Goal: Information Seeking & Learning: Learn about a topic

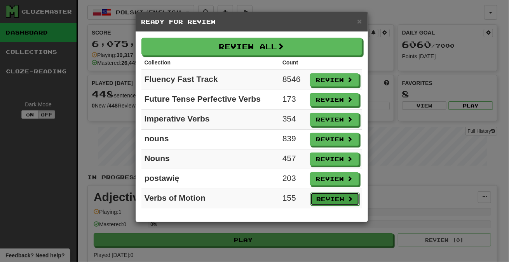
click at [332, 195] on button "Review" at bounding box center [334, 199] width 49 height 13
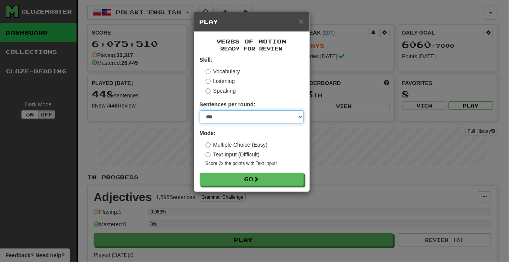
click at [300, 115] on select "* ** ** ** ** ** *** ********" at bounding box center [252, 116] width 104 height 13
select select "*"
click at [200, 110] on select "* ** ** ** ** ** *** ********" at bounding box center [252, 116] width 104 height 13
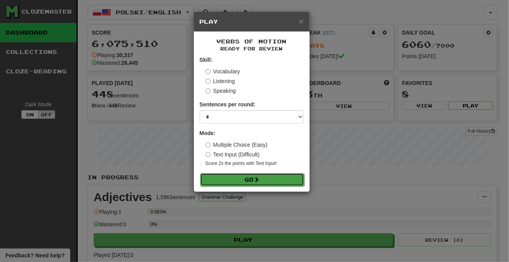
click at [257, 181] on span at bounding box center [256, 179] width 5 height 5
click at [271, 178] on button "Go" at bounding box center [252, 179] width 104 height 13
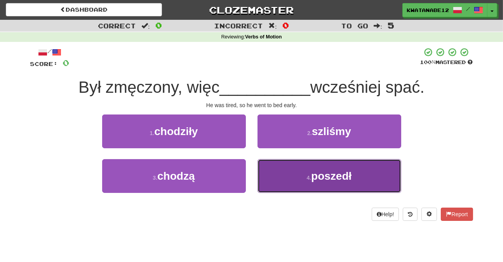
click at [282, 175] on button "4 . poszedł" at bounding box center [329, 176] width 144 height 34
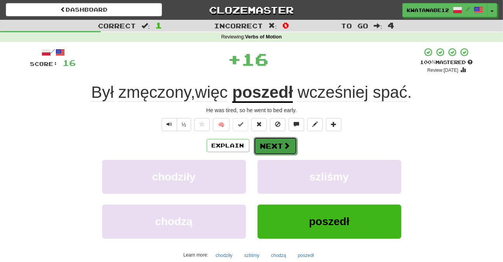
click at [268, 146] on button "Next" at bounding box center [274, 146] width 43 height 18
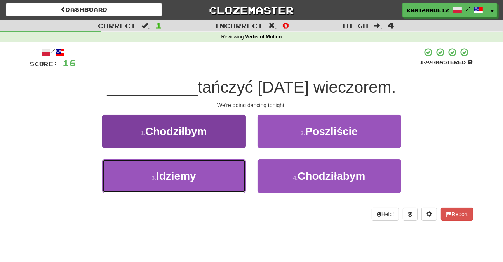
click at [205, 176] on button "3 . Idziemy" at bounding box center [174, 176] width 144 height 34
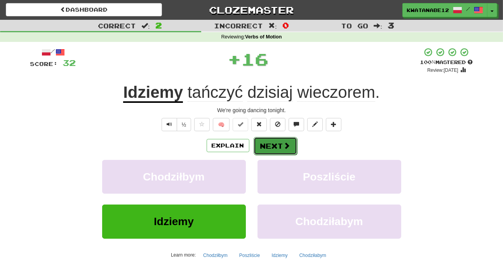
click at [267, 147] on button "Next" at bounding box center [274, 146] width 43 height 18
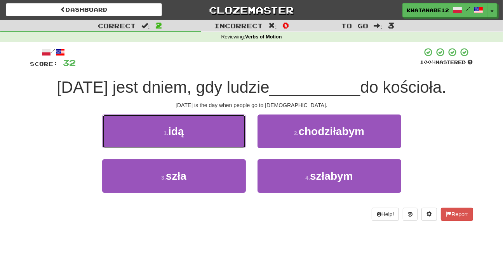
drag, startPoint x: 214, startPoint y: 130, endPoint x: 234, endPoint y: 136, distance: 20.4
click at [214, 130] on button "1 . idą" at bounding box center [174, 132] width 144 height 34
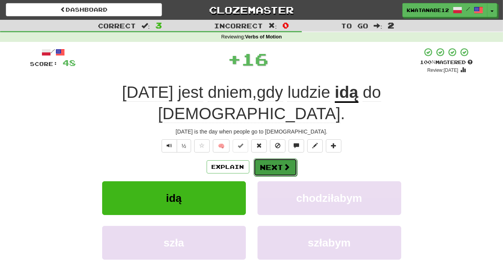
click at [256, 158] on button "Next" at bounding box center [274, 167] width 43 height 18
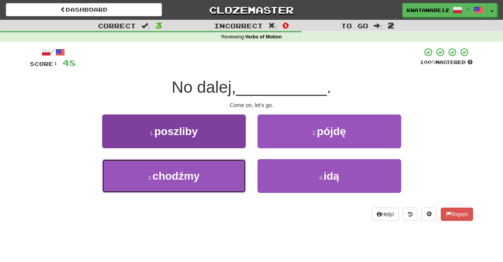
click at [202, 172] on button "3 . chodźmy" at bounding box center [174, 176] width 144 height 34
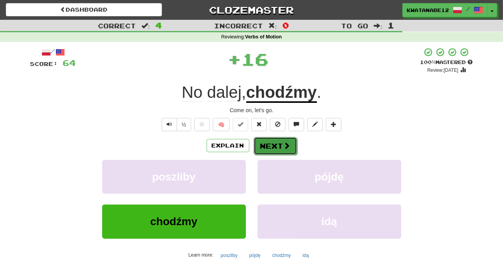
click at [268, 149] on button "Next" at bounding box center [274, 146] width 43 height 18
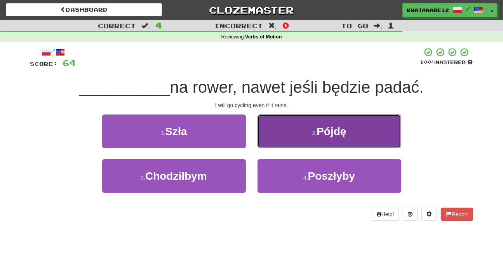
click at [288, 133] on button "2 . Pójdę" at bounding box center [329, 132] width 144 height 34
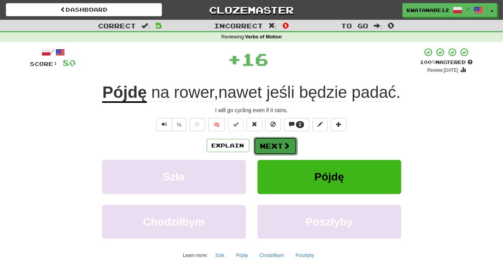
click at [266, 146] on button "Next" at bounding box center [274, 146] width 43 height 18
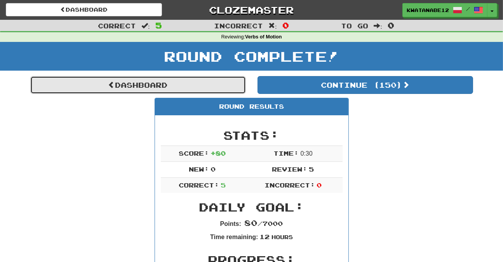
click at [220, 83] on link "Dashboard" at bounding box center [137, 85] width 215 height 18
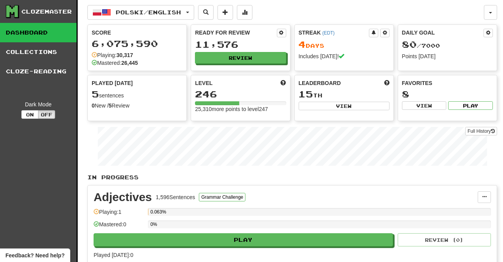
click at [245, 68] on div "Ready for Review 11,576 Review" at bounding box center [240, 47] width 99 height 47
click at [248, 63] on div "Ready for Review 11,576 Review" at bounding box center [240, 46] width 99 height 43
click at [244, 58] on button "Review" at bounding box center [240, 58] width 91 height 12
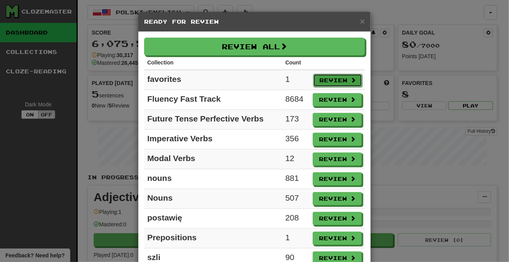
click at [344, 76] on button "Review" at bounding box center [337, 80] width 49 height 13
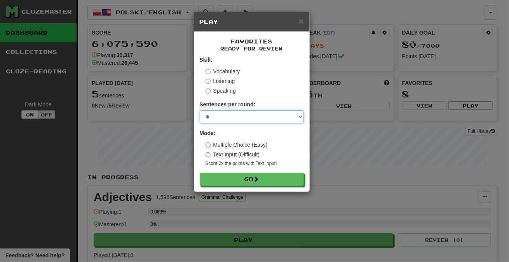
click at [300, 115] on select "* ** ** ** ** ** *** ********" at bounding box center [252, 116] width 104 height 13
select select "***"
click at [200, 110] on select "* ** ** ** ** ** *** ********" at bounding box center [252, 116] width 104 height 13
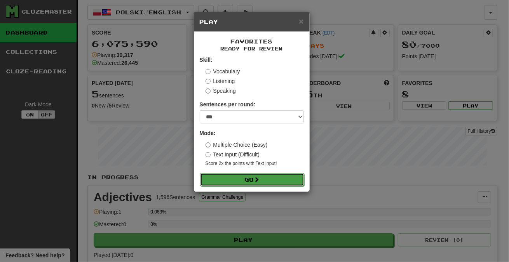
click at [266, 179] on button "Go" at bounding box center [252, 179] width 104 height 13
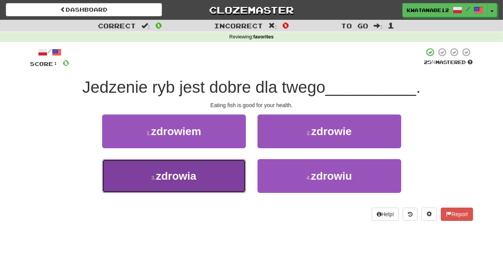
click at [225, 167] on button "3 . zdrowia" at bounding box center [174, 176] width 144 height 34
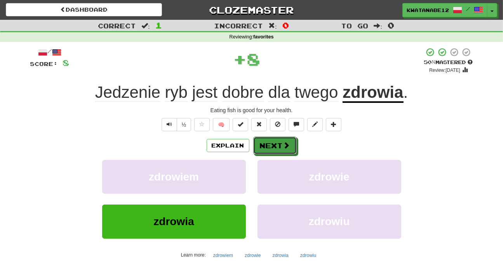
drag, startPoint x: 265, startPoint y: 146, endPoint x: 247, endPoint y: 132, distance: 22.1
click at [265, 146] on button "Next" at bounding box center [274, 146] width 43 height 18
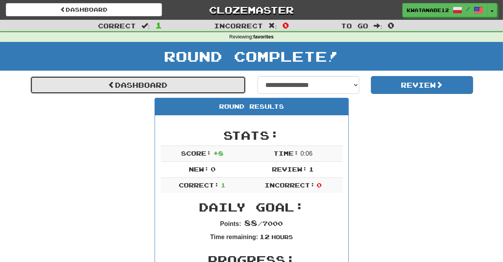
click at [233, 87] on link "Dashboard" at bounding box center [137, 85] width 215 height 18
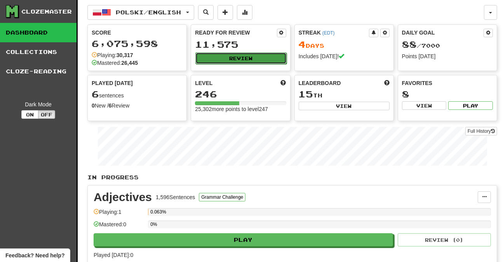
click at [247, 62] on button "Review" at bounding box center [240, 58] width 91 height 12
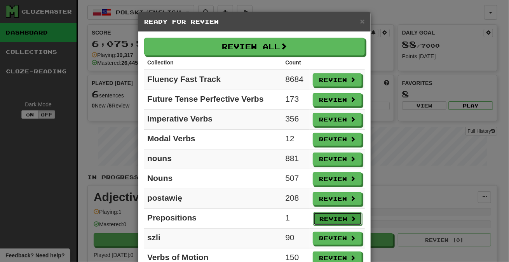
click at [321, 215] on button "Review" at bounding box center [337, 218] width 49 height 13
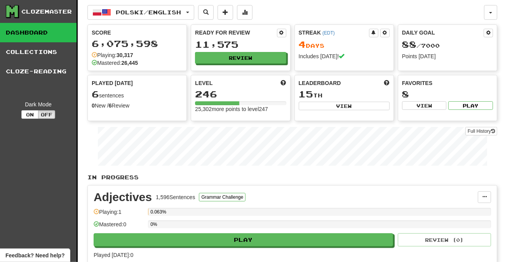
select select "***"
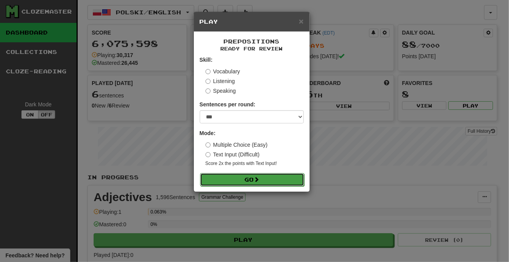
click at [249, 182] on button "Go" at bounding box center [252, 179] width 104 height 13
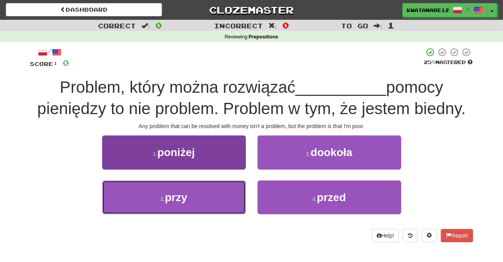
click at [219, 193] on button "3 . przy" at bounding box center [174, 198] width 144 height 34
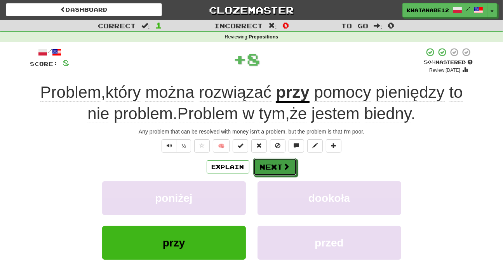
drag, startPoint x: 258, startPoint y: 163, endPoint x: 253, endPoint y: 156, distance: 8.9
click at [258, 163] on button "Next" at bounding box center [274, 167] width 43 height 18
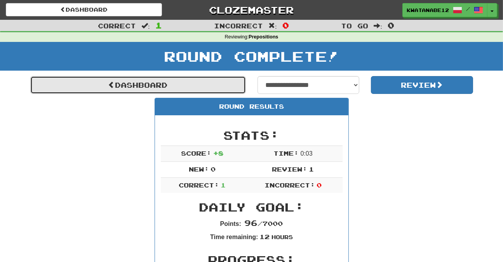
click at [220, 84] on link "Dashboard" at bounding box center [137, 85] width 215 height 18
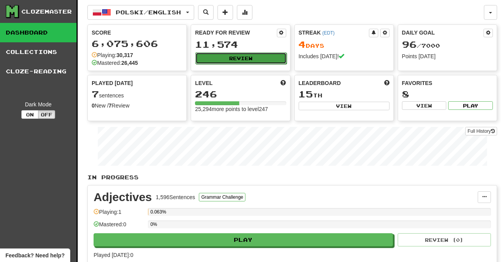
click at [242, 60] on button "Review" at bounding box center [240, 58] width 91 height 12
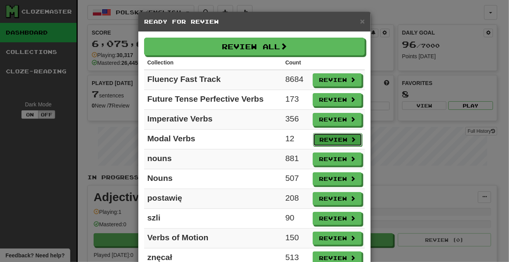
click at [334, 136] on button "Review" at bounding box center [337, 139] width 49 height 13
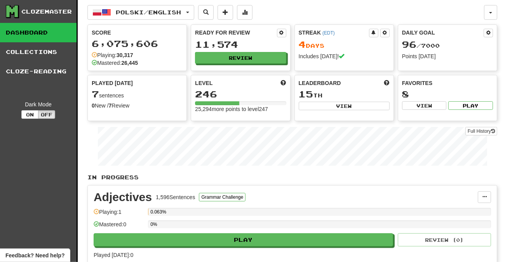
select select "***"
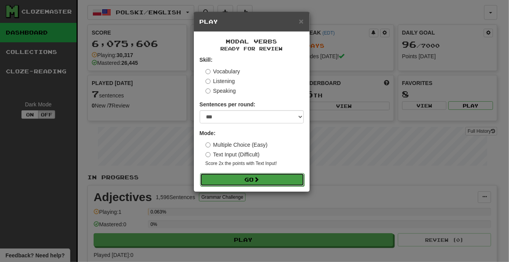
click at [275, 182] on button "Go" at bounding box center [252, 179] width 104 height 13
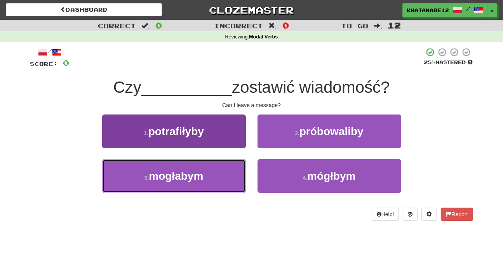
click at [198, 175] on span "mogłabym" at bounding box center [176, 176] width 54 height 12
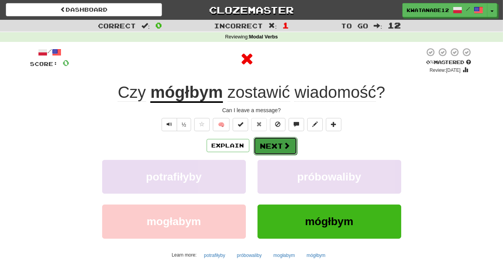
click at [269, 144] on button "Next" at bounding box center [274, 146] width 43 height 18
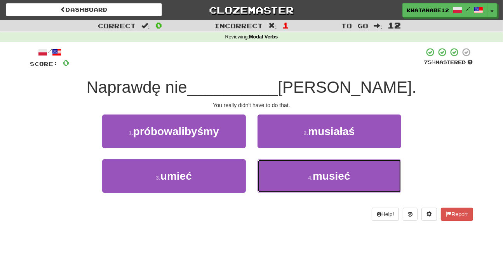
drag, startPoint x: 292, startPoint y: 174, endPoint x: 279, endPoint y: 154, distance: 23.5
click at [292, 174] on button "4 . musieć" at bounding box center [329, 176] width 144 height 34
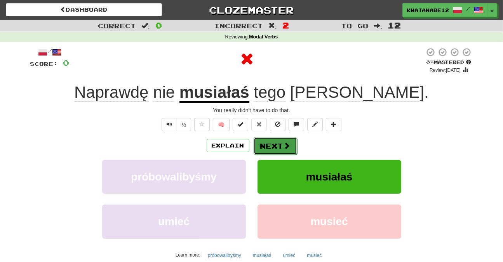
click at [271, 143] on button "Next" at bounding box center [274, 146] width 43 height 18
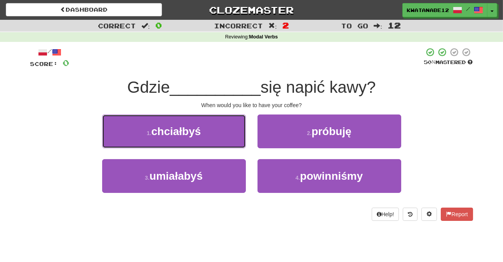
drag, startPoint x: 230, startPoint y: 127, endPoint x: 249, endPoint y: 133, distance: 20.4
click at [233, 128] on button "1 . chciałbyś" at bounding box center [174, 132] width 144 height 34
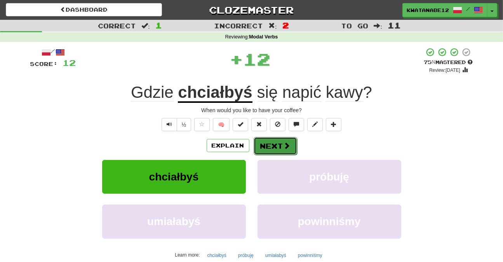
click at [271, 140] on button "Next" at bounding box center [274, 146] width 43 height 18
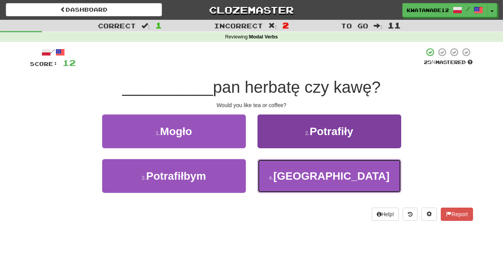
drag, startPoint x: 282, startPoint y: 172, endPoint x: 281, endPoint y: 166, distance: 5.9
click at [283, 171] on button "4 . Wolałby" at bounding box center [329, 176] width 144 height 34
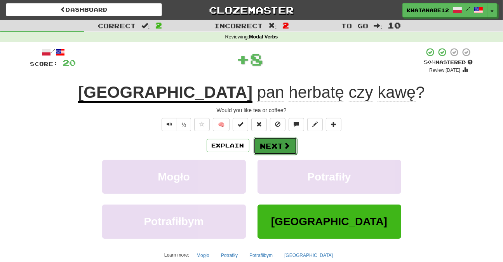
click at [272, 146] on button "Next" at bounding box center [274, 146] width 43 height 18
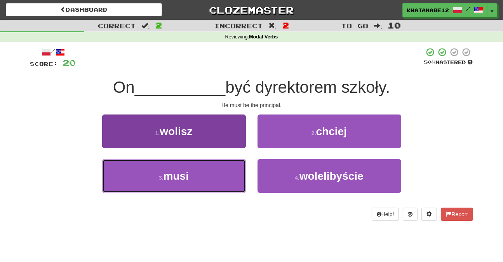
click at [216, 174] on button "3 . musi" at bounding box center [174, 176] width 144 height 34
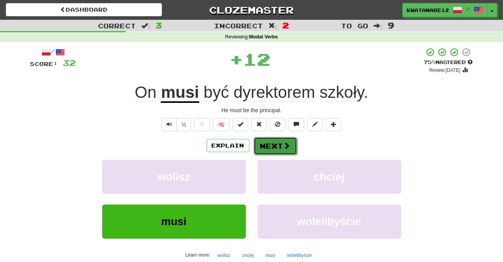
click at [279, 141] on button "Next" at bounding box center [274, 146] width 43 height 18
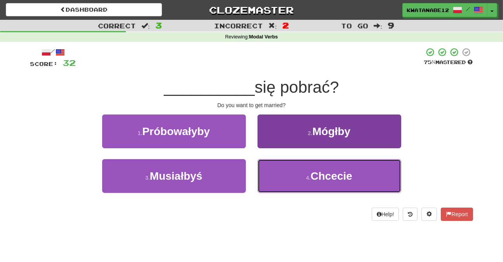
click at [276, 165] on button "4 . Chcecie" at bounding box center [329, 176] width 144 height 34
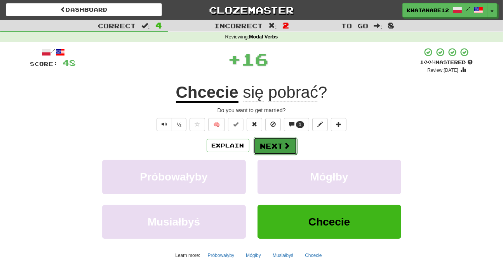
click at [264, 141] on button "Next" at bounding box center [274, 146] width 43 height 18
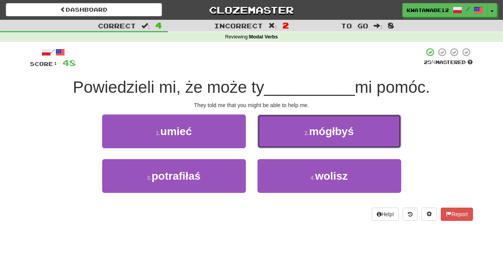
click at [260, 132] on button "2 . mógłbyś" at bounding box center [329, 132] width 144 height 34
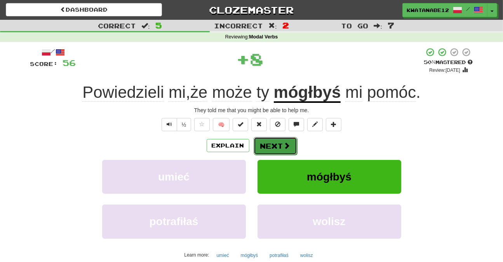
click at [257, 140] on button "Next" at bounding box center [274, 146] width 43 height 18
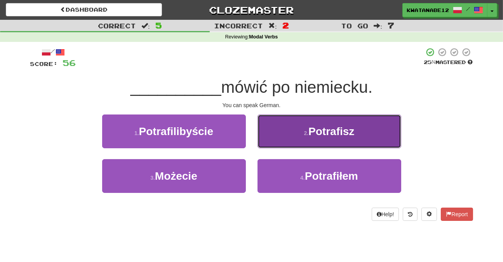
click at [282, 130] on button "2 . Potrafisz" at bounding box center [329, 132] width 144 height 34
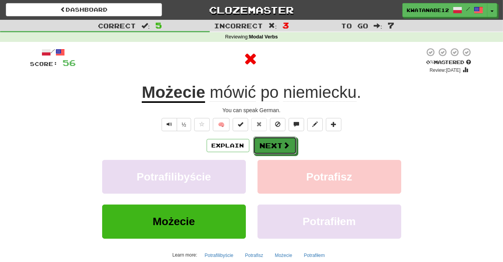
click at [272, 141] on button "Next" at bounding box center [274, 146] width 43 height 18
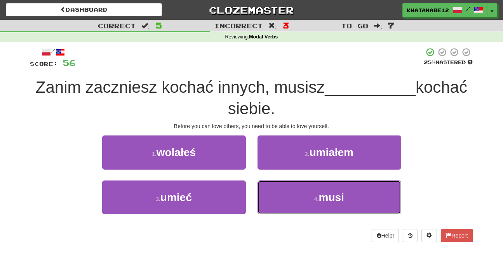
drag, startPoint x: 294, startPoint y: 189, endPoint x: 284, endPoint y: 179, distance: 14.3
click at [294, 189] on button "4 . musi" at bounding box center [329, 198] width 144 height 34
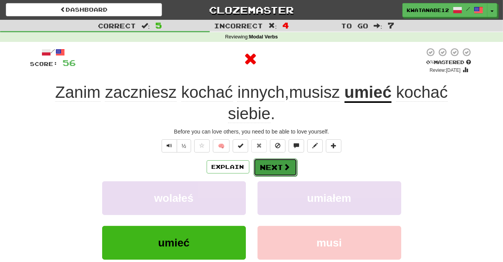
click at [270, 160] on button "Next" at bounding box center [274, 167] width 43 height 18
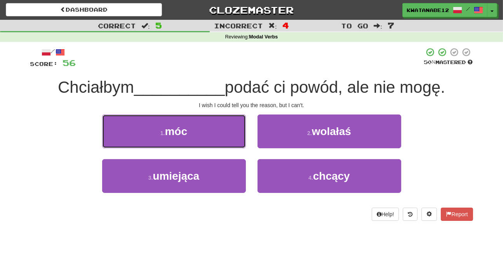
drag, startPoint x: 207, startPoint y: 130, endPoint x: 221, endPoint y: 135, distance: 14.4
click at [207, 130] on button "1 . móc" at bounding box center [174, 132] width 144 height 34
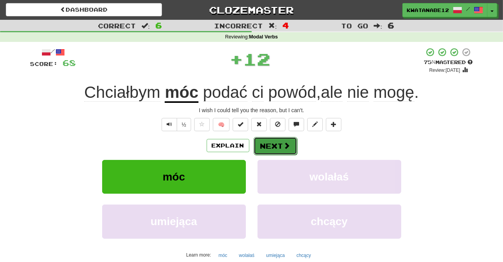
click at [270, 148] on button "Next" at bounding box center [274, 146] width 43 height 18
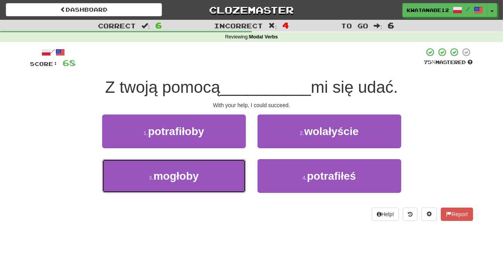
drag, startPoint x: 214, startPoint y: 177, endPoint x: 256, endPoint y: 160, distance: 45.8
click at [216, 175] on button "3 . mogłoby" at bounding box center [174, 176] width 144 height 34
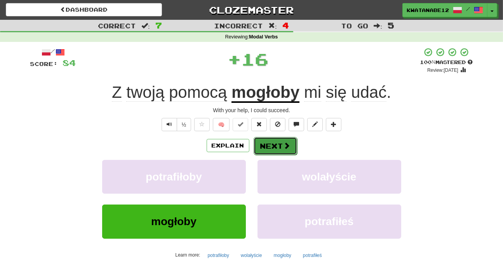
click at [272, 146] on button "Next" at bounding box center [274, 146] width 43 height 18
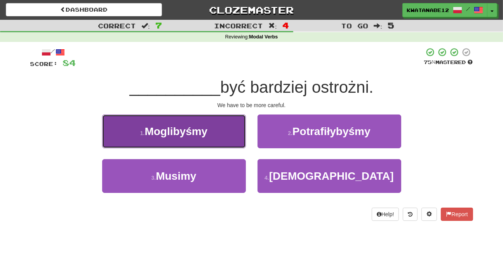
click at [217, 136] on button "1 . Moglibyśmy" at bounding box center [174, 132] width 144 height 34
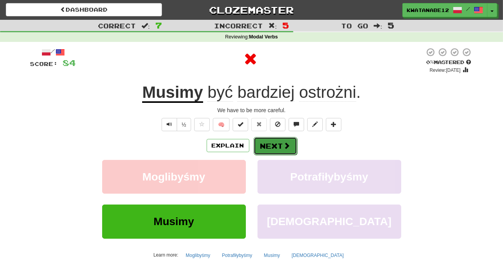
click at [266, 145] on button "Next" at bounding box center [274, 146] width 43 height 18
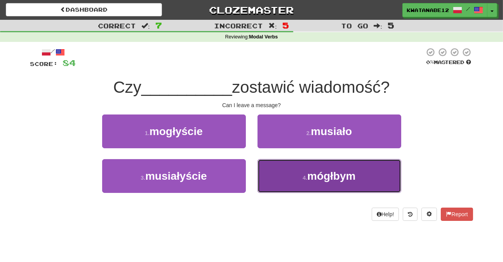
click at [280, 173] on button "4 . mógłbym" at bounding box center [329, 176] width 144 height 34
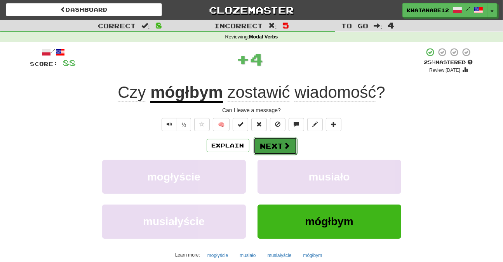
click at [268, 145] on button "Next" at bounding box center [274, 146] width 43 height 18
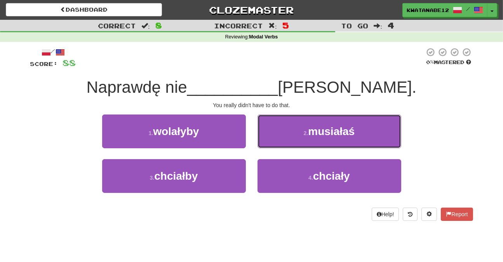
click at [284, 135] on button "2 . musiałaś" at bounding box center [329, 132] width 144 height 34
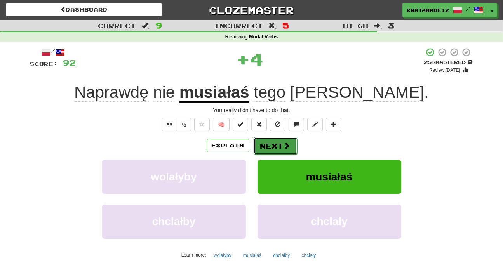
click at [266, 144] on button "Next" at bounding box center [274, 146] width 43 height 18
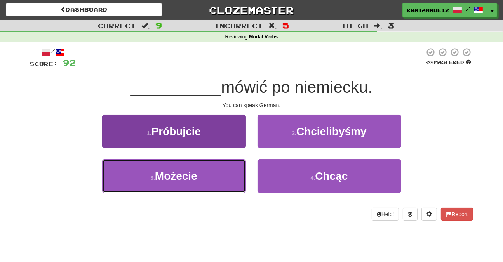
click at [224, 163] on button "3 . Możecie" at bounding box center [174, 176] width 144 height 34
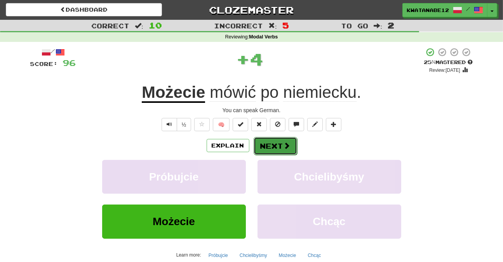
drag, startPoint x: 260, startPoint y: 146, endPoint x: 267, endPoint y: 142, distance: 7.6
click at [267, 142] on button "Next" at bounding box center [274, 146] width 43 height 18
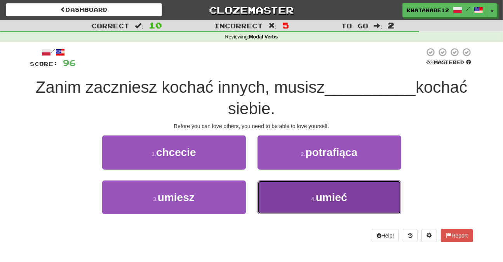
drag, startPoint x: 284, startPoint y: 195, endPoint x: 283, endPoint y: 187, distance: 8.2
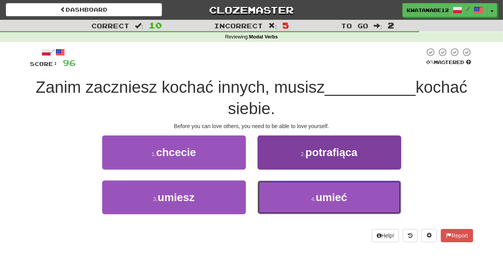
click at [284, 195] on button "4 . umieć" at bounding box center [329, 198] width 144 height 34
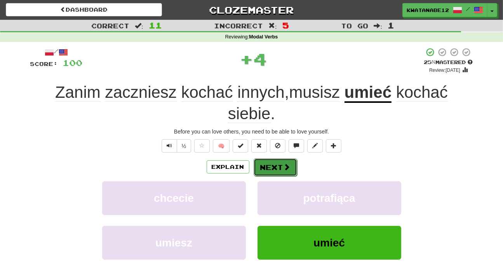
click at [278, 168] on button "Next" at bounding box center [274, 167] width 43 height 18
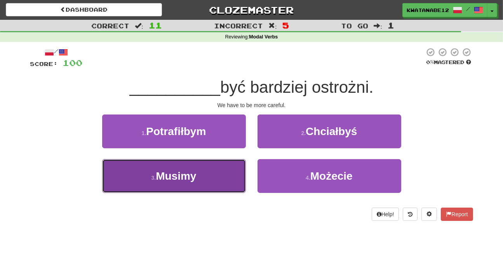
click at [212, 166] on button "3 . Musimy" at bounding box center [174, 176] width 144 height 34
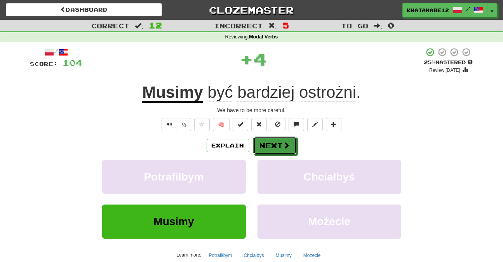
click at [272, 139] on button "Next" at bounding box center [274, 146] width 43 height 18
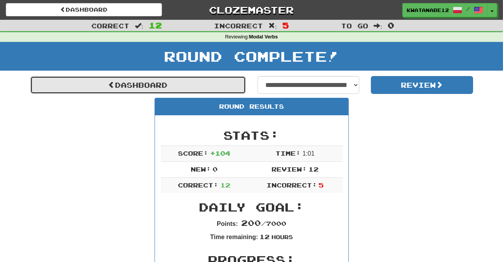
click at [222, 92] on link "Dashboard" at bounding box center [137, 85] width 215 height 18
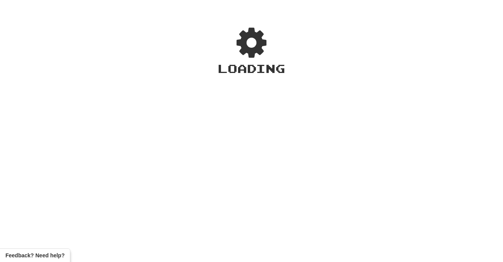
click at [221, 89] on div "Loading" at bounding box center [251, 135] width 67 height 221
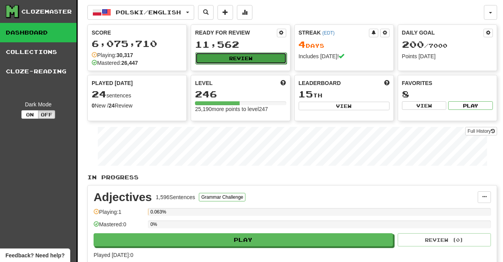
click at [259, 54] on button "Review" at bounding box center [240, 58] width 91 height 12
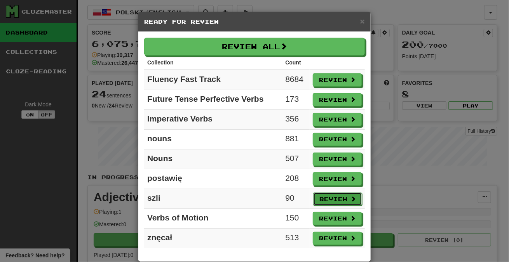
click at [340, 197] on button "Review" at bounding box center [337, 199] width 49 height 13
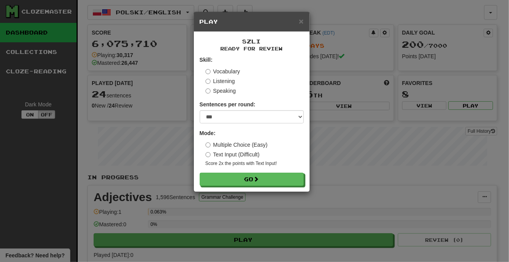
click at [345, 201] on div "× Play szli Ready for Review Skill: Vocabulary Listening Speaking Sentences per…" at bounding box center [254, 131] width 509 height 262
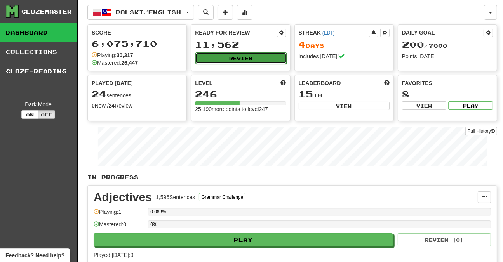
click at [262, 56] on button "Review" at bounding box center [240, 58] width 91 height 12
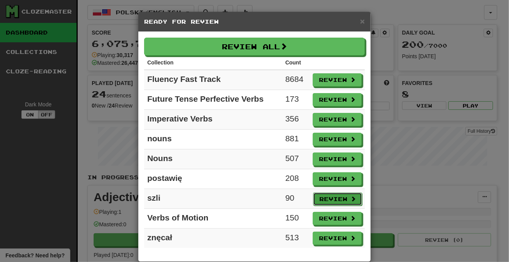
click at [339, 199] on button "Review" at bounding box center [337, 199] width 49 height 13
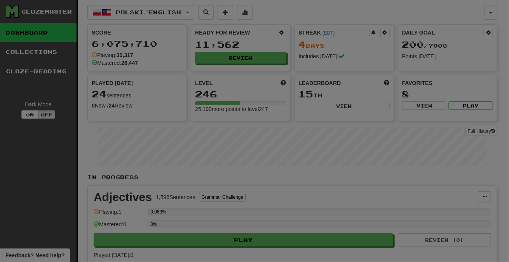
select select "***"
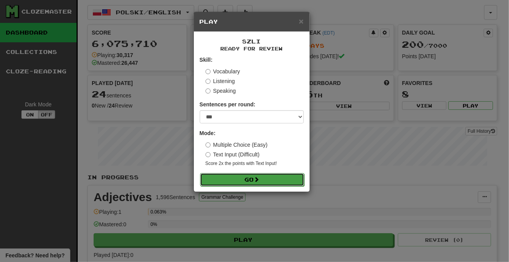
click at [294, 175] on button "Go" at bounding box center [252, 179] width 104 height 13
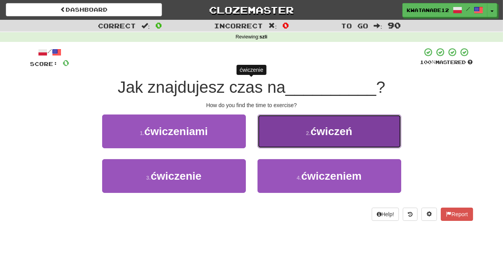
click at [298, 138] on button "2 . ćwiczeń" at bounding box center [329, 132] width 144 height 34
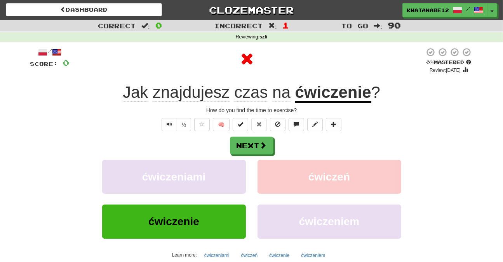
click at [279, 152] on div "Next" at bounding box center [251, 146] width 443 height 18
click at [250, 142] on button "Next" at bounding box center [251, 146] width 43 height 18
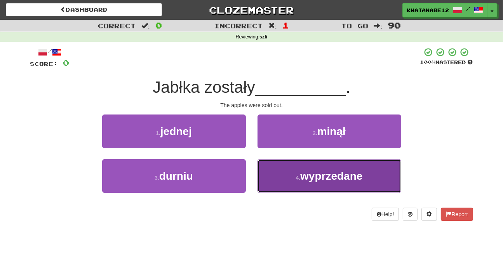
click at [285, 172] on button "4 . wyprzedane" at bounding box center [329, 176] width 144 height 34
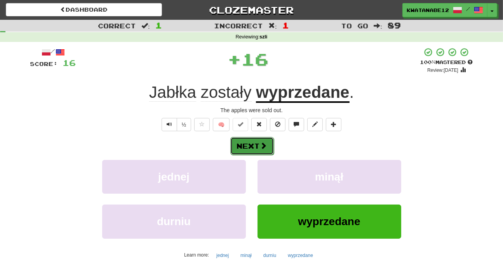
click at [268, 146] on button "Next" at bounding box center [251, 146] width 43 height 18
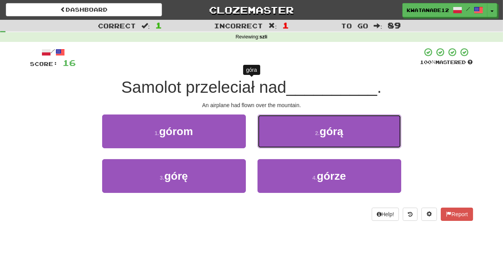
click at [289, 135] on button "2 . górą" at bounding box center [329, 132] width 144 height 34
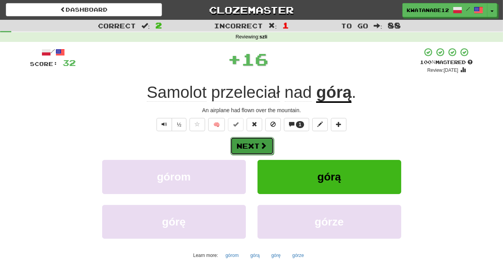
click at [259, 145] on button "Next" at bounding box center [251, 146] width 43 height 18
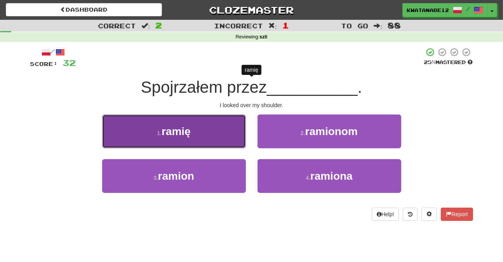
click at [226, 134] on button "1 . ramię" at bounding box center [174, 132] width 144 height 34
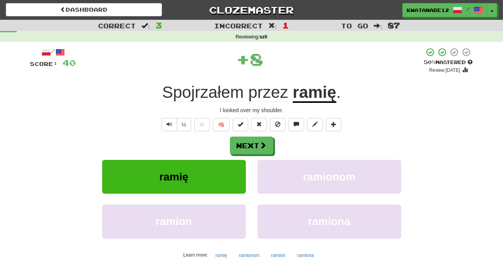
click at [278, 139] on div "Next" at bounding box center [251, 146] width 443 height 18
click at [263, 146] on span at bounding box center [263, 145] width 7 height 7
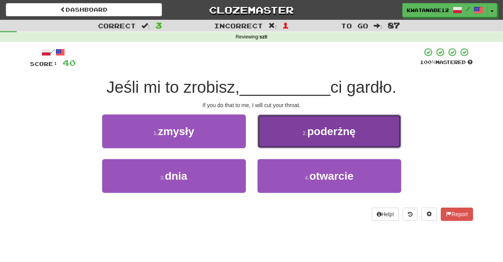
click at [285, 118] on button "2 . poderżnę" at bounding box center [329, 132] width 144 height 34
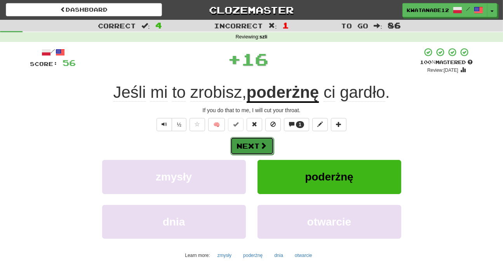
click at [257, 144] on button "Next" at bounding box center [251, 146] width 43 height 18
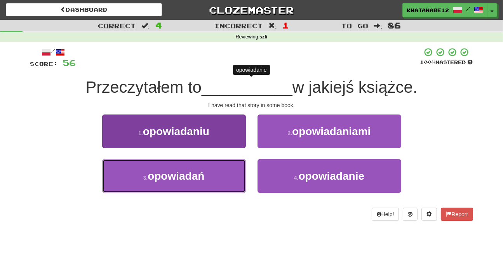
click at [220, 179] on button "3 . opowiadań" at bounding box center [174, 176] width 144 height 34
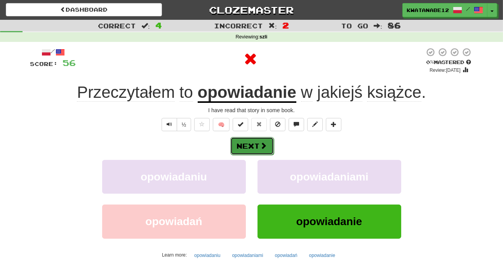
click at [259, 149] on button "Next" at bounding box center [251, 146] width 43 height 18
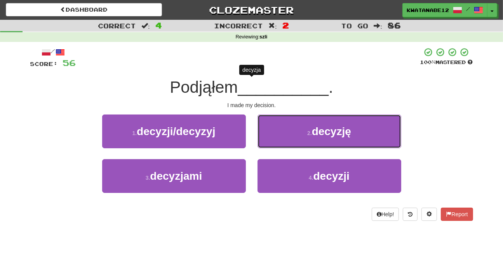
drag, startPoint x: 283, startPoint y: 140, endPoint x: 270, endPoint y: 156, distance: 20.7
click at [283, 140] on button "2 . decyzję" at bounding box center [329, 132] width 144 height 34
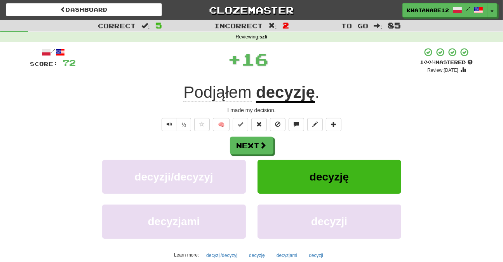
click at [266, 158] on div "Next decyzji/decyzyj decyzję decyzjami decyzji Learn more: decyzji/decyzyj decy…" at bounding box center [251, 199] width 443 height 125
click at [261, 148] on button "Next" at bounding box center [251, 146] width 43 height 18
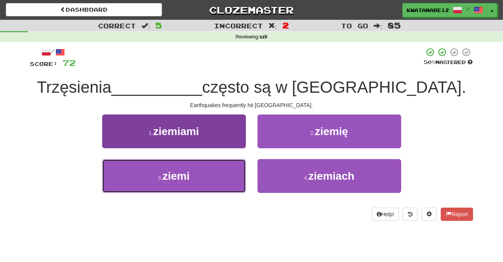
click at [213, 168] on button "3 . ziemi" at bounding box center [174, 176] width 144 height 34
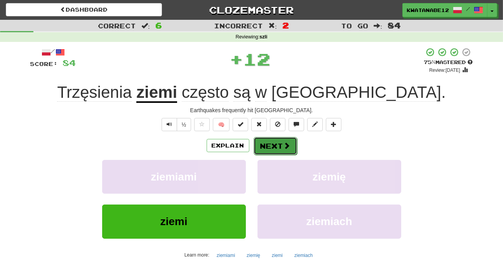
click at [266, 146] on button "Next" at bounding box center [274, 146] width 43 height 18
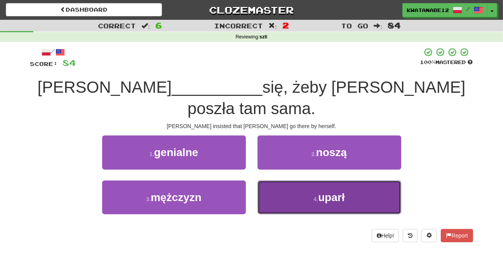
click at [277, 181] on button "4 . uparł" at bounding box center [329, 198] width 144 height 34
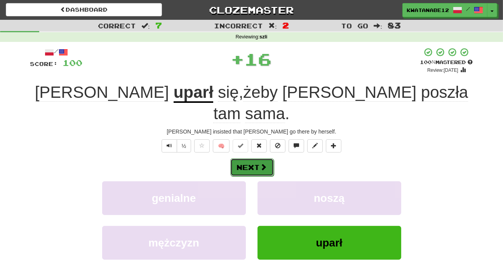
click at [259, 158] on button "Next" at bounding box center [251, 167] width 43 height 18
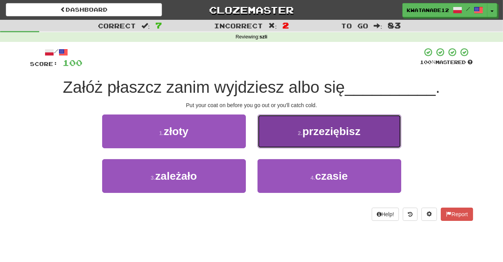
click at [258, 146] on button "2 . przeziębisz" at bounding box center [329, 132] width 144 height 34
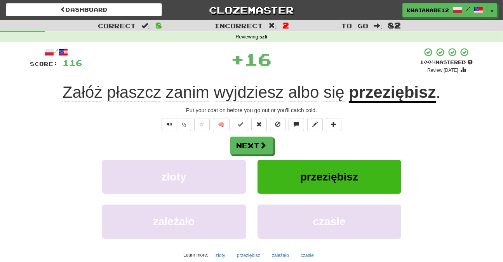
click at [244, 156] on div "Next złoty przeziębisz zależało czasie Learn more: złoty przeziębisz zależało c…" at bounding box center [251, 199] width 443 height 125
click at [241, 146] on button "Next" at bounding box center [251, 146] width 43 height 18
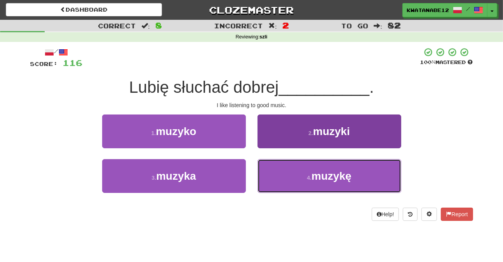
click at [266, 175] on button "4 . muzykę" at bounding box center [329, 176] width 144 height 34
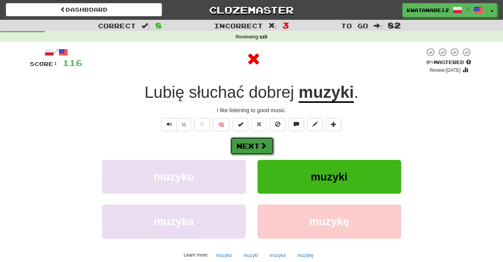
click at [256, 148] on button "Next" at bounding box center [251, 146] width 43 height 18
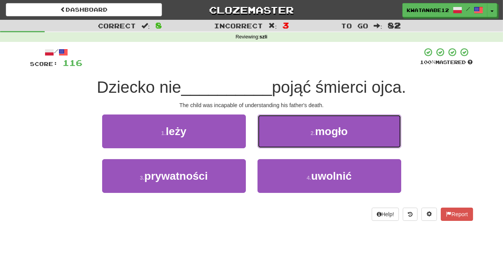
click at [298, 135] on button "2 . mogło" at bounding box center [329, 132] width 144 height 34
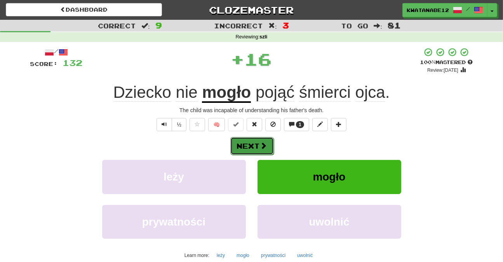
click at [259, 147] on button "Next" at bounding box center [251, 146] width 43 height 18
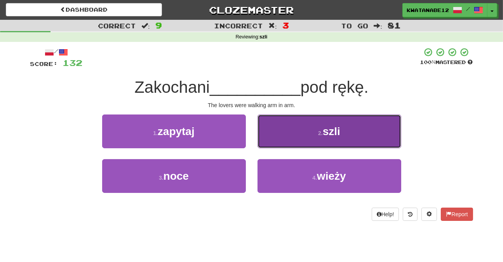
click at [292, 147] on button "2 . szli" at bounding box center [329, 132] width 144 height 34
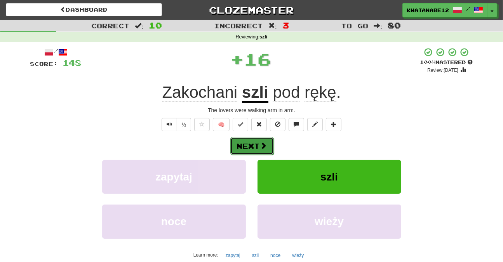
click at [266, 147] on span at bounding box center [263, 145] width 7 height 7
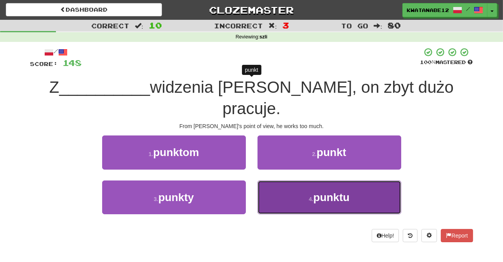
click at [276, 181] on button "4 . punktu" at bounding box center [329, 198] width 144 height 34
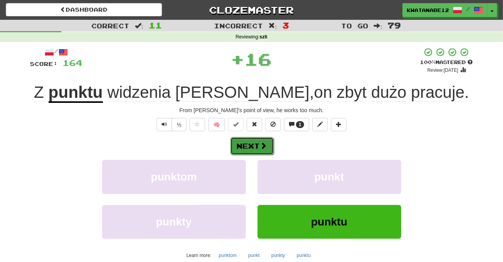
click at [260, 146] on span at bounding box center [263, 145] width 7 height 7
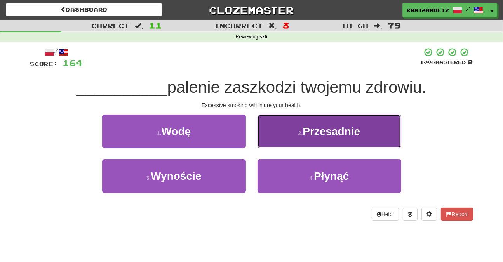
drag, startPoint x: 291, startPoint y: 132, endPoint x: 288, endPoint y: 138, distance: 6.4
click at [288, 138] on button "2 . Przesadnie" at bounding box center [329, 132] width 144 height 34
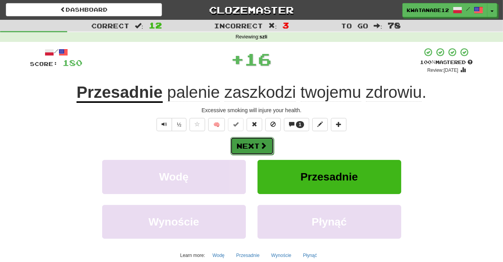
click at [257, 145] on button "Next" at bounding box center [251, 146] width 43 height 18
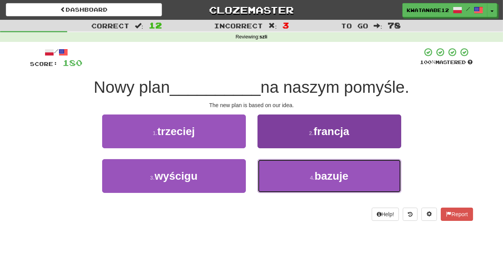
click at [275, 168] on button "4 . bazuje" at bounding box center [329, 176] width 144 height 34
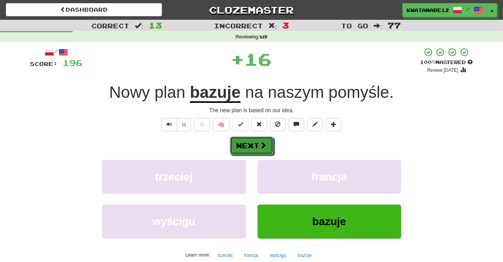
drag, startPoint x: 265, startPoint y: 143, endPoint x: 205, endPoint y: 113, distance: 67.4
click at [264, 142] on span at bounding box center [263, 145] width 7 height 7
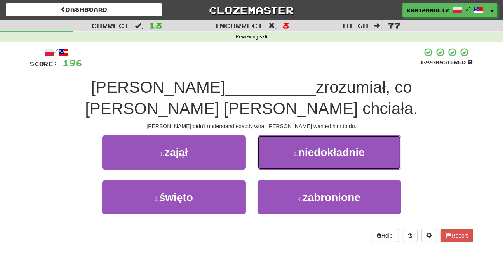
click at [274, 135] on button "2 . niedokładnie" at bounding box center [329, 152] width 144 height 34
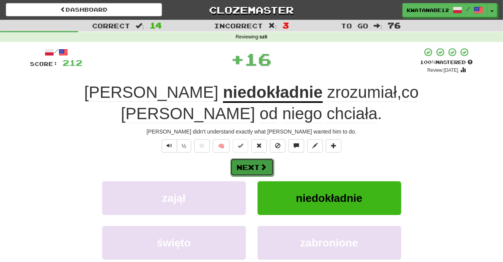
click at [267, 158] on button "Next" at bounding box center [251, 167] width 43 height 18
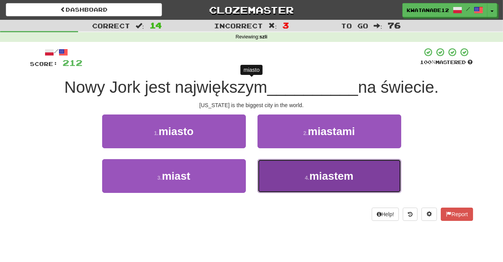
click at [291, 166] on button "4 . miastem" at bounding box center [329, 176] width 144 height 34
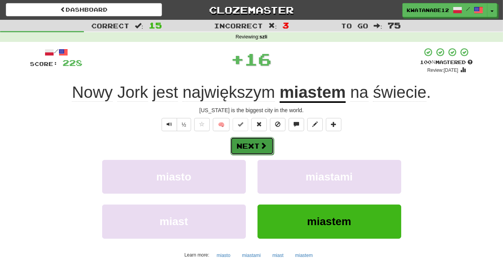
click at [259, 145] on button "Next" at bounding box center [251, 146] width 43 height 18
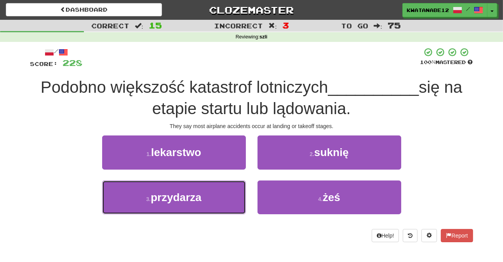
drag, startPoint x: 216, startPoint y: 195, endPoint x: 250, endPoint y: 182, distance: 36.4
click at [239, 190] on button "3 . przydarza" at bounding box center [174, 198] width 144 height 34
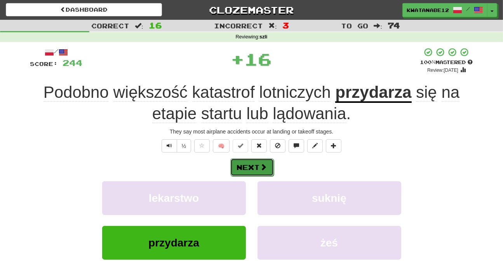
click at [260, 169] on span at bounding box center [263, 166] width 7 height 7
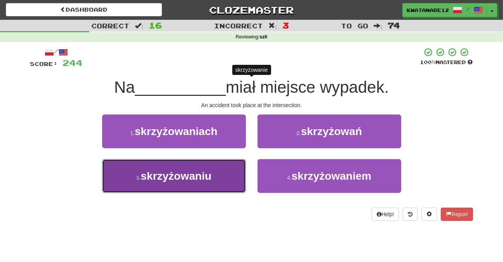
drag, startPoint x: 236, startPoint y: 165, endPoint x: 240, endPoint y: 163, distance: 4.5
click at [240, 163] on button "3 . skrzyżowaniu" at bounding box center [174, 176] width 144 height 34
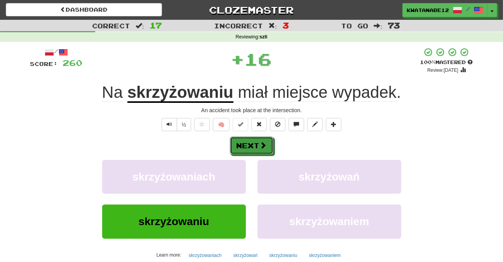
drag, startPoint x: 258, startPoint y: 148, endPoint x: 240, endPoint y: 103, distance: 47.7
click at [258, 147] on button "Next" at bounding box center [251, 146] width 43 height 18
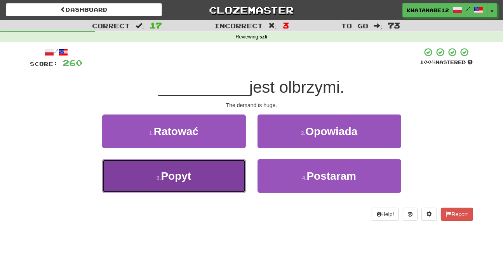
drag, startPoint x: 222, startPoint y: 171, endPoint x: 252, endPoint y: 157, distance: 33.0
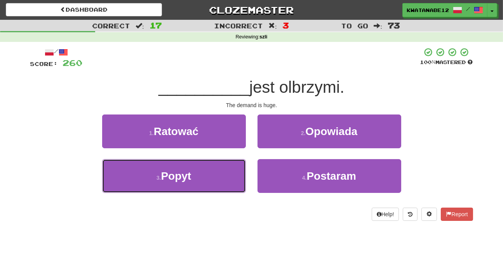
click at [221, 171] on button "3 . Popyt" at bounding box center [174, 176] width 144 height 34
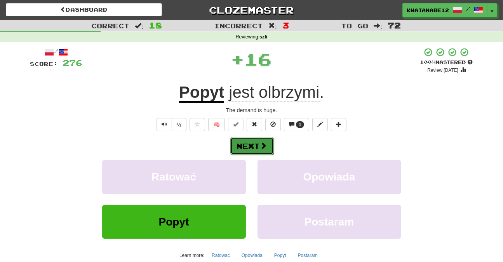
click at [270, 148] on button "Next" at bounding box center [251, 146] width 43 height 18
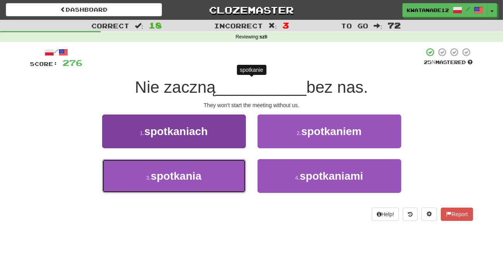
drag, startPoint x: 223, startPoint y: 175, endPoint x: 236, endPoint y: 168, distance: 14.8
click at [230, 173] on button "3 . spotkania" at bounding box center [174, 176] width 144 height 34
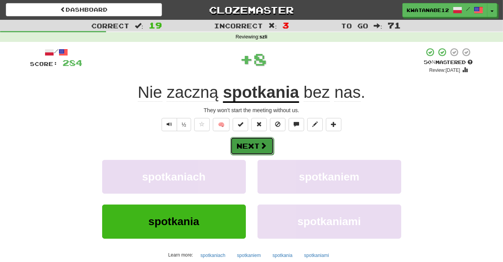
click at [257, 150] on button "Next" at bounding box center [251, 146] width 43 height 18
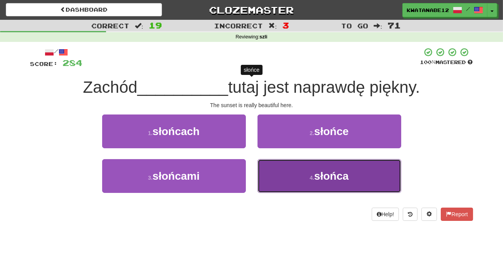
click at [280, 169] on button "4 . słońca" at bounding box center [329, 176] width 144 height 34
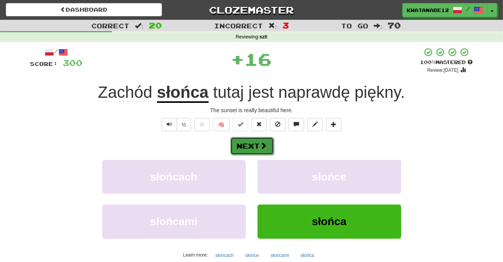
click at [258, 140] on button "Next" at bounding box center [251, 146] width 43 height 18
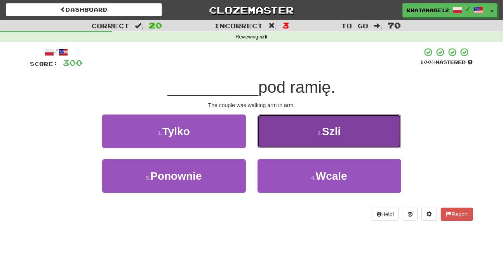
click at [274, 129] on button "2 . Szli" at bounding box center [329, 132] width 144 height 34
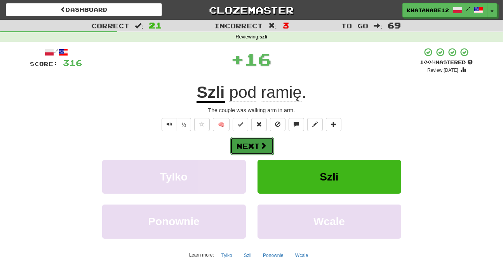
click at [259, 145] on button "Next" at bounding box center [251, 146] width 43 height 18
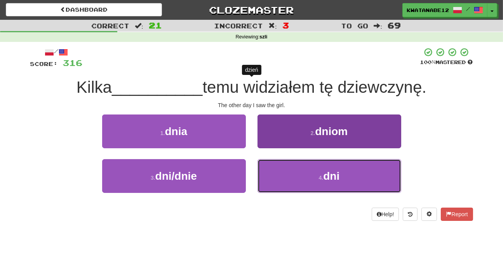
click at [292, 177] on button "4 . dni" at bounding box center [329, 176] width 144 height 34
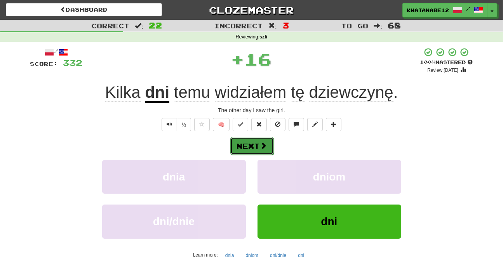
click at [258, 142] on button "Next" at bounding box center [251, 146] width 43 height 18
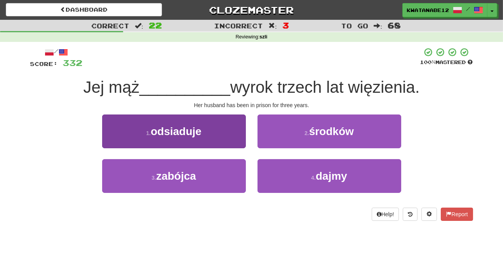
click at [224, 145] on div "1 . odsiaduje" at bounding box center [173, 137] width 155 height 45
click at [228, 138] on button "1 . odsiaduje" at bounding box center [174, 132] width 144 height 34
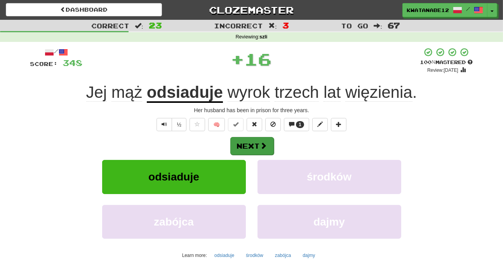
click at [273, 142] on div "Next" at bounding box center [251, 146] width 443 height 18
drag, startPoint x: 258, startPoint y: 149, endPoint x: 252, endPoint y: 144, distance: 7.2
click at [252, 144] on button "Next" at bounding box center [251, 146] width 43 height 18
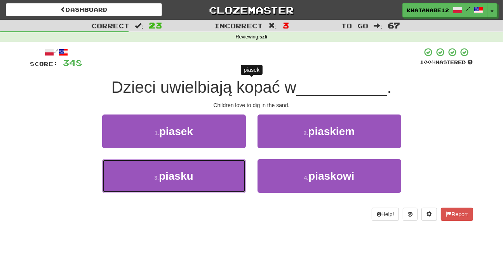
drag, startPoint x: 219, startPoint y: 170, endPoint x: 240, endPoint y: 157, distance: 24.0
click at [219, 170] on button "3 . piasku" at bounding box center [174, 176] width 144 height 34
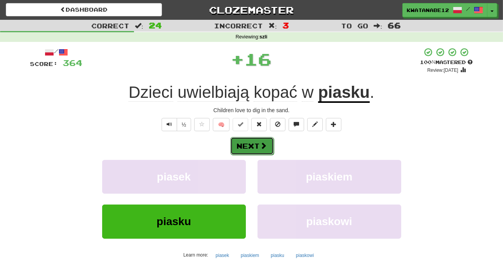
click at [264, 143] on span at bounding box center [263, 145] width 7 height 7
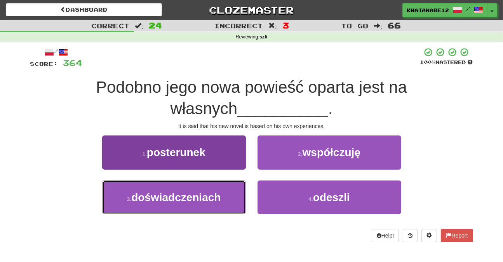
drag, startPoint x: 224, startPoint y: 196, endPoint x: 238, endPoint y: 188, distance: 16.0
click at [224, 196] on button "3 . doświadczeniach" at bounding box center [174, 198] width 144 height 34
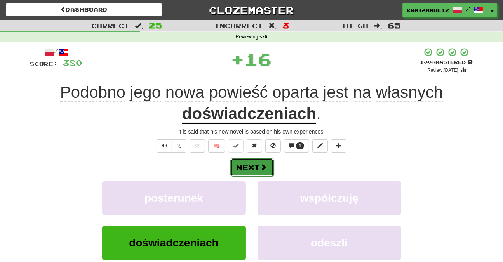
click at [253, 173] on button "Next" at bounding box center [251, 167] width 43 height 18
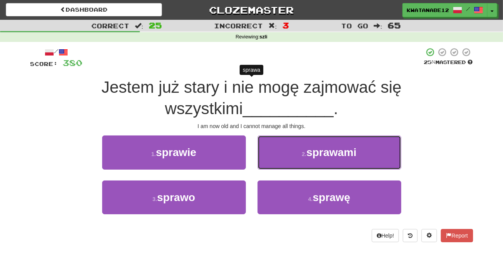
drag, startPoint x: 292, startPoint y: 150, endPoint x: 284, endPoint y: 156, distance: 10.0
click at [290, 151] on button "2 . sprawami" at bounding box center [329, 152] width 144 height 34
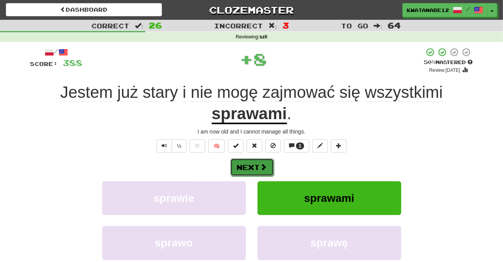
click at [254, 166] on button "Next" at bounding box center [251, 167] width 43 height 18
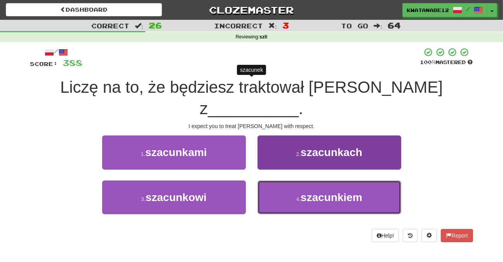
drag, startPoint x: 283, startPoint y: 177, endPoint x: 272, endPoint y: 161, distance: 18.6
click at [283, 181] on button "4 . szacunkiem" at bounding box center [329, 198] width 144 height 34
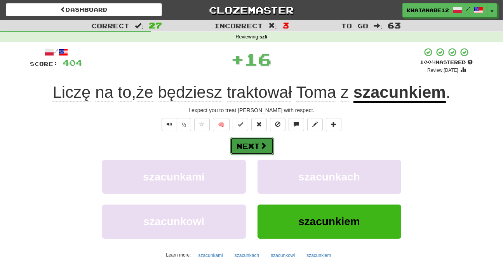
click at [252, 142] on button "Next" at bounding box center [251, 146] width 43 height 18
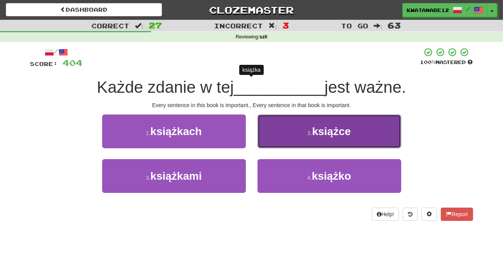
click at [281, 136] on button "2 . książce" at bounding box center [329, 132] width 144 height 34
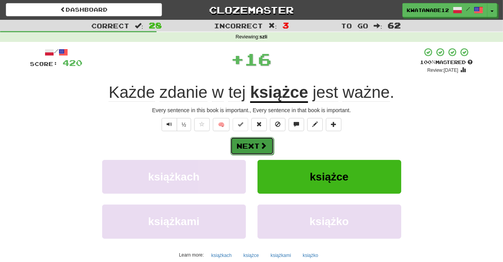
click at [261, 144] on span at bounding box center [263, 145] width 7 height 7
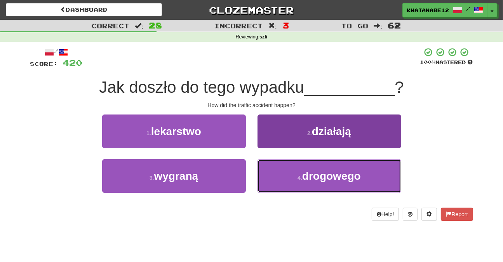
click at [278, 175] on button "4 . drogowego" at bounding box center [329, 176] width 144 height 34
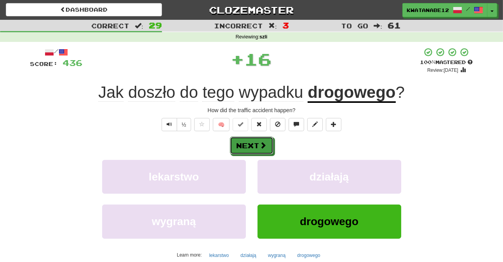
drag, startPoint x: 267, startPoint y: 146, endPoint x: 200, endPoint y: 77, distance: 95.3
click at [266, 146] on span at bounding box center [263, 145] width 7 height 7
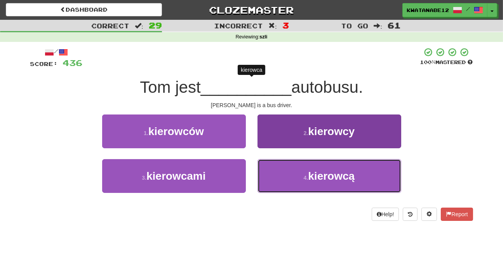
click at [294, 172] on button "4 . kierowcą" at bounding box center [329, 176] width 144 height 34
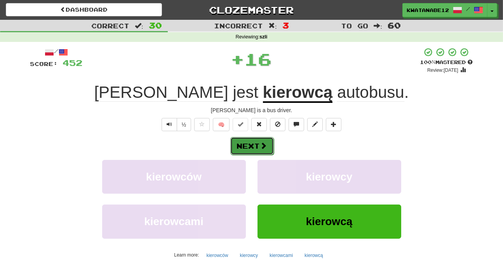
click at [256, 141] on button "Next" at bounding box center [251, 146] width 43 height 18
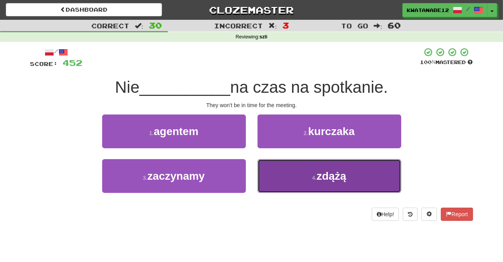
click at [284, 175] on button "4 . zdążą" at bounding box center [329, 176] width 144 height 34
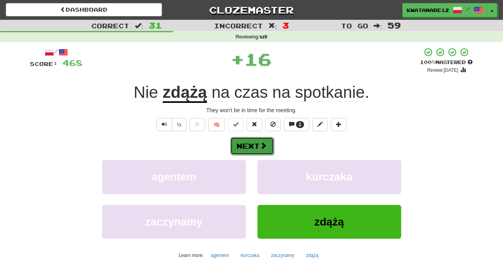
click at [263, 141] on button "Next" at bounding box center [251, 146] width 43 height 18
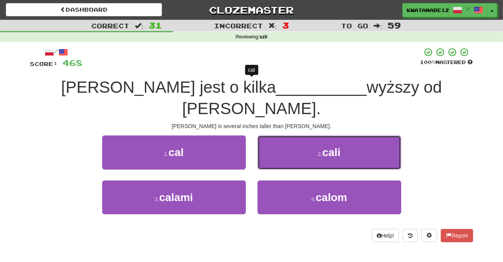
drag, startPoint x: 293, startPoint y: 123, endPoint x: 286, endPoint y: 129, distance: 9.2
click at [291, 135] on button "2 . cali" at bounding box center [329, 152] width 144 height 34
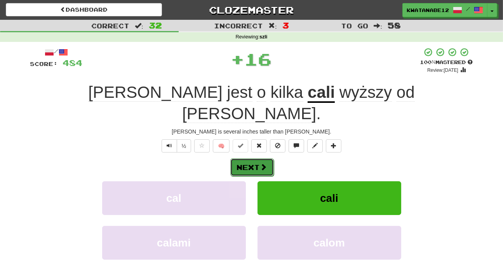
click at [258, 158] on button "Next" at bounding box center [251, 167] width 43 height 18
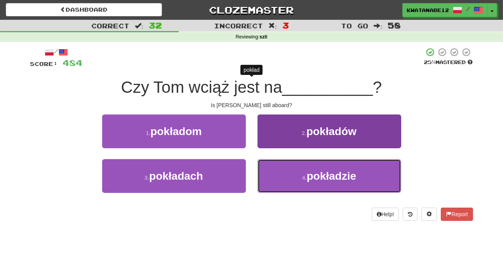
drag, startPoint x: 313, startPoint y: 183, endPoint x: 310, endPoint y: 181, distance: 4.2
click at [313, 183] on button "4 . pokładzie" at bounding box center [329, 176] width 144 height 34
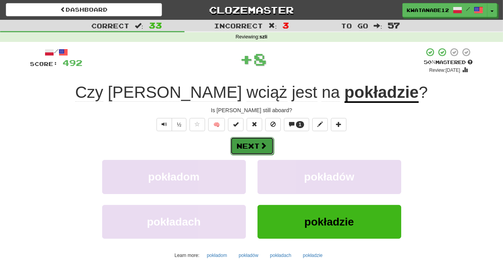
click at [259, 146] on button "Next" at bounding box center [251, 146] width 43 height 18
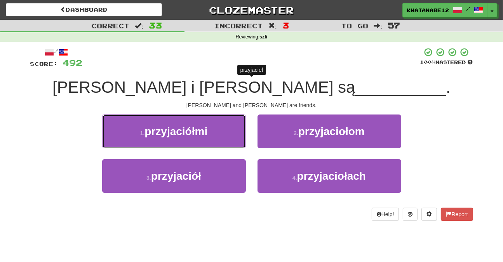
click at [225, 131] on button "1 . przyjaciółmi" at bounding box center [174, 132] width 144 height 34
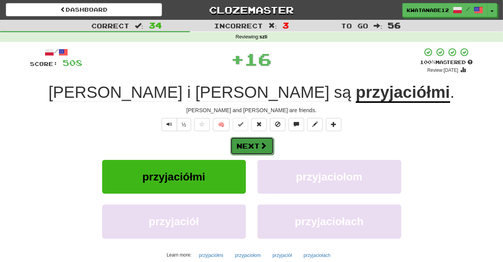
click at [261, 142] on span at bounding box center [263, 145] width 7 height 7
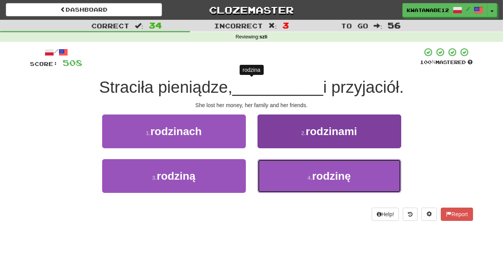
click at [301, 177] on button "4 . rodzinę" at bounding box center [329, 176] width 144 height 34
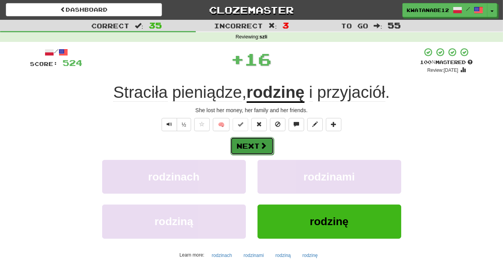
click at [255, 150] on button "Next" at bounding box center [251, 146] width 43 height 18
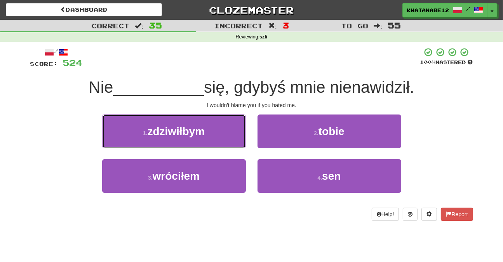
drag, startPoint x: 223, startPoint y: 132, endPoint x: 229, endPoint y: 135, distance: 6.8
click at [226, 134] on button "1 . zdziwiłbym" at bounding box center [174, 132] width 144 height 34
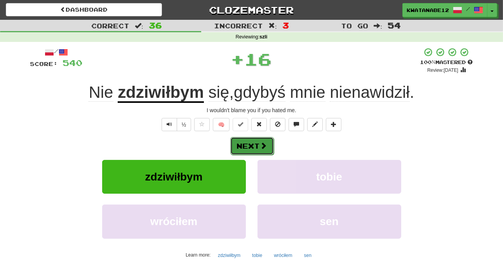
click at [252, 142] on button "Next" at bounding box center [251, 146] width 43 height 18
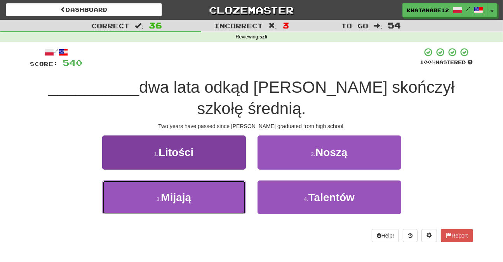
click at [219, 181] on button "3 . Mijają" at bounding box center [174, 198] width 144 height 34
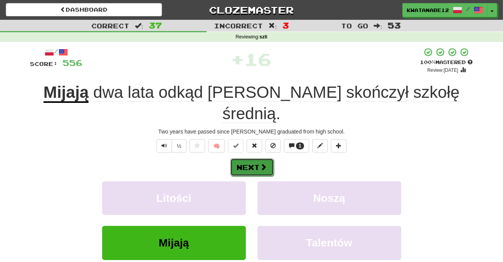
click at [266, 163] on span at bounding box center [263, 166] width 7 height 7
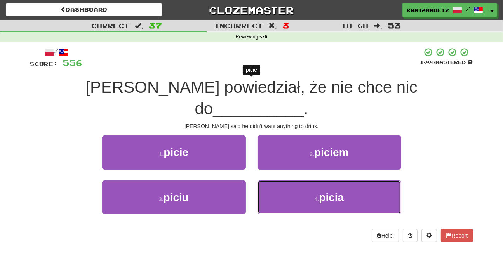
drag, startPoint x: 278, startPoint y: 181, endPoint x: 265, endPoint y: 155, distance: 28.6
click at [278, 181] on button "4 . picia" at bounding box center [329, 198] width 144 height 34
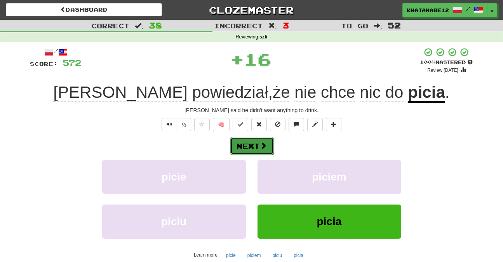
click at [252, 138] on button "Next" at bounding box center [251, 146] width 43 height 18
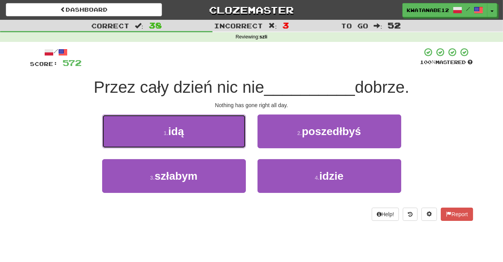
drag, startPoint x: 204, startPoint y: 134, endPoint x: 222, endPoint y: 134, distance: 18.2
click at [216, 134] on button "1 . idą" at bounding box center [174, 132] width 144 height 34
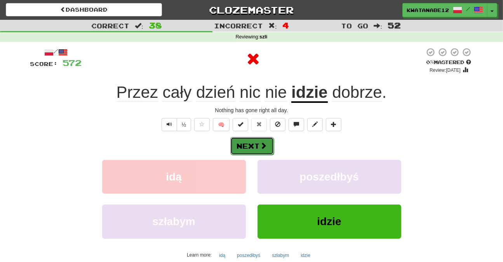
drag, startPoint x: 265, startPoint y: 141, endPoint x: 256, endPoint y: 146, distance: 10.5
click at [256, 146] on button "Next" at bounding box center [251, 146] width 43 height 18
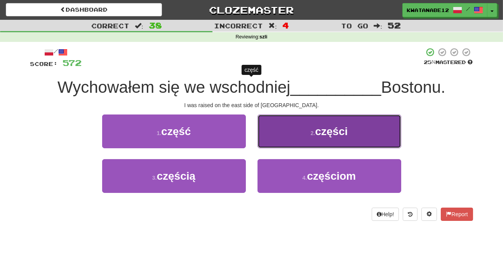
click at [269, 142] on button "2 . części" at bounding box center [329, 132] width 144 height 34
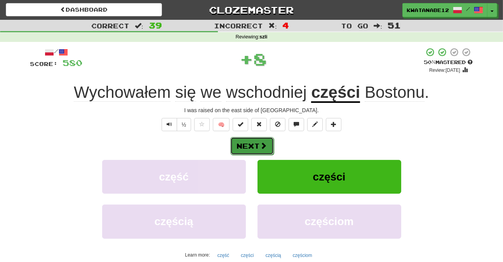
click at [263, 144] on span at bounding box center [263, 145] width 7 height 7
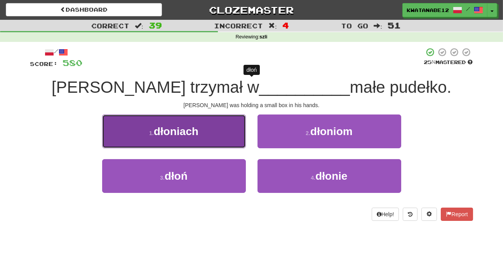
click at [220, 140] on button "1 . dłoniach" at bounding box center [174, 132] width 144 height 34
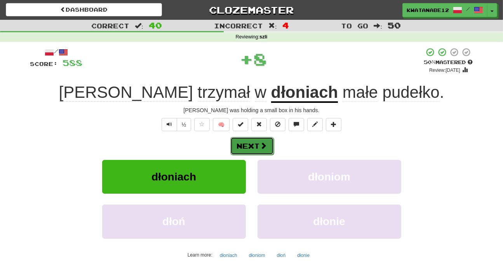
click at [260, 148] on span at bounding box center [263, 145] width 7 height 7
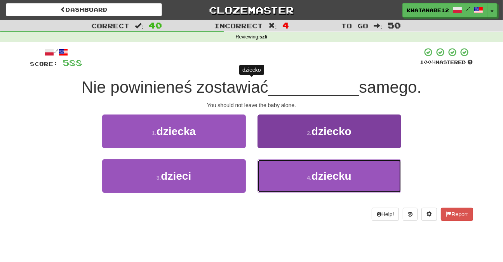
click at [294, 173] on button "4 . dziecku" at bounding box center [329, 176] width 144 height 34
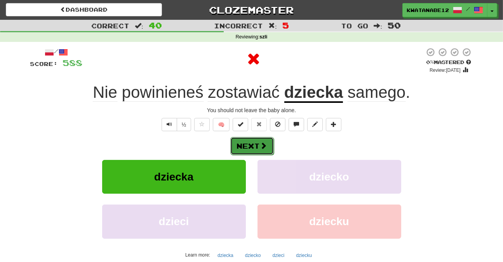
click at [258, 147] on button "Next" at bounding box center [251, 146] width 43 height 18
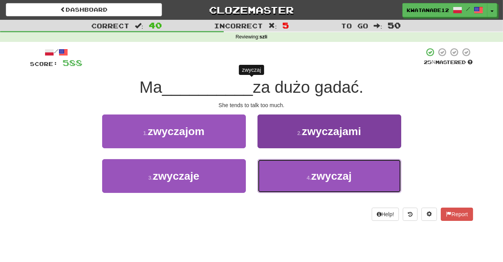
drag, startPoint x: 274, startPoint y: 188, endPoint x: 269, endPoint y: 175, distance: 14.3
click at [272, 183] on button "4 . zwyczaj" at bounding box center [329, 176] width 144 height 34
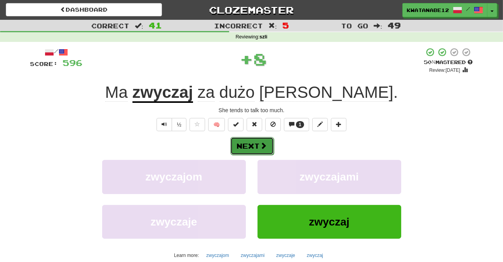
click at [251, 145] on button "Next" at bounding box center [251, 146] width 43 height 18
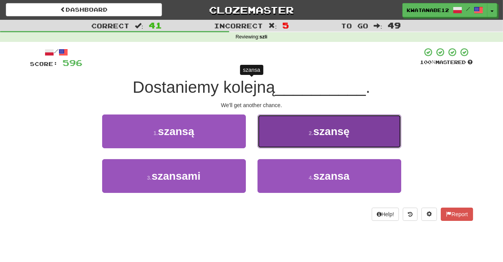
click at [271, 130] on button "2 . szansę" at bounding box center [329, 132] width 144 height 34
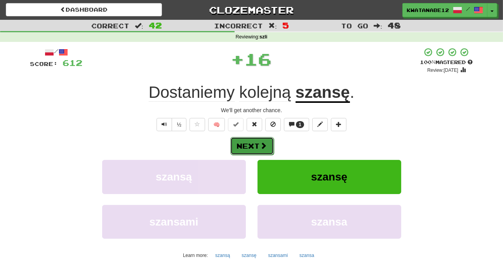
click at [260, 149] on span at bounding box center [263, 145] width 7 height 7
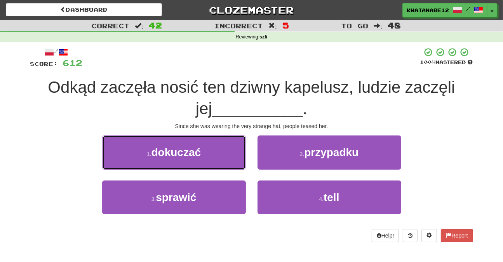
drag, startPoint x: 211, startPoint y: 155, endPoint x: 220, endPoint y: 155, distance: 9.3
click at [212, 155] on button "1 . dokuczać" at bounding box center [174, 152] width 144 height 34
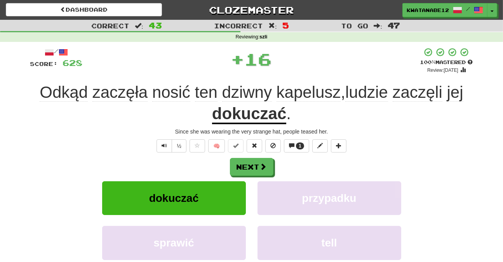
click at [260, 156] on div "/ Score: 628 + 16 100 % Mastered Review: 2025-10-20 Odkąd zaczęła nosić ten dzi…" at bounding box center [251, 179] width 443 height 264
click at [246, 169] on button "Next" at bounding box center [251, 167] width 43 height 18
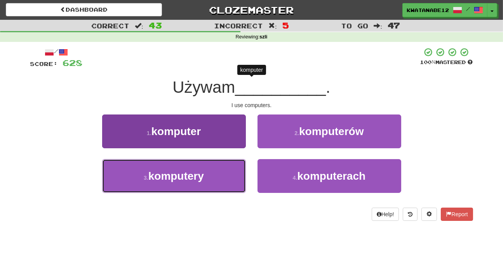
drag, startPoint x: 225, startPoint y: 177, endPoint x: 240, endPoint y: 168, distance: 17.6
click at [228, 175] on button "3 . komputery" at bounding box center [174, 176] width 144 height 34
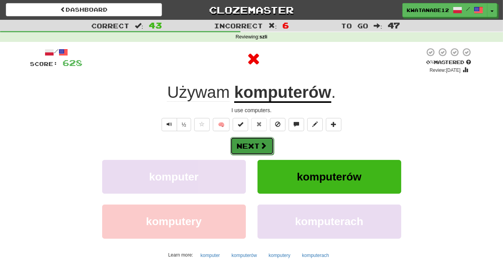
click at [265, 152] on button "Next" at bounding box center [251, 146] width 43 height 18
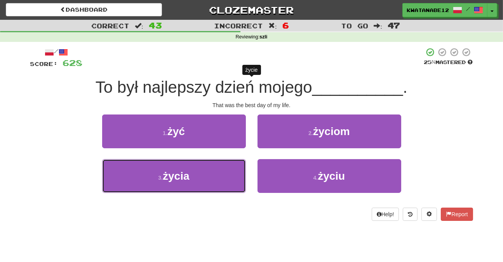
drag, startPoint x: 231, startPoint y: 170, endPoint x: 245, endPoint y: 158, distance: 18.7
click at [233, 169] on button "3 . życia" at bounding box center [174, 176] width 144 height 34
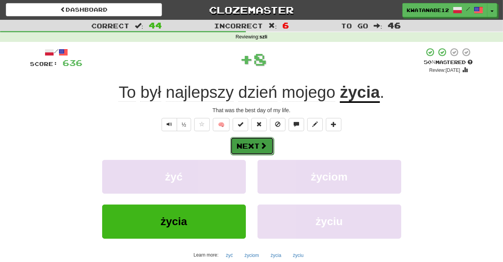
click at [266, 142] on span at bounding box center [263, 145] width 7 height 7
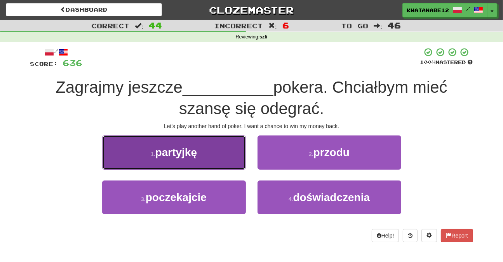
click at [234, 156] on button "1 . partyjkę" at bounding box center [174, 152] width 144 height 34
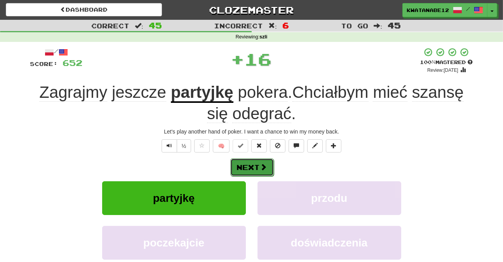
click at [263, 167] on span at bounding box center [263, 166] width 7 height 7
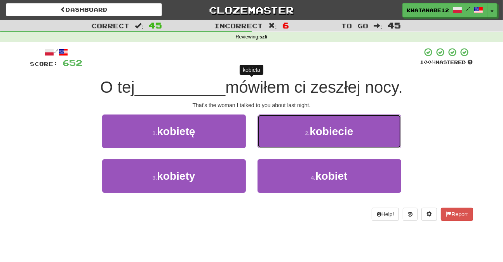
drag, startPoint x: 289, startPoint y: 132, endPoint x: 283, endPoint y: 135, distance: 6.9
click at [288, 133] on button "2 . kobiecie" at bounding box center [329, 132] width 144 height 34
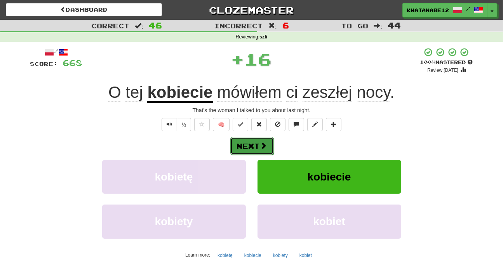
click at [252, 147] on button "Next" at bounding box center [251, 146] width 43 height 18
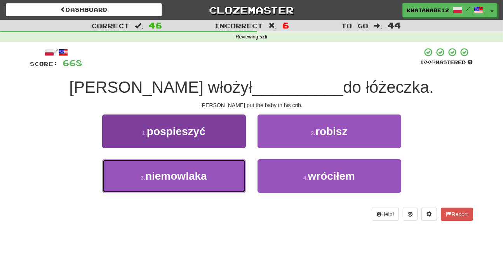
drag, startPoint x: 198, startPoint y: 170, endPoint x: 244, endPoint y: 162, distance: 46.2
click at [238, 165] on button "3 . niemowlaka" at bounding box center [174, 176] width 144 height 34
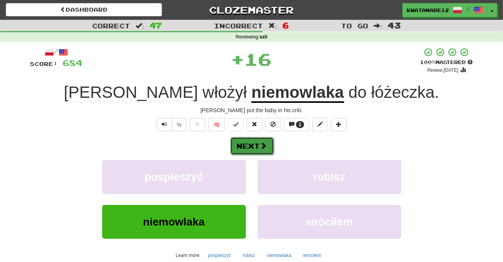
click at [266, 147] on span at bounding box center [263, 145] width 7 height 7
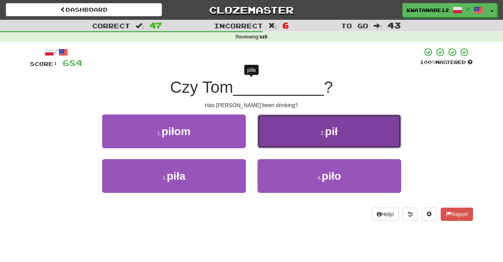
click at [290, 144] on button "2 . pił" at bounding box center [329, 132] width 144 height 34
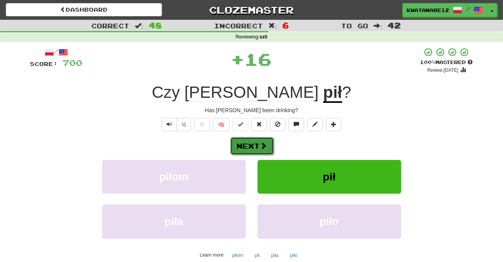
click at [254, 141] on button "Next" at bounding box center [251, 146] width 43 height 18
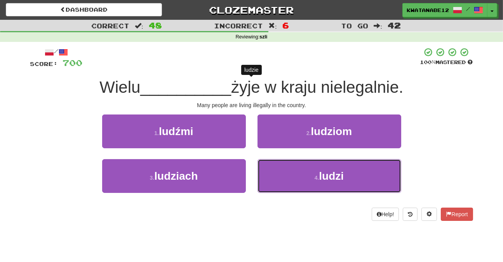
drag, startPoint x: 285, startPoint y: 172, endPoint x: 259, endPoint y: 131, distance: 48.0
click at [284, 171] on button "4 . ludzi" at bounding box center [329, 176] width 144 height 34
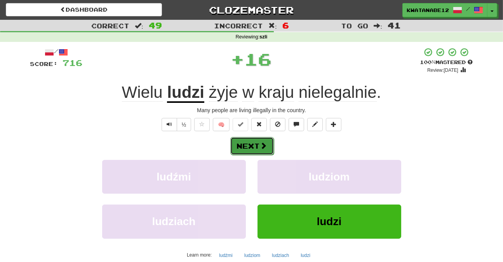
click at [256, 143] on button "Next" at bounding box center [251, 146] width 43 height 18
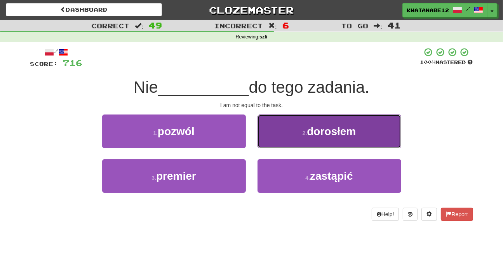
click at [268, 132] on button "2 . dorosłem" at bounding box center [329, 132] width 144 height 34
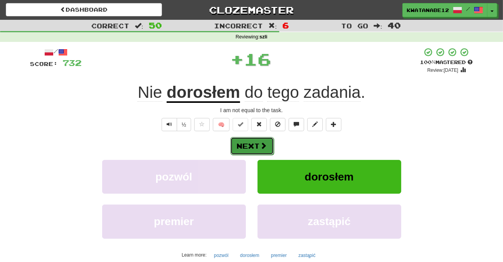
click at [256, 145] on button "Next" at bounding box center [251, 146] width 43 height 18
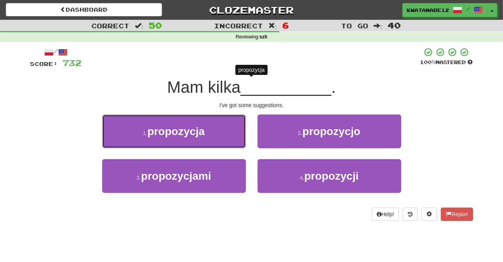
drag, startPoint x: 216, startPoint y: 127, endPoint x: 253, endPoint y: 136, distance: 38.7
click at [236, 130] on button "1 . propozycja" at bounding box center [174, 132] width 144 height 34
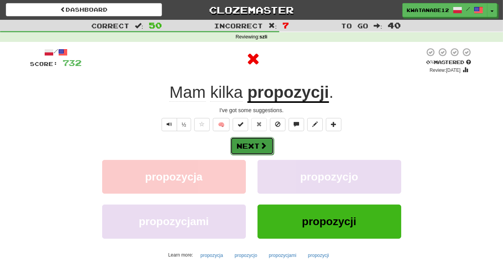
click at [266, 143] on span at bounding box center [263, 145] width 7 height 7
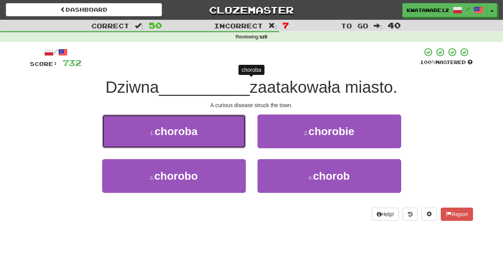
drag, startPoint x: 215, startPoint y: 128, endPoint x: 247, endPoint y: 135, distance: 32.2
click at [244, 135] on button "1 . choroba" at bounding box center [174, 132] width 144 height 34
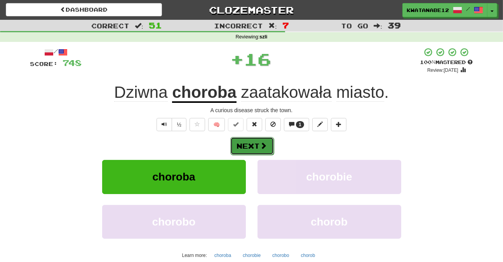
click at [263, 142] on span at bounding box center [263, 145] width 7 height 7
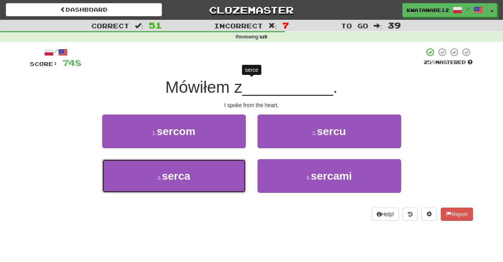
drag, startPoint x: 231, startPoint y: 172, endPoint x: 248, endPoint y: 172, distance: 17.1
click at [245, 172] on button "3 . serca" at bounding box center [174, 176] width 144 height 34
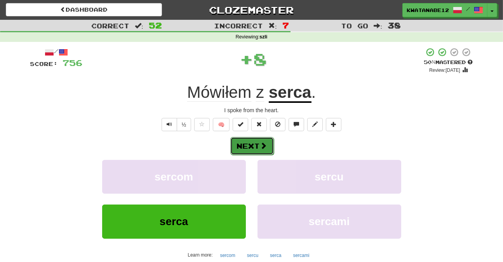
click at [264, 149] on button "Next" at bounding box center [251, 146] width 43 height 18
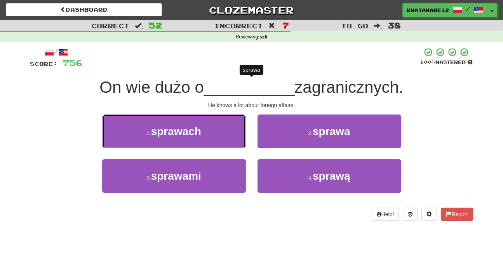
drag, startPoint x: 224, startPoint y: 132, endPoint x: 240, endPoint y: 135, distance: 16.5
click at [224, 132] on button "1 . sprawach" at bounding box center [174, 132] width 144 height 34
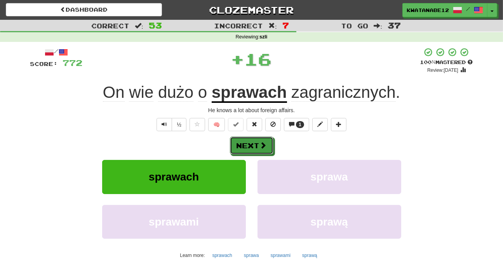
drag, startPoint x: 267, startPoint y: 139, endPoint x: 231, endPoint y: 110, distance: 46.4
click at [265, 137] on button "Next" at bounding box center [251, 146] width 43 height 18
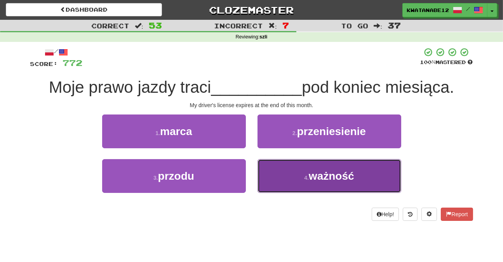
click at [278, 172] on button "4 . ważność" at bounding box center [329, 176] width 144 height 34
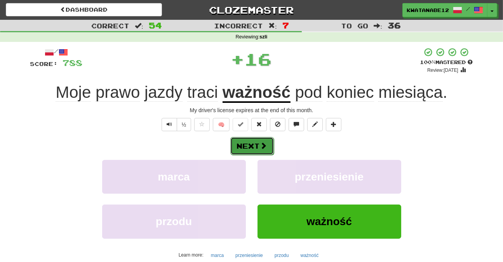
click at [264, 145] on span at bounding box center [263, 145] width 7 height 7
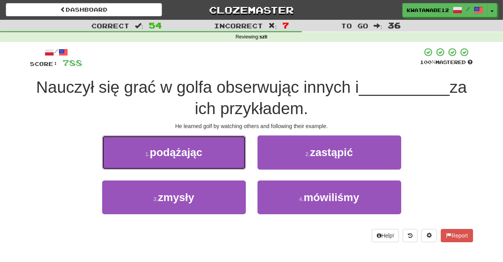
drag, startPoint x: 218, startPoint y: 151, endPoint x: 253, endPoint y: 155, distance: 34.8
click at [224, 150] on button "1 . podążając" at bounding box center [174, 152] width 144 height 34
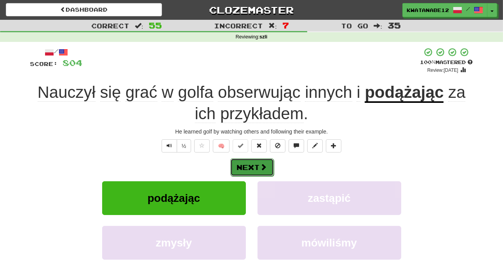
click at [262, 163] on span at bounding box center [263, 166] width 7 height 7
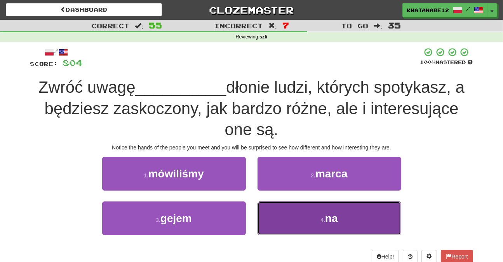
click at [278, 209] on button "4 . na" at bounding box center [329, 218] width 144 height 34
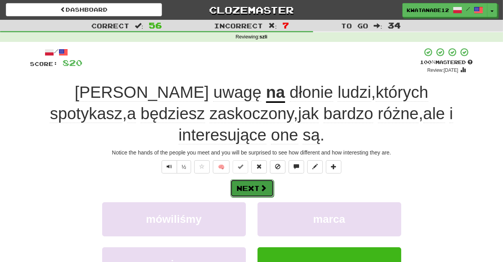
click at [257, 179] on button "Next" at bounding box center [251, 188] width 43 height 18
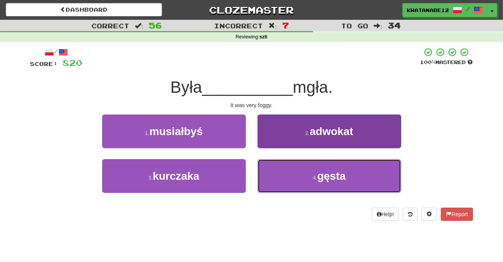
drag, startPoint x: 273, startPoint y: 177, endPoint x: 264, endPoint y: 160, distance: 19.1
click at [272, 172] on button "4 . gęsta" at bounding box center [329, 176] width 144 height 34
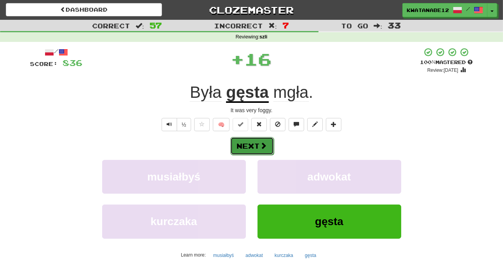
click at [254, 149] on button "Next" at bounding box center [251, 146] width 43 height 18
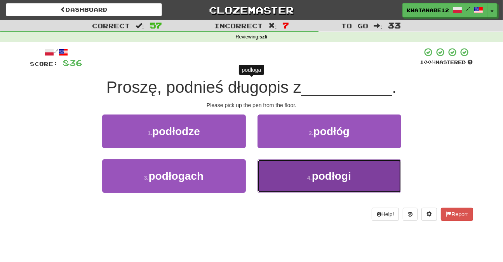
click at [295, 160] on button "4 . podłogi" at bounding box center [329, 176] width 144 height 34
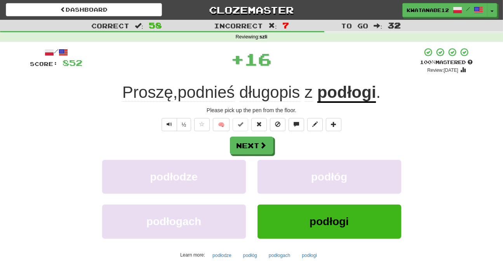
click at [279, 148] on div "Next" at bounding box center [251, 146] width 443 height 18
drag, startPoint x: 264, startPoint y: 146, endPoint x: 251, endPoint y: 134, distance: 17.6
click at [251, 134] on div "/ Score: 852 + 16 100 % Mastered Review: 2025-10-20 Proszę , podnieś długopis z…" at bounding box center [251, 168] width 443 height 243
click at [260, 141] on button "Next" at bounding box center [251, 146] width 43 height 18
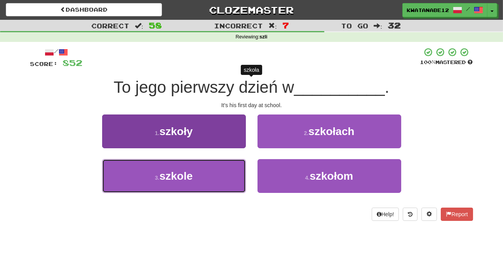
drag, startPoint x: 228, startPoint y: 170, endPoint x: 233, endPoint y: 168, distance: 5.6
click at [228, 170] on button "3 . szkole" at bounding box center [174, 176] width 144 height 34
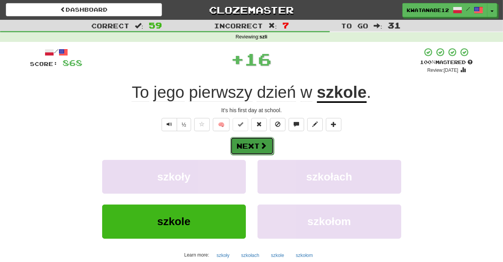
click at [259, 148] on button "Next" at bounding box center [251, 146] width 43 height 18
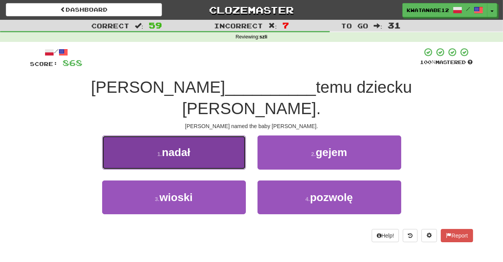
click at [220, 135] on button "1 . nadał" at bounding box center [174, 152] width 144 height 34
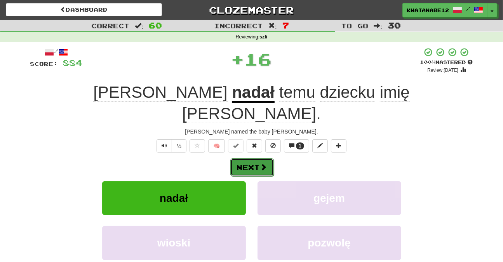
click at [252, 158] on button "Next" at bounding box center [251, 167] width 43 height 18
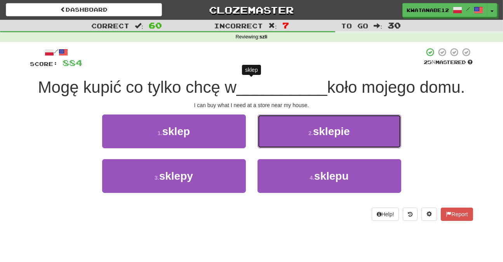
drag, startPoint x: 279, startPoint y: 130, endPoint x: 276, endPoint y: 135, distance: 5.6
click at [278, 132] on button "2 . sklepie" at bounding box center [329, 132] width 144 height 34
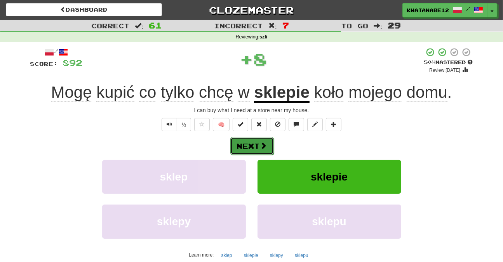
click at [260, 146] on span at bounding box center [263, 145] width 7 height 7
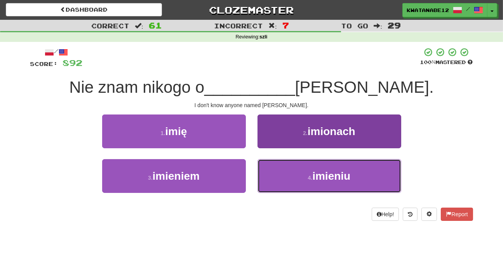
click at [286, 170] on button "4 . imieniu" at bounding box center [329, 176] width 144 height 34
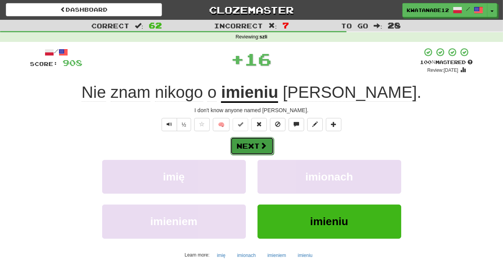
click at [265, 150] on button "Next" at bounding box center [251, 146] width 43 height 18
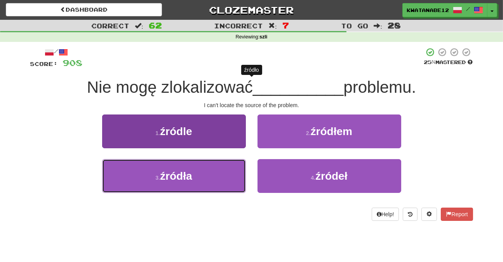
drag, startPoint x: 216, startPoint y: 172, endPoint x: 227, endPoint y: 174, distance: 10.9
click at [217, 172] on button "3 . źródła" at bounding box center [174, 176] width 144 height 34
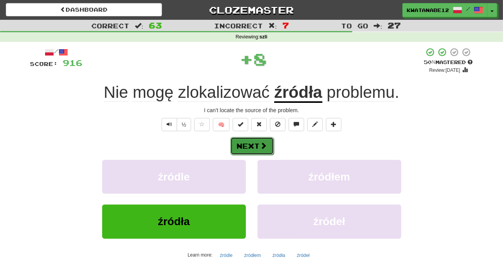
click at [253, 149] on button "Next" at bounding box center [251, 146] width 43 height 18
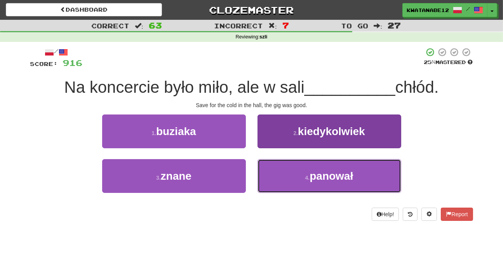
drag, startPoint x: 272, startPoint y: 170, endPoint x: 272, endPoint y: 166, distance: 4.7
click at [274, 171] on button "4 . panował" at bounding box center [329, 176] width 144 height 34
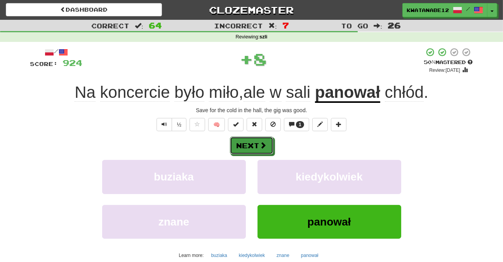
drag, startPoint x: 262, startPoint y: 146, endPoint x: 235, endPoint y: 127, distance: 32.4
click at [259, 145] on button "Next" at bounding box center [251, 146] width 43 height 18
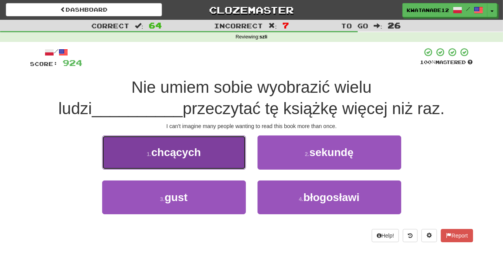
drag, startPoint x: 220, startPoint y: 154, endPoint x: 227, endPoint y: 160, distance: 8.0
click at [227, 160] on button "1 . chcących" at bounding box center [174, 152] width 144 height 34
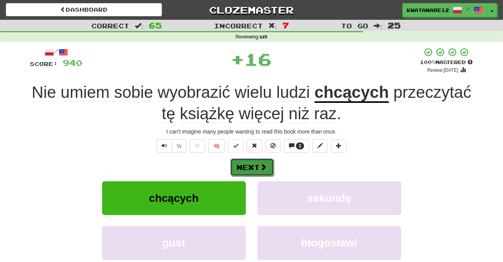
click at [264, 169] on span at bounding box center [263, 166] width 7 height 7
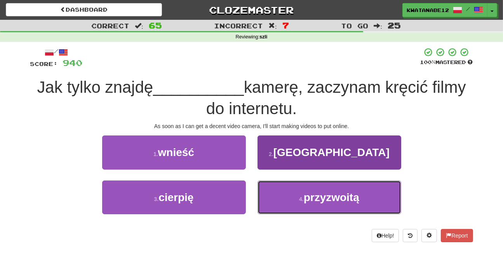
click at [269, 193] on button "4 . przyzwoitą" at bounding box center [329, 198] width 144 height 34
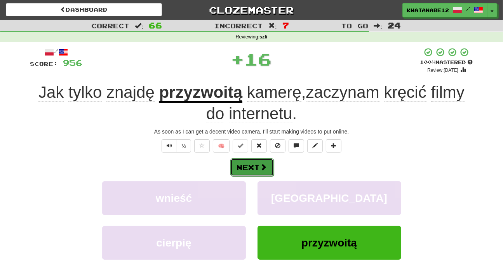
click at [256, 163] on button "Next" at bounding box center [251, 167] width 43 height 18
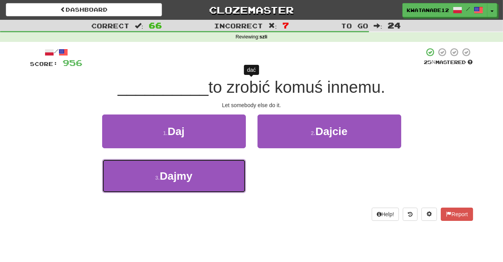
drag, startPoint x: 217, startPoint y: 178, endPoint x: 270, endPoint y: 169, distance: 53.2
click at [270, 169] on div "3 . Dajmy" at bounding box center [252, 181] width 466 height 45
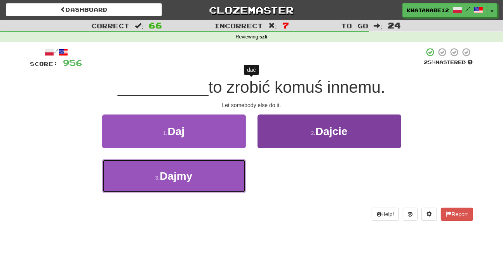
drag, startPoint x: 226, startPoint y: 175, endPoint x: 257, endPoint y: 168, distance: 31.5
click at [231, 176] on button "3 . Dajmy" at bounding box center [174, 176] width 144 height 34
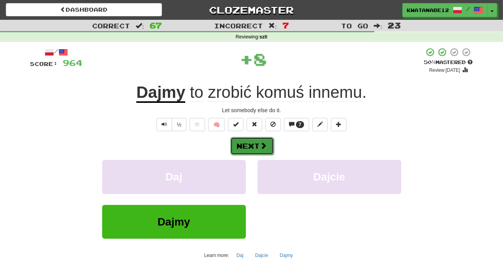
click at [258, 151] on button "Next" at bounding box center [251, 146] width 43 height 18
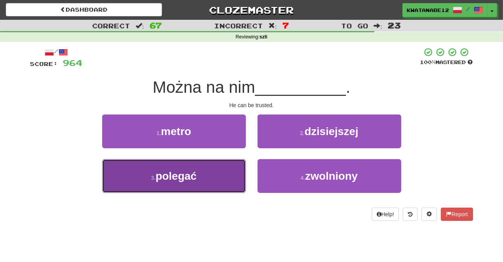
drag, startPoint x: 220, startPoint y: 172, endPoint x: 227, endPoint y: 171, distance: 6.3
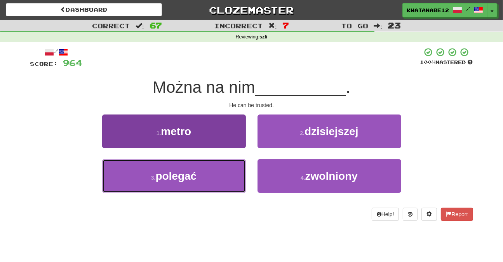
click at [220, 172] on button "3 . polegać" at bounding box center [174, 176] width 144 height 34
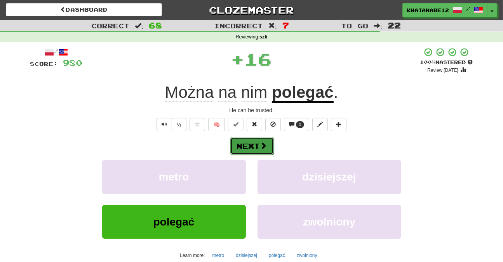
click at [259, 146] on button "Next" at bounding box center [251, 146] width 43 height 18
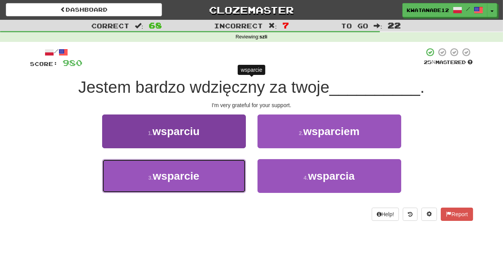
click at [230, 182] on button "3 . wsparcie" at bounding box center [174, 176] width 144 height 34
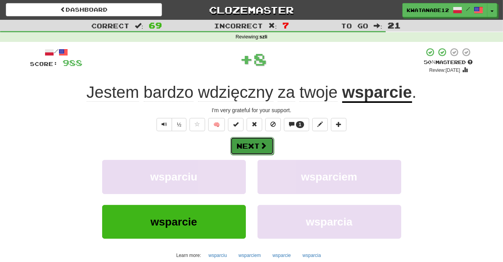
click at [263, 150] on button "Next" at bounding box center [251, 146] width 43 height 18
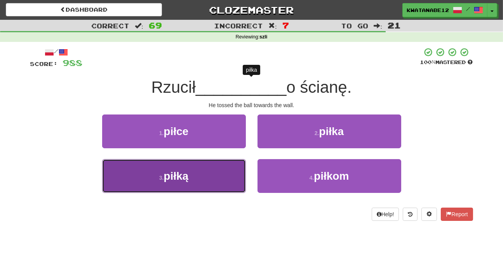
click at [229, 166] on button "3 . piłką" at bounding box center [174, 176] width 144 height 34
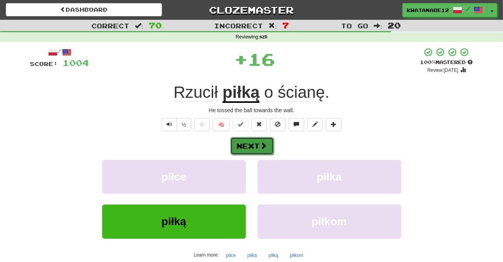
click at [253, 149] on button "Next" at bounding box center [251, 146] width 43 height 18
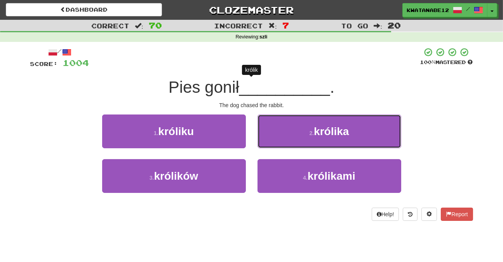
drag, startPoint x: 278, startPoint y: 128, endPoint x: 272, endPoint y: 133, distance: 7.2
click at [278, 129] on button "2 . królika" at bounding box center [329, 132] width 144 height 34
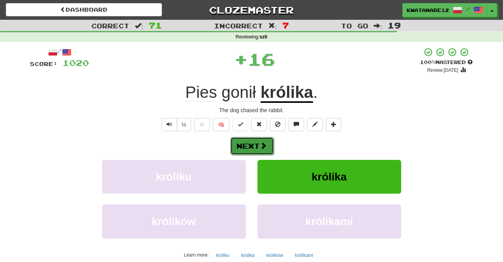
click at [254, 143] on button "Next" at bounding box center [251, 146] width 43 height 18
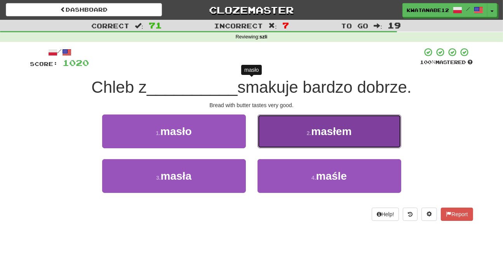
click at [319, 137] on button "2 . masłem" at bounding box center [329, 132] width 144 height 34
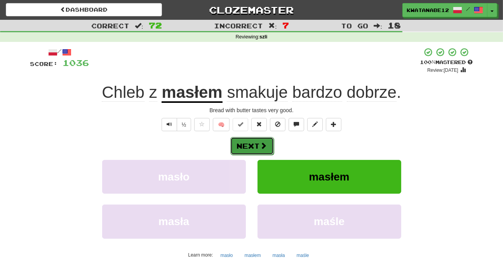
click at [269, 141] on button "Next" at bounding box center [251, 146] width 43 height 18
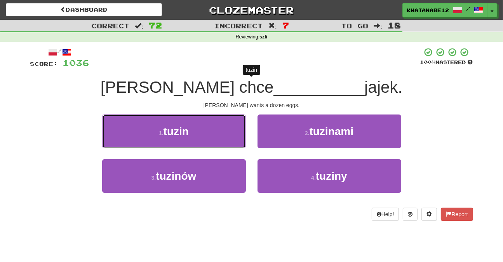
drag, startPoint x: 228, startPoint y: 134, endPoint x: 238, endPoint y: 134, distance: 9.3
click at [231, 133] on button "1 . tuzin" at bounding box center [174, 132] width 144 height 34
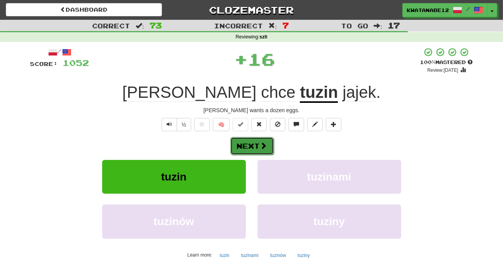
click at [264, 139] on button "Next" at bounding box center [251, 146] width 43 height 18
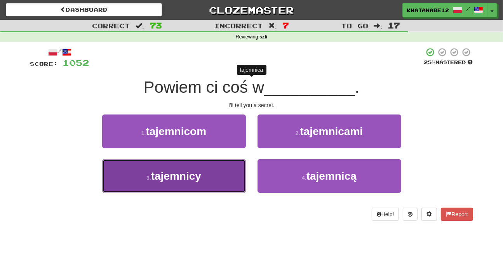
click at [215, 178] on button "3 . tajemnicy" at bounding box center [174, 176] width 144 height 34
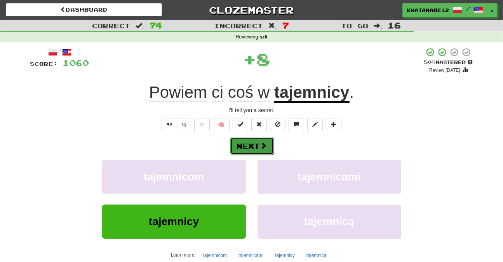
click at [256, 146] on button "Next" at bounding box center [251, 146] width 43 height 18
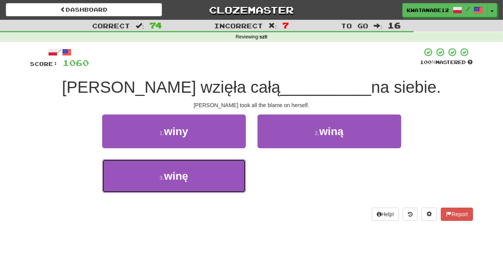
drag, startPoint x: 220, startPoint y: 175, endPoint x: 237, endPoint y: 155, distance: 25.9
click at [221, 174] on button "3 . winę" at bounding box center [174, 176] width 144 height 34
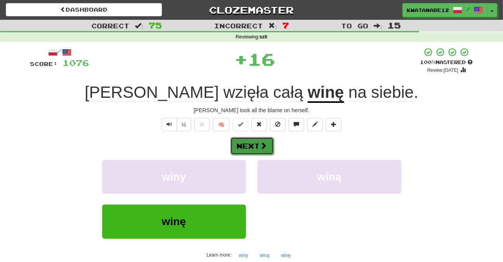
click at [252, 139] on button "Next" at bounding box center [251, 146] width 43 height 18
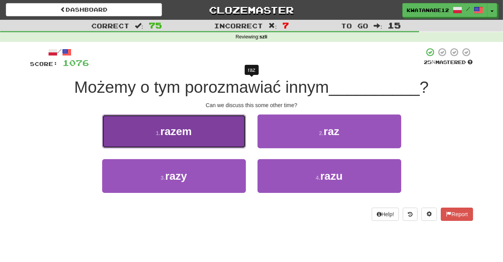
click at [220, 131] on button "1 . razem" at bounding box center [174, 132] width 144 height 34
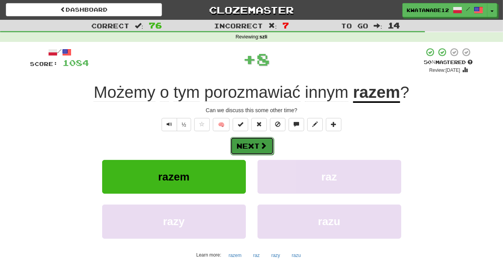
click at [261, 141] on button "Next" at bounding box center [251, 146] width 43 height 18
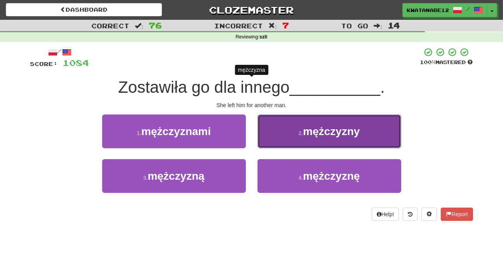
drag, startPoint x: 288, startPoint y: 130, endPoint x: 283, endPoint y: 132, distance: 5.2
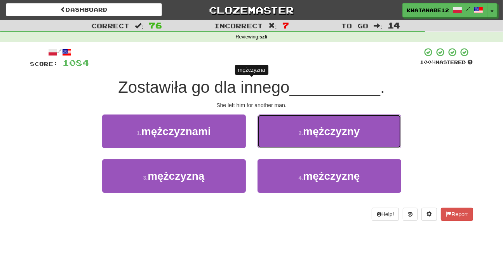
click at [287, 130] on button "2 . mężczyzny" at bounding box center [329, 132] width 144 height 34
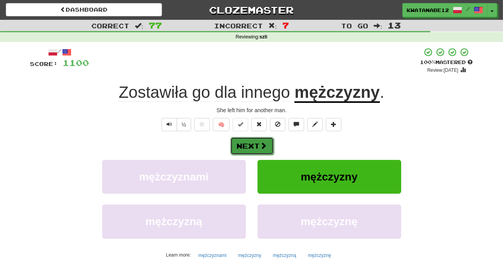
click at [249, 140] on button "Next" at bounding box center [251, 146] width 43 height 18
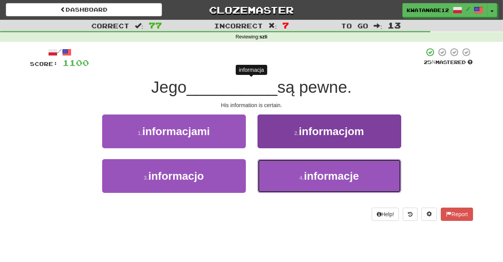
click at [286, 175] on button "4 . informacje" at bounding box center [329, 176] width 144 height 34
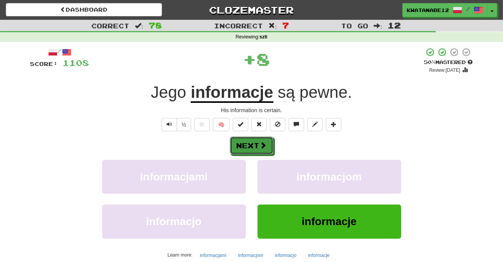
drag, startPoint x: 266, startPoint y: 148, endPoint x: 233, endPoint y: 112, distance: 48.4
click at [265, 147] on span at bounding box center [263, 145] width 7 height 7
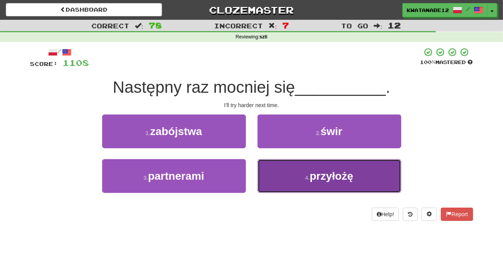
click at [271, 177] on button "4 . przyłożę" at bounding box center [329, 176] width 144 height 34
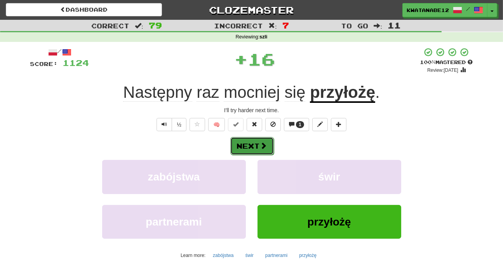
click at [255, 141] on button "Next" at bounding box center [251, 146] width 43 height 18
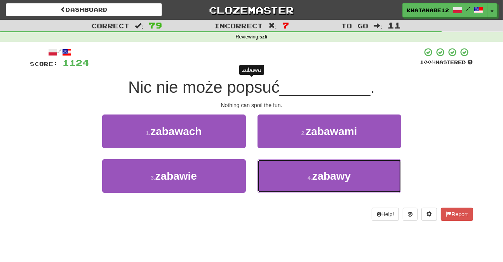
drag, startPoint x: 278, startPoint y: 174, endPoint x: 268, endPoint y: 157, distance: 20.0
click at [274, 166] on button "4 . zabawy" at bounding box center [329, 176] width 144 height 34
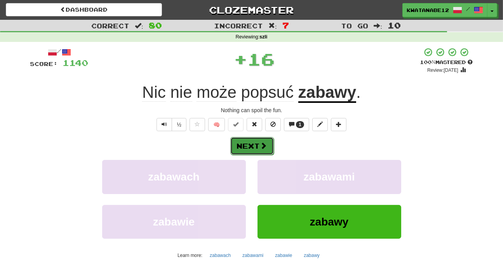
click at [261, 148] on span at bounding box center [263, 145] width 7 height 7
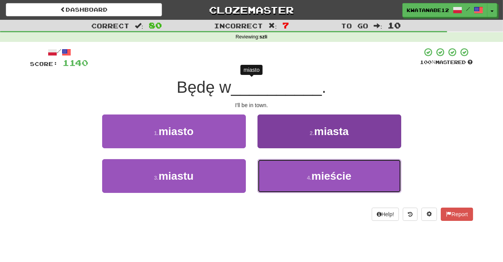
drag, startPoint x: 282, startPoint y: 177, endPoint x: 278, endPoint y: 172, distance: 5.8
click at [281, 176] on button "4 . mieście" at bounding box center [329, 176] width 144 height 34
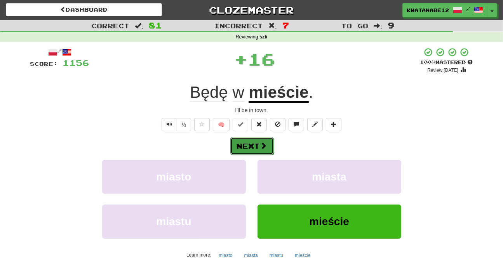
click at [256, 147] on button "Next" at bounding box center [251, 146] width 43 height 18
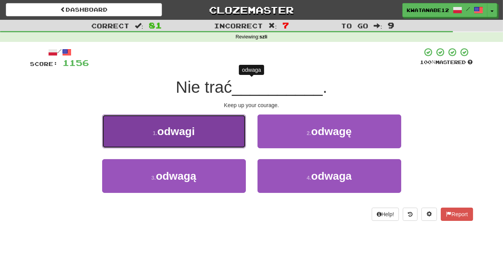
click at [230, 141] on button "1 . odwagi" at bounding box center [174, 132] width 144 height 34
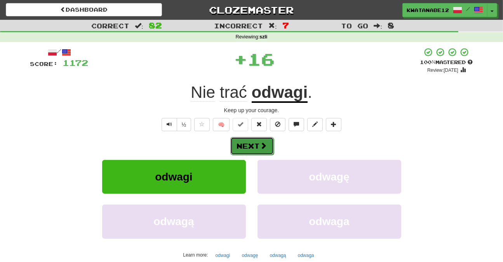
click at [256, 146] on button "Next" at bounding box center [251, 146] width 43 height 18
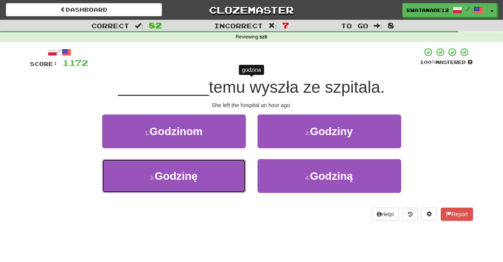
drag, startPoint x: 229, startPoint y: 177, endPoint x: 255, endPoint y: 162, distance: 30.4
click at [230, 177] on button "3 . Godzinę" at bounding box center [174, 176] width 144 height 34
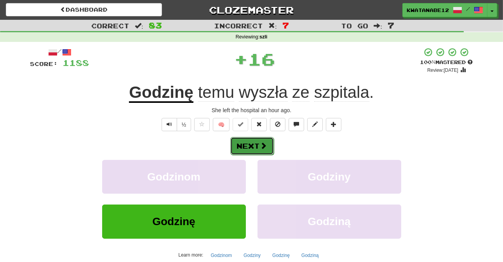
click at [267, 145] on button "Next" at bounding box center [251, 146] width 43 height 18
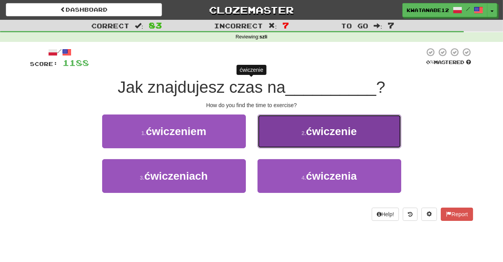
click at [296, 139] on button "2 . ćwiczenie" at bounding box center [329, 132] width 144 height 34
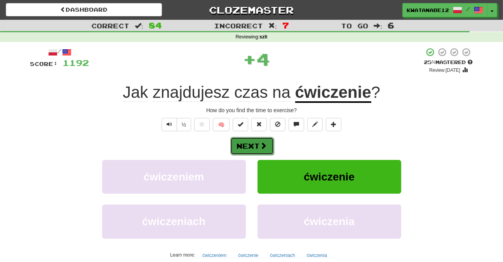
click at [266, 152] on button "Next" at bounding box center [251, 146] width 43 height 18
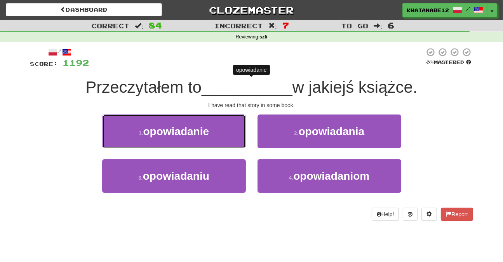
drag, startPoint x: 221, startPoint y: 134, endPoint x: 234, endPoint y: 135, distance: 13.2
click at [225, 135] on button "1 . opowiadanie" at bounding box center [174, 132] width 144 height 34
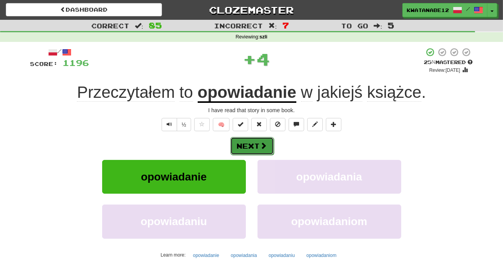
click at [255, 139] on button "Next" at bounding box center [251, 146] width 43 height 18
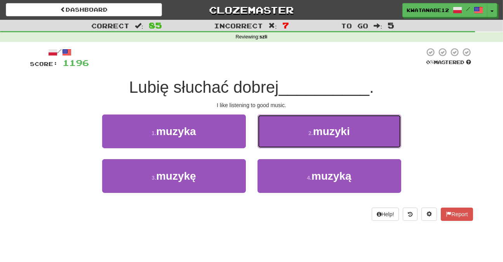
drag, startPoint x: 283, startPoint y: 127, endPoint x: 280, endPoint y: 131, distance: 5.6
click at [283, 128] on button "2 . muzyki" at bounding box center [329, 132] width 144 height 34
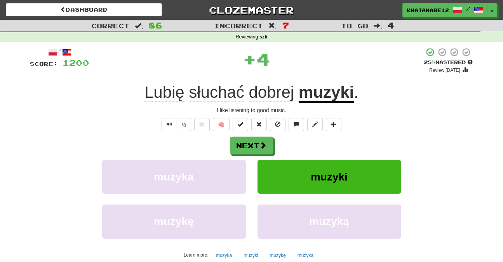
click at [273, 142] on div "Next" at bounding box center [251, 146] width 443 height 18
click at [256, 142] on button "Next" at bounding box center [251, 146] width 43 height 18
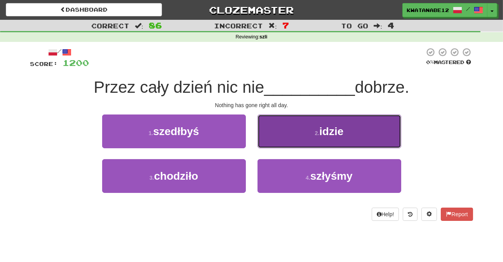
click at [278, 146] on button "2 . idzie" at bounding box center [329, 132] width 144 height 34
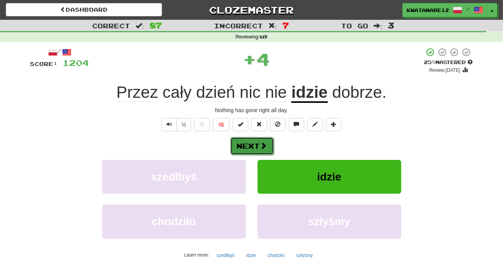
click at [256, 149] on button "Next" at bounding box center [251, 146] width 43 height 18
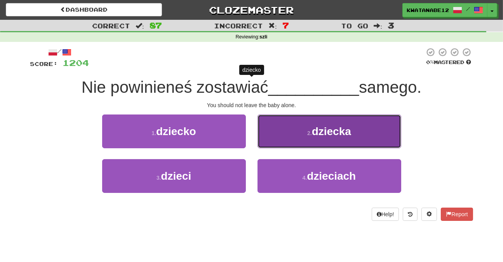
click at [276, 139] on button "2 . dziecka" at bounding box center [329, 132] width 144 height 34
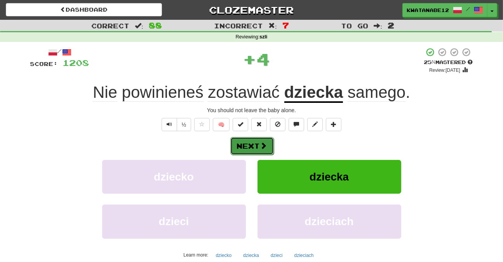
click at [257, 149] on button "Next" at bounding box center [251, 146] width 43 height 18
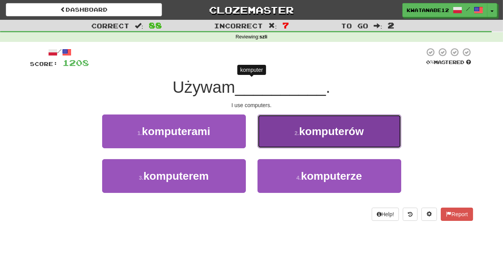
drag, startPoint x: 292, startPoint y: 134, endPoint x: 288, endPoint y: 136, distance: 4.7
click at [288, 136] on button "2 . komputerów" at bounding box center [329, 132] width 144 height 34
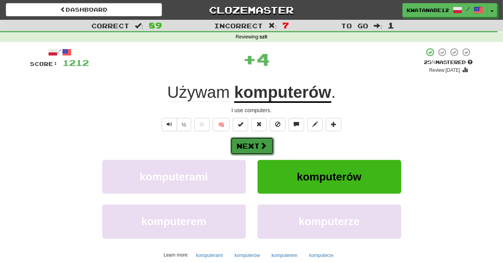
click at [261, 140] on button "Next" at bounding box center [251, 146] width 43 height 18
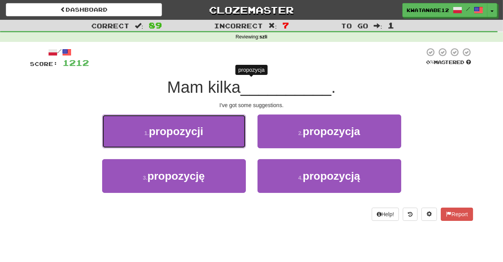
drag, startPoint x: 219, startPoint y: 133, endPoint x: 229, endPoint y: 135, distance: 10.8
click at [225, 134] on button "1 . propozycji" at bounding box center [174, 132] width 144 height 34
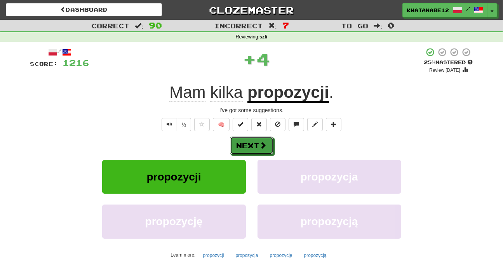
drag, startPoint x: 255, startPoint y: 142, endPoint x: 243, endPoint y: 149, distance: 12.9
click at [253, 143] on button "Next" at bounding box center [251, 146] width 43 height 18
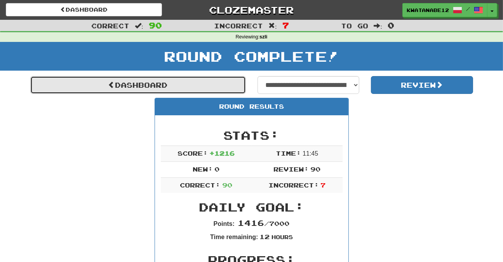
click at [229, 83] on link "Dashboard" at bounding box center [137, 85] width 215 height 18
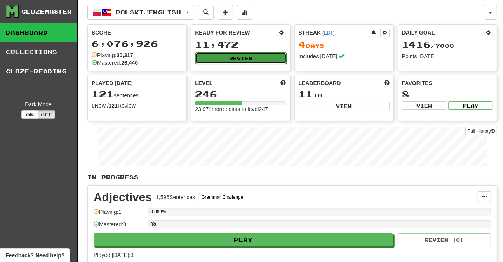
click at [266, 56] on button "Review" at bounding box center [240, 58] width 91 height 12
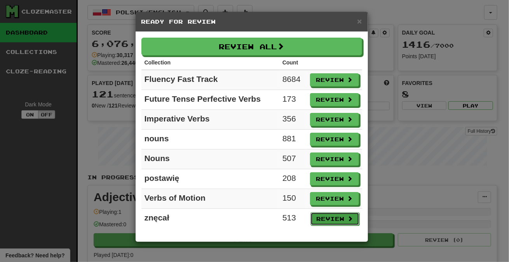
click at [335, 219] on button "Review" at bounding box center [334, 218] width 49 height 13
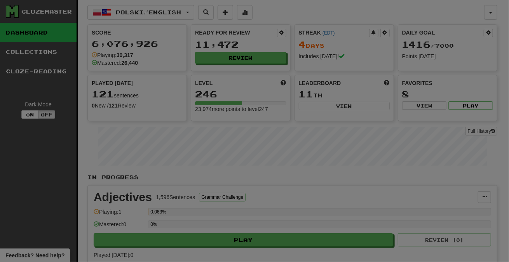
select select "***"
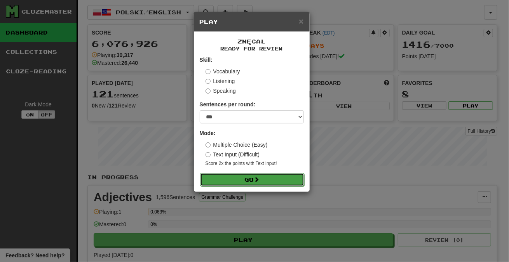
click at [293, 177] on button "Go" at bounding box center [252, 179] width 104 height 13
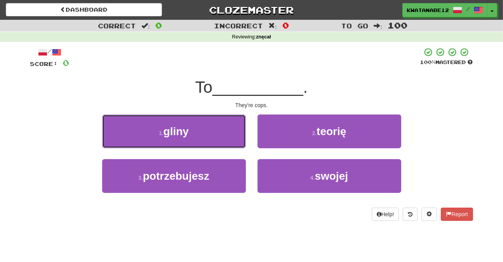
drag, startPoint x: 227, startPoint y: 135, endPoint x: 243, endPoint y: 135, distance: 16.7
click at [234, 135] on button "1 . gliny" at bounding box center [174, 132] width 144 height 34
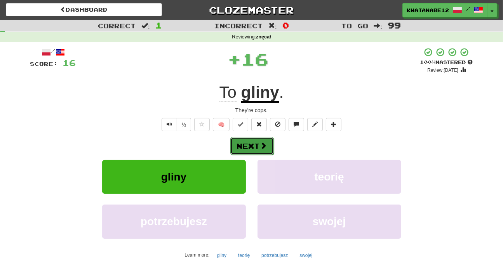
click at [263, 139] on button "Next" at bounding box center [251, 146] width 43 height 18
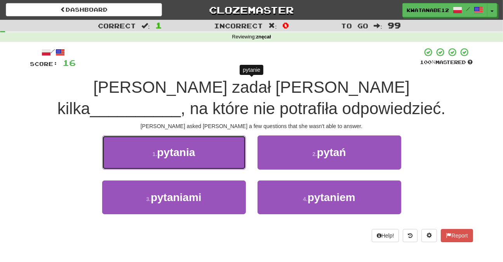
drag, startPoint x: 215, startPoint y: 154, endPoint x: 240, endPoint y: 154, distance: 24.5
click at [221, 153] on button "1 . pytania" at bounding box center [174, 152] width 144 height 34
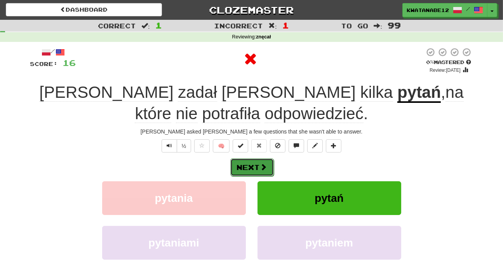
click at [259, 162] on button "Next" at bounding box center [251, 167] width 43 height 18
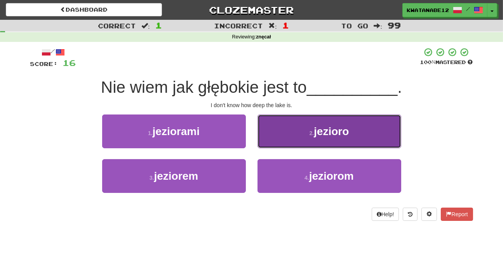
click at [284, 137] on button "2 . jezioro" at bounding box center [329, 132] width 144 height 34
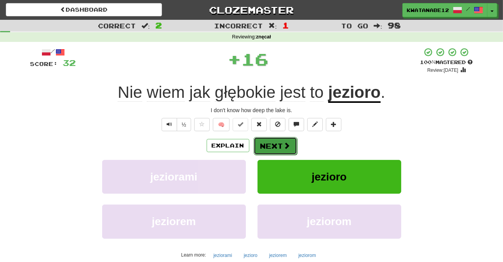
click at [259, 142] on button "Next" at bounding box center [274, 146] width 43 height 18
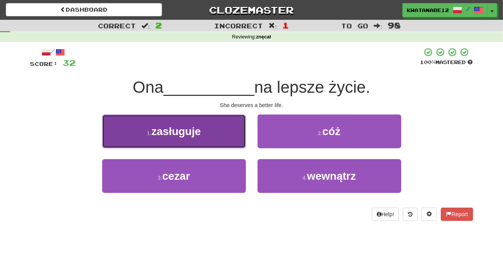
drag, startPoint x: 216, startPoint y: 135, endPoint x: 237, endPoint y: 142, distance: 22.4
click at [237, 142] on button "1 . zasługuje" at bounding box center [174, 132] width 144 height 34
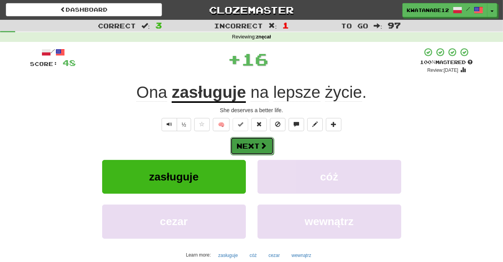
click at [267, 148] on button "Next" at bounding box center [251, 146] width 43 height 18
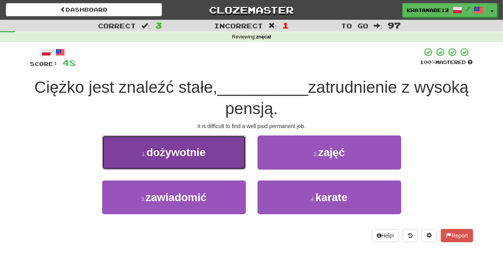
click at [212, 158] on button "1 . dożywotnie" at bounding box center [174, 152] width 144 height 34
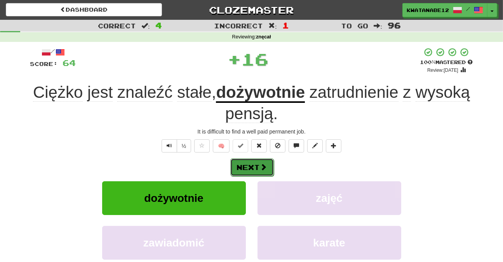
click at [252, 163] on button "Next" at bounding box center [251, 167] width 43 height 18
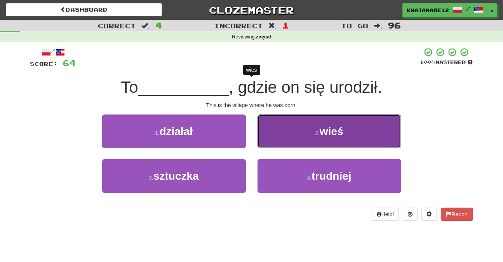
click at [288, 133] on button "2 . wieś" at bounding box center [329, 132] width 144 height 34
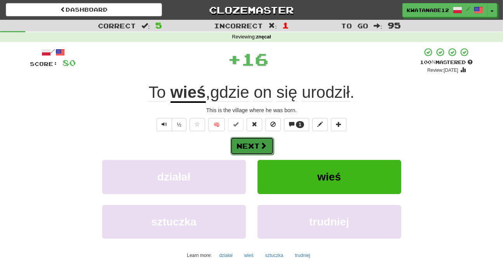
click at [264, 142] on span at bounding box center [263, 145] width 7 height 7
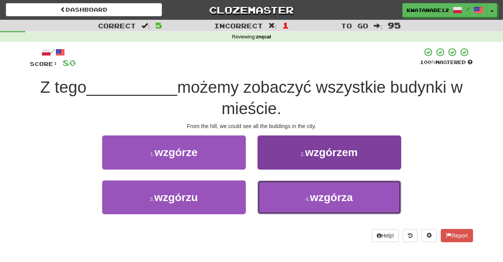
drag, startPoint x: 286, startPoint y: 198, endPoint x: 277, endPoint y: 187, distance: 14.1
click at [283, 193] on button "4 . wzgórza" at bounding box center [329, 198] width 144 height 34
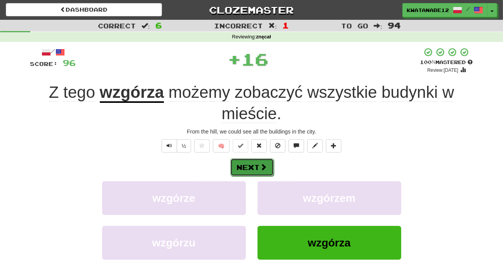
click at [260, 165] on span at bounding box center [263, 166] width 7 height 7
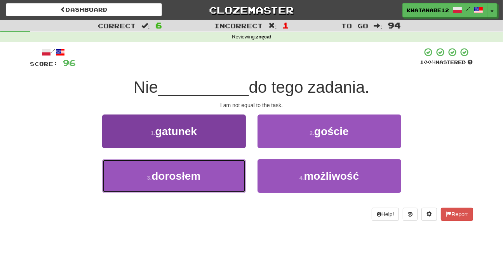
drag, startPoint x: 228, startPoint y: 179, endPoint x: 239, endPoint y: 169, distance: 15.4
click at [230, 178] on button "3 . dorosłem" at bounding box center [174, 176] width 144 height 34
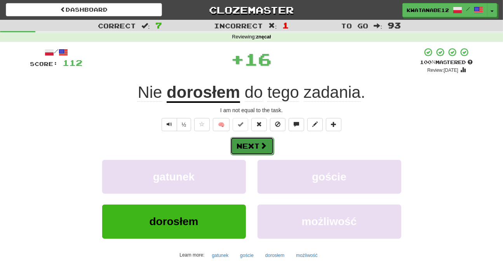
drag, startPoint x: 250, startPoint y: 152, endPoint x: 252, endPoint y: 148, distance: 4.5
click at [252, 148] on button "Next" at bounding box center [251, 146] width 43 height 18
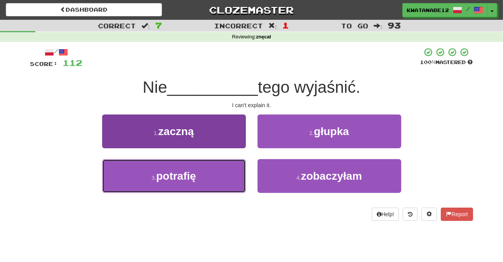
click at [232, 171] on button "3 . potrafię" at bounding box center [174, 176] width 144 height 34
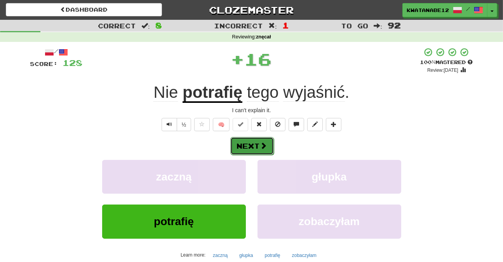
drag, startPoint x: 261, startPoint y: 151, endPoint x: 262, endPoint y: 147, distance: 4.5
click at [262, 147] on button "Next" at bounding box center [251, 146] width 43 height 18
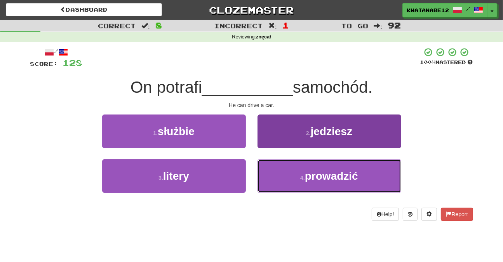
drag, startPoint x: 284, startPoint y: 181, endPoint x: 279, endPoint y: 162, distance: 20.1
click at [281, 172] on button "4 . prowadzić" at bounding box center [329, 176] width 144 height 34
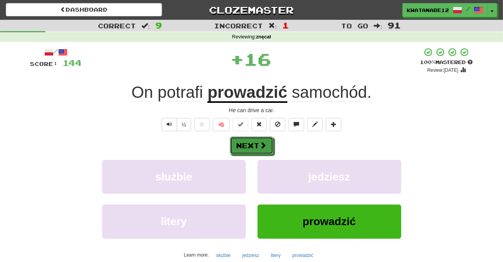
drag, startPoint x: 266, startPoint y: 148, endPoint x: 256, endPoint y: 114, distance: 35.0
click at [266, 147] on span at bounding box center [263, 145] width 7 height 7
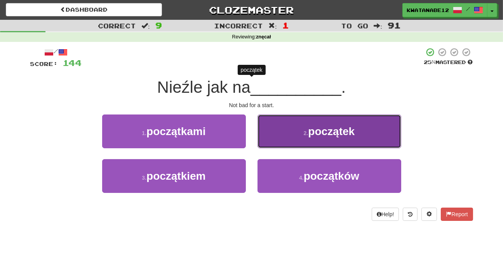
click at [279, 144] on button "2 . początek" at bounding box center [329, 132] width 144 height 34
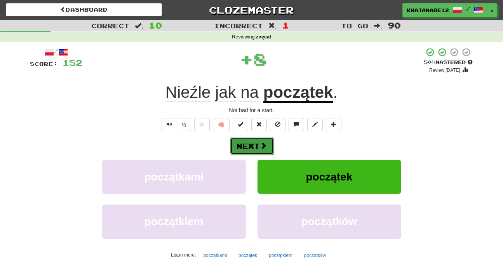
click at [261, 146] on span at bounding box center [263, 145] width 7 height 7
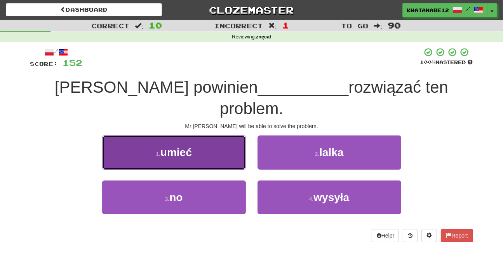
drag, startPoint x: 229, startPoint y: 135, endPoint x: 241, endPoint y: 137, distance: 12.1
click at [241, 137] on button "1 . umieć" at bounding box center [174, 152] width 144 height 34
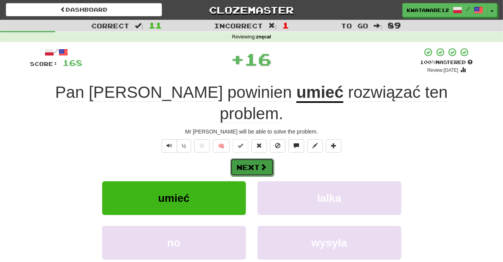
click at [262, 163] on span at bounding box center [263, 166] width 7 height 7
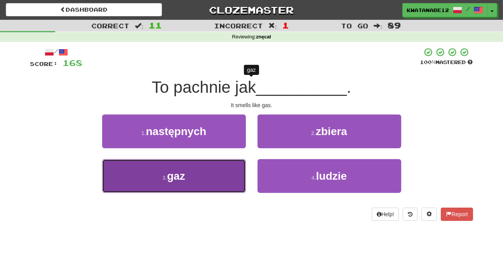
click at [234, 181] on button "3 . gaz" at bounding box center [174, 176] width 144 height 34
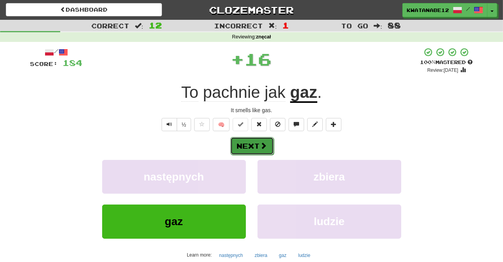
drag, startPoint x: 255, startPoint y: 150, endPoint x: 255, endPoint y: 146, distance: 4.3
click at [255, 146] on button "Next" at bounding box center [251, 146] width 43 height 18
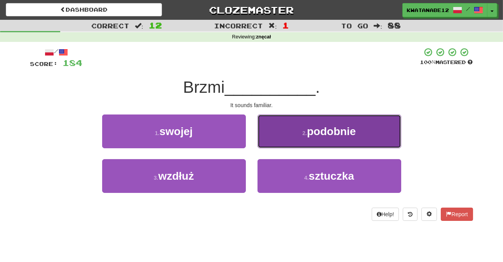
drag, startPoint x: 269, startPoint y: 138, endPoint x: 264, endPoint y: 142, distance: 6.6
click at [264, 142] on button "2 . podobnie" at bounding box center [329, 132] width 144 height 34
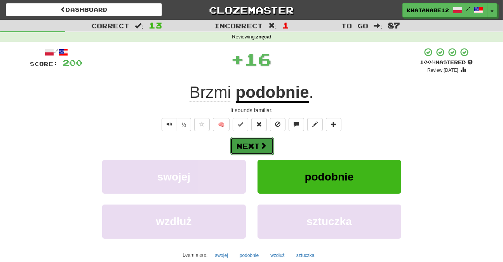
click at [253, 146] on button "Next" at bounding box center [251, 146] width 43 height 18
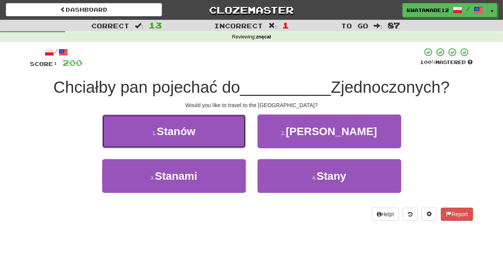
drag, startPoint x: 230, startPoint y: 137, endPoint x: 255, endPoint y: 137, distance: 24.8
click at [246, 137] on div "1 . Stanów" at bounding box center [173, 137] width 155 height 45
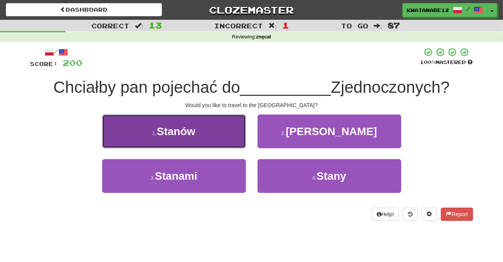
click at [229, 137] on button "1 . Stanów" at bounding box center [174, 132] width 144 height 34
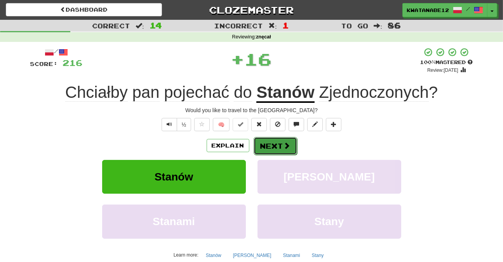
click at [271, 141] on button "Next" at bounding box center [274, 146] width 43 height 18
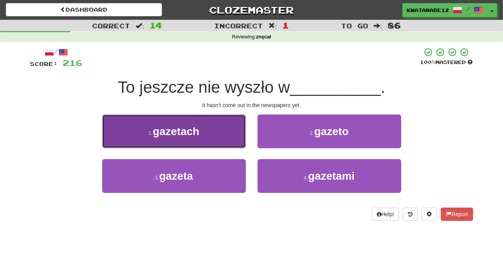
click at [227, 139] on button "1 . gazetach" at bounding box center [174, 132] width 144 height 34
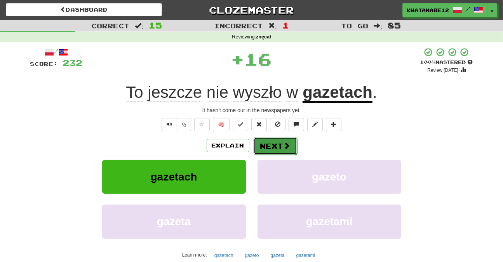
drag, startPoint x: 266, startPoint y: 139, endPoint x: 262, endPoint y: 137, distance: 4.7
click at [262, 137] on button "Next" at bounding box center [274, 146] width 43 height 18
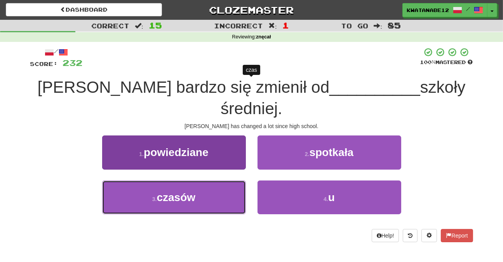
drag, startPoint x: 227, startPoint y: 174, endPoint x: 241, endPoint y: 167, distance: 16.3
click at [228, 181] on button "3 . czasów" at bounding box center [174, 198] width 144 height 34
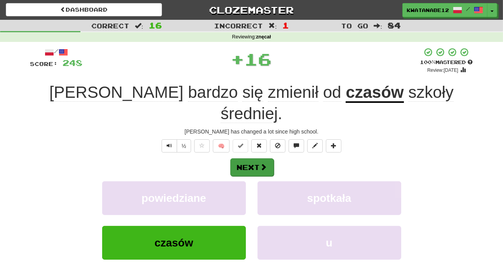
drag, startPoint x: 254, startPoint y: 156, endPoint x: 255, endPoint y: 151, distance: 5.1
click at [255, 158] on div "Next powiedziane spotkała czasów u Learn more: powiedziane spotkała czasów u" at bounding box center [251, 220] width 443 height 125
click at [255, 158] on button "Next" at bounding box center [251, 167] width 43 height 18
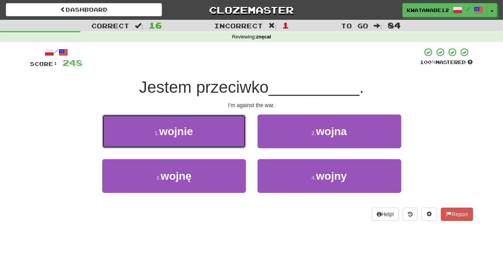
drag, startPoint x: 225, startPoint y: 127, endPoint x: 247, endPoint y: 136, distance: 24.4
click at [230, 128] on button "1 . wojnie" at bounding box center [174, 132] width 144 height 34
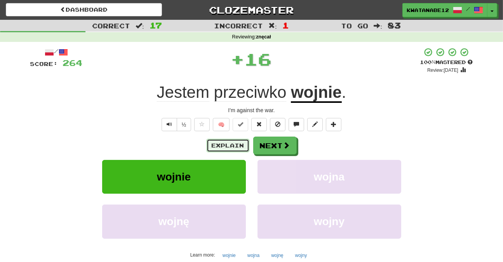
click at [234, 147] on button "Explain" at bounding box center [228, 145] width 43 height 13
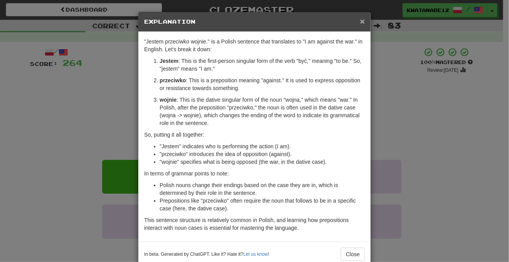
click at [360, 23] on span "×" at bounding box center [362, 21] width 5 height 9
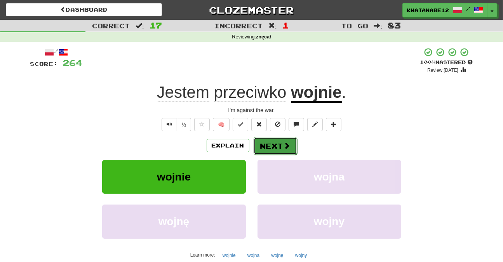
click at [285, 140] on button "Next" at bounding box center [274, 146] width 43 height 18
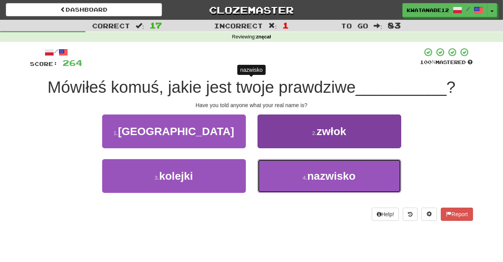
drag, startPoint x: 279, startPoint y: 177, endPoint x: 276, endPoint y: 163, distance: 14.1
click at [277, 169] on button "4 . nazwisko" at bounding box center [329, 176] width 144 height 34
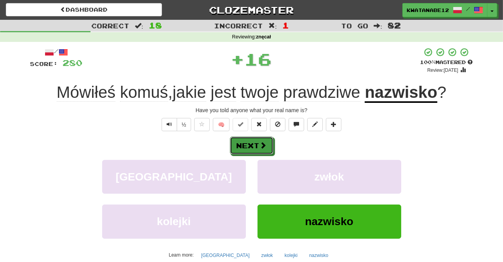
drag, startPoint x: 262, startPoint y: 144, endPoint x: 225, endPoint y: 99, distance: 57.9
click at [262, 144] on span at bounding box center [263, 145] width 7 height 7
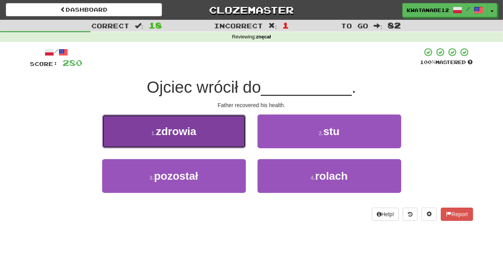
drag, startPoint x: 215, startPoint y: 135, endPoint x: 224, endPoint y: 137, distance: 9.1
click at [224, 137] on button "1 . zdrowia" at bounding box center [174, 132] width 144 height 34
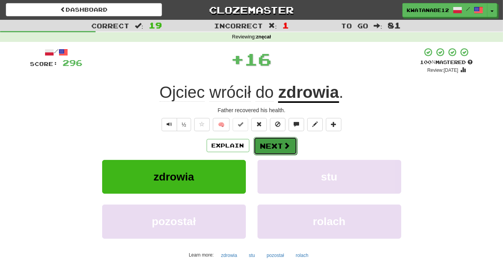
drag, startPoint x: 266, startPoint y: 141, endPoint x: 262, endPoint y: 138, distance: 4.4
click at [262, 138] on button "Next" at bounding box center [274, 146] width 43 height 18
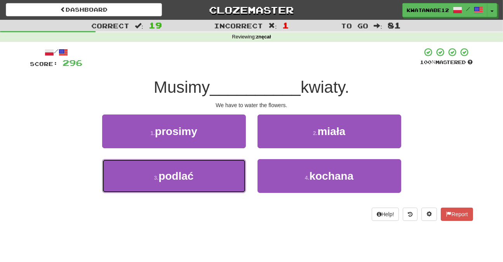
drag, startPoint x: 225, startPoint y: 163, endPoint x: 247, endPoint y: 155, distance: 23.7
click at [239, 161] on button "3 . podlać" at bounding box center [174, 176] width 144 height 34
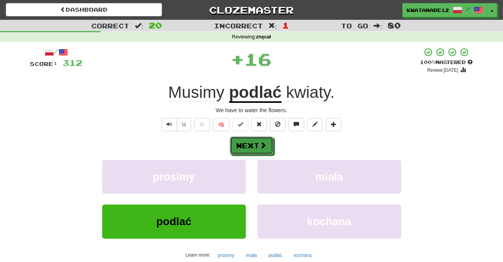
drag, startPoint x: 265, startPoint y: 141, endPoint x: 243, endPoint y: 132, distance: 23.9
click at [252, 135] on div "/ Score: 312 + 16 100 % Mastered Review: 2025-10-20 Musimy podlać kwiaty . We h…" at bounding box center [251, 168] width 443 height 243
click at [268, 150] on button "Next" at bounding box center [251, 146] width 43 height 18
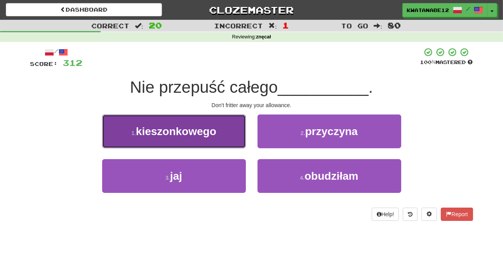
click at [225, 144] on button "1 . kieszonkowego" at bounding box center [174, 132] width 144 height 34
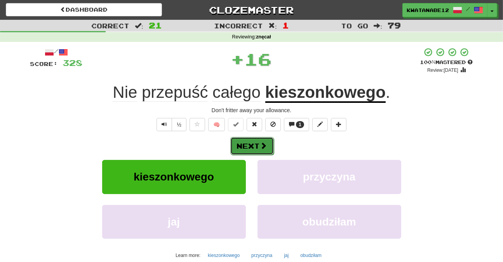
click at [257, 144] on button "Next" at bounding box center [251, 146] width 43 height 18
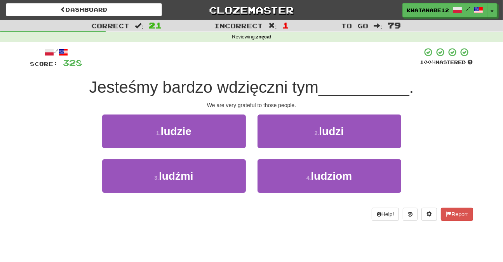
drag, startPoint x: 227, startPoint y: 158, endPoint x: 234, endPoint y: 158, distance: 7.0
click at [231, 158] on div "1 . ludzie" at bounding box center [173, 137] width 155 height 45
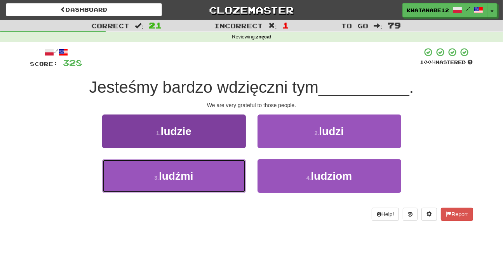
drag, startPoint x: 229, startPoint y: 169, endPoint x: 239, endPoint y: 165, distance: 11.0
click at [233, 167] on button "3 . ludźmi" at bounding box center [174, 176] width 144 height 34
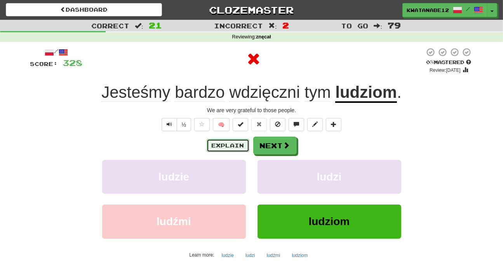
click at [242, 146] on button "Explain" at bounding box center [228, 145] width 43 height 13
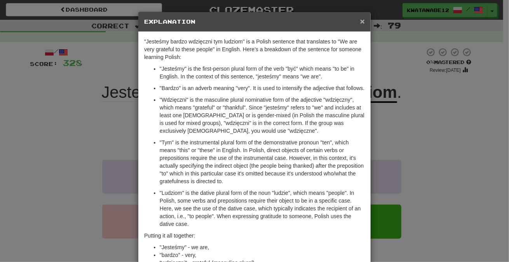
click at [360, 21] on span "×" at bounding box center [362, 21] width 5 height 9
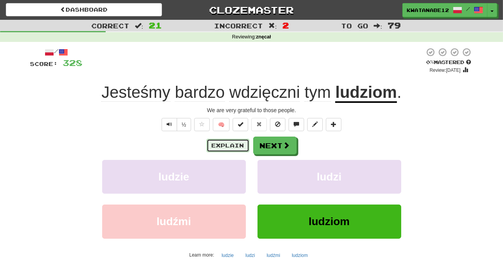
click at [239, 145] on button "Explain" at bounding box center [228, 145] width 43 height 13
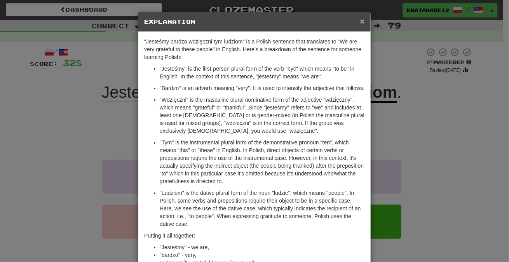
click at [360, 19] on span "×" at bounding box center [362, 21] width 5 height 9
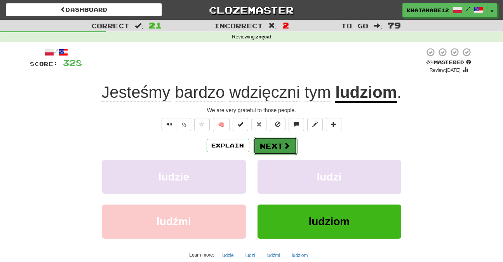
click at [262, 149] on button "Next" at bounding box center [274, 146] width 43 height 18
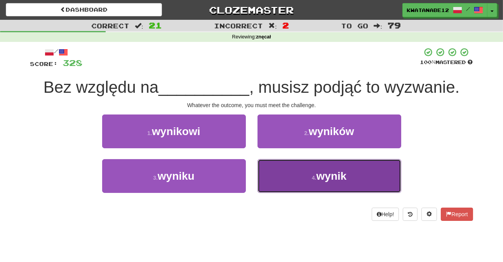
click at [282, 171] on button "4 . wynik" at bounding box center [329, 176] width 144 height 34
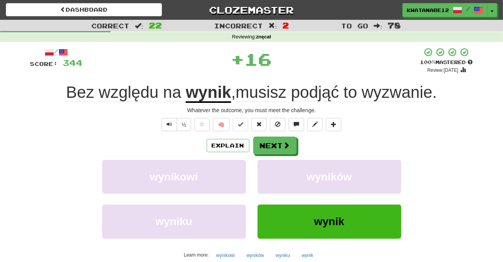
click at [269, 154] on div "Explain Next wynikowi wyników wyniku wynik Learn more: wynikowi wyników wyniku …" at bounding box center [251, 199] width 443 height 125
click at [268, 147] on button "Next" at bounding box center [274, 146] width 43 height 18
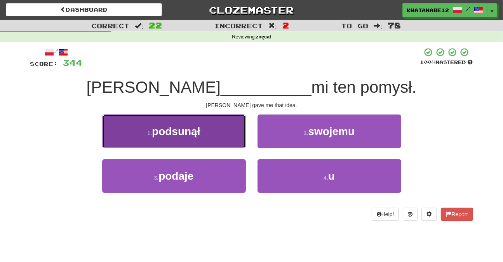
click at [228, 142] on button "1 . podsunął" at bounding box center [174, 132] width 144 height 34
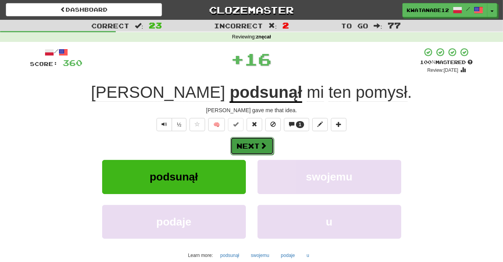
click at [263, 147] on span at bounding box center [263, 145] width 7 height 7
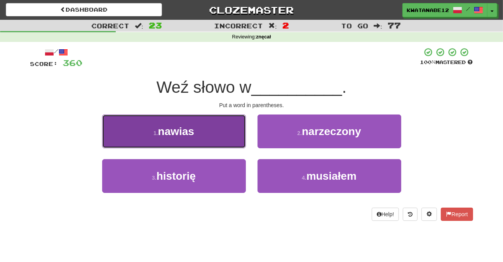
drag, startPoint x: 223, startPoint y: 137, endPoint x: 227, endPoint y: 136, distance: 3.9
click at [227, 136] on button "1 . nawias" at bounding box center [174, 132] width 144 height 34
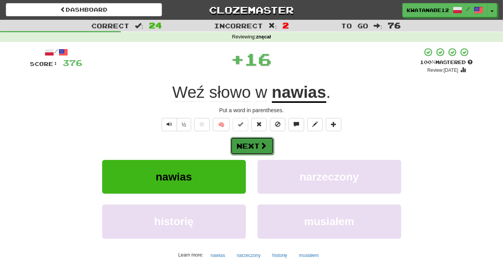
click at [264, 147] on span at bounding box center [263, 145] width 7 height 7
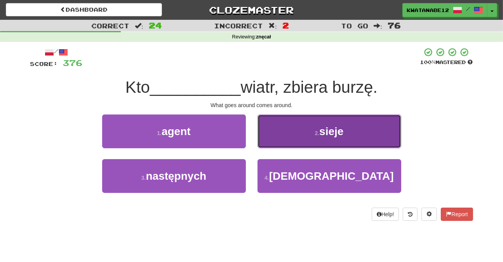
drag, startPoint x: 283, startPoint y: 144, endPoint x: 273, endPoint y: 146, distance: 10.3
click at [273, 146] on button "2 . sieje" at bounding box center [329, 132] width 144 height 34
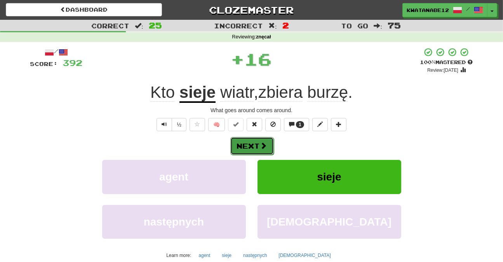
click at [261, 149] on span at bounding box center [263, 145] width 7 height 7
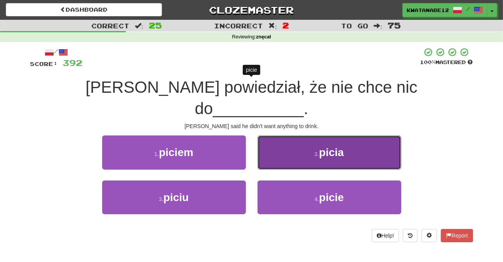
click at [274, 145] on button "2 . picia" at bounding box center [329, 152] width 144 height 34
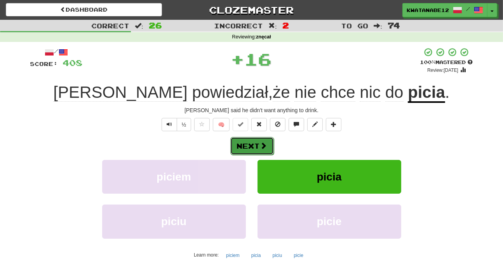
click at [264, 146] on span at bounding box center [263, 145] width 7 height 7
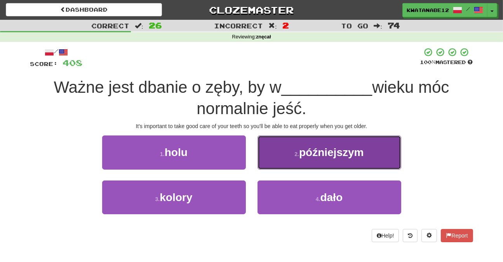
click at [269, 163] on button "2 . późniejszym" at bounding box center [329, 152] width 144 height 34
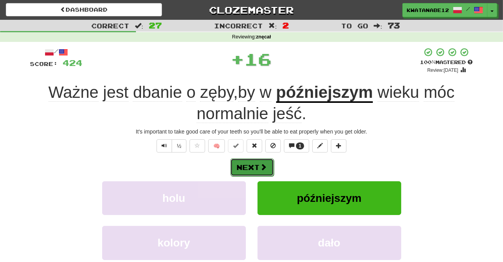
click at [259, 165] on button "Next" at bounding box center [251, 167] width 43 height 18
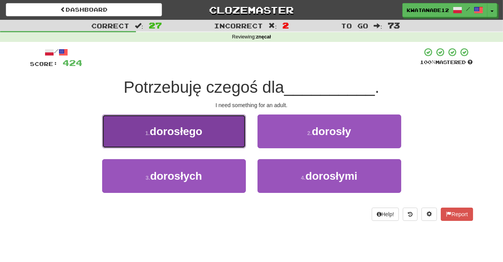
click at [215, 138] on button "1 . dorosłego" at bounding box center [174, 132] width 144 height 34
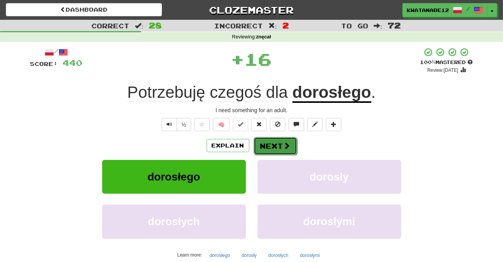
click at [254, 148] on button "Next" at bounding box center [274, 146] width 43 height 18
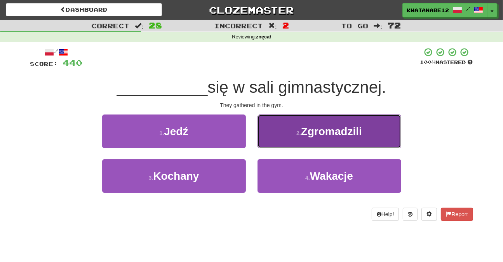
drag, startPoint x: 269, startPoint y: 133, endPoint x: 266, endPoint y: 137, distance: 5.0
click at [266, 137] on button "2 . Zgromadzili" at bounding box center [329, 132] width 144 height 34
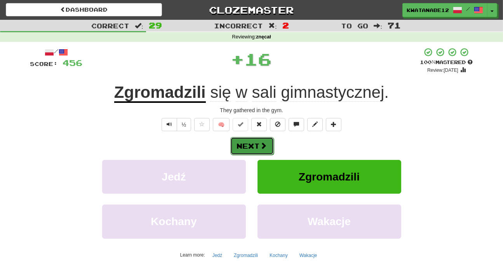
click at [255, 143] on button "Next" at bounding box center [251, 146] width 43 height 18
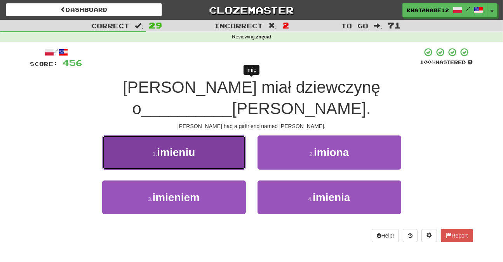
click at [228, 139] on button "1 . imieniu" at bounding box center [174, 152] width 144 height 34
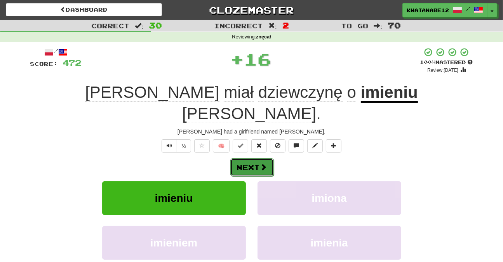
click at [258, 158] on button "Next" at bounding box center [251, 167] width 43 height 18
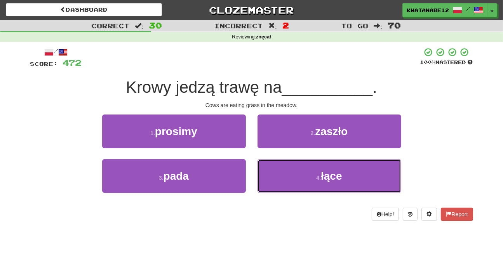
drag, startPoint x: 262, startPoint y: 166, endPoint x: 255, endPoint y: 161, distance: 8.1
click at [255, 161] on div "4 . łące" at bounding box center [329, 181] width 155 height 45
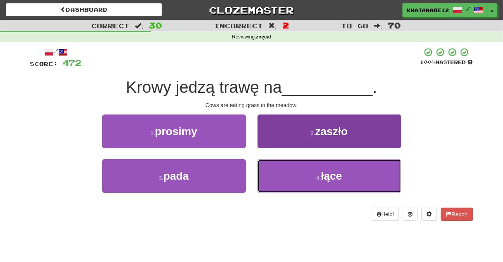
click at [274, 164] on button "4 . łące" at bounding box center [329, 176] width 144 height 34
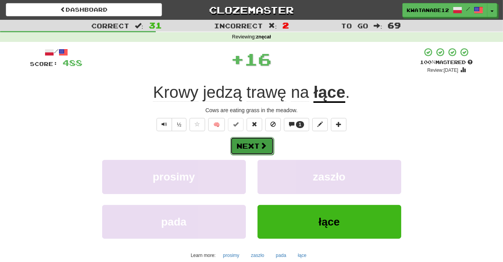
click at [264, 137] on button "Next" at bounding box center [251, 146] width 43 height 18
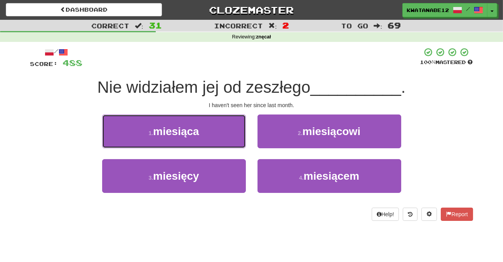
drag, startPoint x: 216, startPoint y: 132, endPoint x: 224, endPoint y: 135, distance: 8.4
click at [222, 135] on button "1 . miesiąca" at bounding box center [174, 132] width 144 height 34
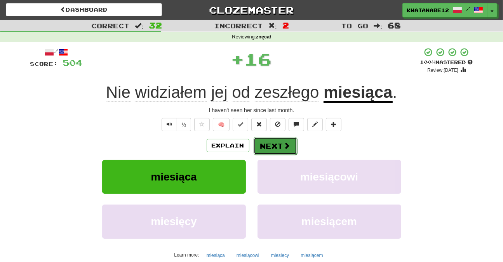
click at [255, 141] on button "Next" at bounding box center [274, 146] width 43 height 18
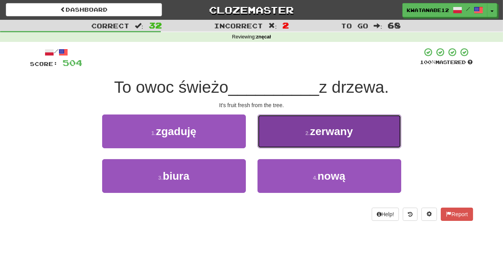
drag, startPoint x: 272, startPoint y: 128, endPoint x: 271, endPoint y: 138, distance: 9.4
click at [271, 138] on button "2 . zerwany" at bounding box center [329, 132] width 144 height 34
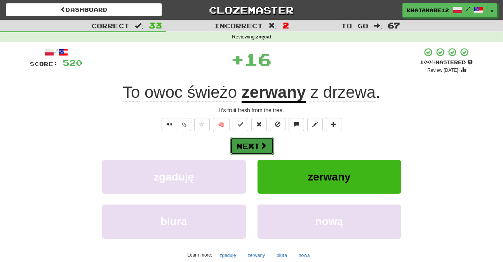
click at [262, 147] on span at bounding box center [263, 145] width 7 height 7
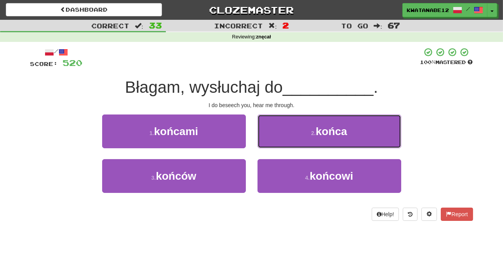
click at [260, 130] on button "2 . końca" at bounding box center [329, 132] width 144 height 34
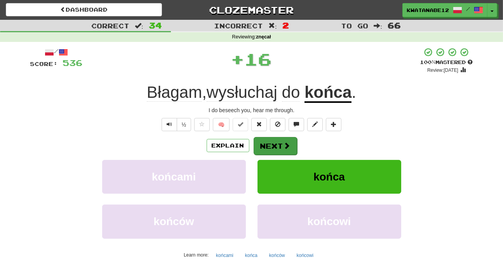
drag, startPoint x: 259, startPoint y: 136, endPoint x: 261, endPoint y: 139, distance: 4.0
click at [261, 139] on div "/ Score: 536 + 16 100 % Mastered Review: 2025-10-20 Błagam , wysłuchaj do końca…" at bounding box center [251, 168] width 443 height 243
click at [258, 149] on button "Next" at bounding box center [274, 146] width 43 height 18
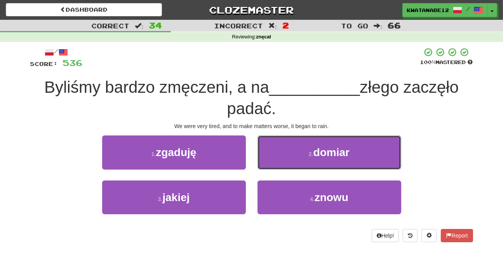
click at [274, 158] on button "2 . domiar" at bounding box center [329, 152] width 144 height 34
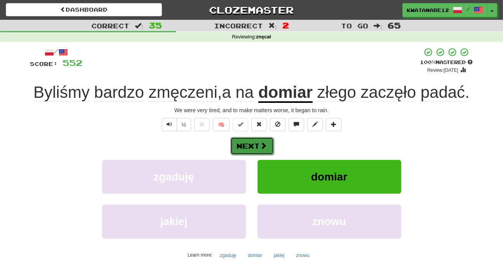
click at [254, 144] on button "Next" at bounding box center [251, 146] width 43 height 18
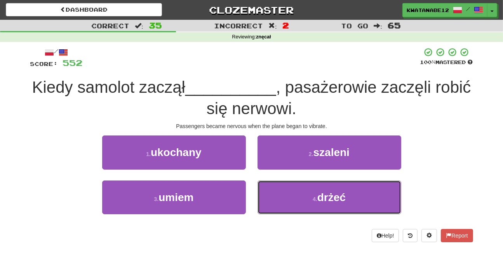
drag, startPoint x: 274, startPoint y: 191, endPoint x: 267, endPoint y: 180, distance: 12.6
click at [272, 187] on button "4 . drżeć" at bounding box center [329, 198] width 144 height 34
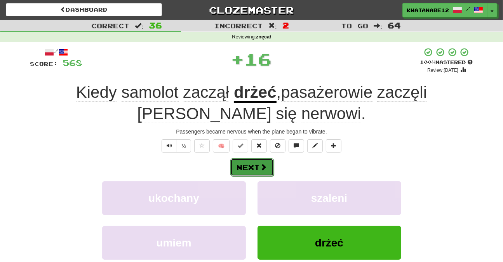
click at [259, 161] on button "Next" at bounding box center [251, 167] width 43 height 18
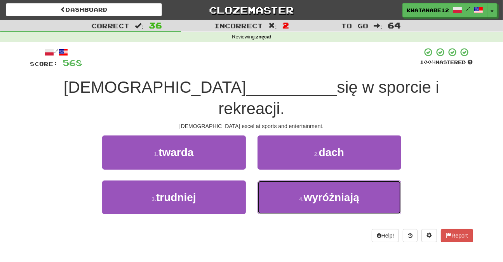
drag, startPoint x: 272, startPoint y: 168, endPoint x: 266, endPoint y: 156, distance: 12.9
click at [269, 181] on button "4 . wyróżniają" at bounding box center [329, 198] width 144 height 34
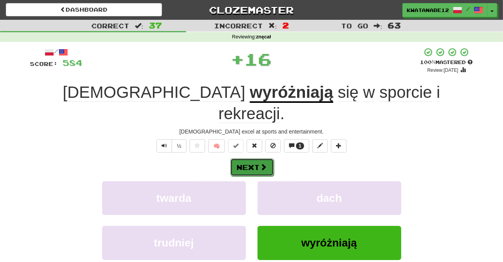
click at [256, 158] on button "Next" at bounding box center [251, 167] width 43 height 18
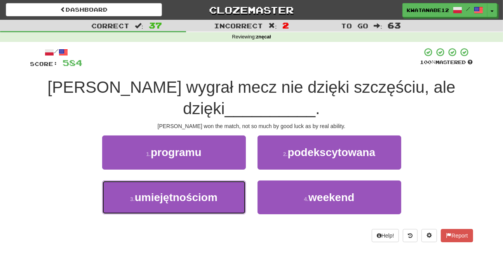
drag, startPoint x: 220, startPoint y: 170, endPoint x: 245, endPoint y: 153, distance: 29.5
click at [226, 181] on button "3 . umiejętnościom" at bounding box center [174, 198] width 144 height 34
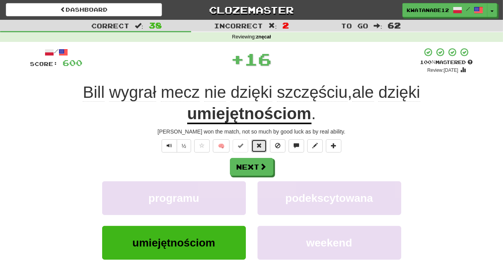
click at [257, 147] on span at bounding box center [258, 145] width 5 height 5
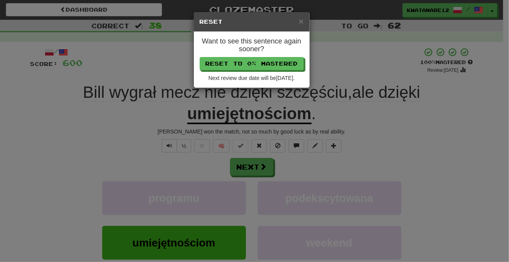
drag, startPoint x: 281, startPoint y: 168, endPoint x: 275, endPoint y: 167, distance: 6.3
click at [279, 167] on div "× Reset Want to see this sentence again sooner? Reset to 0% Mastered Next revie…" at bounding box center [254, 131] width 509 height 262
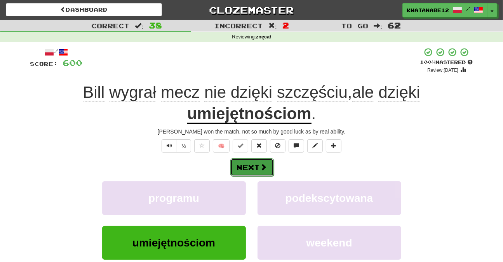
click at [253, 169] on button "Next" at bounding box center [251, 167] width 43 height 18
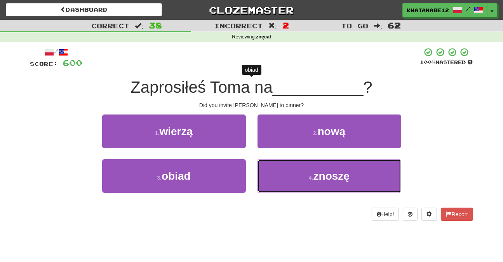
drag, startPoint x: 276, startPoint y: 177, endPoint x: 264, endPoint y: 154, distance: 25.9
click at [273, 173] on button "4 . znoszę" at bounding box center [329, 176] width 144 height 34
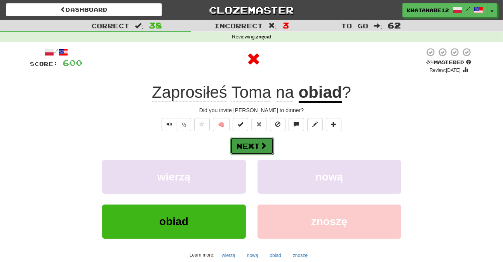
click at [258, 146] on button "Next" at bounding box center [251, 146] width 43 height 18
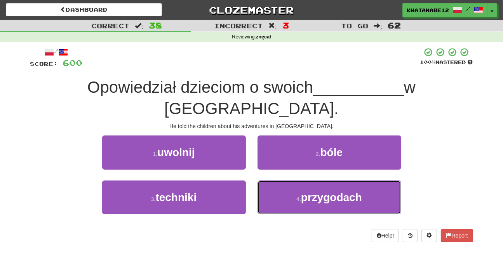
drag, startPoint x: 269, startPoint y: 177, endPoint x: 252, endPoint y: 157, distance: 25.6
click at [266, 181] on button "4 . przygodach" at bounding box center [329, 198] width 144 height 34
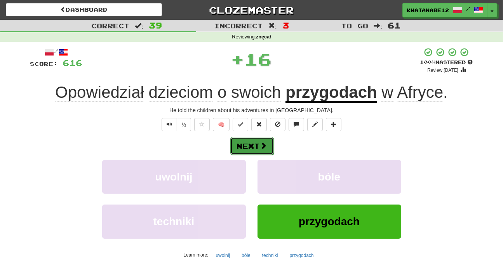
click at [246, 145] on button "Next" at bounding box center [251, 146] width 43 height 18
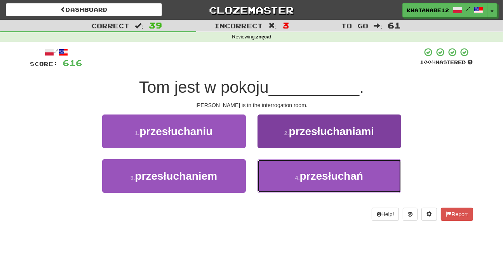
drag, startPoint x: 279, startPoint y: 184, endPoint x: 271, endPoint y: 174, distance: 13.6
click at [278, 184] on button "4 . przesłuchań" at bounding box center [329, 176] width 144 height 34
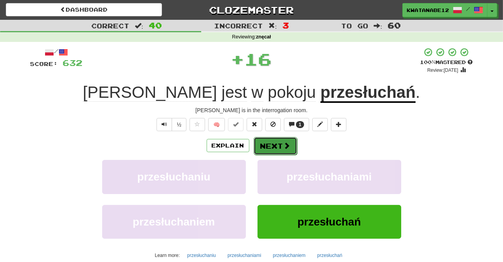
click at [262, 142] on button "Next" at bounding box center [274, 146] width 43 height 18
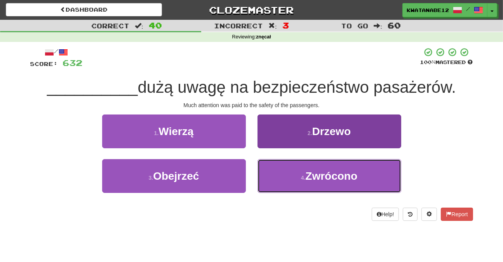
drag, startPoint x: 276, startPoint y: 170, endPoint x: 272, endPoint y: 164, distance: 7.7
click at [277, 172] on button "4 . Zwrócono" at bounding box center [329, 176] width 144 height 34
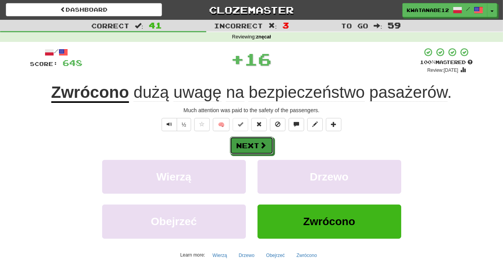
drag, startPoint x: 262, startPoint y: 148, endPoint x: 234, endPoint y: 113, distance: 44.4
click at [262, 147] on span at bounding box center [263, 145] width 7 height 7
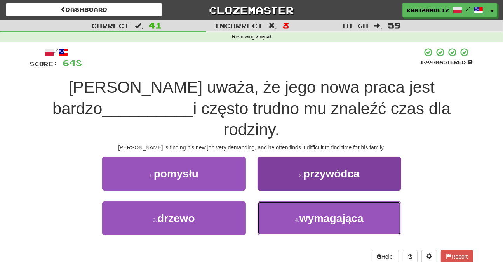
drag, startPoint x: 267, startPoint y: 203, endPoint x: 269, endPoint y: 187, distance: 15.8
click at [270, 201] on button "4 . wymagająca" at bounding box center [329, 218] width 144 height 34
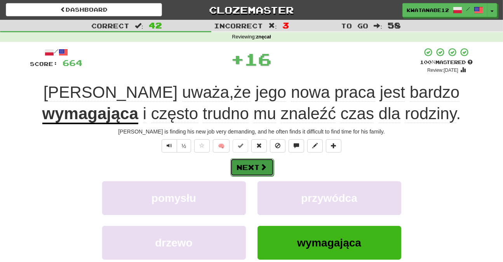
click at [258, 171] on button "Next" at bounding box center [251, 167] width 43 height 18
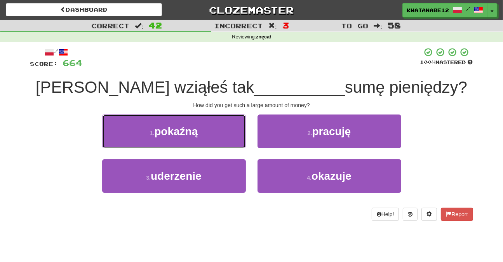
drag, startPoint x: 227, startPoint y: 141, endPoint x: 248, endPoint y: 154, distance: 24.7
click at [236, 146] on button "1 . pokaźną" at bounding box center [174, 132] width 144 height 34
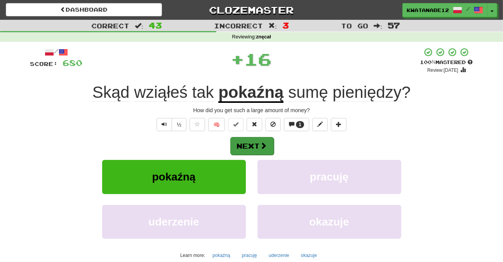
drag, startPoint x: 255, startPoint y: 156, endPoint x: 244, endPoint y: 150, distance: 13.0
click at [254, 154] on div "Next pokaźną pracuję uderzenie okazuje Learn more: pokaźną pracuję uderzenie ok…" at bounding box center [251, 199] width 443 height 125
click at [242, 149] on button "Next" at bounding box center [251, 146] width 43 height 18
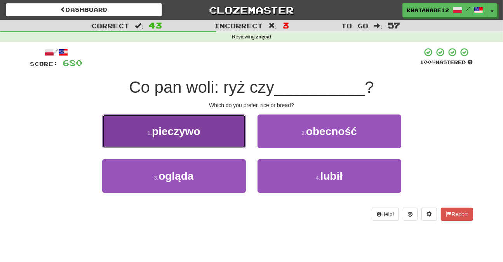
click at [218, 137] on button "1 . pieczywo" at bounding box center [174, 132] width 144 height 34
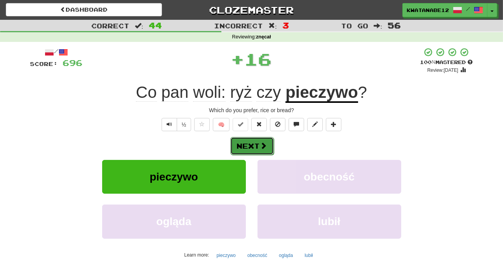
click at [250, 146] on button "Next" at bounding box center [251, 146] width 43 height 18
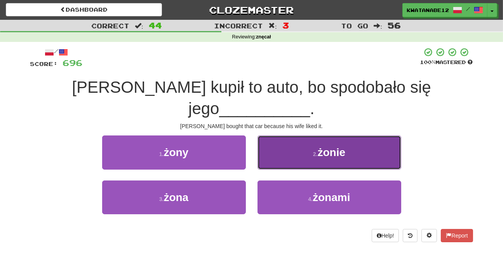
drag, startPoint x: 275, startPoint y: 138, endPoint x: 269, endPoint y: 142, distance: 6.7
click at [269, 142] on button "2 . żonie" at bounding box center [329, 152] width 144 height 34
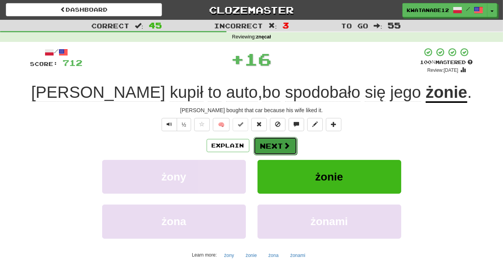
click at [257, 142] on button "Next" at bounding box center [274, 146] width 43 height 18
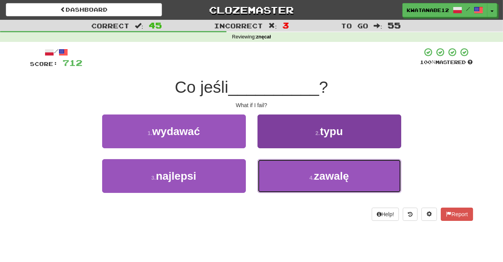
drag, startPoint x: 276, startPoint y: 175, endPoint x: 265, endPoint y: 163, distance: 15.9
click at [274, 172] on button "4 . zawalę" at bounding box center [329, 176] width 144 height 34
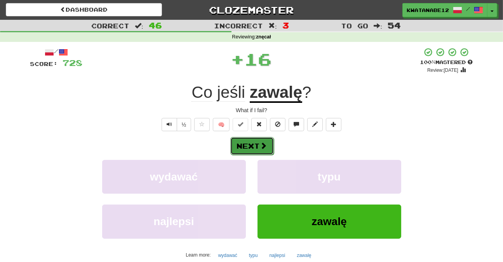
click at [259, 147] on button "Next" at bounding box center [251, 146] width 43 height 18
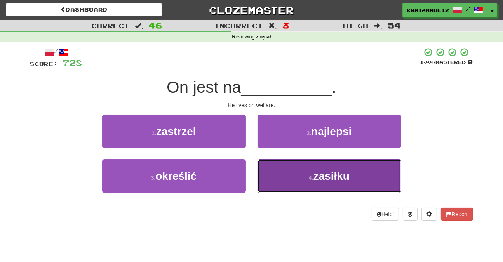
click at [281, 177] on button "4 . zasiłku" at bounding box center [329, 176] width 144 height 34
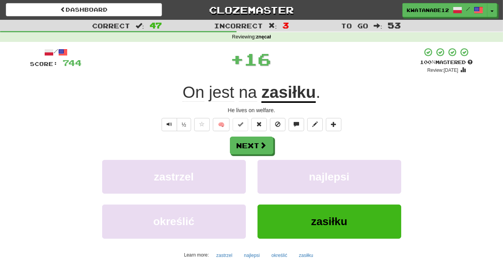
click at [258, 154] on div "Next zastrzel najlepsi określić zasiłku Learn more: zastrzel najlepsi określić …" at bounding box center [251, 199] width 443 height 125
click at [258, 153] on button "Next" at bounding box center [251, 146] width 43 height 18
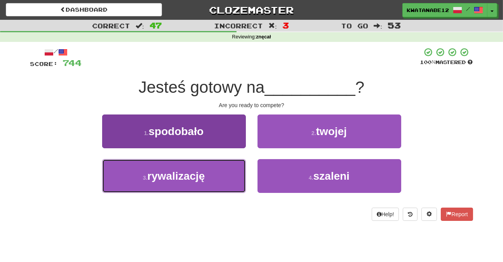
drag, startPoint x: 222, startPoint y: 176, endPoint x: 244, endPoint y: 163, distance: 25.6
click at [227, 174] on button "3 . rywalizację" at bounding box center [174, 176] width 144 height 34
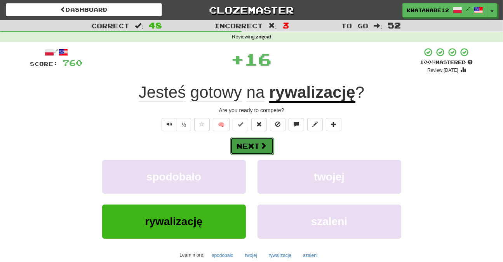
click at [257, 149] on button "Next" at bounding box center [251, 146] width 43 height 18
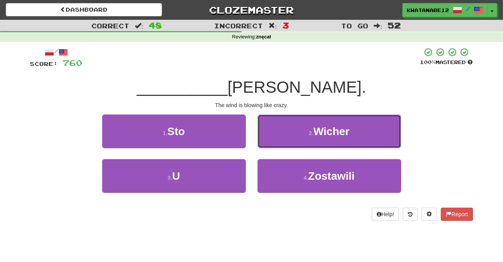
drag, startPoint x: 267, startPoint y: 128, endPoint x: 263, endPoint y: 134, distance: 6.4
click at [266, 129] on button "2 . Wicher" at bounding box center [329, 132] width 144 height 34
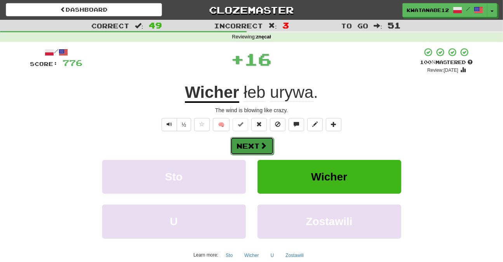
click at [260, 141] on button "Next" at bounding box center [251, 146] width 43 height 18
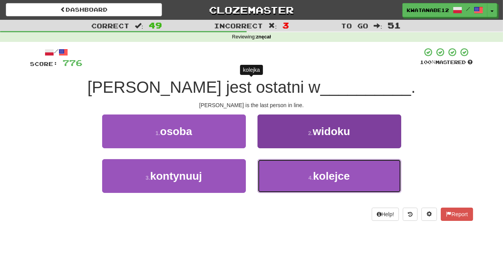
drag, startPoint x: 269, startPoint y: 174, endPoint x: 271, endPoint y: 168, distance: 5.8
click at [272, 170] on button "4 . kolejce" at bounding box center [329, 176] width 144 height 34
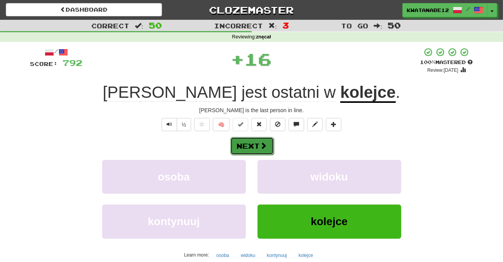
click at [256, 144] on button "Next" at bounding box center [251, 146] width 43 height 18
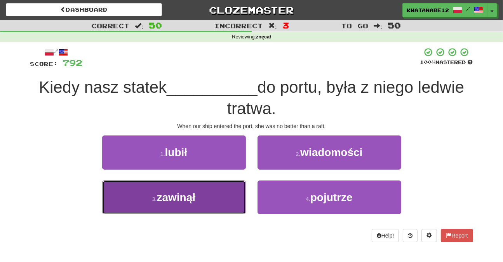
drag, startPoint x: 219, startPoint y: 200, endPoint x: 248, endPoint y: 178, distance: 36.0
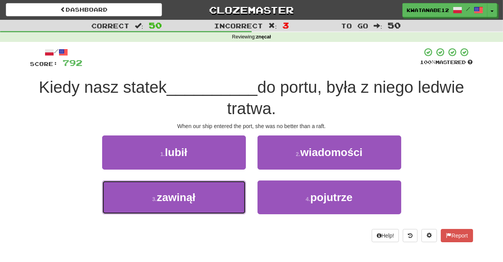
click at [223, 199] on button "3 . zawinął" at bounding box center [174, 198] width 144 height 34
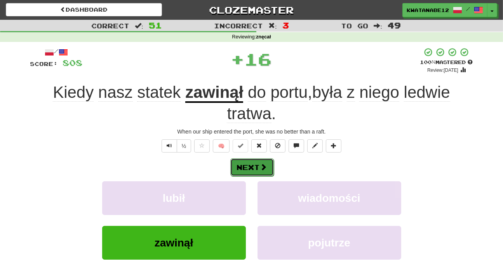
click at [256, 165] on button "Next" at bounding box center [251, 167] width 43 height 18
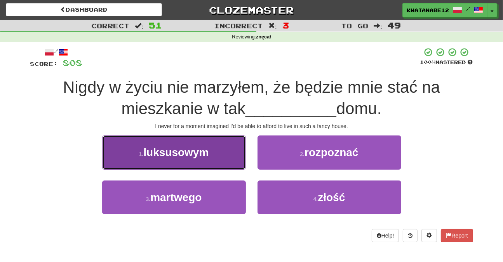
drag, startPoint x: 212, startPoint y: 161, endPoint x: 219, endPoint y: 161, distance: 6.6
click at [219, 161] on button "1 . luksusowym" at bounding box center [174, 152] width 144 height 34
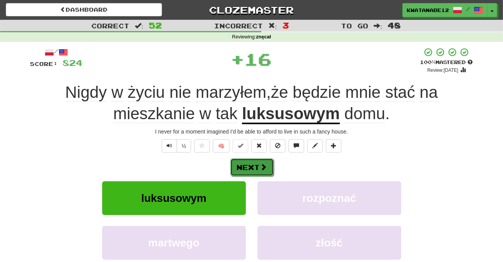
click at [252, 165] on button "Next" at bounding box center [251, 167] width 43 height 18
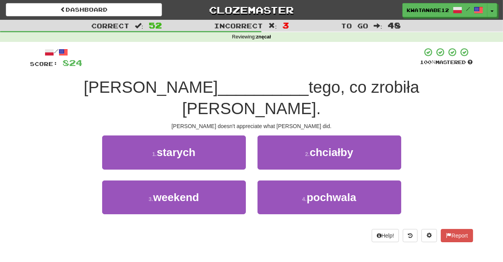
drag, startPoint x: 274, startPoint y: 159, endPoint x: 271, endPoint y: 153, distance: 5.9
click at [273, 159] on div "1 . starych 2 . chciałby 3 . weekend 4 . pochwala" at bounding box center [251, 180] width 454 height 90
drag, startPoint x: 263, startPoint y: 174, endPoint x: 261, endPoint y: 156, distance: 17.6
click at [264, 181] on button "4 . pochwala" at bounding box center [329, 198] width 144 height 34
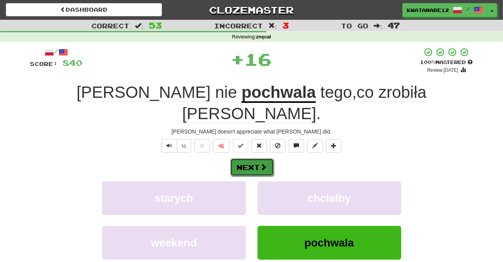
click at [256, 158] on button "Next" at bounding box center [251, 167] width 43 height 18
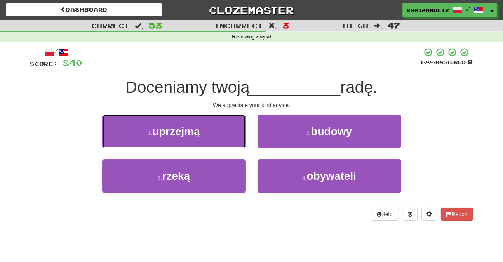
drag, startPoint x: 218, startPoint y: 131, endPoint x: 231, endPoint y: 135, distance: 14.1
click at [224, 133] on button "1 . uprzejmą" at bounding box center [174, 132] width 144 height 34
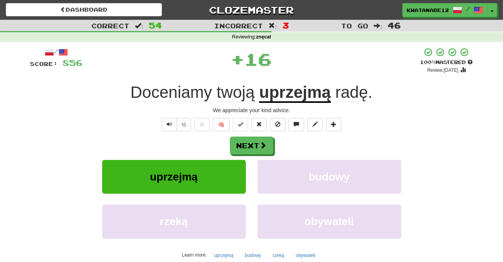
click at [256, 135] on div "/ Score: 856 + 16 100 % Mastered Review: 2025-10-20 Doceniamy twoją uprzejmą ra…" at bounding box center [251, 168] width 443 height 243
click at [254, 148] on button "Next" at bounding box center [251, 146] width 43 height 18
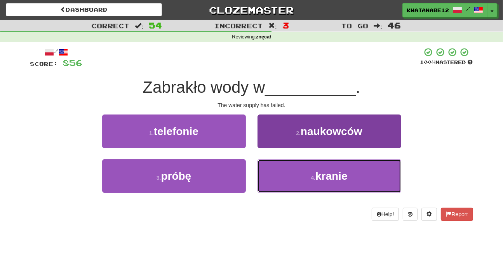
drag, startPoint x: 289, startPoint y: 163, endPoint x: 278, endPoint y: 160, distance: 11.3
click at [288, 164] on button "4 . kranie" at bounding box center [329, 176] width 144 height 34
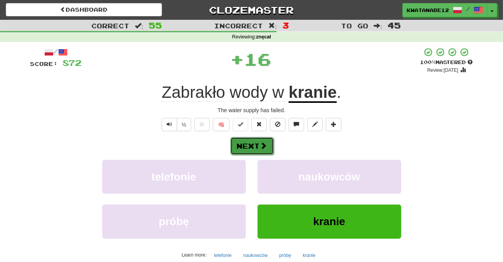
click at [260, 147] on span at bounding box center [263, 145] width 7 height 7
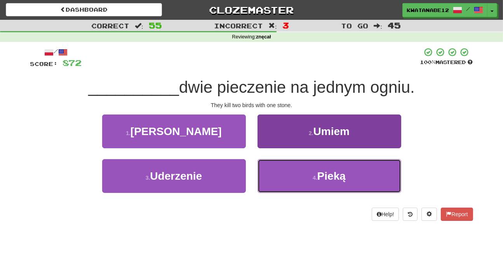
drag, startPoint x: 287, startPoint y: 174, endPoint x: 286, endPoint y: 168, distance: 5.6
click at [287, 174] on button "4 . Pieką" at bounding box center [329, 176] width 144 height 34
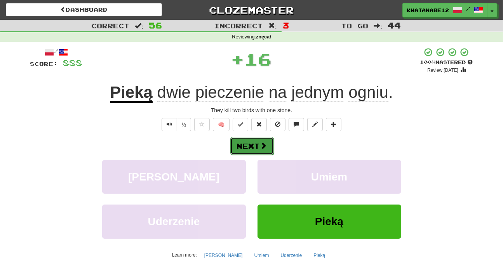
click at [264, 147] on button "Next" at bounding box center [251, 146] width 43 height 18
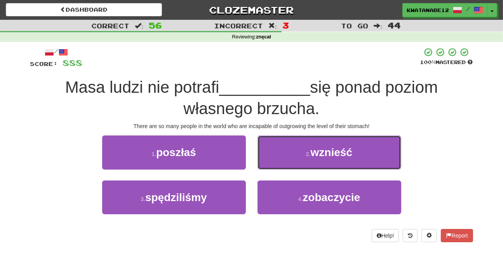
click at [264, 153] on button "2 . wznieść" at bounding box center [329, 152] width 144 height 34
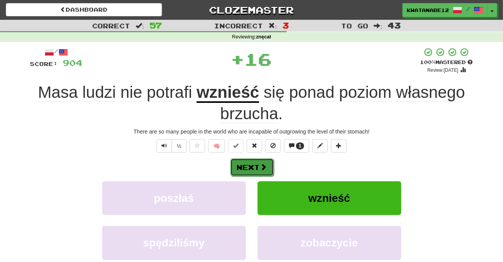
click at [249, 165] on button "Next" at bounding box center [251, 167] width 43 height 18
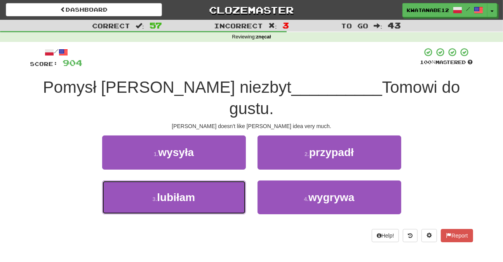
drag, startPoint x: 216, startPoint y: 181, endPoint x: 232, endPoint y: 159, distance: 26.9
click at [219, 181] on button "3 . lubiłam" at bounding box center [174, 198] width 144 height 34
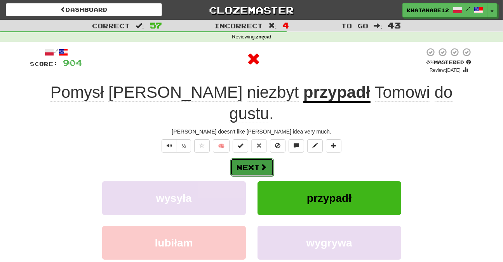
click at [256, 158] on button "Next" at bounding box center [251, 167] width 43 height 18
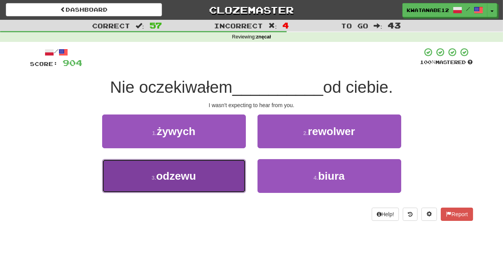
drag, startPoint x: 220, startPoint y: 167, endPoint x: 252, endPoint y: 155, distance: 34.2
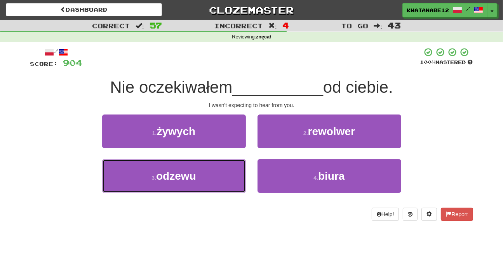
click at [233, 163] on button "3 . odzewu" at bounding box center [174, 176] width 144 height 34
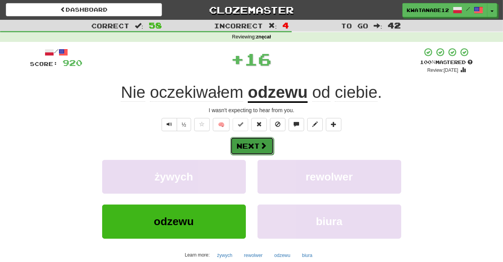
click at [259, 148] on button "Next" at bounding box center [251, 146] width 43 height 18
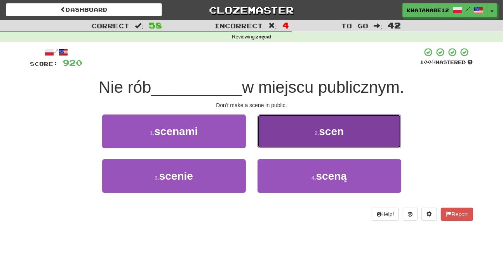
click at [278, 129] on button "2 . scen" at bounding box center [329, 132] width 144 height 34
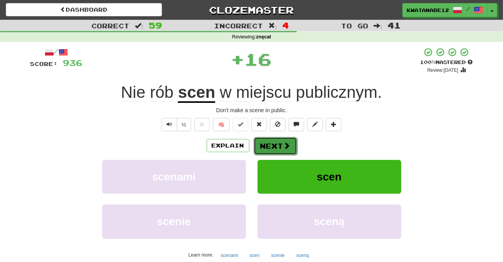
click at [264, 142] on button "Next" at bounding box center [274, 146] width 43 height 18
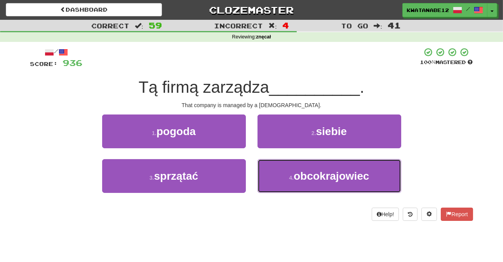
drag, startPoint x: 285, startPoint y: 174, endPoint x: 269, endPoint y: 156, distance: 23.9
click at [279, 168] on button "4 . obcokrajowiec" at bounding box center [329, 176] width 144 height 34
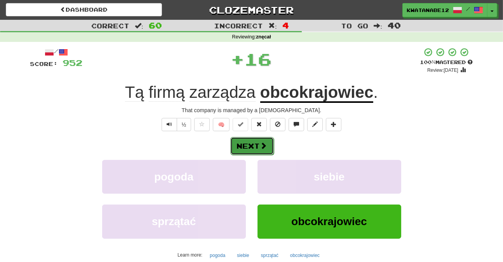
click at [259, 140] on button "Next" at bounding box center [251, 146] width 43 height 18
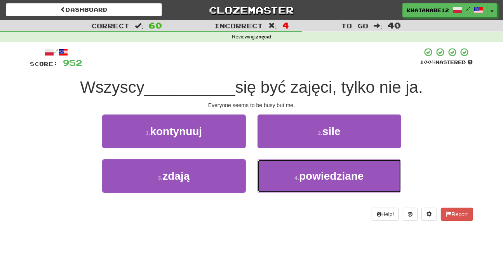
drag, startPoint x: 278, startPoint y: 179, endPoint x: 260, endPoint y: 156, distance: 28.5
click at [277, 180] on button "4 . powiedziane" at bounding box center [329, 176] width 144 height 34
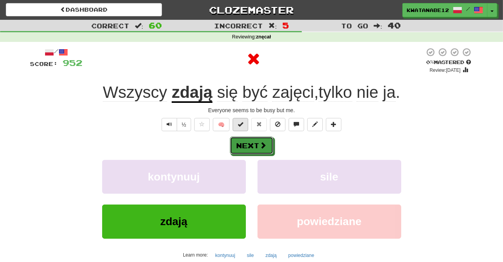
drag, startPoint x: 253, startPoint y: 148, endPoint x: 239, endPoint y: 125, distance: 26.6
click at [239, 125] on div "/ Score: 952 0 % Mastered Review: 2025-08-21 Wszyscy zdają się być zajęci , tyl…" at bounding box center [251, 168] width 443 height 243
drag, startPoint x: 269, startPoint y: 149, endPoint x: 233, endPoint y: 124, distance: 44.7
click at [269, 149] on button "Next" at bounding box center [251, 146] width 43 height 18
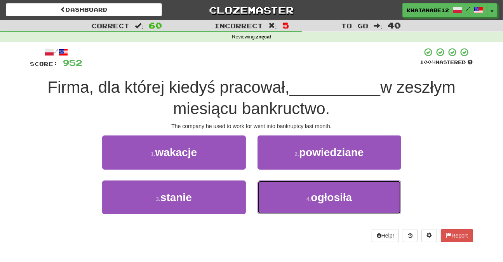
drag, startPoint x: 273, startPoint y: 191, endPoint x: 267, endPoint y: 180, distance: 12.7
click at [272, 190] on button "4 . ogłosiła" at bounding box center [329, 198] width 144 height 34
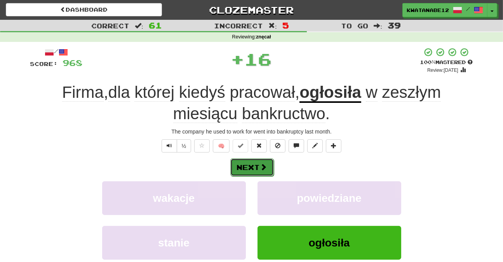
click at [259, 164] on button "Next" at bounding box center [251, 167] width 43 height 18
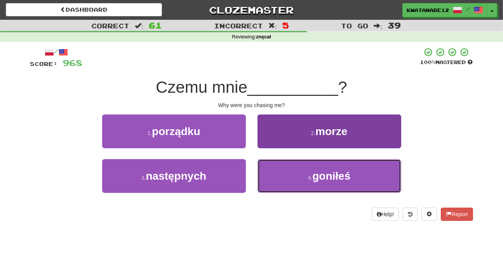
drag, startPoint x: 273, startPoint y: 179, endPoint x: 263, endPoint y: 163, distance: 19.5
click at [273, 174] on button "4 . goniłeś" at bounding box center [329, 176] width 144 height 34
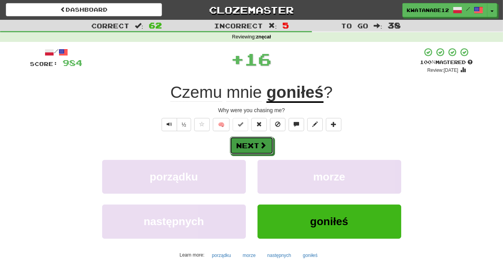
drag, startPoint x: 259, startPoint y: 152, endPoint x: 227, endPoint y: 108, distance: 54.2
click at [258, 152] on button "Next" at bounding box center [251, 146] width 43 height 18
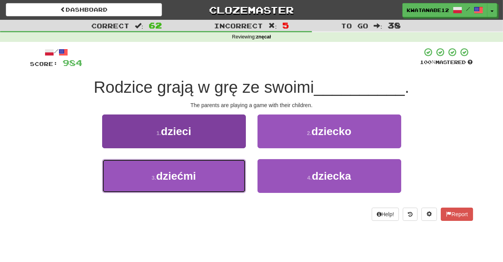
drag, startPoint x: 226, startPoint y: 163, endPoint x: 229, endPoint y: 161, distance: 4.5
click at [226, 163] on button "3 . dziećmi" at bounding box center [174, 176] width 144 height 34
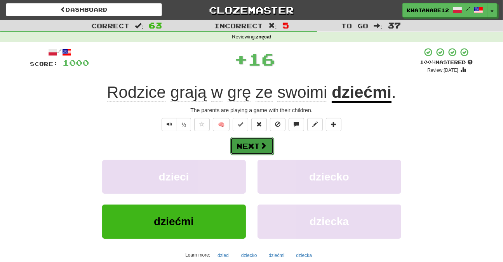
click at [253, 147] on button "Next" at bounding box center [251, 146] width 43 height 18
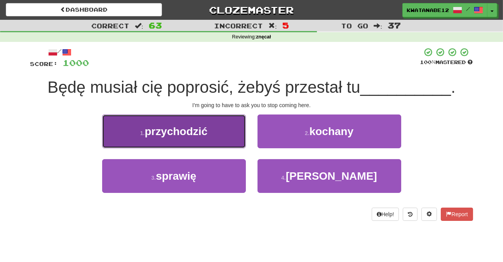
drag, startPoint x: 217, startPoint y: 130, endPoint x: 237, endPoint y: 136, distance: 21.6
click at [237, 136] on button "1 . przychodzić" at bounding box center [174, 132] width 144 height 34
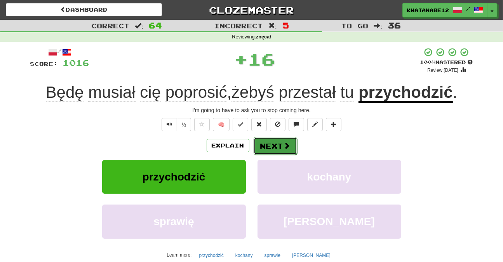
click at [260, 142] on button "Next" at bounding box center [274, 146] width 43 height 18
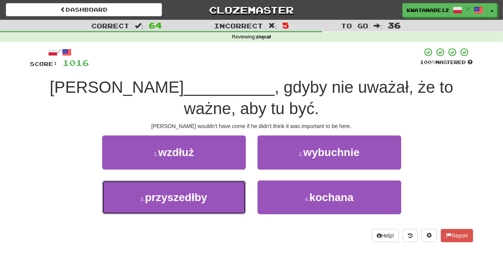
drag, startPoint x: 229, startPoint y: 195, endPoint x: 254, endPoint y: 181, distance: 29.0
click at [243, 187] on button "3 . przyszedłby" at bounding box center [174, 198] width 144 height 34
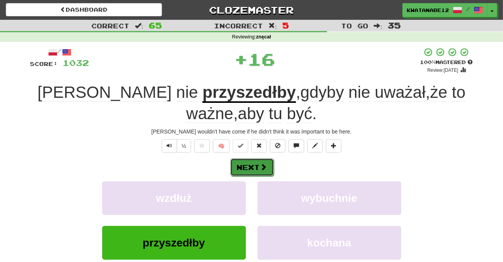
click at [262, 167] on span at bounding box center [263, 166] width 7 height 7
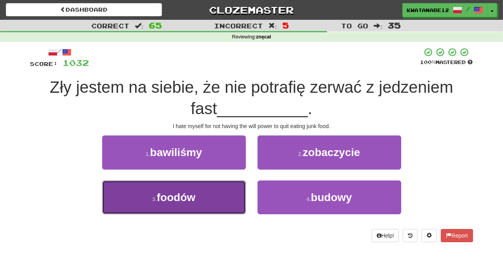
click at [217, 195] on button "3 . foodów" at bounding box center [174, 198] width 144 height 34
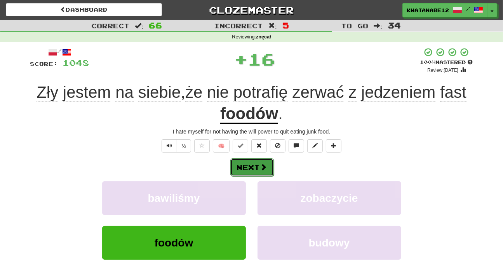
click at [253, 166] on button "Next" at bounding box center [251, 167] width 43 height 18
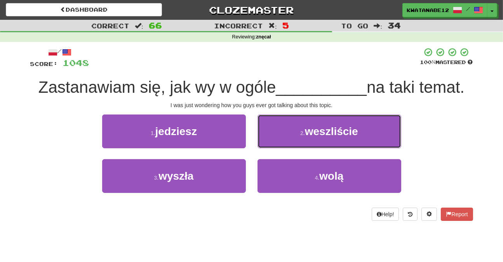
click at [286, 136] on button "2 . weszliście" at bounding box center [329, 132] width 144 height 34
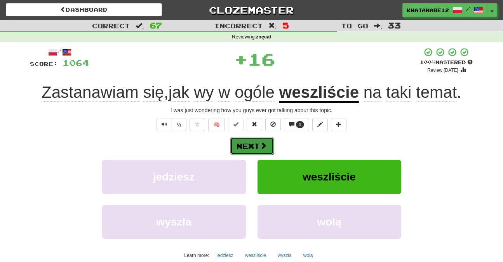
click at [260, 144] on span at bounding box center [263, 145] width 7 height 7
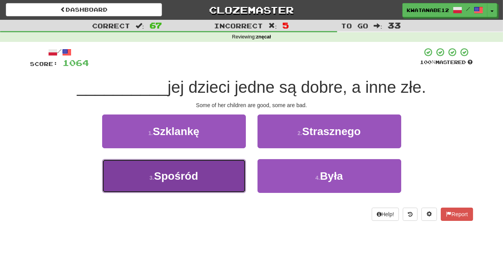
drag, startPoint x: 219, startPoint y: 179, endPoint x: 231, endPoint y: 175, distance: 12.4
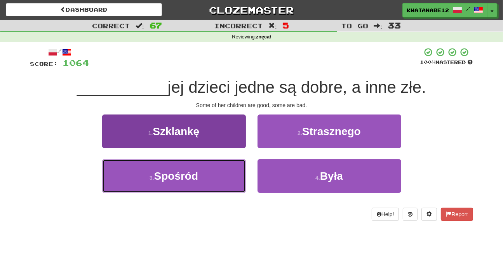
click at [224, 177] on button "3 . Spośród" at bounding box center [174, 176] width 144 height 34
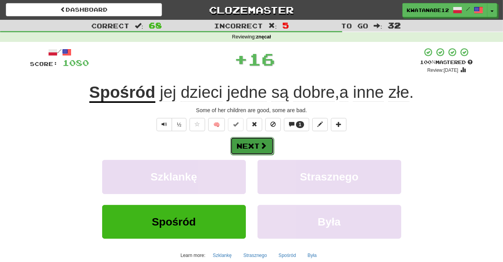
click at [253, 147] on button "Next" at bounding box center [251, 146] width 43 height 18
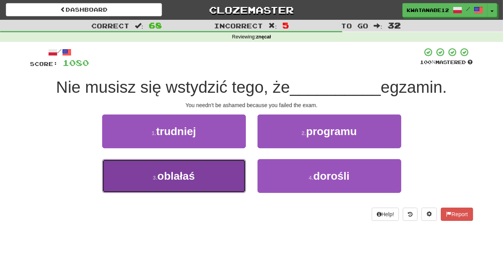
drag, startPoint x: 215, startPoint y: 170, endPoint x: 236, endPoint y: 156, distance: 25.3
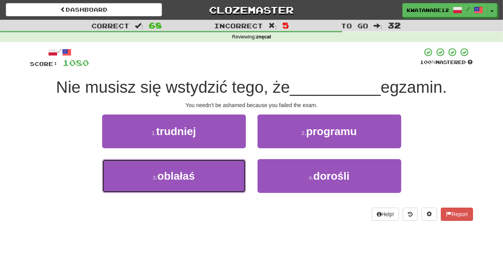
click at [217, 169] on button "3 . oblałaś" at bounding box center [174, 176] width 144 height 34
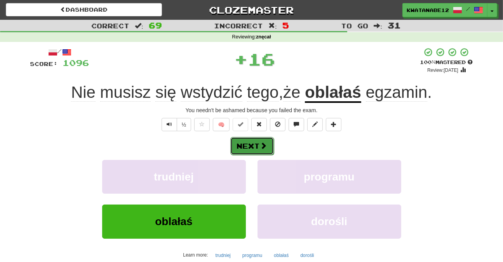
click at [259, 141] on button "Next" at bounding box center [251, 146] width 43 height 18
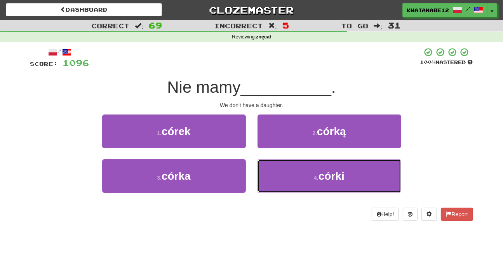
drag, startPoint x: 271, startPoint y: 178, endPoint x: 260, endPoint y: 154, distance: 25.5
click at [268, 169] on button "4 . córki" at bounding box center [329, 176] width 144 height 34
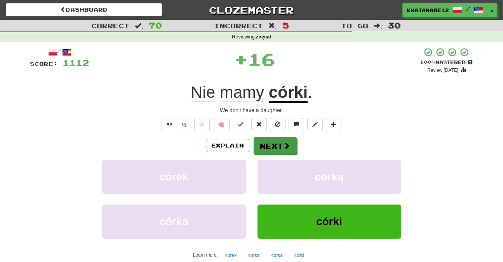
drag, startPoint x: 252, startPoint y: 142, endPoint x: 292, endPoint y: 139, distance: 39.7
click at [269, 141] on div "Explain Next" at bounding box center [251, 146] width 443 height 18
click at [276, 140] on button "Next" at bounding box center [274, 146] width 43 height 18
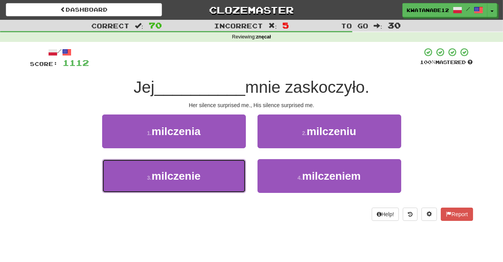
drag, startPoint x: 222, startPoint y: 174, endPoint x: 273, endPoint y: 135, distance: 64.2
click at [223, 173] on button "3 . milczenie" at bounding box center [174, 176] width 144 height 34
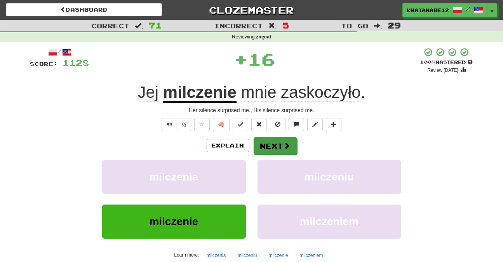
drag, startPoint x: 276, startPoint y: 133, endPoint x: 267, endPoint y: 149, distance: 17.9
click at [268, 148] on div "/ Score: 1128 + 16 100 % Mastered Review: 2025-10-20 Jej milczenie mnie zaskocz…" at bounding box center [251, 168] width 443 height 243
click at [267, 149] on button "Next" at bounding box center [274, 146] width 43 height 18
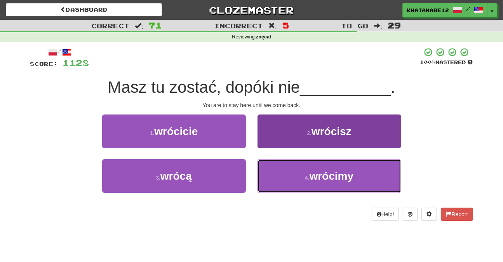
click at [281, 173] on button "4 . wrócimy" at bounding box center [329, 176] width 144 height 34
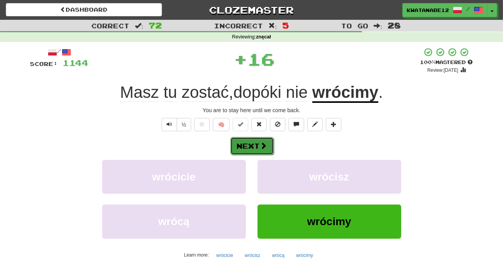
click at [264, 147] on span at bounding box center [263, 145] width 7 height 7
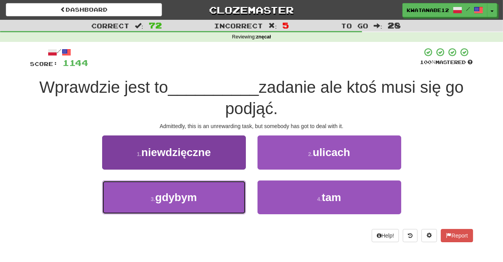
drag, startPoint x: 225, startPoint y: 193, endPoint x: 233, endPoint y: 183, distance: 12.4
click at [226, 191] on button "3 . gdybym" at bounding box center [174, 198] width 144 height 34
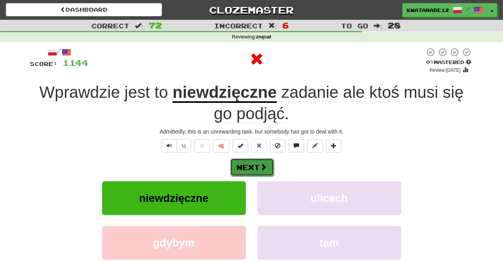
drag, startPoint x: 259, startPoint y: 162, endPoint x: 255, endPoint y: 161, distance: 4.1
click at [255, 161] on button "Next" at bounding box center [251, 167] width 43 height 18
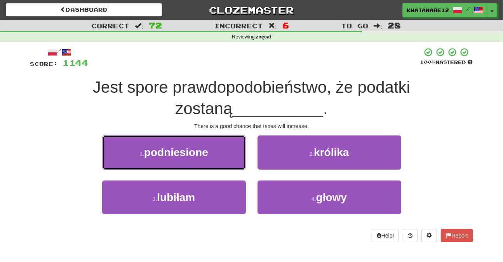
drag, startPoint x: 214, startPoint y: 157, endPoint x: 224, endPoint y: 157, distance: 9.7
click at [217, 157] on button "1 . podniesione" at bounding box center [174, 152] width 144 height 34
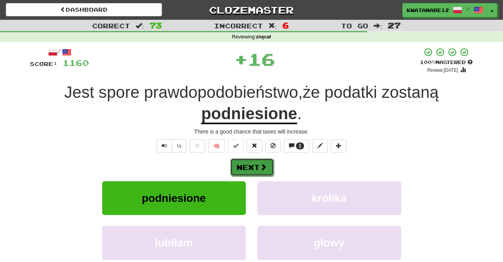
click at [256, 160] on button "Next" at bounding box center [251, 167] width 43 height 18
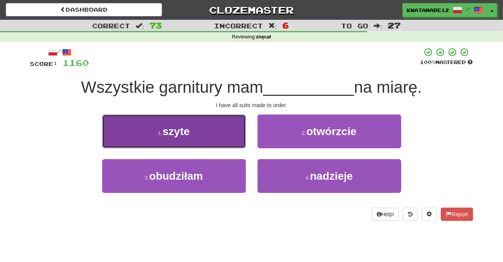
click at [220, 139] on button "1 . szyte" at bounding box center [174, 132] width 144 height 34
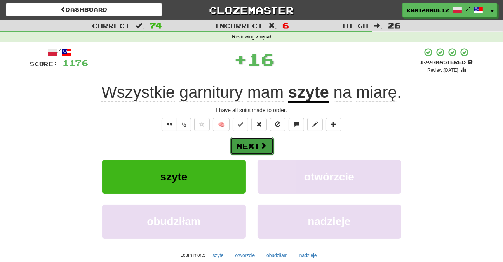
click at [248, 141] on button "Next" at bounding box center [251, 146] width 43 height 18
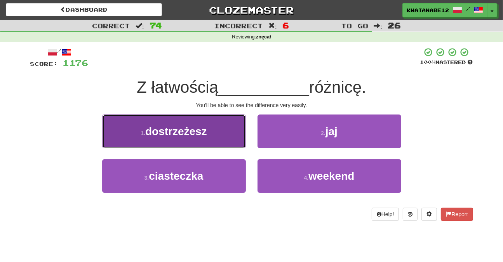
drag, startPoint x: 206, startPoint y: 132, endPoint x: 210, endPoint y: 139, distance: 7.5
click at [210, 139] on button "1 . dostrzeżesz" at bounding box center [174, 132] width 144 height 34
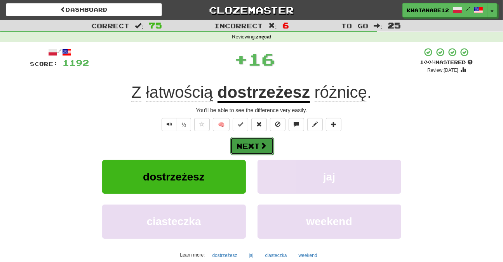
click at [251, 141] on button "Next" at bounding box center [251, 146] width 43 height 18
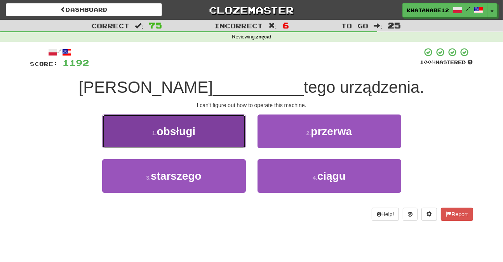
drag, startPoint x: 223, startPoint y: 129, endPoint x: 236, endPoint y: 136, distance: 14.9
click at [236, 136] on button "1 . obsługi" at bounding box center [174, 132] width 144 height 34
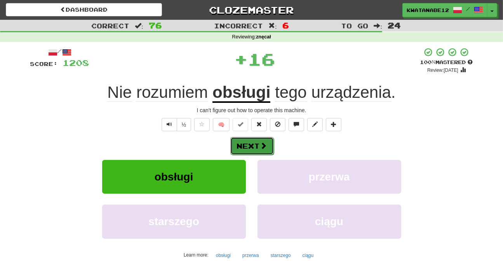
click at [260, 142] on span at bounding box center [263, 145] width 7 height 7
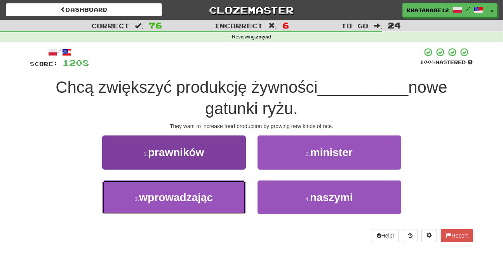
drag, startPoint x: 216, startPoint y: 188, endPoint x: 222, endPoint y: 186, distance: 6.6
click at [217, 187] on button "3 . wprowadzając" at bounding box center [174, 198] width 144 height 34
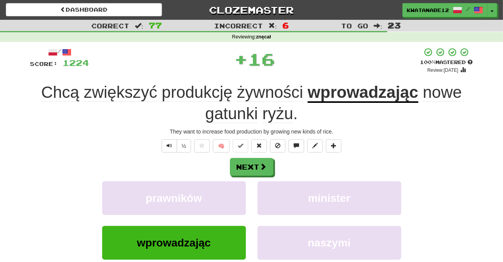
click at [264, 156] on div "/ Score: 1224 + 16 100 % Mastered Review: 2025-10-20 Chcą zwiększyć produkcję ż…" at bounding box center [251, 179] width 443 height 264
click at [258, 167] on button "Next" at bounding box center [251, 167] width 43 height 18
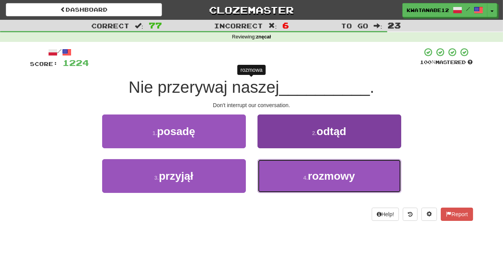
drag, startPoint x: 279, startPoint y: 163, endPoint x: 279, endPoint y: 170, distance: 7.4
click at [279, 169] on button "4 . rozmowy" at bounding box center [329, 176] width 144 height 34
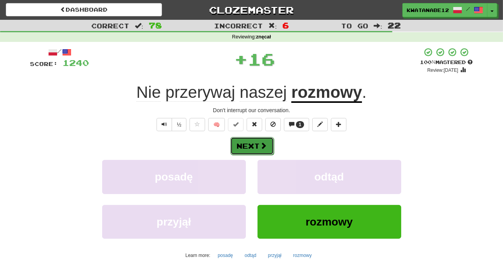
click at [267, 147] on button "Next" at bounding box center [251, 146] width 43 height 18
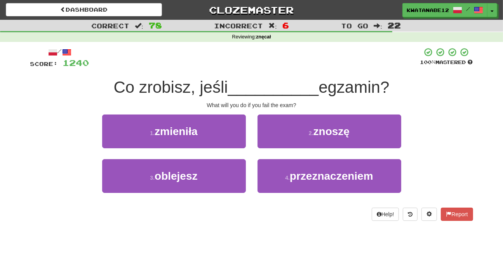
click at [273, 149] on div "2 . znoszę" at bounding box center [329, 137] width 155 height 45
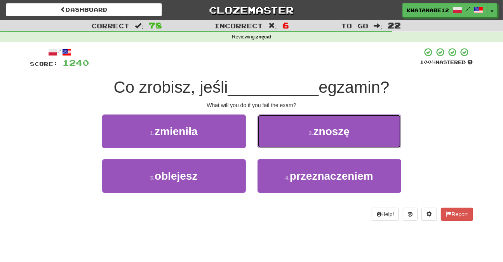
click at [274, 134] on button "2 . znoszę" at bounding box center [329, 132] width 144 height 34
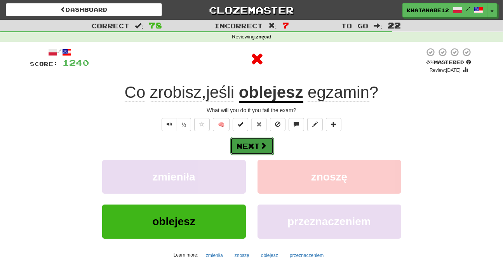
click at [260, 142] on button "Next" at bounding box center [251, 146] width 43 height 18
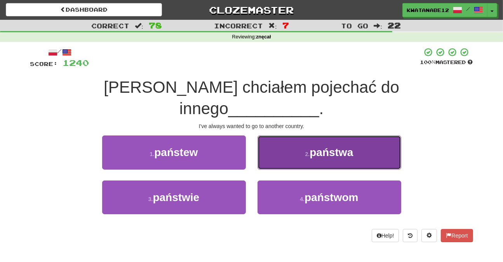
click at [270, 139] on button "2 . państwa" at bounding box center [329, 152] width 144 height 34
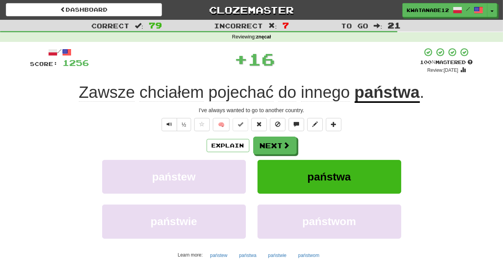
click at [251, 152] on div "Explain Next" at bounding box center [251, 146] width 443 height 18
click at [264, 144] on button "Next" at bounding box center [274, 146] width 43 height 18
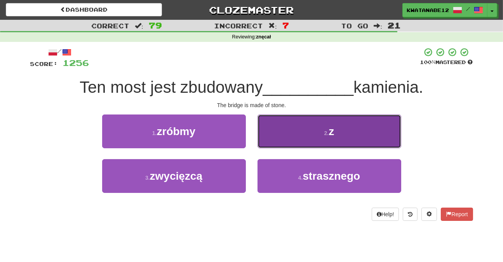
click at [273, 140] on button "2 . z" at bounding box center [329, 132] width 144 height 34
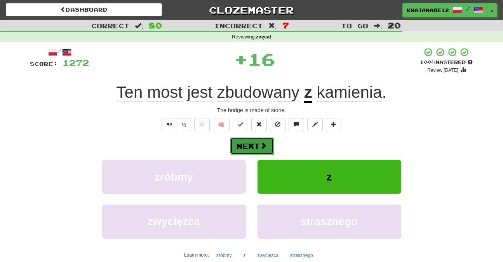
click at [258, 144] on button "Next" at bounding box center [251, 146] width 43 height 18
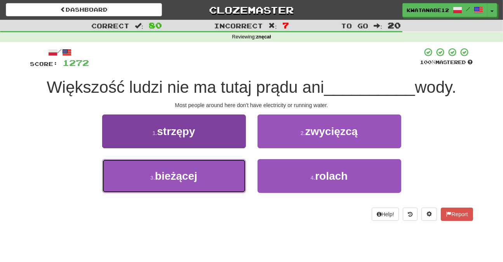
drag, startPoint x: 220, startPoint y: 188, endPoint x: 230, endPoint y: 178, distance: 13.5
click at [220, 186] on button "3 . bieżącej" at bounding box center [174, 176] width 144 height 34
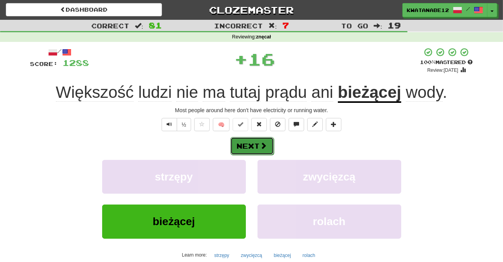
click at [260, 146] on span at bounding box center [263, 145] width 7 height 7
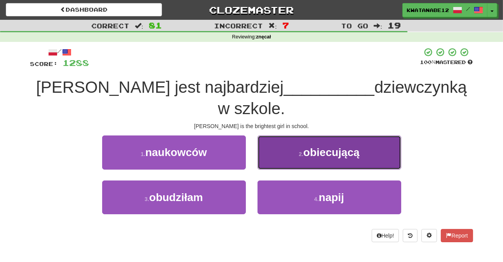
drag, startPoint x: 281, startPoint y: 137, endPoint x: 277, endPoint y: 139, distance: 4.9
click at [277, 139] on button "2 . obiecującą" at bounding box center [329, 152] width 144 height 34
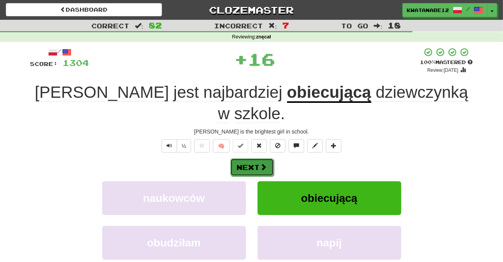
click at [256, 158] on button "Next" at bounding box center [251, 167] width 43 height 18
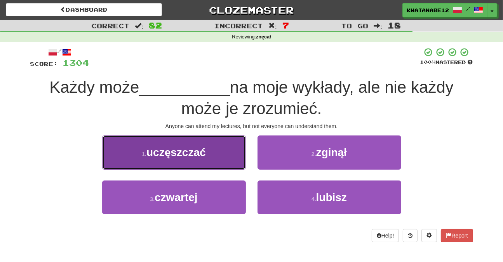
click at [220, 157] on button "1 . uczęszczać" at bounding box center [174, 152] width 144 height 34
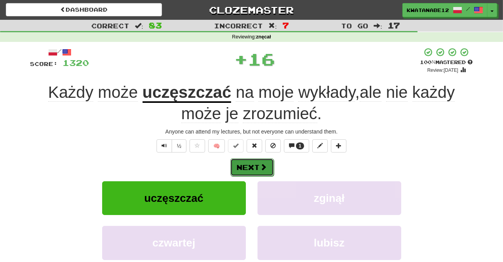
click at [248, 161] on button "Next" at bounding box center [251, 167] width 43 height 18
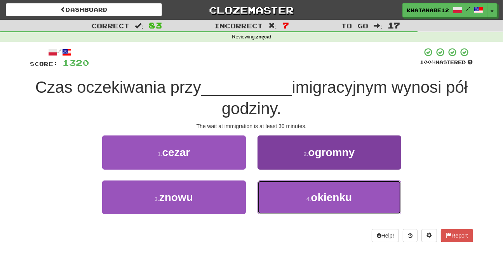
drag, startPoint x: 262, startPoint y: 183, endPoint x: 269, endPoint y: 186, distance: 6.9
click at [269, 186] on button "4 . okienku" at bounding box center [329, 198] width 144 height 34
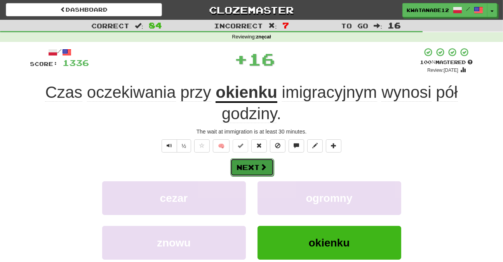
drag, startPoint x: 262, startPoint y: 175, endPoint x: 260, endPoint y: 171, distance: 4.7
click at [260, 171] on button "Next" at bounding box center [251, 167] width 43 height 18
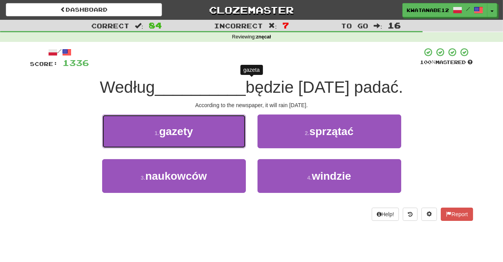
drag, startPoint x: 213, startPoint y: 132, endPoint x: 221, endPoint y: 134, distance: 8.5
click at [221, 134] on button "1 . gazety" at bounding box center [174, 132] width 144 height 34
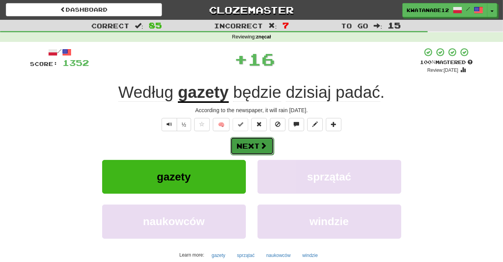
click at [263, 151] on button "Next" at bounding box center [251, 146] width 43 height 18
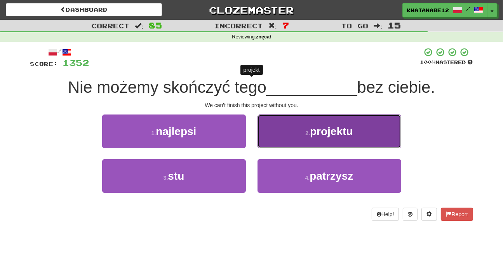
click at [279, 138] on button "2 . projektu" at bounding box center [329, 132] width 144 height 34
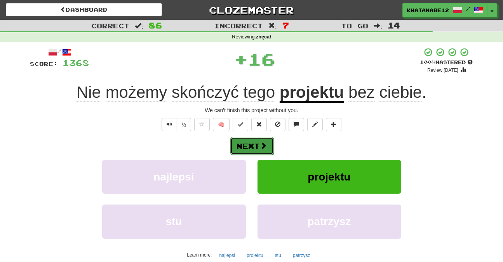
click at [264, 143] on span at bounding box center [263, 145] width 7 height 7
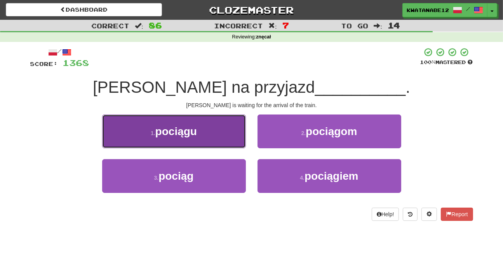
click at [224, 141] on button "1 . pociągu" at bounding box center [174, 132] width 144 height 34
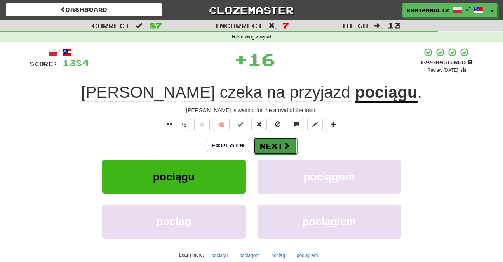
drag, startPoint x: 257, startPoint y: 146, endPoint x: 262, endPoint y: 145, distance: 4.3
click at [262, 145] on button "Next" at bounding box center [274, 146] width 43 height 18
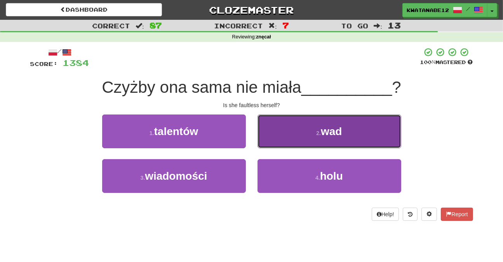
click at [280, 126] on button "2 . wad" at bounding box center [329, 132] width 144 height 34
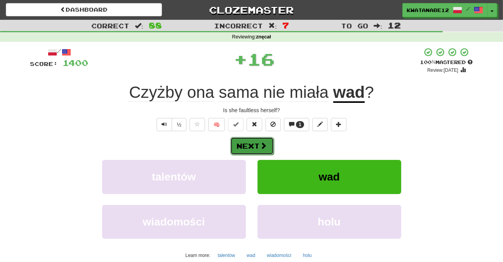
click at [260, 140] on button "Next" at bounding box center [251, 146] width 43 height 18
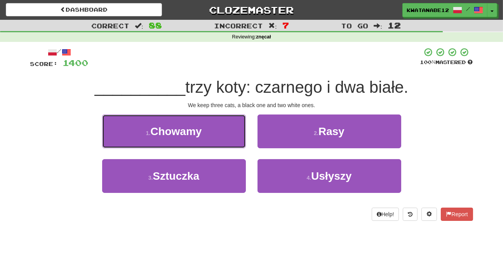
drag, startPoint x: 217, startPoint y: 128, endPoint x: 249, endPoint y: 135, distance: 33.0
click at [241, 132] on button "1 . Chowamy" at bounding box center [174, 132] width 144 height 34
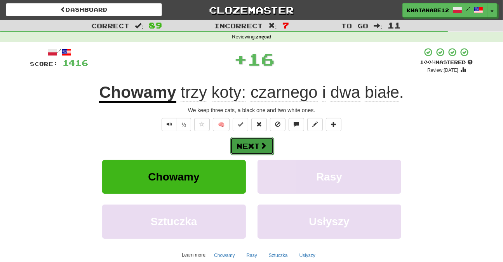
click at [264, 146] on span at bounding box center [263, 145] width 7 height 7
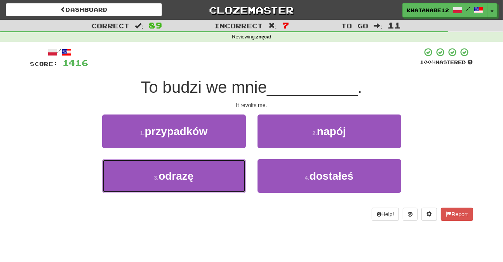
drag, startPoint x: 211, startPoint y: 174, endPoint x: 244, endPoint y: 155, distance: 37.7
click at [219, 174] on button "3 . odrazę" at bounding box center [174, 176] width 144 height 34
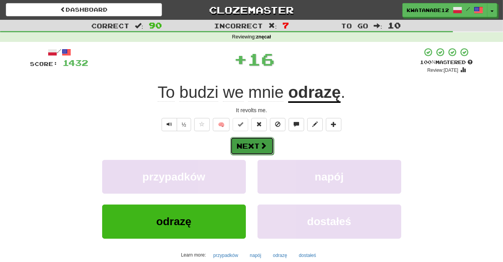
click at [254, 146] on button "Next" at bounding box center [251, 146] width 43 height 18
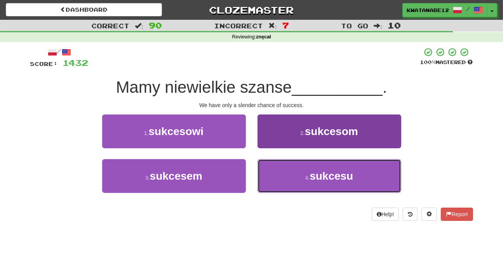
click at [276, 165] on button "4 . sukcesu" at bounding box center [329, 176] width 144 height 34
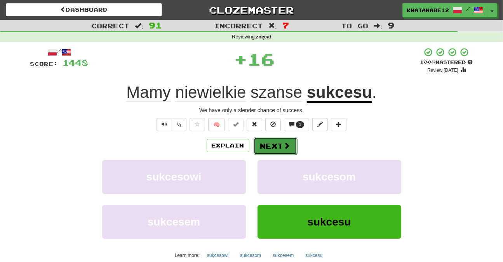
click at [253, 142] on button "Next" at bounding box center [274, 146] width 43 height 18
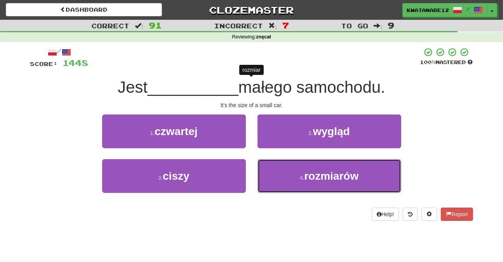
drag, startPoint x: 281, startPoint y: 168, endPoint x: 269, endPoint y: 156, distance: 17.0
click at [281, 169] on button "4 . rozmiarów" at bounding box center [329, 176] width 144 height 34
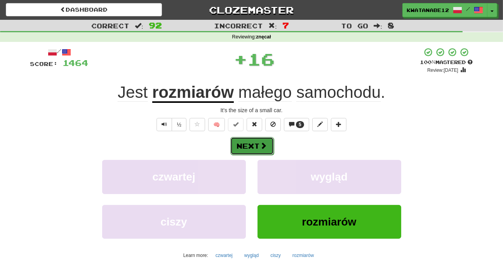
click at [260, 145] on span at bounding box center [263, 145] width 7 height 7
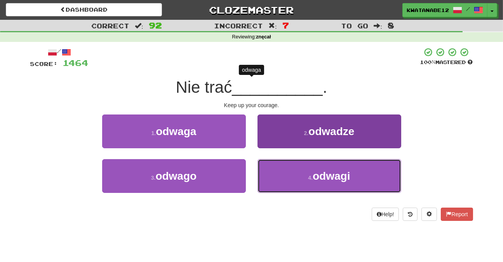
click at [276, 170] on button "4 . odwagi" at bounding box center [329, 176] width 144 height 34
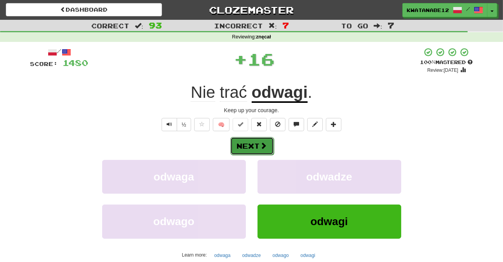
click at [262, 145] on span at bounding box center [263, 145] width 7 height 7
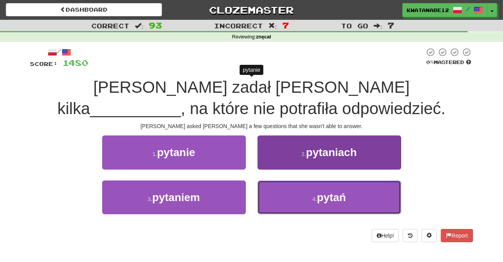
click at [288, 194] on button "4 . pytań" at bounding box center [329, 198] width 144 height 34
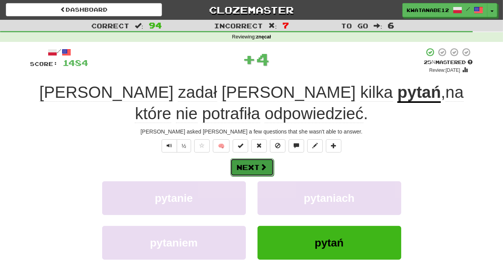
click at [259, 164] on button "Next" at bounding box center [251, 167] width 43 height 18
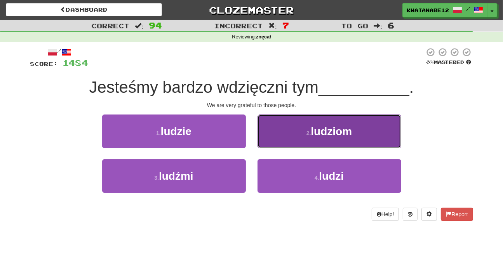
click at [273, 123] on button "2 . ludziom" at bounding box center [329, 132] width 144 height 34
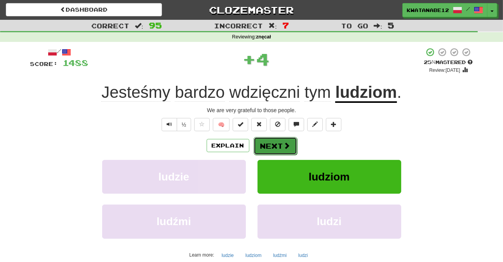
click at [259, 138] on button "Next" at bounding box center [274, 146] width 43 height 18
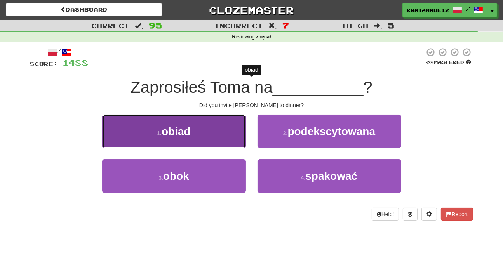
drag, startPoint x: 221, startPoint y: 137, endPoint x: 236, endPoint y: 141, distance: 15.5
click at [236, 141] on button "1 . obiad" at bounding box center [174, 132] width 144 height 34
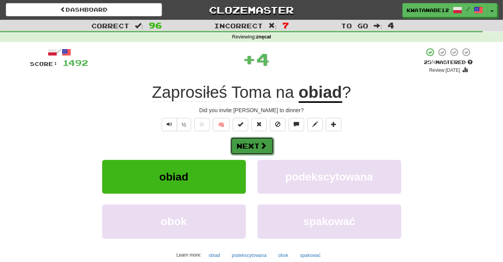
click at [252, 142] on button "Next" at bounding box center [251, 146] width 43 height 18
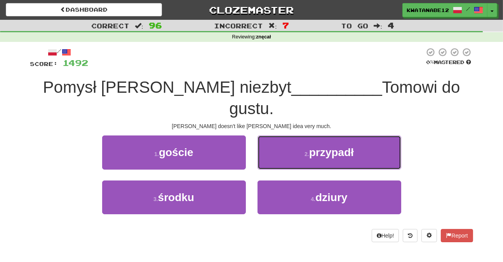
drag, startPoint x: 282, startPoint y: 132, endPoint x: 275, endPoint y: 135, distance: 8.0
click at [277, 135] on button "2 . przypadł" at bounding box center [329, 152] width 144 height 34
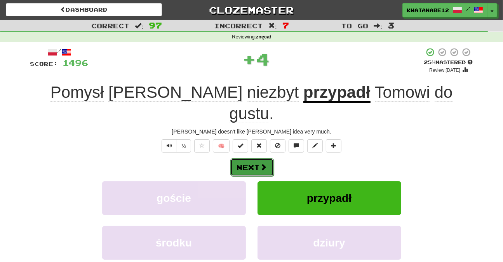
click at [264, 163] on span at bounding box center [263, 166] width 7 height 7
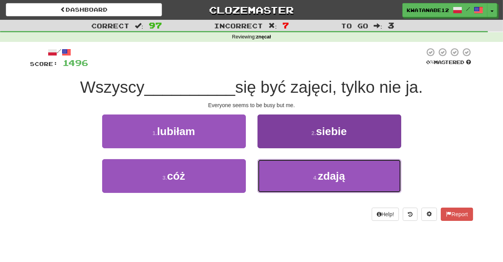
drag, startPoint x: 277, startPoint y: 166, endPoint x: 277, endPoint y: 161, distance: 4.3
click at [278, 167] on button "4 . zdają" at bounding box center [329, 176] width 144 height 34
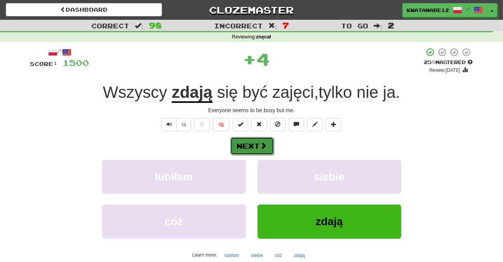
click at [268, 147] on button "Next" at bounding box center [251, 146] width 43 height 18
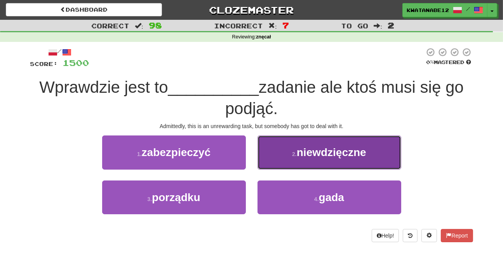
click at [260, 166] on button "2 . niewdzięczne" at bounding box center [329, 152] width 144 height 34
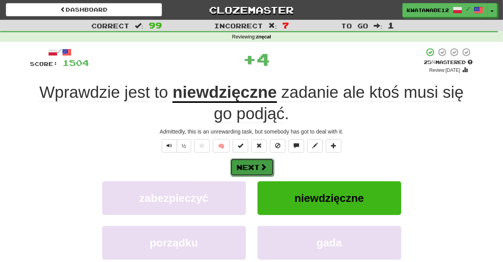
click at [253, 160] on button "Next" at bounding box center [251, 167] width 43 height 18
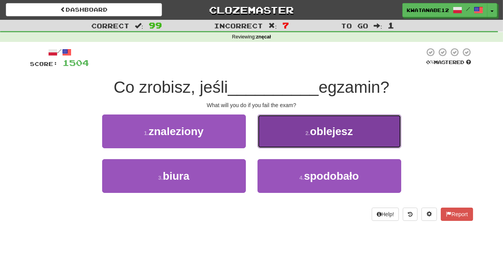
click at [267, 136] on button "2 . oblejesz" at bounding box center [329, 132] width 144 height 34
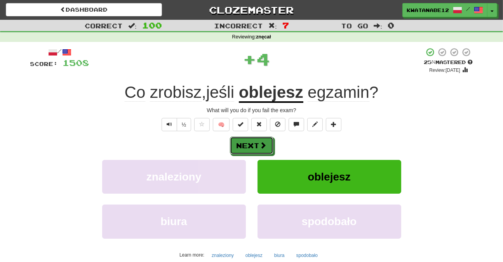
click at [247, 147] on button "Next" at bounding box center [251, 146] width 43 height 18
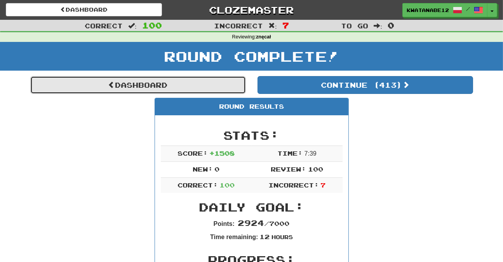
click at [202, 80] on link "Dashboard" at bounding box center [137, 85] width 215 height 18
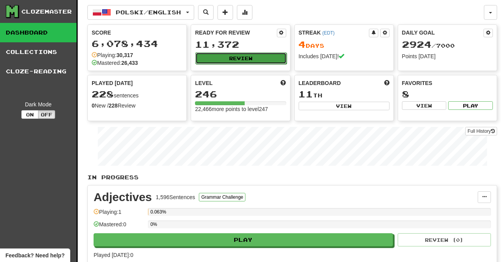
click at [228, 59] on button "Review" at bounding box center [240, 58] width 91 height 12
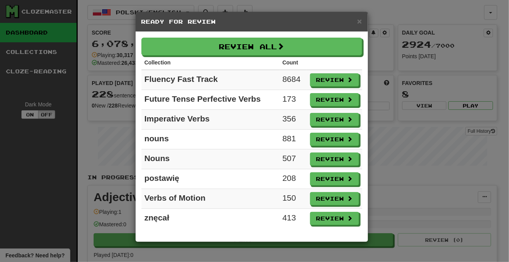
click at [355, 19] on h5 "Ready for Review" at bounding box center [251, 22] width 220 height 8
click at [362, 21] on div "× Ready for Review" at bounding box center [251, 22] width 232 height 20
click at [355, 21] on h5 "Ready for Review" at bounding box center [251, 22] width 220 height 8
click at [359, 21] on span "×" at bounding box center [359, 21] width 5 height 9
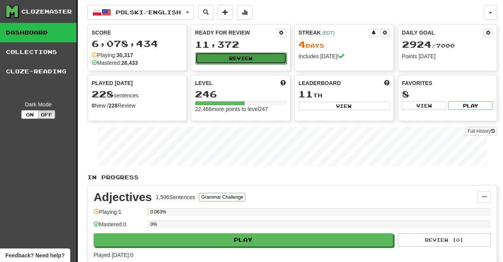
click at [248, 57] on button "Review" at bounding box center [240, 58] width 91 height 12
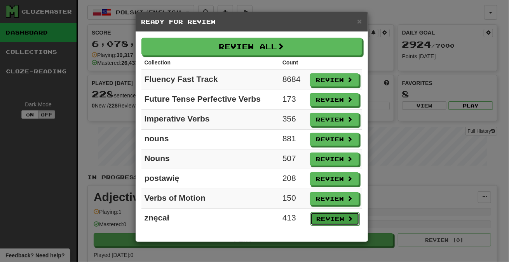
click at [336, 214] on button "Review" at bounding box center [334, 218] width 49 height 13
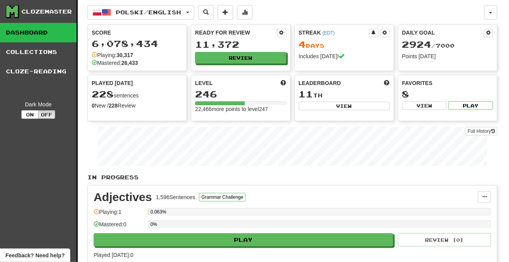
select select "***"
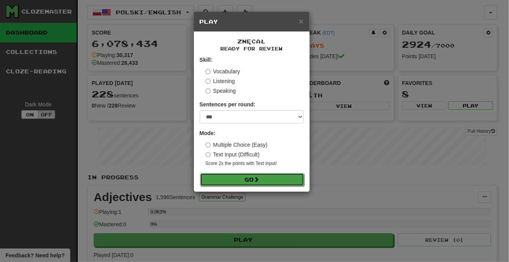
click at [255, 178] on span at bounding box center [256, 179] width 5 height 5
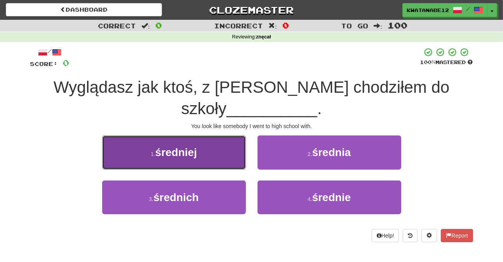
click at [231, 135] on button "1 . średniej" at bounding box center [174, 152] width 144 height 34
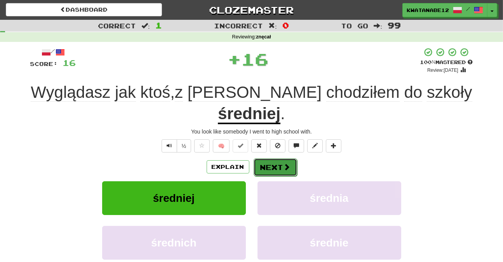
click at [271, 158] on button "Next" at bounding box center [274, 167] width 43 height 18
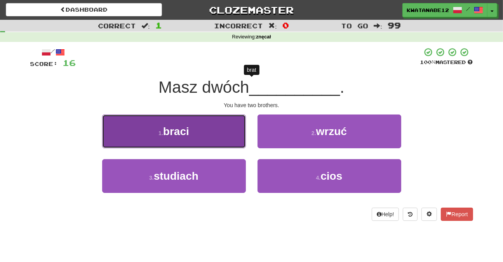
click at [227, 141] on button "1 . braci" at bounding box center [174, 132] width 144 height 34
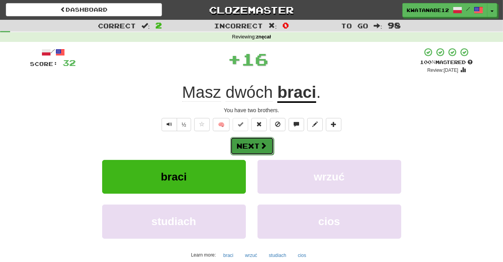
click at [260, 147] on span at bounding box center [263, 145] width 7 height 7
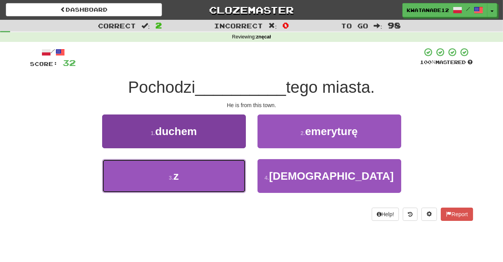
click at [229, 172] on button "3 . z" at bounding box center [174, 176] width 144 height 34
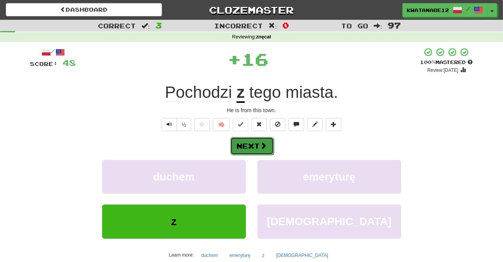
click at [264, 147] on span at bounding box center [263, 145] width 7 height 7
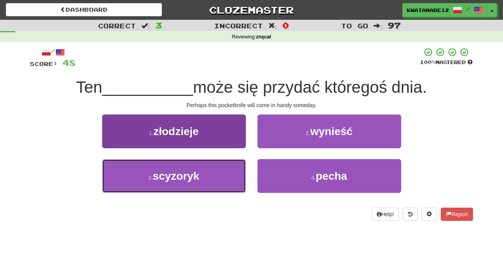
drag, startPoint x: 226, startPoint y: 181, endPoint x: 234, endPoint y: 172, distance: 12.1
click at [227, 178] on button "3 . scyzoryk" at bounding box center [174, 176] width 144 height 34
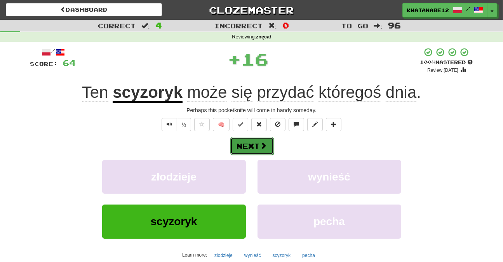
click at [260, 146] on span at bounding box center [263, 145] width 7 height 7
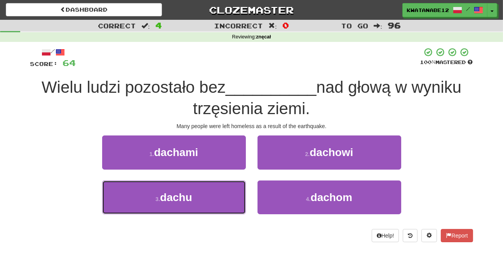
drag, startPoint x: 222, startPoint y: 188, endPoint x: 239, endPoint y: 176, distance: 20.3
click at [224, 187] on button "3 . dachu" at bounding box center [174, 198] width 144 height 34
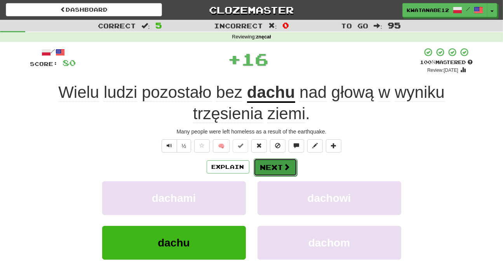
click at [266, 160] on button "Next" at bounding box center [274, 167] width 43 height 18
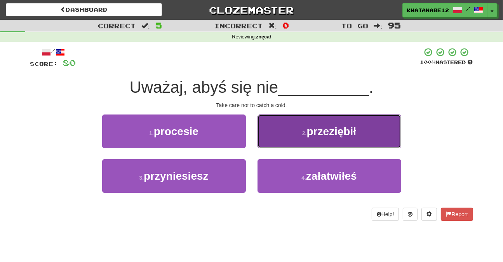
click at [277, 138] on button "2 . przeziębił" at bounding box center [329, 132] width 144 height 34
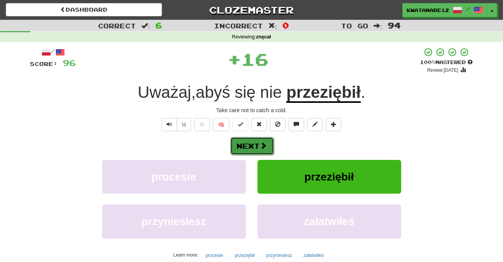
click at [255, 147] on button "Next" at bounding box center [251, 146] width 43 height 18
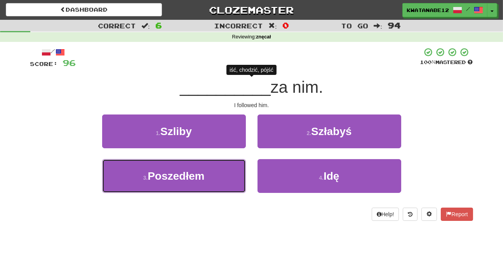
drag, startPoint x: 208, startPoint y: 178, endPoint x: 242, endPoint y: 156, distance: 40.0
click at [215, 174] on button "3 . Poszedłem" at bounding box center [174, 176] width 144 height 34
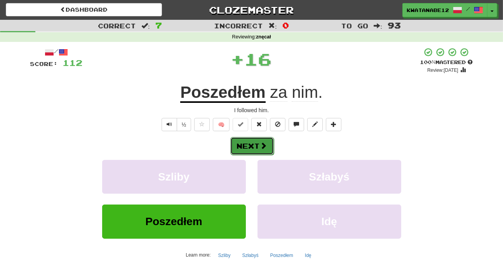
click at [259, 141] on button "Next" at bounding box center [251, 146] width 43 height 18
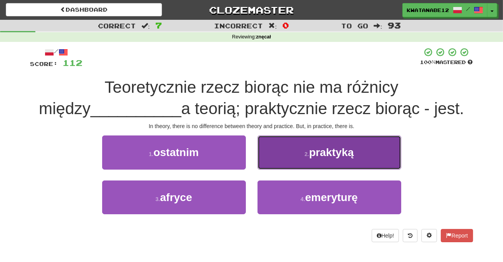
click at [276, 160] on button "2 . praktyką" at bounding box center [329, 152] width 144 height 34
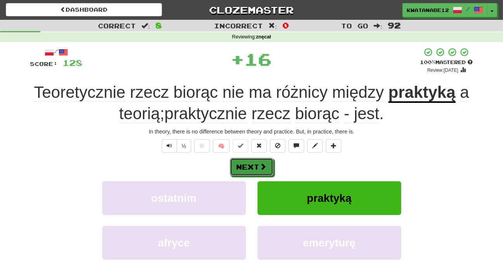
click at [266, 156] on div "/ Score: 128 + 16 100 % Mastered Review: 2025-10-20 Teoretycznie rzecz biorąc n…" at bounding box center [251, 179] width 443 height 264
click at [254, 170] on button "Next" at bounding box center [251, 167] width 43 height 18
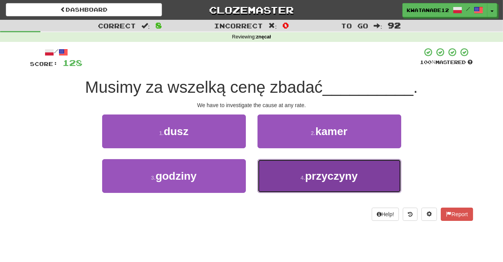
click at [282, 171] on button "4 . przyczyny" at bounding box center [329, 176] width 144 height 34
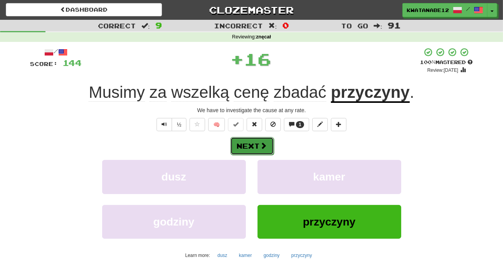
click at [269, 148] on button "Next" at bounding box center [251, 146] width 43 height 18
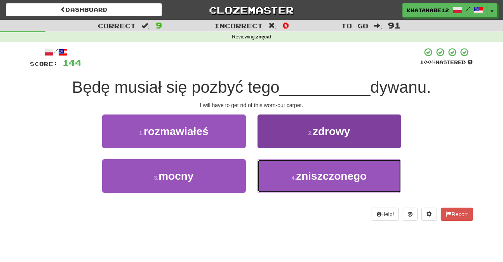
drag, startPoint x: 291, startPoint y: 177, endPoint x: 282, endPoint y: 164, distance: 15.5
click at [290, 176] on button "4 . zniszczonego" at bounding box center [329, 176] width 144 height 34
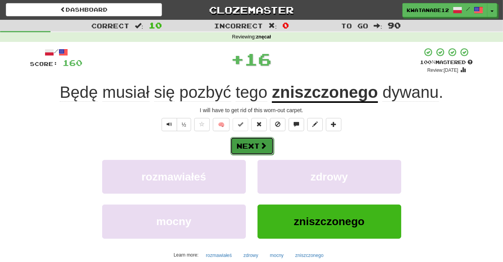
click at [263, 149] on button "Next" at bounding box center [251, 146] width 43 height 18
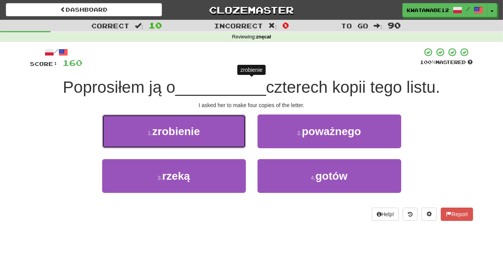
drag, startPoint x: 223, startPoint y: 130, endPoint x: 242, endPoint y: 135, distance: 19.7
click at [236, 134] on button "1 . zrobienie" at bounding box center [174, 132] width 144 height 34
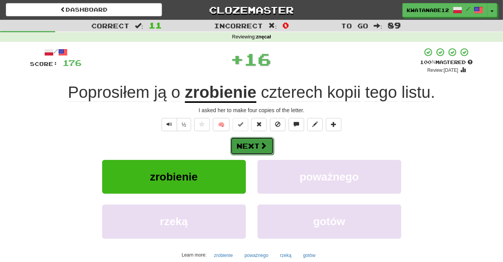
click at [258, 142] on button "Next" at bounding box center [251, 146] width 43 height 18
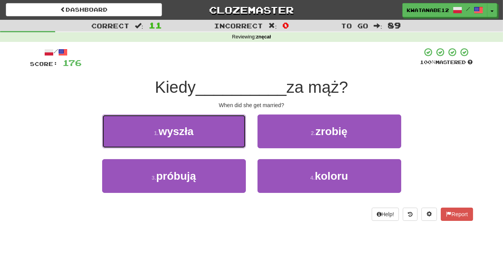
drag, startPoint x: 227, startPoint y: 132, endPoint x: 246, endPoint y: 138, distance: 19.9
click at [246, 138] on div "1 . wyszła" at bounding box center [173, 137] width 155 height 45
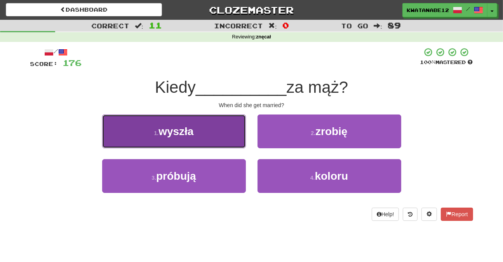
drag, startPoint x: 212, startPoint y: 139, endPoint x: 228, endPoint y: 141, distance: 16.4
click at [228, 141] on button "1 . wyszła" at bounding box center [174, 132] width 144 height 34
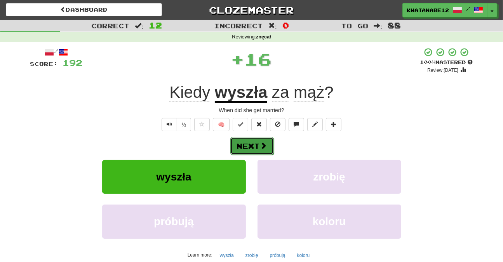
click at [255, 142] on button "Next" at bounding box center [251, 146] width 43 height 18
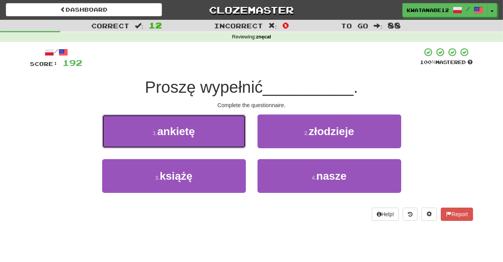
drag, startPoint x: 229, startPoint y: 130, endPoint x: 248, endPoint y: 136, distance: 19.9
click at [233, 131] on button "1 . ankietę" at bounding box center [174, 132] width 144 height 34
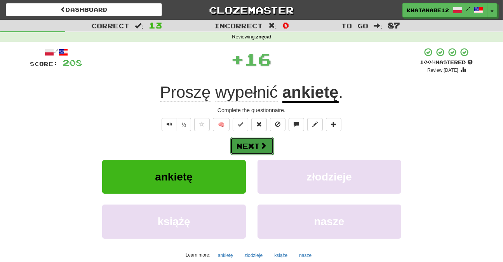
click at [264, 142] on span at bounding box center [263, 145] width 7 height 7
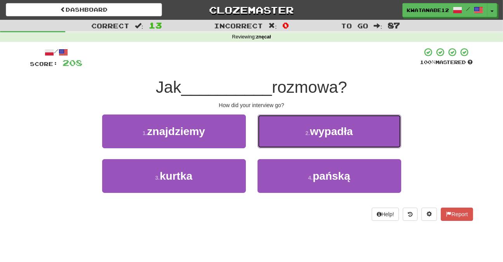
drag, startPoint x: 283, startPoint y: 132, endPoint x: 279, endPoint y: 135, distance: 5.0
click at [281, 132] on button "2 . wypadła" at bounding box center [329, 132] width 144 height 34
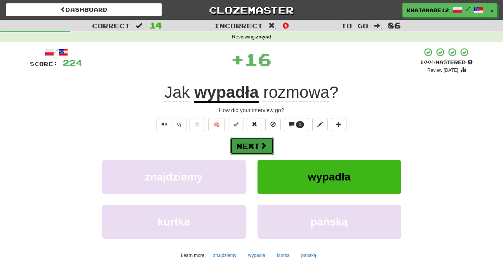
click at [259, 146] on button "Next" at bounding box center [251, 146] width 43 height 18
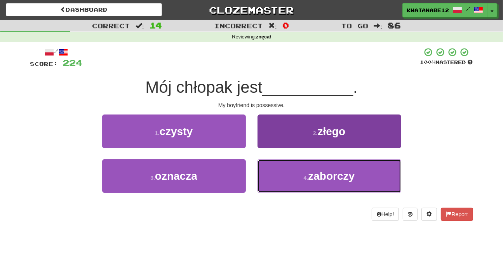
drag, startPoint x: 281, startPoint y: 169, endPoint x: 278, endPoint y: 164, distance: 5.6
click at [281, 169] on button "4 . zaborczy" at bounding box center [329, 176] width 144 height 34
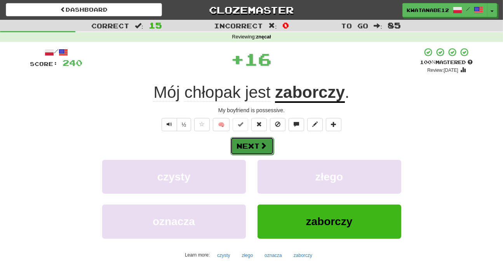
click at [264, 146] on span at bounding box center [263, 145] width 7 height 7
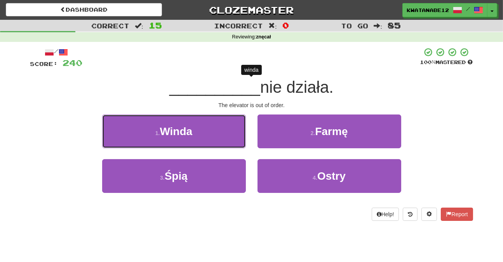
drag, startPoint x: 222, startPoint y: 136, endPoint x: 227, endPoint y: 136, distance: 5.0
click at [223, 135] on button "1 . Winda" at bounding box center [174, 132] width 144 height 34
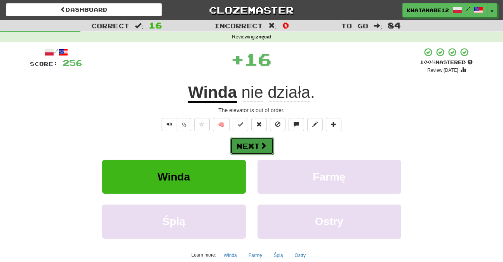
click at [262, 141] on button "Next" at bounding box center [251, 146] width 43 height 18
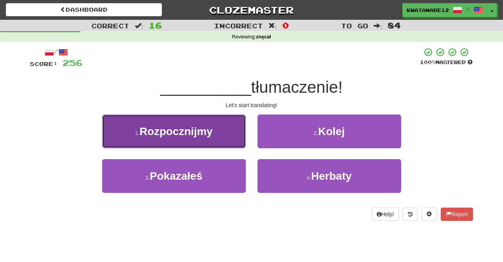
click at [231, 142] on button "1 . Rozpocznijmy" at bounding box center [174, 132] width 144 height 34
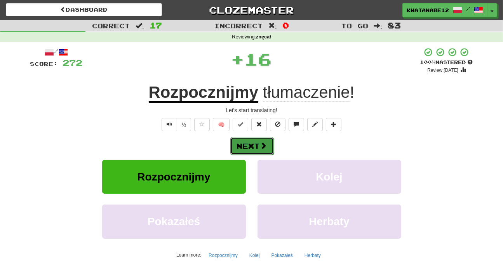
click at [259, 145] on button "Next" at bounding box center [251, 146] width 43 height 18
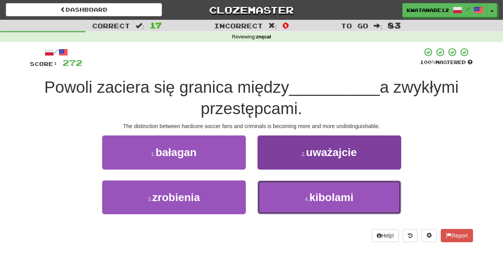
click at [270, 187] on button "4 . kibolami" at bounding box center [329, 198] width 144 height 34
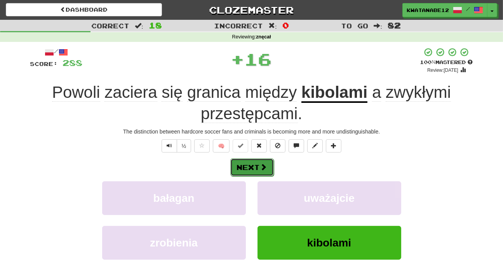
click at [264, 167] on span at bounding box center [263, 166] width 7 height 7
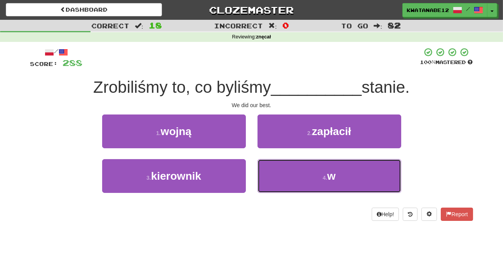
drag, startPoint x: 278, startPoint y: 174, endPoint x: 268, endPoint y: 158, distance: 18.1
click at [277, 172] on button "4 . w" at bounding box center [329, 176] width 144 height 34
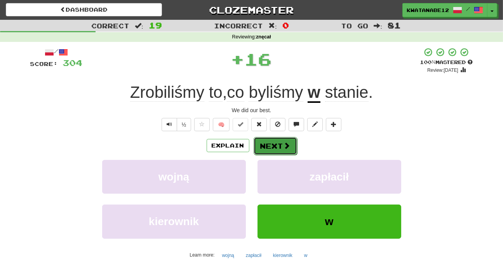
click at [261, 147] on button "Next" at bounding box center [274, 146] width 43 height 18
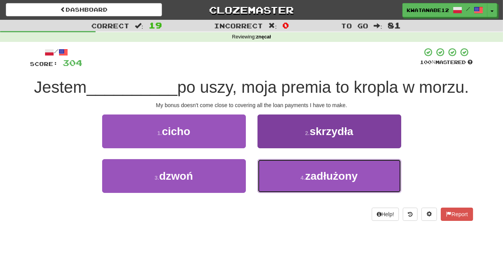
drag, startPoint x: 284, startPoint y: 198, endPoint x: 278, endPoint y: 178, distance: 21.0
click at [284, 193] on button "4 . zadłużony" at bounding box center [329, 176] width 144 height 34
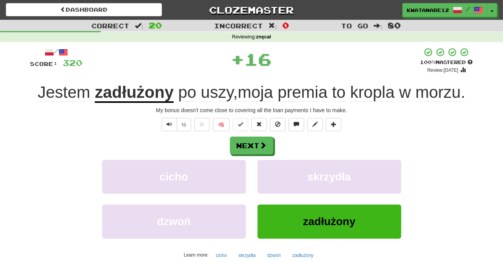
click at [259, 156] on div "Next cicho skrzydła dzwoń zadłużony Learn more: cicho skrzydła dzwoń zadłużony" at bounding box center [251, 199] width 443 height 125
click at [251, 151] on button "Next" at bounding box center [251, 146] width 43 height 18
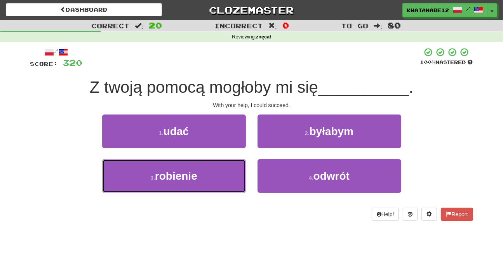
drag, startPoint x: 215, startPoint y: 180, endPoint x: 244, endPoint y: 156, distance: 37.5
click at [220, 177] on button "3 . robienie" at bounding box center [174, 176] width 144 height 34
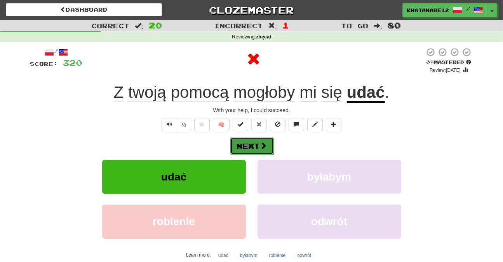
click at [253, 148] on button "Next" at bounding box center [251, 146] width 43 height 18
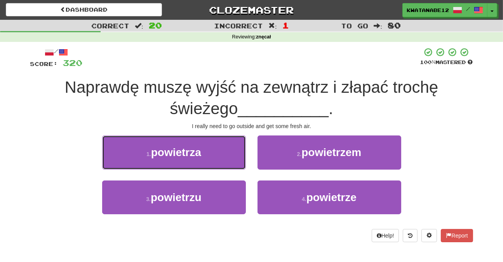
drag, startPoint x: 232, startPoint y: 155, endPoint x: 240, endPoint y: 157, distance: 8.5
click at [240, 157] on button "1 . powietrza" at bounding box center [174, 152] width 144 height 34
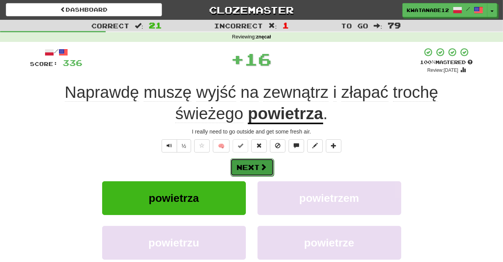
click at [259, 161] on button "Next" at bounding box center [251, 167] width 43 height 18
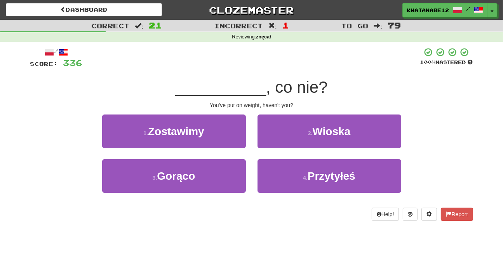
click at [276, 157] on div "2 . Wioska" at bounding box center [329, 137] width 155 height 45
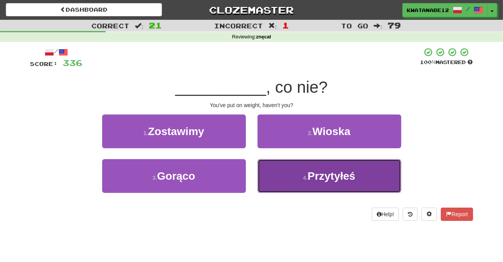
drag, startPoint x: 280, startPoint y: 189, endPoint x: 278, endPoint y: 183, distance: 6.0
click at [278, 183] on button "4 . Przytyłeś" at bounding box center [329, 176] width 144 height 34
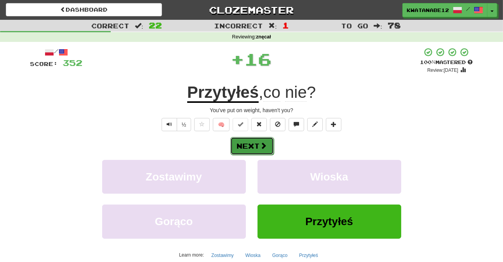
click at [260, 146] on span at bounding box center [263, 145] width 7 height 7
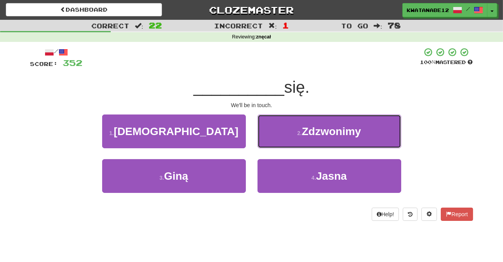
drag, startPoint x: 275, startPoint y: 133, endPoint x: 272, endPoint y: 136, distance: 4.1
click at [273, 135] on button "2 . Zdzwonimy" at bounding box center [329, 132] width 144 height 34
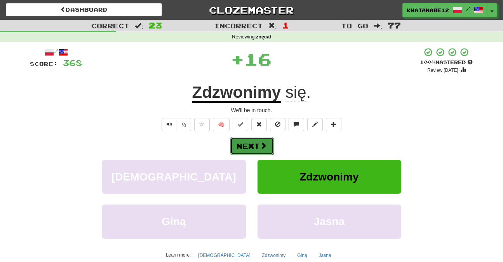
click at [265, 144] on span at bounding box center [263, 145] width 7 height 7
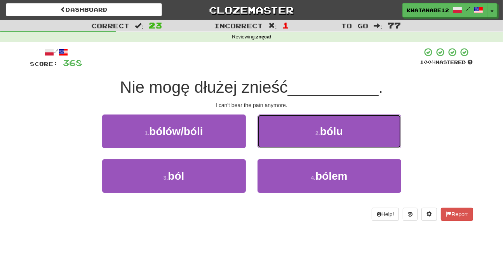
drag, startPoint x: 283, startPoint y: 130, endPoint x: 279, endPoint y: 134, distance: 5.8
click at [279, 134] on button "2 . bólu" at bounding box center [329, 132] width 144 height 34
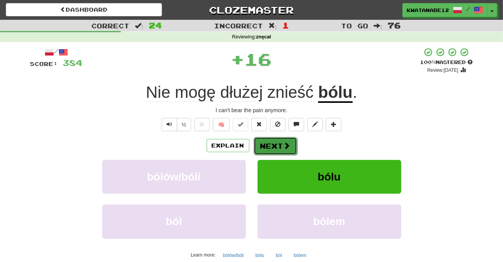
click at [262, 149] on button "Next" at bounding box center [274, 146] width 43 height 18
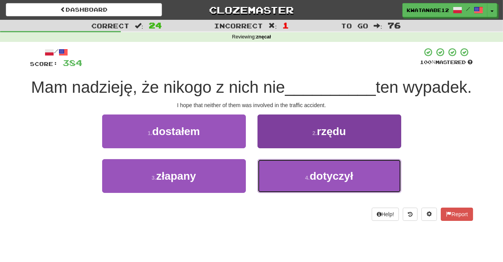
drag, startPoint x: 274, startPoint y: 193, endPoint x: 266, endPoint y: 179, distance: 15.8
click at [273, 191] on button "4 . dotyczył" at bounding box center [329, 176] width 144 height 34
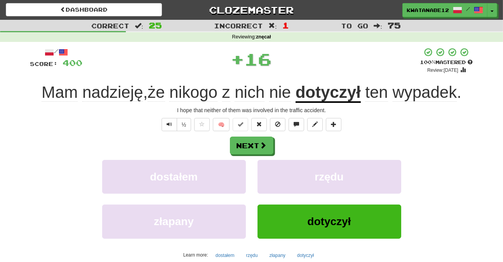
drag, startPoint x: 256, startPoint y: 162, endPoint x: 255, endPoint y: 155, distance: 7.5
click at [256, 158] on div "Next dostałem rzędu złapany dotyczył Learn more: dostałem rzędu złapany dotyczył" at bounding box center [251, 199] width 443 height 125
click at [253, 147] on button "Next" at bounding box center [251, 146] width 43 height 18
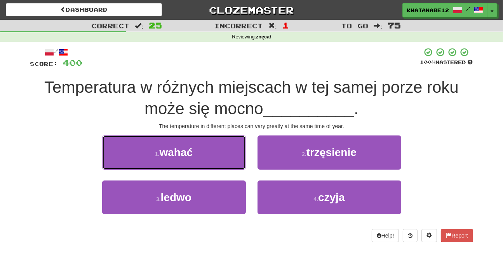
drag, startPoint x: 231, startPoint y: 154, endPoint x: 244, endPoint y: 157, distance: 12.6
click at [233, 154] on button "1 . wahać" at bounding box center [174, 152] width 144 height 34
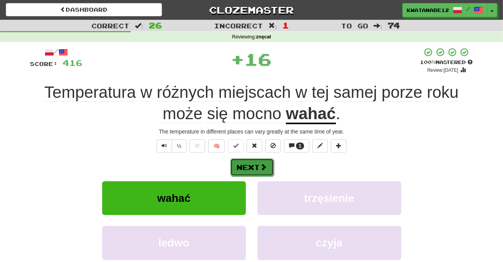
click at [265, 160] on button "Next" at bounding box center [251, 167] width 43 height 18
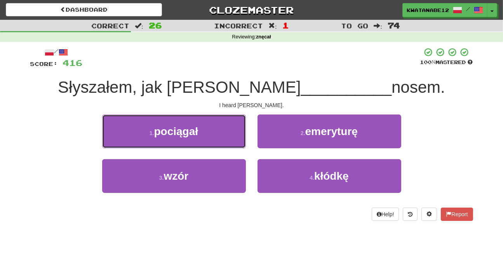
drag, startPoint x: 226, startPoint y: 128, endPoint x: 246, endPoint y: 136, distance: 22.0
click at [228, 128] on button "1 . pociągał" at bounding box center [174, 132] width 144 height 34
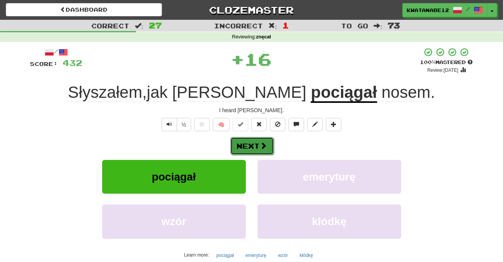
click at [256, 141] on button "Next" at bounding box center [251, 146] width 43 height 18
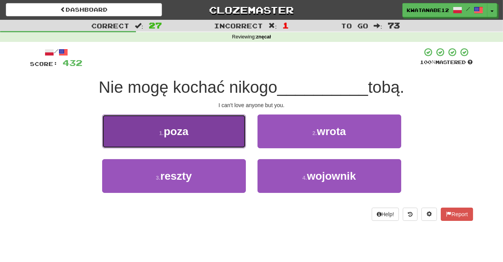
click at [234, 138] on button "1 . poza" at bounding box center [174, 132] width 144 height 34
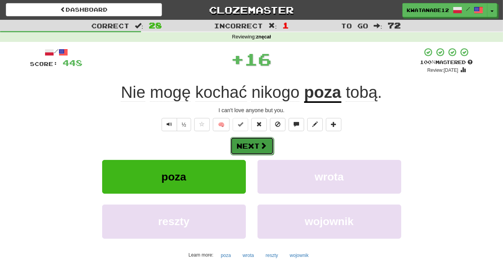
click at [267, 142] on span at bounding box center [263, 145] width 7 height 7
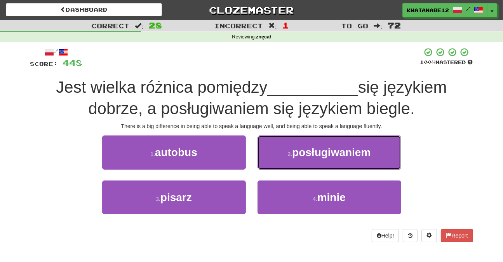
click at [270, 153] on button "2 . posługiwaniem" at bounding box center [329, 152] width 144 height 34
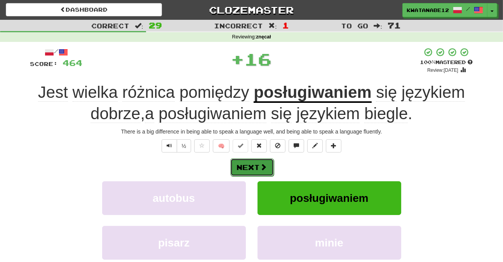
click at [259, 161] on button "Next" at bounding box center [251, 167] width 43 height 18
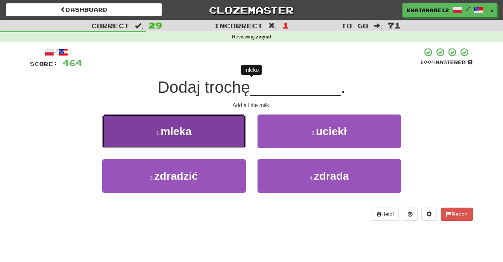
click at [226, 135] on button "1 . mleka" at bounding box center [174, 132] width 144 height 34
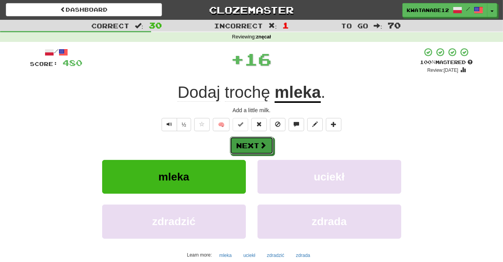
click at [259, 145] on button "Next" at bounding box center [251, 146] width 43 height 18
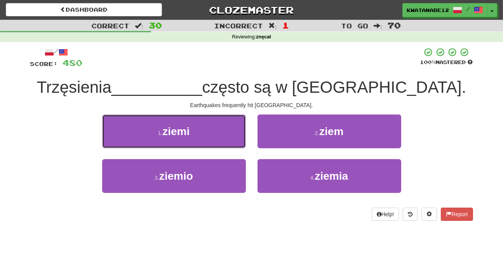
drag, startPoint x: 221, startPoint y: 127, endPoint x: 236, endPoint y: 135, distance: 17.2
click at [227, 130] on button "1 . ziemi" at bounding box center [174, 132] width 144 height 34
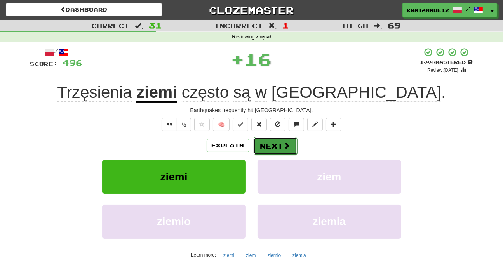
click at [259, 142] on button "Next" at bounding box center [274, 146] width 43 height 18
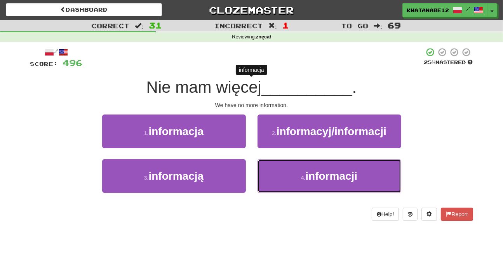
drag, startPoint x: 274, startPoint y: 169, endPoint x: 266, endPoint y: 157, distance: 15.0
click at [274, 169] on button "4 . informacji" at bounding box center [329, 176] width 144 height 34
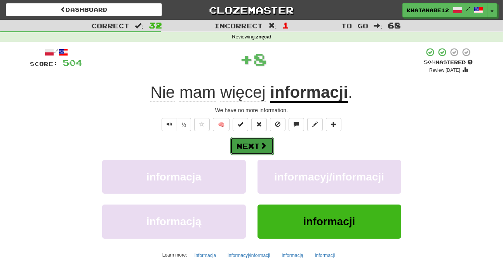
click at [259, 141] on button "Next" at bounding box center [251, 146] width 43 height 18
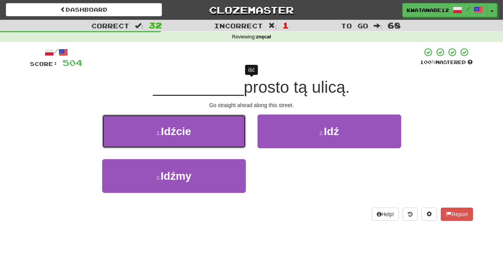
drag, startPoint x: 224, startPoint y: 130, endPoint x: 234, endPoint y: 135, distance: 11.5
click at [225, 131] on button "1 . Idźcie" at bounding box center [174, 132] width 144 height 34
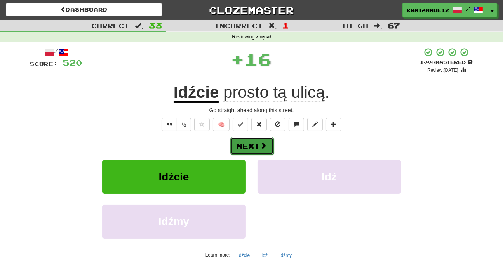
click at [253, 138] on button "Next" at bounding box center [251, 146] width 43 height 18
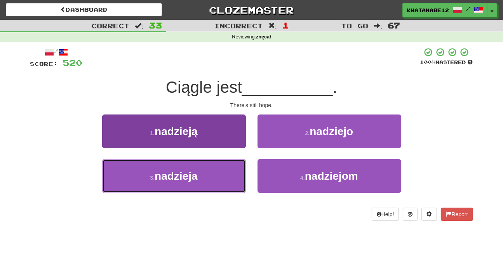
drag, startPoint x: 229, startPoint y: 165, endPoint x: 239, endPoint y: 160, distance: 11.0
click at [238, 161] on button "3 . nadzieja" at bounding box center [174, 176] width 144 height 34
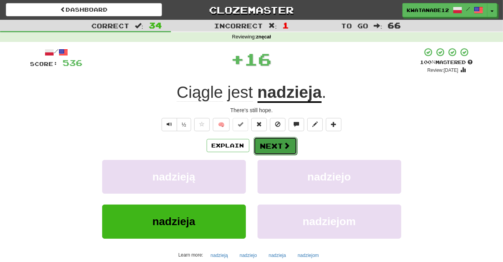
click at [261, 141] on button "Next" at bounding box center [274, 146] width 43 height 18
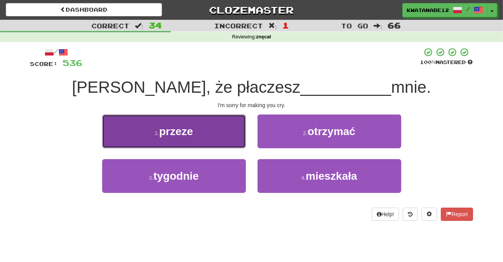
click at [242, 134] on button "1 . przeze" at bounding box center [174, 132] width 144 height 34
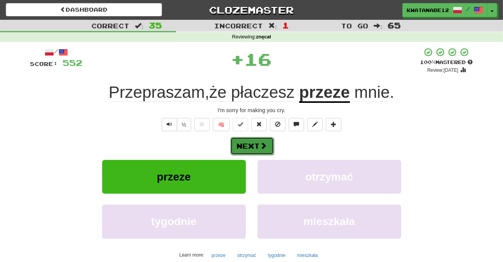
click at [259, 139] on button "Next" at bounding box center [251, 146] width 43 height 18
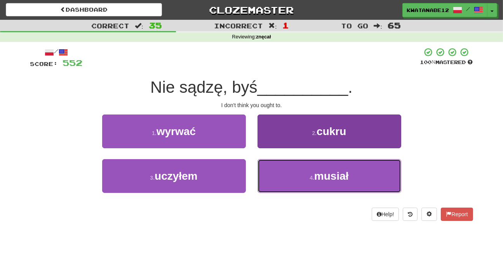
drag, startPoint x: 277, startPoint y: 168, endPoint x: 278, endPoint y: 164, distance: 4.1
click at [279, 170] on button "4 . musiał" at bounding box center [329, 176] width 144 height 34
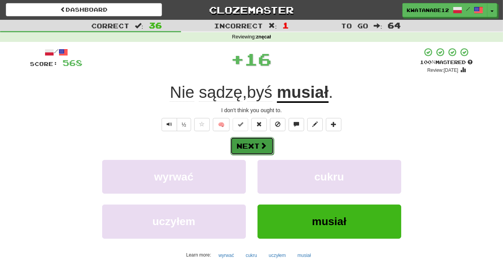
click at [266, 143] on span at bounding box center [263, 145] width 7 height 7
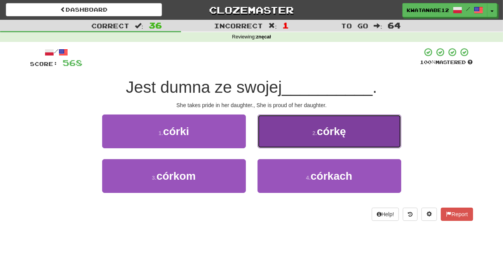
drag, startPoint x: 280, startPoint y: 123, endPoint x: 267, endPoint y: 135, distance: 17.1
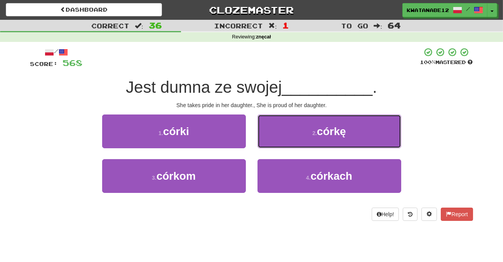
click at [280, 124] on button "2 . córkę" at bounding box center [329, 132] width 144 height 34
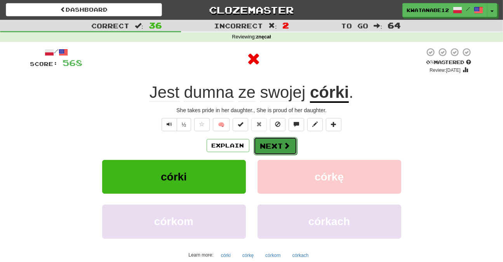
click at [256, 146] on button "Next" at bounding box center [274, 146] width 43 height 18
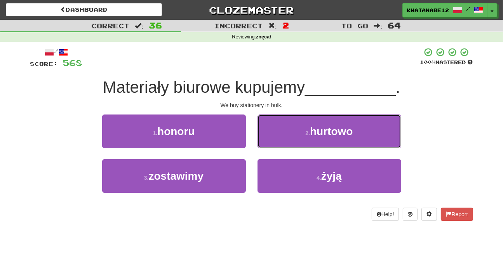
drag, startPoint x: 278, startPoint y: 123, endPoint x: 272, endPoint y: 134, distance: 12.5
click at [276, 125] on button "2 . hurtowo" at bounding box center [329, 132] width 144 height 34
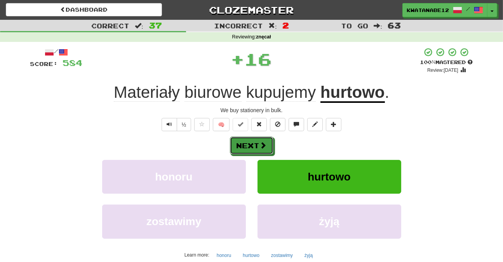
drag, startPoint x: 259, startPoint y: 140, endPoint x: 246, endPoint y: 130, distance: 16.1
click at [258, 140] on button "Next" at bounding box center [251, 146] width 43 height 18
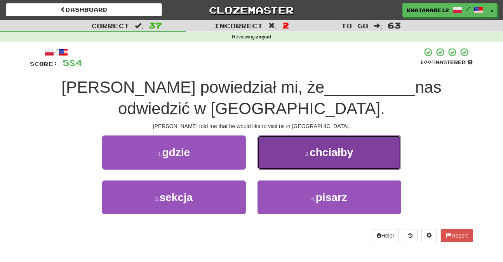
drag, startPoint x: 287, startPoint y: 152, endPoint x: 281, endPoint y: 160, distance: 10.3
click at [283, 159] on button "2 . chciałby" at bounding box center [329, 152] width 144 height 34
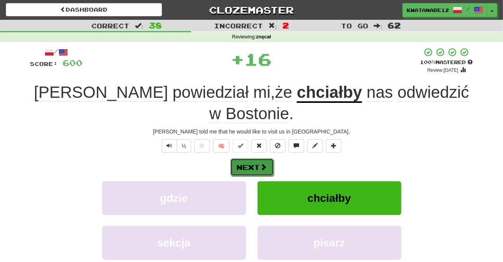
click at [260, 163] on span at bounding box center [263, 166] width 7 height 7
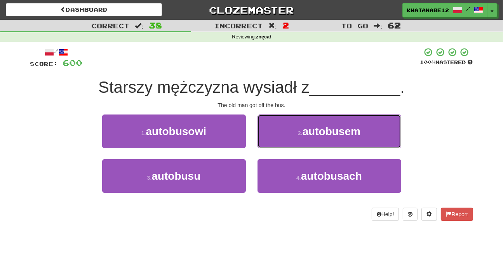
click at [272, 135] on button "2 . autobusem" at bounding box center [329, 132] width 144 height 34
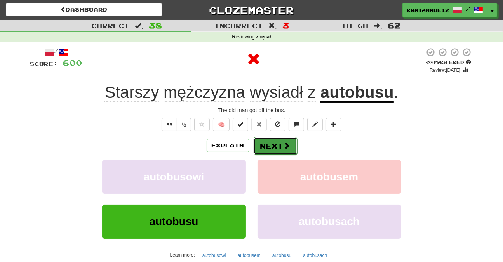
click at [262, 144] on button "Next" at bounding box center [274, 146] width 43 height 18
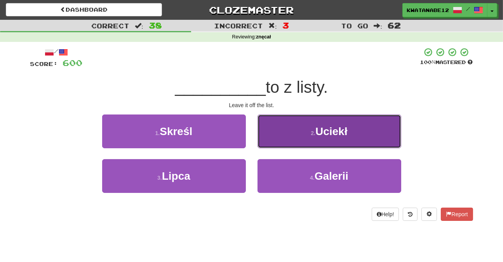
drag, startPoint x: 278, startPoint y: 131, endPoint x: 270, endPoint y: 141, distance: 12.2
click at [270, 141] on button "2 . Uciekł" at bounding box center [329, 132] width 144 height 34
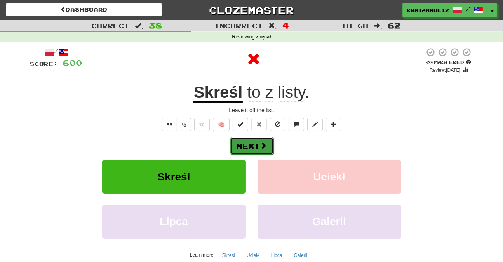
click at [256, 146] on button "Next" at bounding box center [251, 146] width 43 height 18
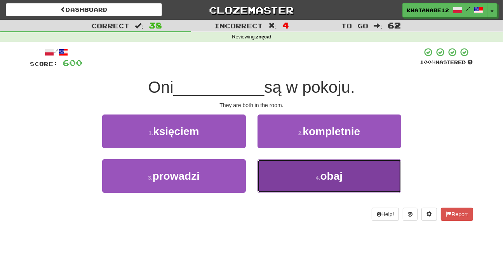
drag, startPoint x: 286, startPoint y: 177, endPoint x: 278, endPoint y: 167, distance: 12.7
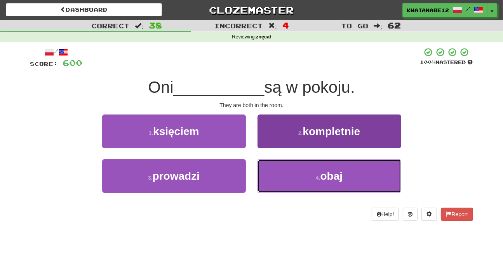
click at [285, 177] on button "4 . obaj" at bounding box center [329, 176] width 144 height 34
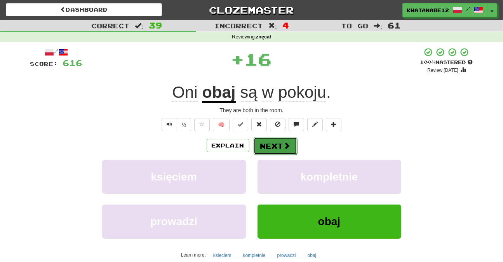
click at [263, 142] on button "Next" at bounding box center [274, 146] width 43 height 18
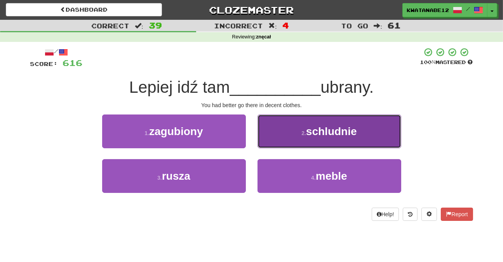
click at [271, 137] on button "2 . schludnie" at bounding box center [329, 132] width 144 height 34
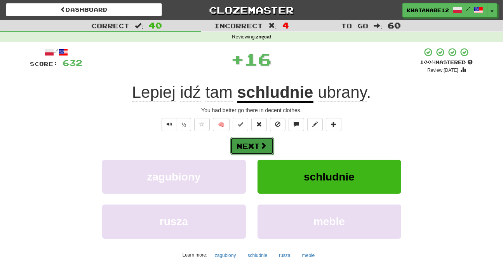
click at [262, 145] on span at bounding box center [263, 145] width 7 height 7
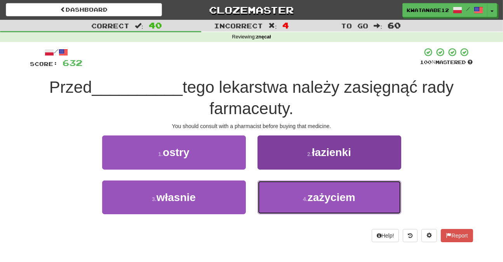
click at [274, 191] on button "4 . zażyciem" at bounding box center [329, 198] width 144 height 34
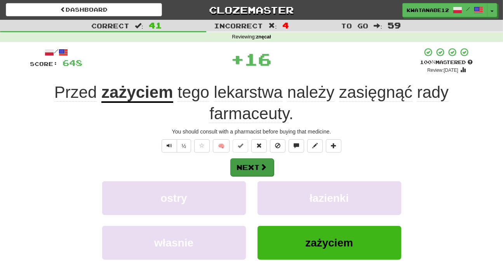
drag, startPoint x: 257, startPoint y: 154, endPoint x: 261, endPoint y: 163, distance: 9.7
click at [260, 163] on div "/ Score: 648 + 16 100 % Mastered Review: 2025-10-20 Przed zażyciem tego lekarst…" at bounding box center [251, 179] width 443 height 264
click at [261, 164] on span at bounding box center [263, 166] width 7 height 7
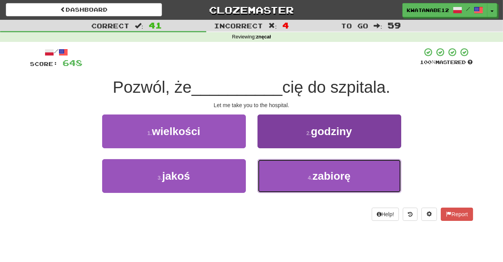
drag, startPoint x: 278, startPoint y: 179, endPoint x: 270, endPoint y: 161, distance: 19.3
click at [277, 177] on button "4 . zabiorę" at bounding box center [329, 176] width 144 height 34
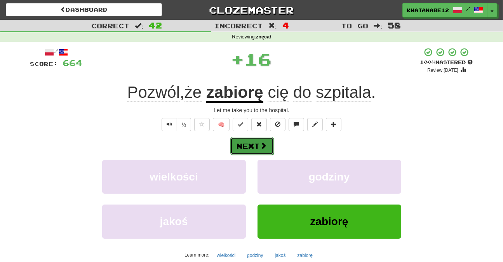
click at [263, 150] on button "Next" at bounding box center [251, 146] width 43 height 18
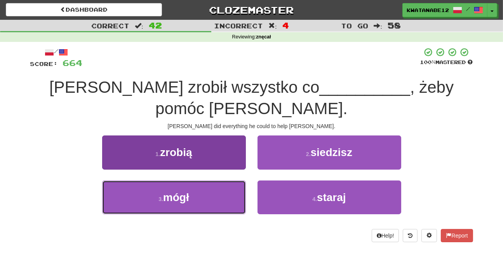
click at [234, 181] on button "3 . mógł" at bounding box center [174, 198] width 144 height 34
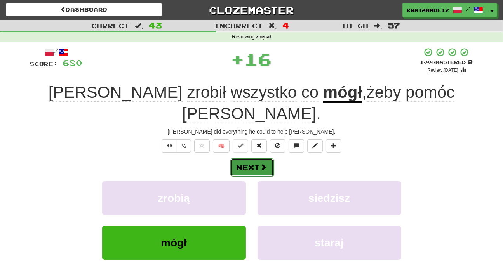
click at [261, 163] on span at bounding box center [263, 166] width 7 height 7
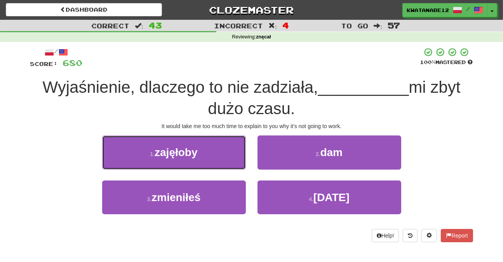
drag, startPoint x: 219, startPoint y: 156, endPoint x: 239, endPoint y: 156, distance: 20.2
click at [220, 156] on button "1 . zajęłoby" at bounding box center [174, 152] width 144 height 34
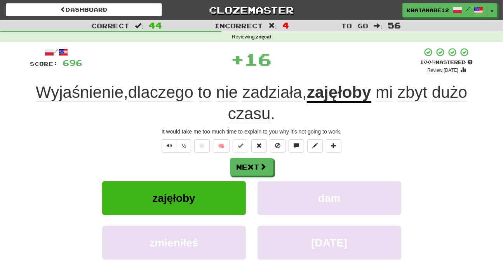
click at [253, 155] on div "/ Score: 696 + 16 100 % Mastered Review: 2025-10-20 Wyjaśnienie , dlaczego to n…" at bounding box center [251, 179] width 443 height 264
click at [248, 166] on button "Next" at bounding box center [251, 167] width 43 height 18
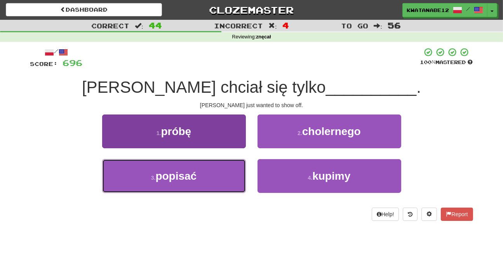
click at [237, 167] on button "3 . popisać" at bounding box center [174, 176] width 144 height 34
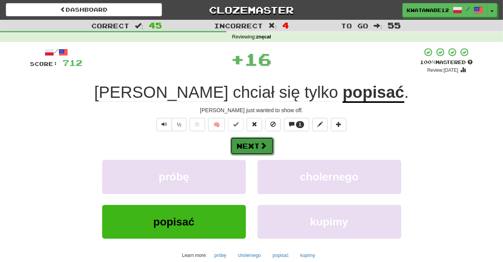
click at [253, 148] on button "Next" at bounding box center [251, 146] width 43 height 18
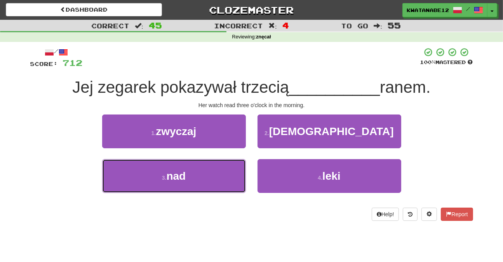
drag, startPoint x: 223, startPoint y: 166, endPoint x: 235, endPoint y: 156, distance: 15.4
click at [231, 160] on button "3 . nad" at bounding box center [174, 176] width 144 height 34
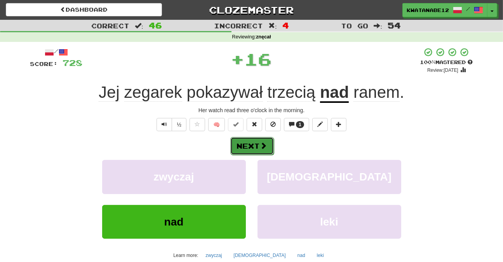
click at [253, 140] on button "Next" at bounding box center [251, 146] width 43 height 18
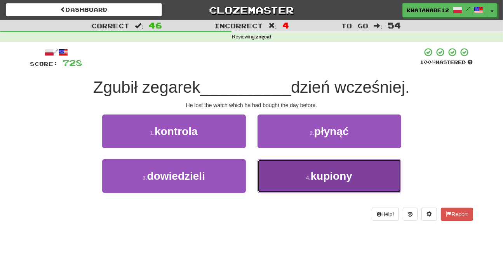
drag, startPoint x: 275, startPoint y: 170, endPoint x: 265, endPoint y: 154, distance: 19.0
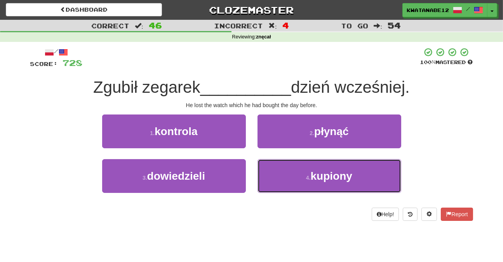
click at [275, 167] on button "4 . kupiony" at bounding box center [329, 176] width 144 height 34
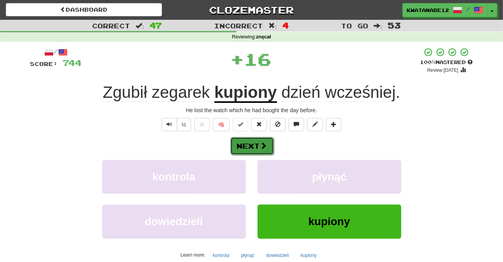
click at [256, 142] on button "Next" at bounding box center [251, 146] width 43 height 18
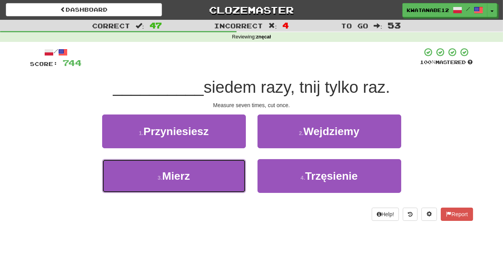
drag, startPoint x: 213, startPoint y: 166, endPoint x: 236, endPoint y: 158, distance: 24.7
click at [226, 164] on button "3 . Mierz" at bounding box center [174, 176] width 144 height 34
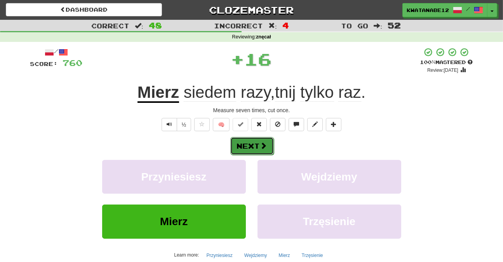
click at [252, 147] on button "Next" at bounding box center [251, 146] width 43 height 18
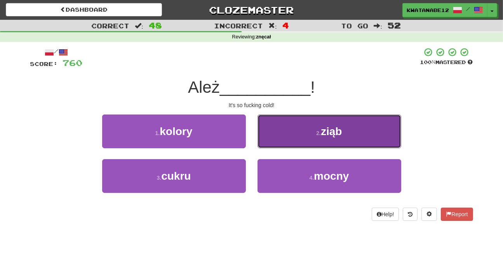
click at [288, 136] on button "2 . ziąb" at bounding box center [329, 132] width 144 height 34
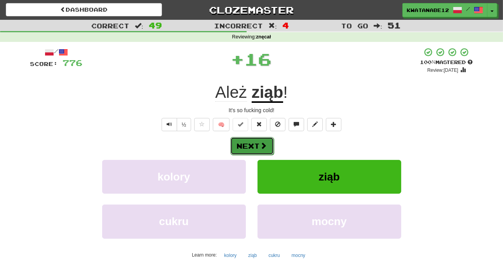
click at [266, 147] on button "Next" at bounding box center [251, 146] width 43 height 18
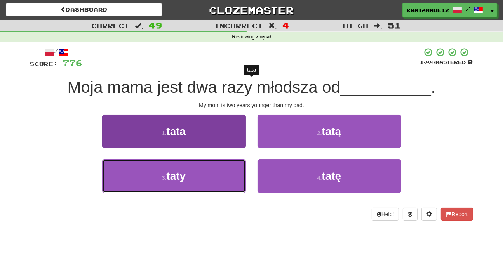
click at [230, 166] on button "3 . taty" at bounding box center [174, 176] width 144 height 34
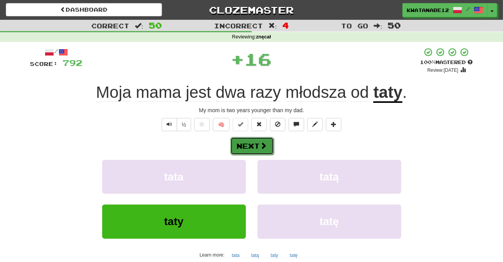
click at [257, 152] on button "Next" at bounding box center [251, 146] width 43 height 18
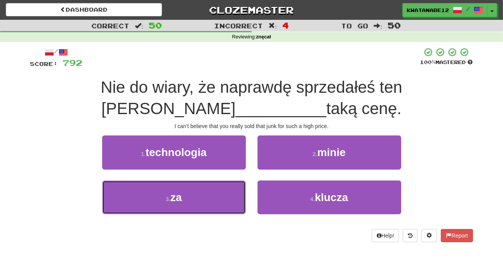
drag, startPoint x: 212, startPoint y: 193, endPoint x: 247, endPoint y: 169, distance: 42.6
click at [240, 174] on div "1 . technologia 2 . minie 3 . za 4 . klucza" at bounding box center [251, 180] width 454 height 90
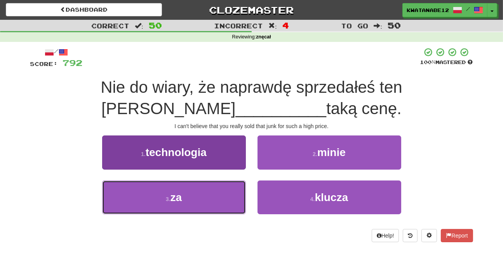
drag, startPoint x: 217, startPoint y: 201, endPoint x: 233, endPoint y: 197, distance: 16.9
click at [222, 200] on button "3 . za" at bounding box center [174, 198] width 144 height 34
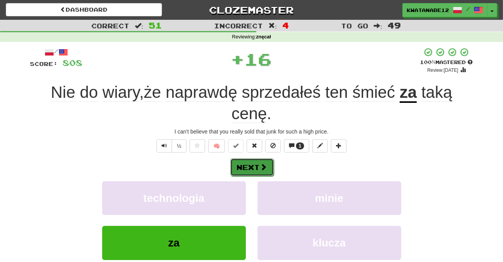
click at [263, 170] on button "Next" at bounding box center [251, 167] width 43 height 18
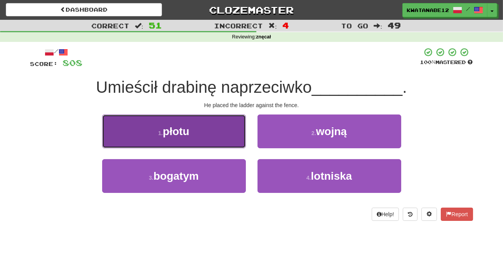
click at [226, 138] on button "1 . płotu" at bounding box center [174, 132] width 144 height 34
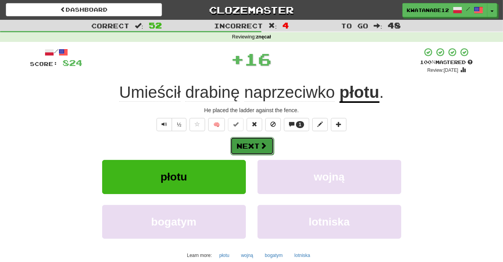
click at [256, 148] on button "Next" at bounding box center [251, 146] width 43 height 18
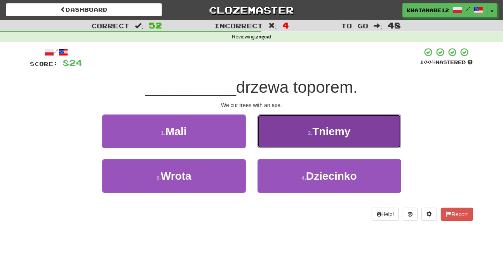
click at [279, 141] on button "2 . Tniemy" at bounding box center [329, 132] width 144 height 34
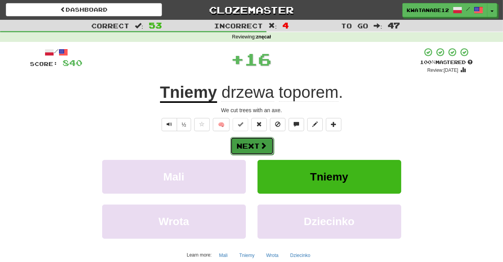
click at [264, 147] on span at bounding box center [263, 145] width 7 height 7
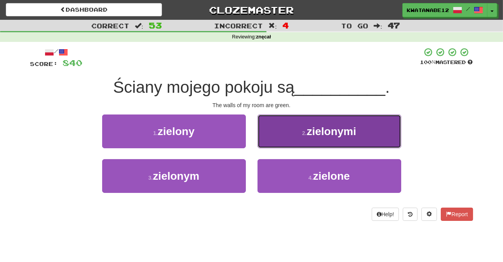
drag, startPoint x: 284, startPoint y: 133, endPoint x: 280, endPoint y: 138, distance: 6.1
click at [280, 138] on button "2 . zielonymi" at bounding box center [329, 132] width 144 height 34
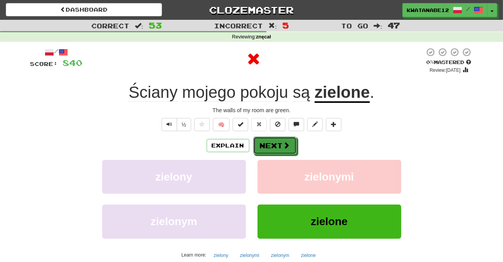
drag, startPoint x: 264, startPoint y: 145, endPoint x: 271, endPoint y: 144, distance: 6.6
click at [266, 144] on button "Next" at bounding box center [274, 146] width 43 height 18
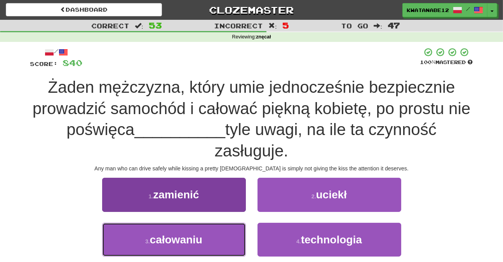
drag, startPoint x: 214, startPoint y: 246, endPoint x: 230, endPoint y: 225, distance: 26.7
click at [220, 237] on button "3 . całowaniu" at bounding box center [174, 240] width 144 height 34
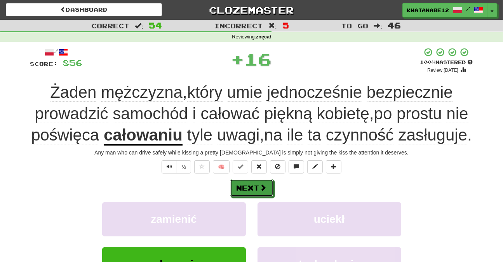
click at [249, 197] on button "Next" at bounding box center [251, 188] width 43 height 18
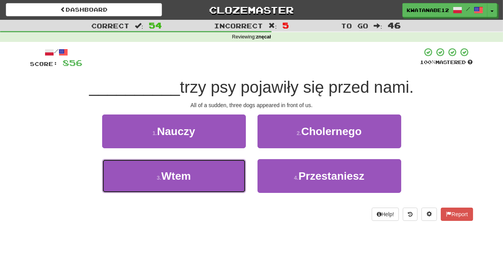
drag, startPoint x: 222, startPoint y: 175, endPoint x: 249, endPoint y: 158, distance: 31.8
click at [243, 163] on button "3 . Wtem" at bounding box center [174, 176] width 144 height 34
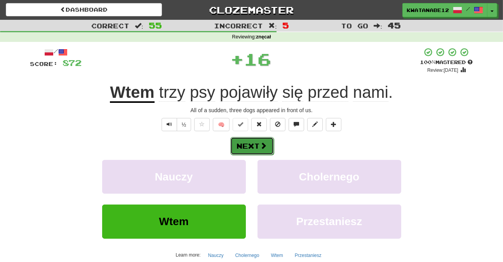
click at [261, 140] on button "Next" at bounding box center [251, 146] width 43 height 18
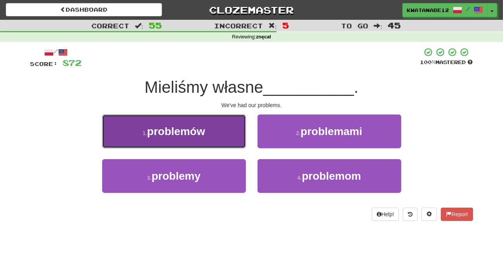
drag, startPoint x: 220, startPoint y: 138, endPoint x: 230, endPoint y: 139, distance: 9.3
click at [230, 139] on button "1 . problemów" at bounding box center [174, 132] width 144 height 34
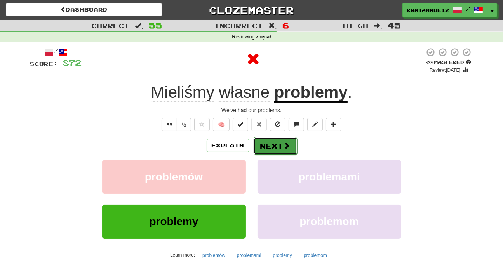
click at [259, 141] on button "Next" at bounding box center [274, 146] width 43 height 18
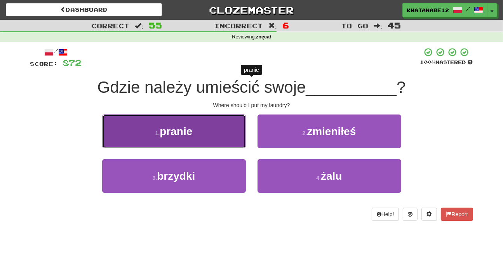
drag, startPoint x: 209, startPoint y: 132, endPoint x: 225, endPoint y: 136, distance: 16.5
click at [225, 136] on button "1 . pranie" at bounding box center [174, 132] width 144 height 34
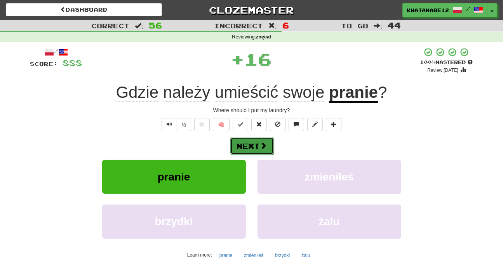
click at [253, 139] on button "Next" at bounding box center [251, 146] width 43 height 18
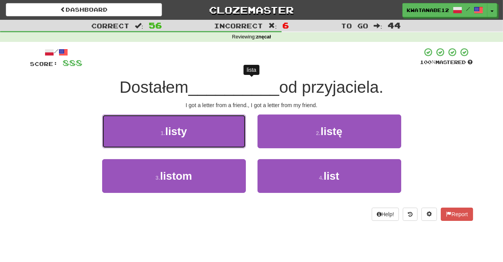
drag, startPoint x: 223, startPoint y: 128, endPoint x: 234, endPoint y: 132, distance: 12.2
click at [229, 130] on button "1 . listy" at bounding box center [174, 132] width 144 height 34
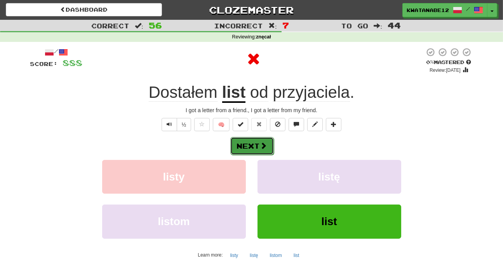
click at [255, 143] on button "Next" at bounding box center [251, 146] width 43 height 18
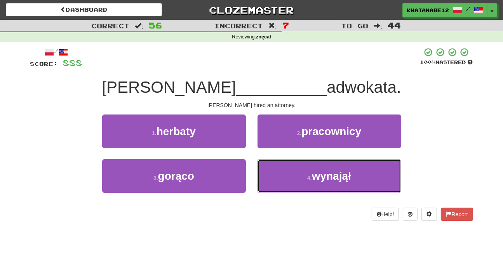
drag, startPoint x: 279, startPoint y: 166, endPoint x: 266, endPoint y: 154, distance: 17.6
click at [279, 166] on button "4 . wynajął" at bounding box center [329, 176] width 144 height 34
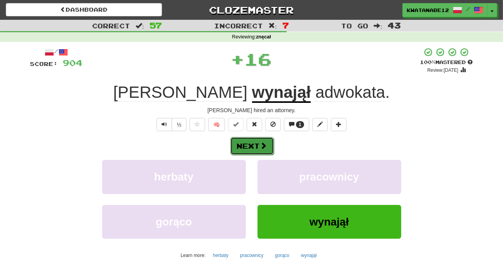
click at [264, 146] on span at bounding box center [263, 145] width 7 height 7
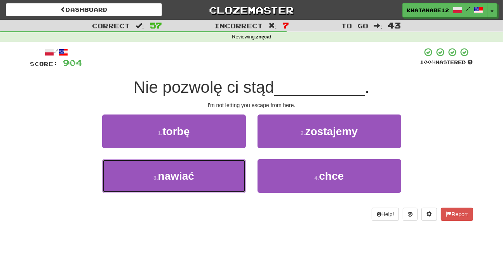
drag, startPoint x: 207, startPoint y: 173, endPoint x: 236, endPoint y: 154, distance: 34.2
click at [210, 170] on button "3 . nawiać" at bounding box center [174, 176] width 144 height 34
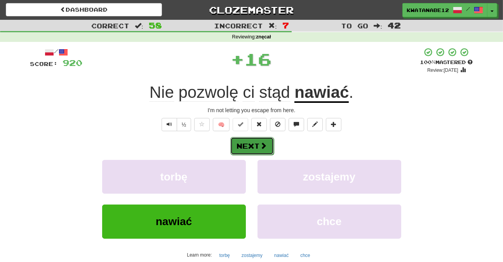
drag, startPoint x: 243, startPoint y: 148, endPoint x: 250, endPoint y: 143, distance: 8.7
click at [250, 143] on button "Next" at bounding box center [251, 146] width 43 height 18
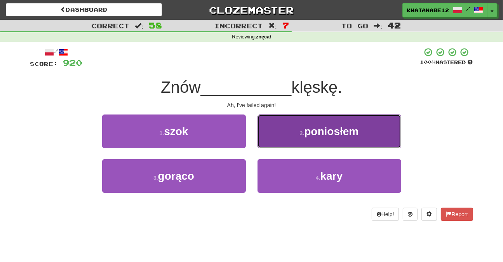
drag, startPoint x: 270, startPoint y: 135, endPoint x: 267, endPoint y: 147, distance: 12.8
click at [267, 147] on button "2 . poniosłem" at bounding box center [329, 132] width 144 height 34
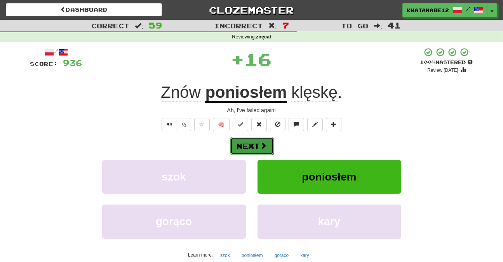
click at [250, 149] on button "Next" at bounding box center [251, 146] width 43 height 18
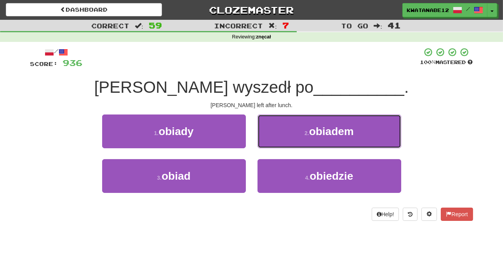
drag, startPoint x: 274, startPoint y: 123, endPoint x: 271, endPoint y: 135, distance: 12.3
click at [274, 125] on button "2 . obiadem" at bounding box center [329, 132] width 144 height 34
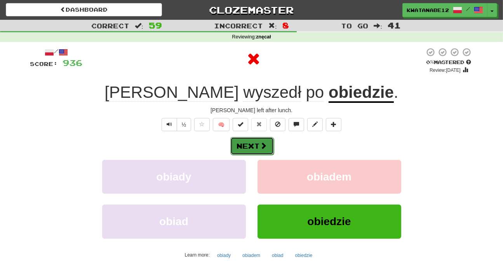
click at [258, 146] on button "Next" at bounding box center [251, 146] width 43 height 18
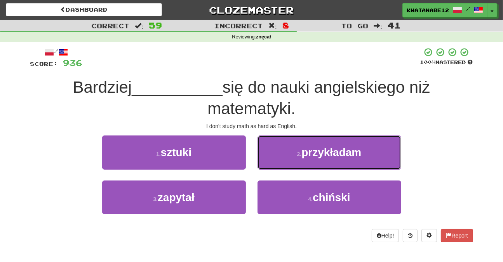
click at [280, 156] on button "2 . przykładam" at bounding box center [329, 152] width 144 height 34
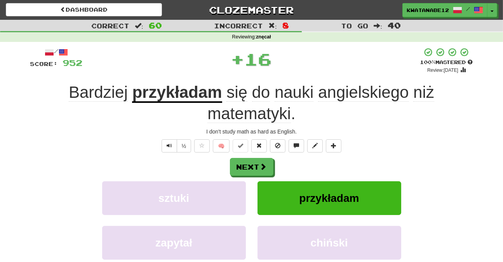
click at [264, 157] on div "/ Score: 952 + 16 100 % Mastered Review: 2025-10-20 Bardziej przykładam się do …" at bounding box center [251, 179] width 443 height 264
click at [262, 169] on span at bounding box center [263, 166] width 7 height 7
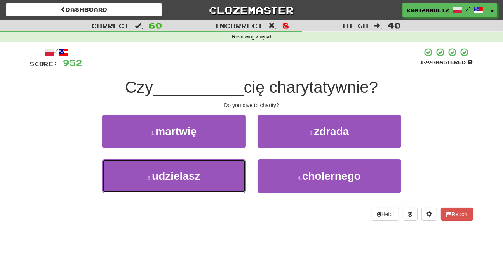
drag, startPoint x: 212, startPoint y: 174, endPoint x: 241, endPoint y: 158, distance: 32.8
click at [238, 161] on button "3 . udzielasz" at bounding box center [174, 176] width 144 height 34
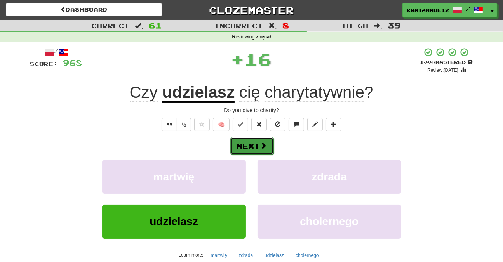
click at [257, 141] on button "Next" at bounding box center [251, 146] width 43 height 18
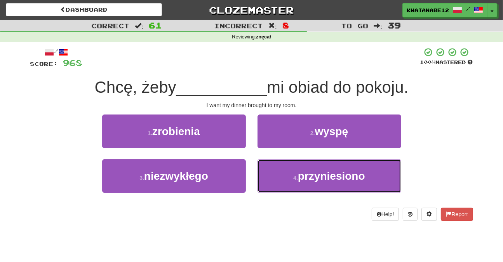
drag, startPoint x: 276, startPoint y: 174, endPoint x: 272, endPoint y: 159, distance: 15.3
click at [275, 169] on button "4 . przyniesiono" at bounding box center [329, 176] width 144 height 34
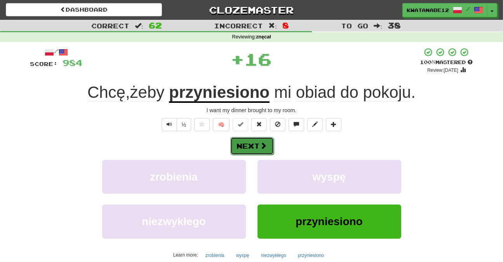
click at [266, 150] on button "Next" at bounding box center [251, 146] width 43 height 18
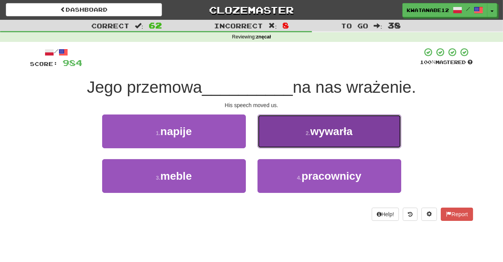
drag, startPoint x: 280, startPoint y: 129, endPoint x: 274, endPoint y: 141, distance: 13.4
click at [274, 141] on button "2 . wywarła" at bounding box center [329, 132] width 144 height 34
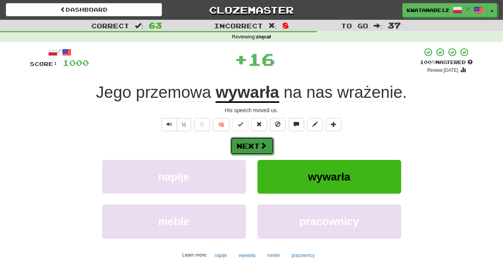
click at [260, 145] on span at bounding box center [263, 145] width 7 height 7
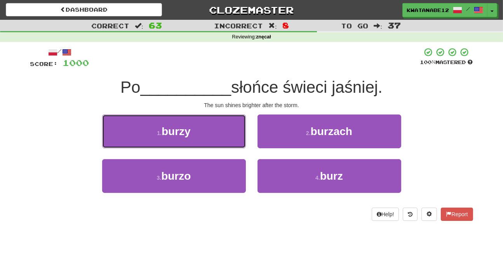
drag, startPoint x: 219, startPoint y: 129, endPoint x: 249, endPoint y: 134, distance: 30.7
click at [240, 131] on button "1 . burzy" at bounding box center [174, 132] width 144 height 34
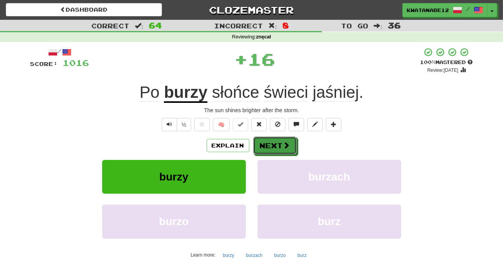
drag, startPoint x: 272, startPoint y: 148, endPoint x: 263, endPoint y: 108, distance: 40.2
click at [272, 147] on button "Next" at bounding box center [274, 146] width 43 height 18
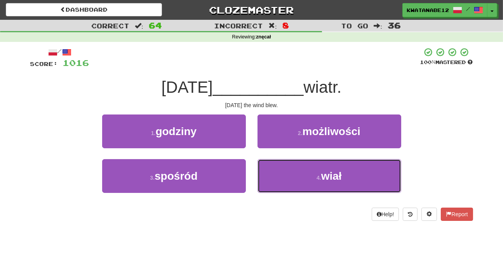
drag, startPoint x: 279, startPoint y: 175, endPoint x: 274, endPoint y: 155, distance: 20.4
click at [279, 165] on button "4 . wiał" at bounding box center [329, 176] width 144 height 34
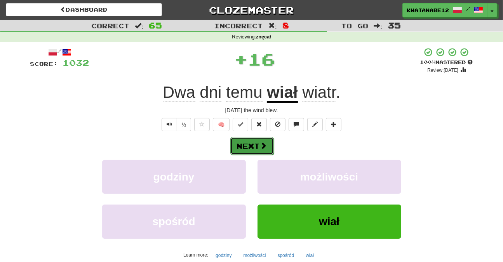
click at [266, 143] on span at bounding box center [263, 145] width 7 height 7
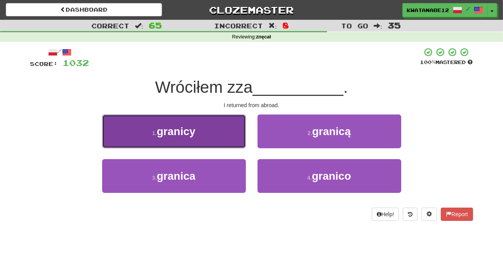
click at [226, 137] on button "1 . granicy" at bounding box center [174, 132] width 144 height 34
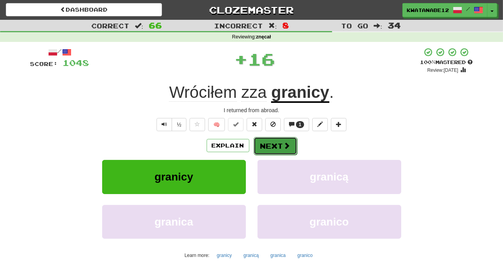
click at [262, 143] on button "Next" at bounding box center [274, 146] width 43 height 18
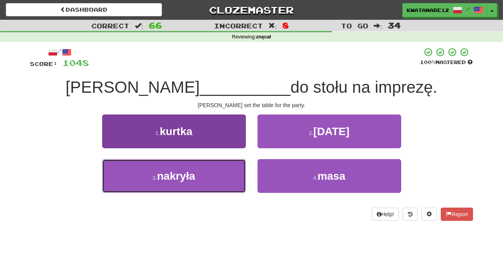
drag, startPoint x: 215, startPoint y: 169, endPoint x: 228, endPoint y: 164, distance: 13.8
click at [215, 169] on button "3 . nakryła" at bounding box center [174, 176] width 144 height 34
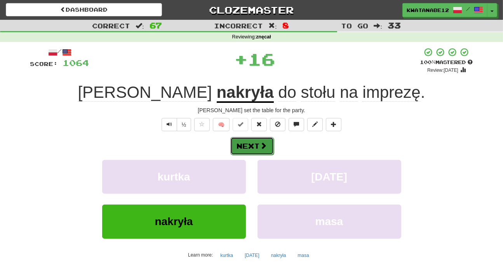
click at [257, 149] on button "Next" at bounding box center [251, 146] width 43 height 18
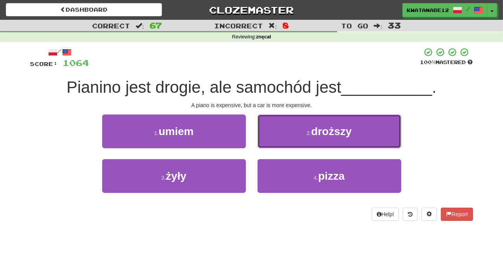
click at [274, 135] on button "2 . droższy" at bounding box center [329, 132] width 144 height 34
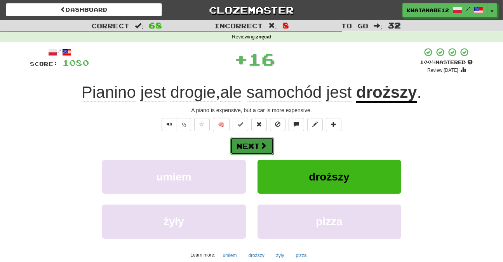
click at [266, 144] on span at bounding box center [263, 145] width 7 height 7
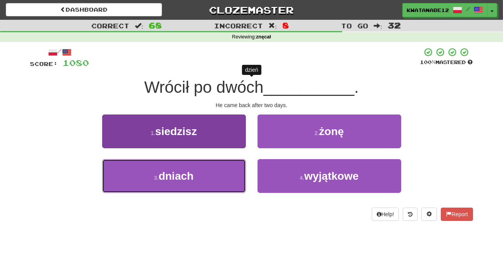
drag, startPoint x: 219, startPoint y: 176, endPoint x: 224, endPoint y: 172, distance: 7.0
click at [220, 175] on button "3 . dniach" at bounding box center [174, 176] width 144 height 34
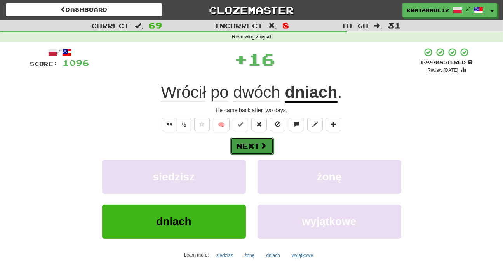
click at [262, 143] on span at bounding box center [263, 145] width 7 height 7
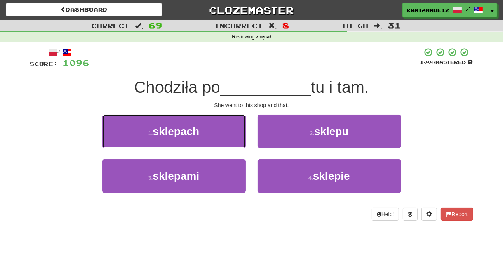
click at [231, 129] on button "1 . sklepach" at bounding box center [174, 132] width 144 height 34
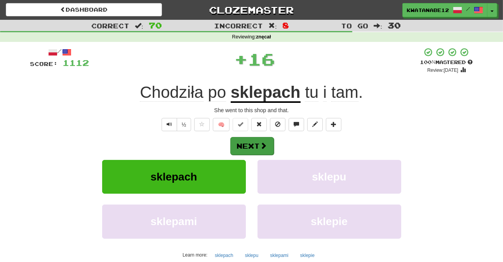
drag, startPoint x: 272, startPoint y: 136, endPoint x: 260, endPoint y: 146, distance: 15.4
click at [270, 138] on div "Next" at bounding box center [251, 146] width 443 height 18
drag, startPoint x: 256, startPoint y: 146, endPoint x: 265, endPoint y: 146, distance: 8.5
click at [265, 146] on button "Next" at bounding box center [251, 146] width 43 height 18
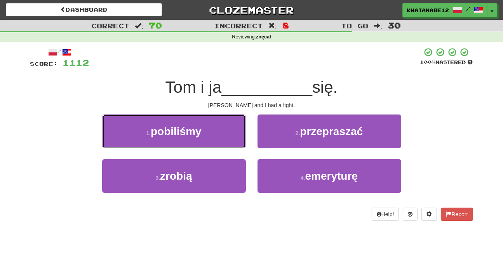
drag, startPoint x: 217, startPoint y: 130, endPoint x: 235, endPoint y: 135, distance: 19.3
click at [224, 131] on button "1 . pobiliśmy" at bounding box center [174, 132] width 144 height 34
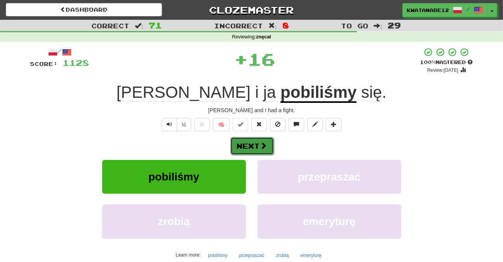
click at [255, 139] on button "Next" at bounding box center [251, 146] width 43 height 18
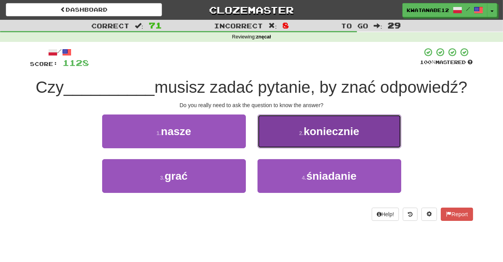
click at [279, 138] on button "2 . koniecznie" at bounding box center [329, 132] width 144 height 34
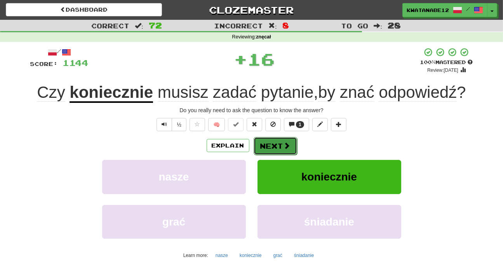
click at [262, 146] on button "Next" at bounding box center [274, 146] width 43 height 18
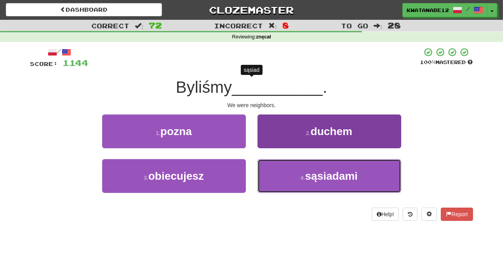
click at [276, 173] on button "4 . sąsiadami" at bounding box center [329, 176] width 144 height 34
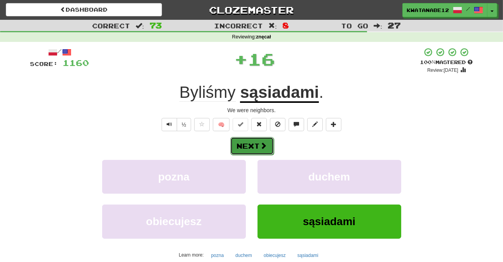
click at [262, 142] on span at bounding box center [263, 145] width 7 height 7
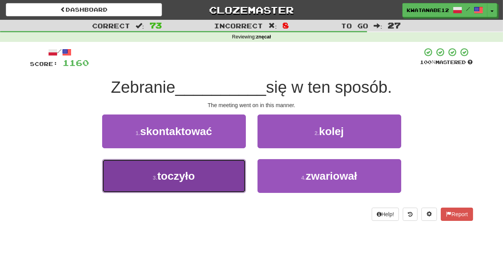
drag, startPoint x: 217, startPoint y: 166, endPoint x: 245, endPoint y: 160, distance: 28.3
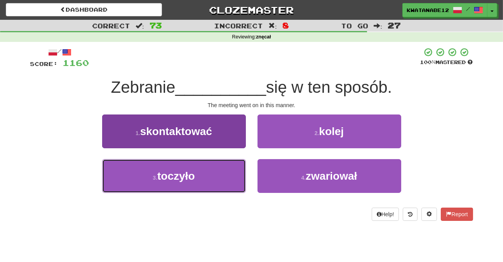
click at [228, 166] on button "3 . toczyło" at bounding box center [174, 176] width 144 height 34
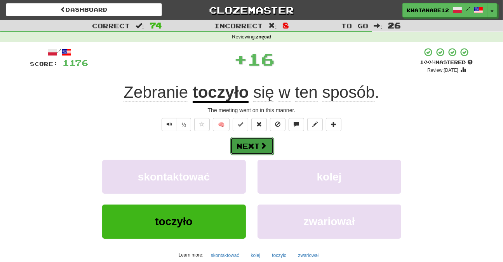
click at [257, 148] on button "Next" at bounding box center [251, 146] width 43 height 18
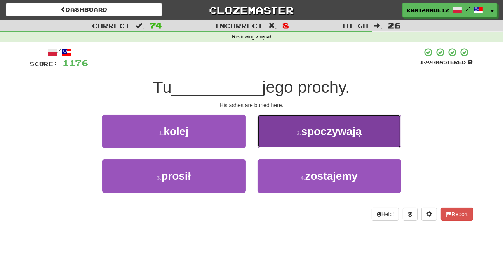
click at [270, 136] on button "2 . spoczywają" at bounding box center [329, 132] width 144 height 34
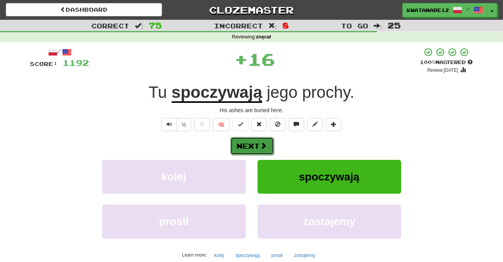
click at [257, 148] on button "Next" at bounding box center [251, 146] width 43 height 18
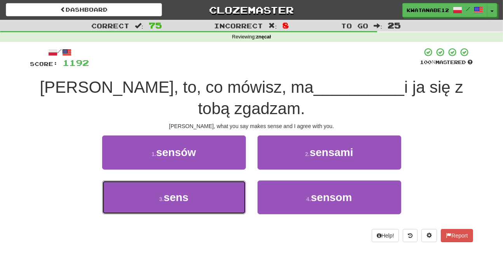
drag, startPoint x: 224, startPoint y: 204, endPoint x: 256, endPoint y: 177, distance: 42.4
click at [224, 204] on button "3 . sens" at bounding box center [174, 198] width 144 height 34
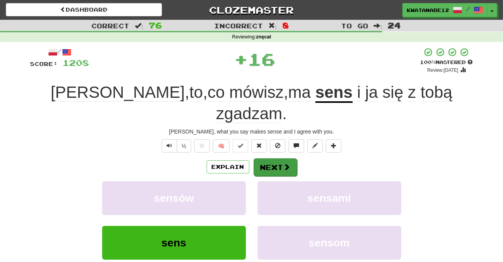
drag, startPoint x: 269, startPoint y: 155, endPoint x: 270, endPoint y: 151, distance: 4.1
click at [270, 158] on div "Explain Next sensów sensami sens sensom Learn more: sensów sensami sens sensom" at bounding box center [251, 220] width 443 height 125
click at [271, 158] on button "Next" at bounding box center [274, 167] width 43 height 18
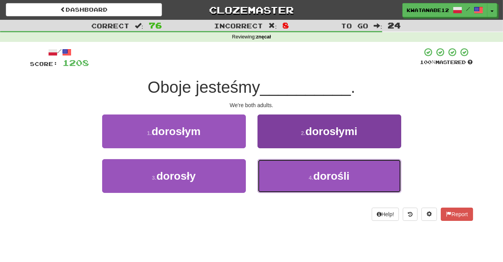
click at [279, 170] on button "4 . dorośli" at bounding box center [329, 176] width 144 height 34
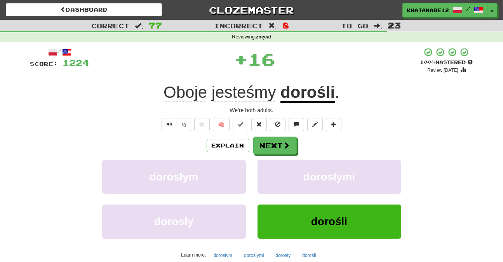
click at [266, 156] on div "Explain Next dorosłym dorosłymi dorosły dorośli Learn more: dorosłym dorosłymi …" at bounding box center [251, 199] width 443 height 125
click at [265, 151] on button "Next" at bounding box center [274, 146] width 43 height 18
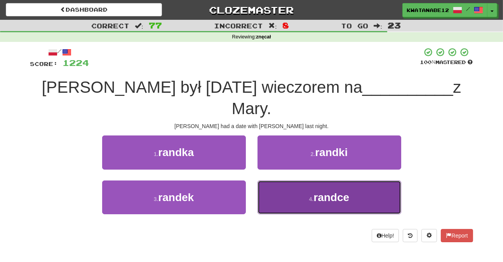
click at [280, 181] on button "4 . randce" at bounding box center [329, 198] width 144 height 34
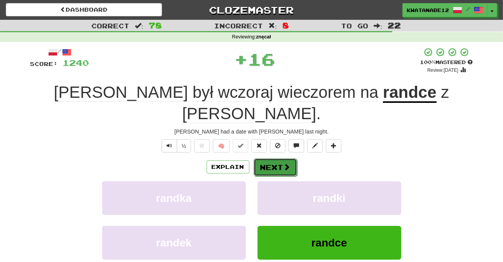
click at [267, 158] on button "Next" at bounding box center [274, 167] width 43 height 18
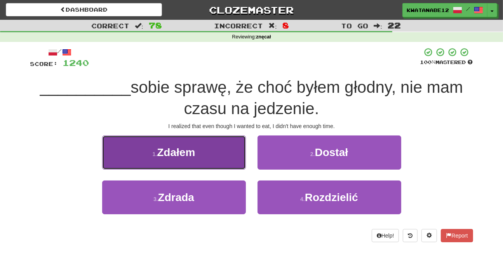
click at [224, 161] on button "1 . Zdałem" at bounding box center [174, 152] width 144 height 34
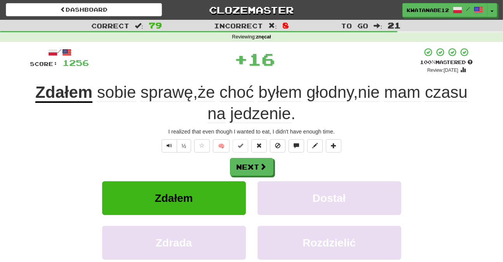
click at [253, 156] on div "/ Score: 1256 + 16 100 % Mastered Review: 2025-10-20 Zdałem sobie sprawę , że c…" at bounding box center [251, 179] width 443 height 264
click at [251, 163] on button "Next" at bounding box center [251, 167] width 43 height 18
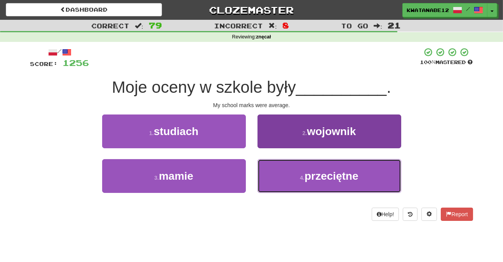
drag, startPoint x: 271, startPoint y: 161, endPoint x: 267, endPoint y: 162, distance: 4.2
click at [267, 162] on button "4 . przeciętne" at bounding box center [329, 176] width 144 height 34
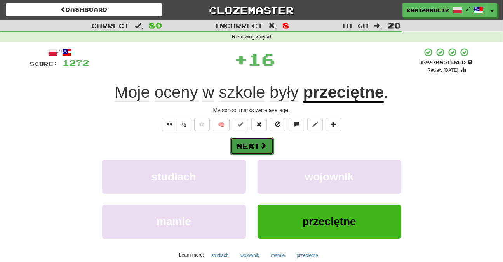
click at [260, 149] on span at bounding box center [263, 145] width 7 height 7
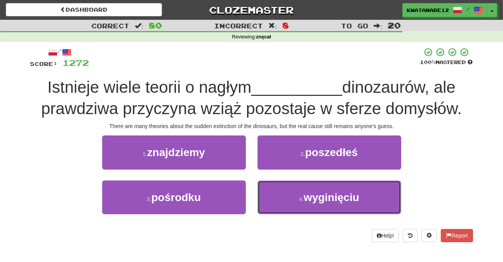
click at [274, 181] on button "4 . wyginięciu" at bounding box center [329, 198] width 144 height 34
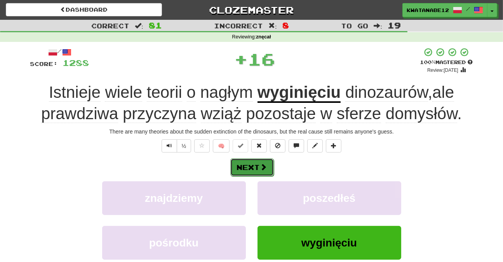
click at [266, 165] on span at bounding box center [263, 166] width 7 height 7
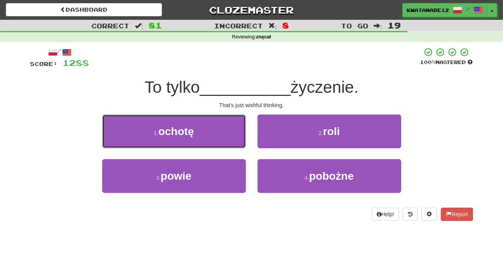
click at [217, 128] on button "1 . ochotę" at bounding box center [174, 132] width 144 height 34
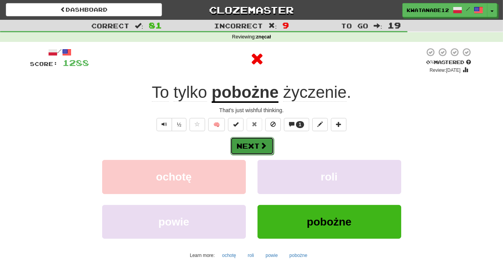
click at [263, 144] on span at bounding box center [263, 145] width 7 height 7
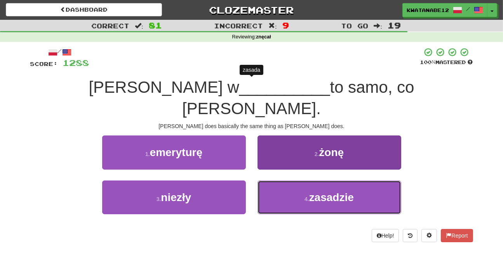
drag, startPoint x: 277, startPoint y: 169, endPoint x: 275, endPoint y: 166, distance: 4.0
click at [276, 181] on button "4 . zasadzie" at bounding box center [329, 198] width 144 height 34
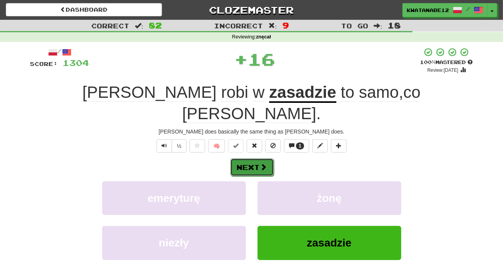
click at [260, 163] on span at bounding box center [263, 166] width 7 height 7
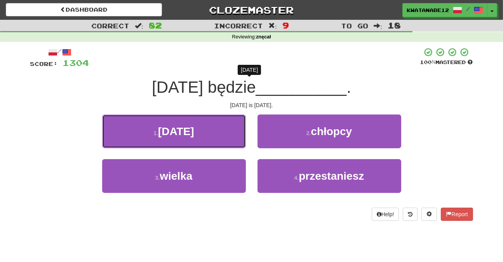
click at [241, 132] on button "1 . niedziela" at bounding box center [174, 132] width 144 height 34
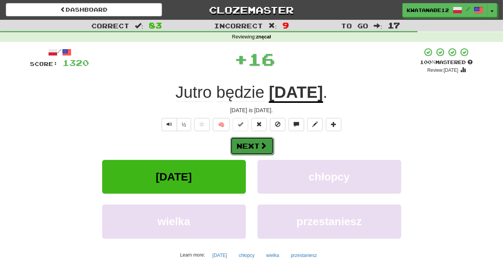
click at [266, 143] on span at bounding box center [263, 145] width 7 height 7
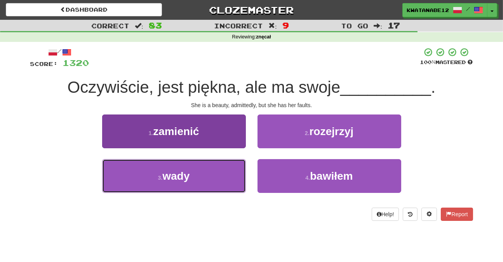
click at [214, 175] on button "3 . wady" at bounding box center [174, 176] width 144 height 34
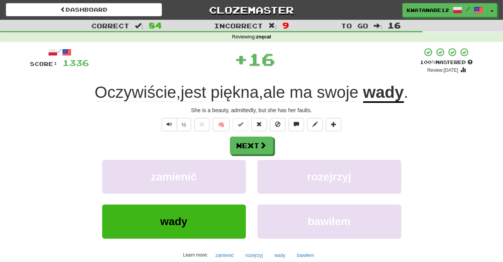
click at [273, 138] on div "Next" at bounding box center [251, 146] width 443 height 18
click at [260, 146] on span at bounding box center [263, 145] width 7 height 7
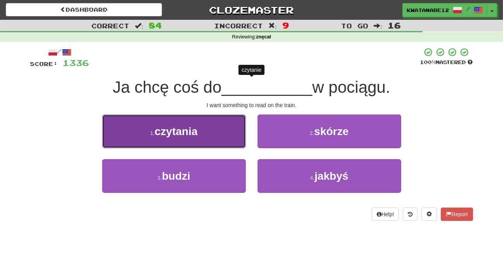
drag, startPoint x: 220, startPoint y: 128, endPoint x: 240, endPoint y: 144, distance: 24.8
click at [240, 144] on button "1 . czytania" at bounding box center [174, 132] width 144 height 34
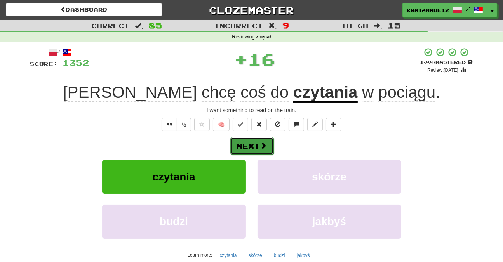
click at [259, 142] on button "Next" at bounding box center [251, 146] width 43 height 18
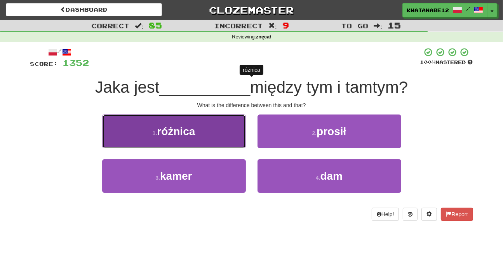
click at [220, 143] on button "1 . różnica" at bounding box center [174, 132] width 144 height 34
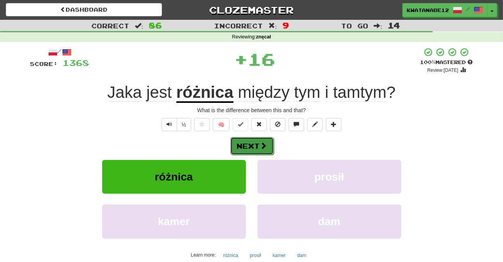
click at [261, 144] on button "Next" at bounding box center [251, 146] width 43 height 18
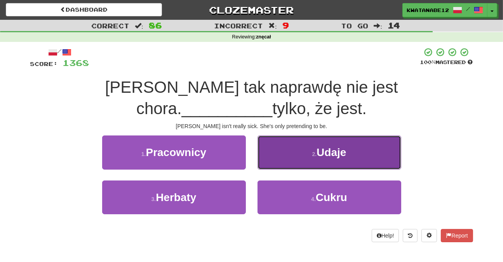
drag, startPoint x: 281, startPoint y: 134, endPoint x: 279, endPoint y: 140, distance: 6.8
click at [279, 140] on button "2 . Udaje" at bounding box center [329, 152] width 144 height 34
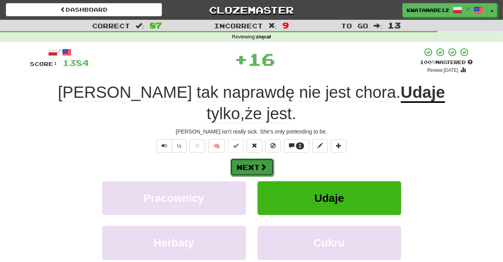
click at [267, 158] on button "Next" at bounding box center [251, 167] width 43 height 18
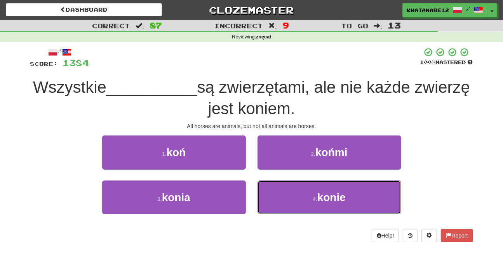
drag, startPoint x: 268, startPoint y: 185, endPoint x: 264, endPoint y: 177, distance: 8.7
click at [268, 184] on button "4 . konie" at bounding box center [329, 198] width 144 height 34
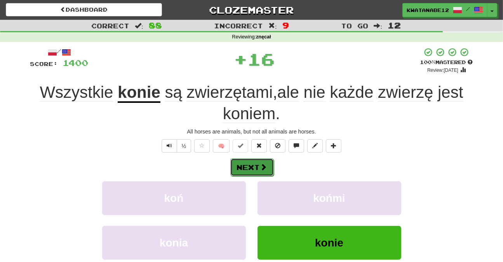
click at [252, 164] on button "Next" at bounding box center [251, 167] width 43 height 18
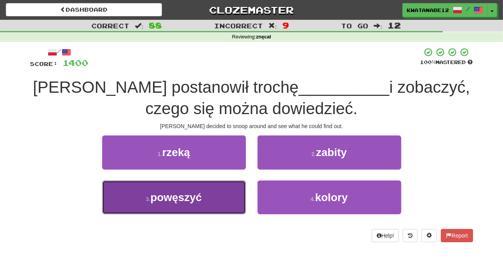
drag, startPoint x: 219, startPoint y: 184, endPoint x: 233, endPoint y: 177, distance: 15.6
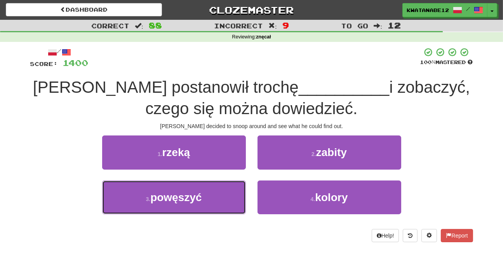
click at [220, 184] on button "3 . powęszyć" at bounding box center [174, 198] width 144 height 34
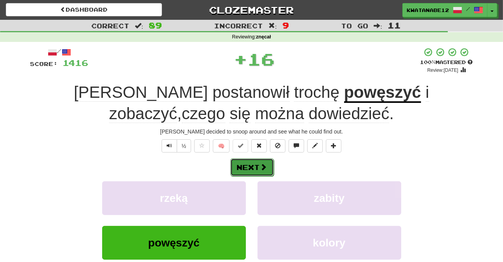
click at [255, 162] on button "Next" at bounding box center [251, 167] width 43 height 18
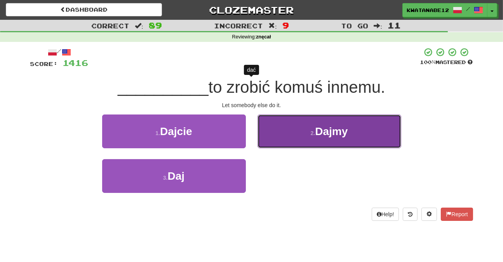
drag, startPoint x: 266, startPoint y: 136, endPoint x: 265, endPoint y: 141, distance: 4.7
click at [265, 141] on button "2 . Dajmy" at bounding box center [329, 132] width 144 height 34
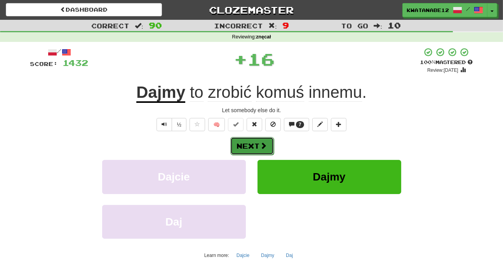
click at [252, 148] on button "Next" at bounding box center [251, 146] width 43 height 18
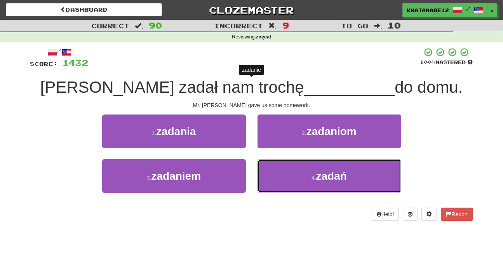
drag, startPoint x: 289, startPoint y: 168, endPoint x: 277, endPoint y: 156, distance: 17.0
click at [287, 166] on button "4 . zadań" at bounding box center [329, 176] width 144 height 34
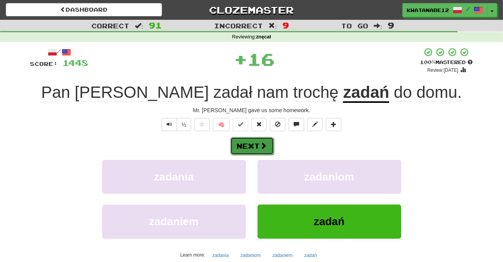
click at [257, 142] on button "Next" at bounding box center [251, 146] width 43 height 18
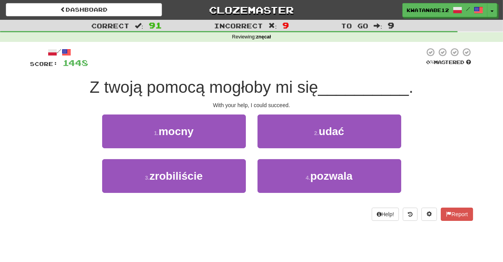
click at [274, 152] on div "2 . udać" at bounding box center [329, 137] width 155 height 45
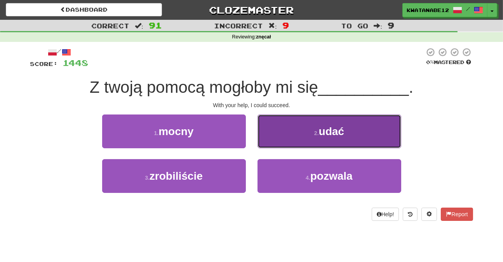
click at [267, 137] on button "2 . udać" at bounding box center [329, 132] width 144 height 34
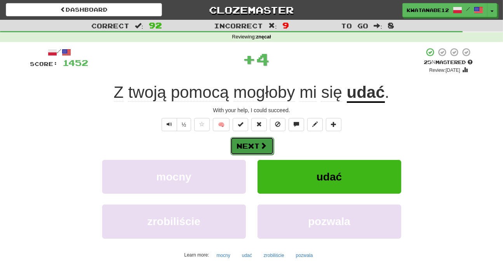
click at [262, 141] on button "Next" at bounding box center [251, 146] width 43 height 18
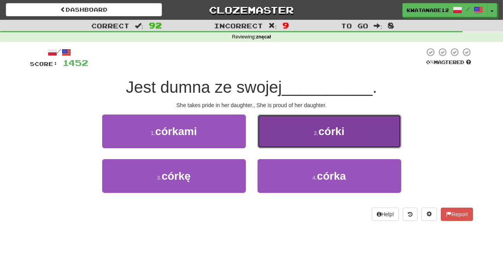
click at [284, 138] on button "2 . córki" at bounding box center [329, 132] width 144 height 34
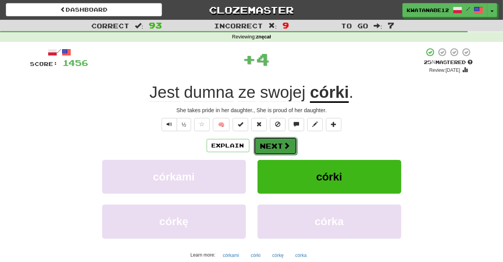
click at [261, 141] on button "Next" at bounding box center [274, 146] width 43 height 18
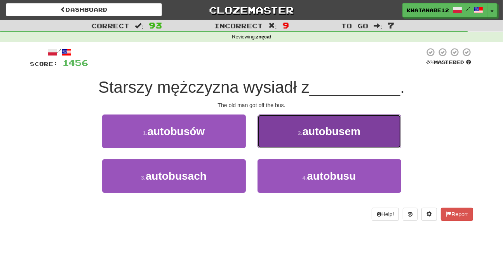
drag, startPoint x: 271, startPoint y: 137, endPoint x: 268, endPoint y: 139, distance: 4.2
click at [268, 139] on button "2 . autobusem" at bounding box center [329, 132] width 144 height 34
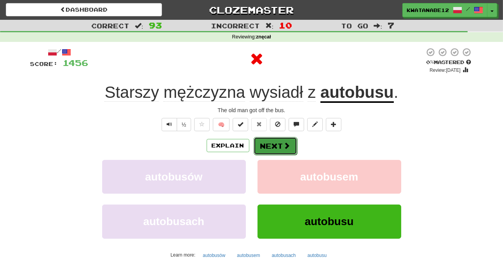
click at [253, 142] on button "Next" at bounding box center [274, 146] width 43 height 18
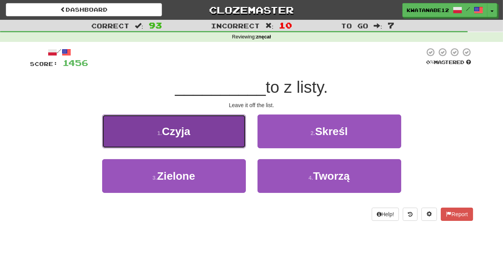
drag, startPoint x: 210, startPoint y: 136, endPoint x: 218, endPoint y: 139, distance: 9.0
click at [218, 139] on button "1 . Czyja" at bounding box center [174, 132] width 144 height 34
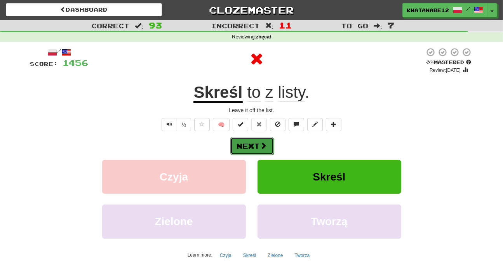
click at [252, 147] on button "Next" at bounding box center [251, 146] width 43 height 18
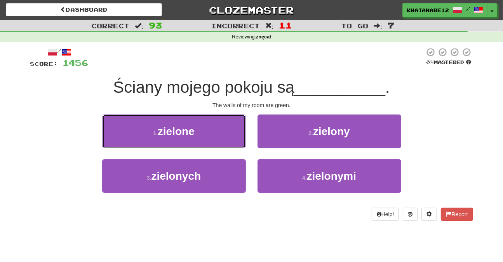
drag, startPoint x: 224, startPoint y: 131, endPoint x: 241, endPoint y: 135, distance: 18.0
click at [234, 133] on button "1 . zielone" at bounding box center [174, 132] width 144 height 34
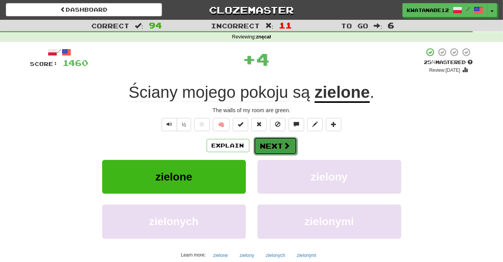
click at [259, 144] on button "Next" at bounding box center [274, 146] width 43 height 18
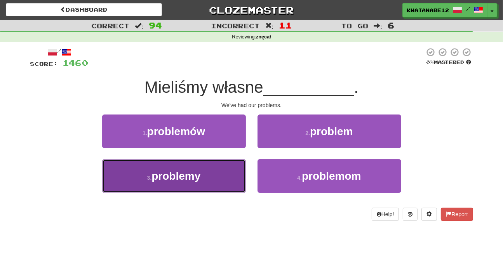
click at [227, 172] on button "3 . problemy" at bounding box center [174, 176] width 144 height 34
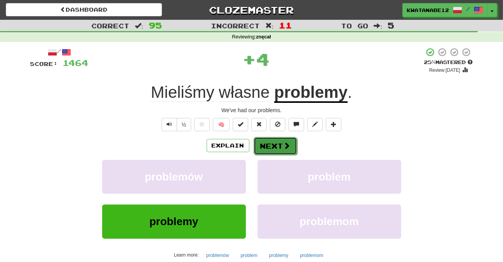
click at [261, 144] on button "Next" at bounding box center [274, 146] width 43 height 18
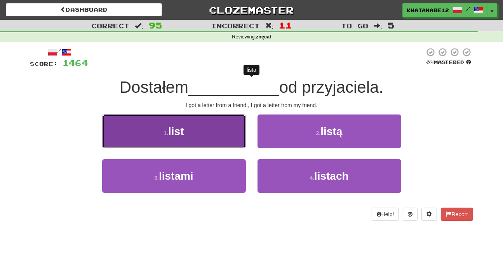
click at [220, 138] on button "1 . list" at bounding box center [174, 132] width 144 height 34
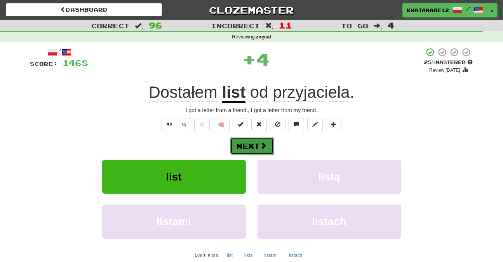
click at [256, 140] on button "Next" at bounding box center [251, 146] width 43 height 18
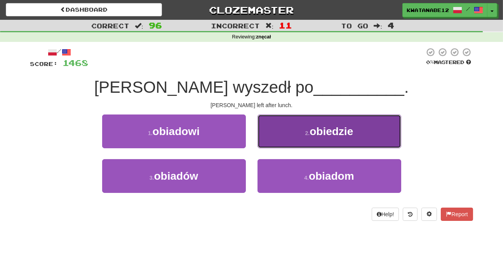
drag, startPoint x: 279, startPoint y: 138, endPoint x: 275, endPoint y: 142, distance: 5.5
click at [275, 142] on button "2 . obiedzie" at bounding box center [329, 132] width 144 height 34
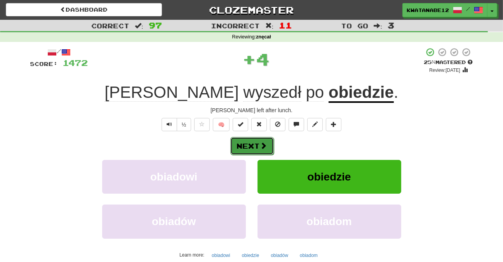
click at [256, 148] on button "Next" at bounding box center [251, 146] width 43 height 18
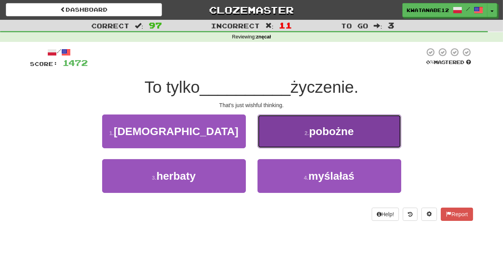
click at [269, 144] on button "2 . pobożne" at bounding box center [329, 132] width 144 height 34
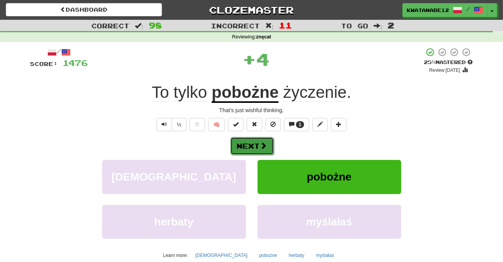
click at [257, 149] on button "Next" at bounding box center [251, 146] width 43 height 18
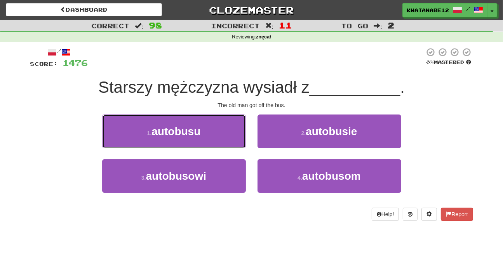
drag, startPoint x: 218, startPoint y: 130, endPoint x: 232, endPoint y: 132, distance: 14.1
click at [219, 130] on button "1 . autobusu" at bounding box center [174, 132] width 144 height 34
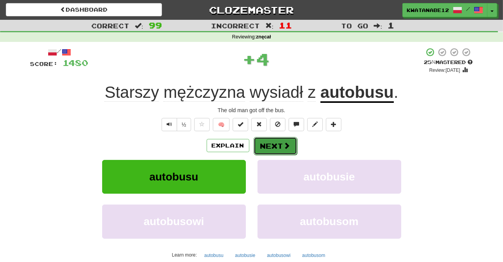
drag, startPoint x: 255, startPoint y: 142, endPoint x: 260, endPoint y: 142, distance: 5.4
click at [260, 142] on button "Next" at bounding box center [274, 146] width 43 height 18
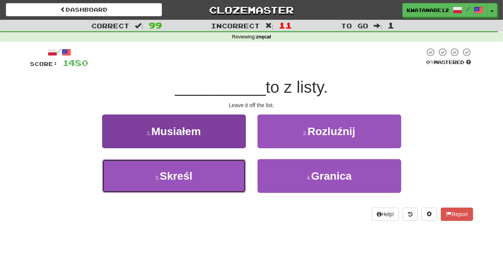
drag, startPoint x: 224, startPoint y: 174, endPoint x: 243, endPoint y: 161, distance: 22.4
click at [224, 174] on button "3 . Skreśl" at bounding box center [174, 176] width 144 height 34
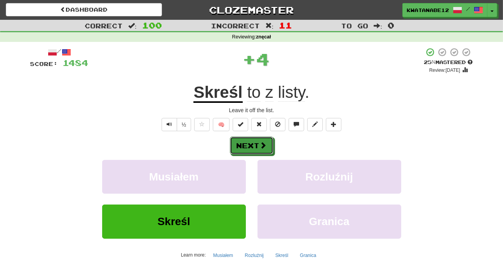
drag, startPoint x: 256, startPoint y: 150, endPoint x: 232, endPoint y: 129, distance: 32.2
click at [256, 150] on button "Next" at bounding box center [251, 146] width 43 height 18
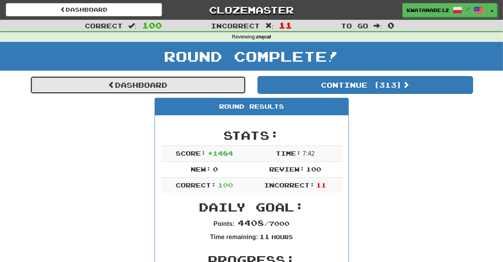
click at [220, 89] on link "Dashboard" at bounding box center [137, 85] width 215 height 18
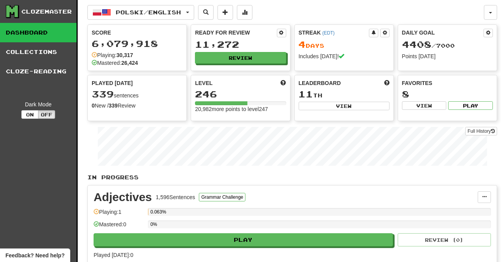
click at [244, 64] on div "Ready for Review 11,272 Review" at bounding box center [240, 46] width 99 height 43
click at [249, 59] on button "Review" at bounding box center [240, 58] width 91 height 12
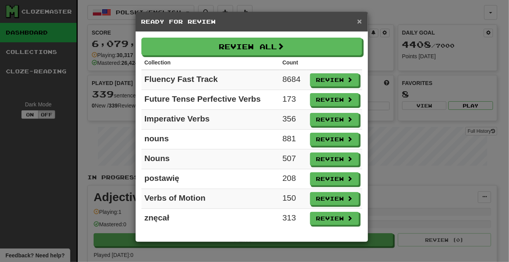
click at [360, 23] on span "×" at bounding box center [359, 21] width 5 height 9
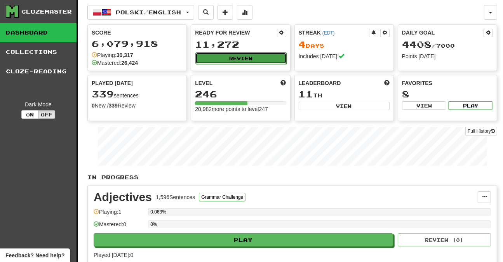
click at [243, 61] on button "Review" at bounding box center [240, 58] width 91 height 12
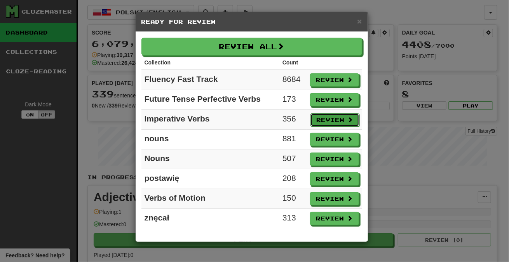
click at [349, 119] on span at bounding box center [349, 119] width 5 height 5
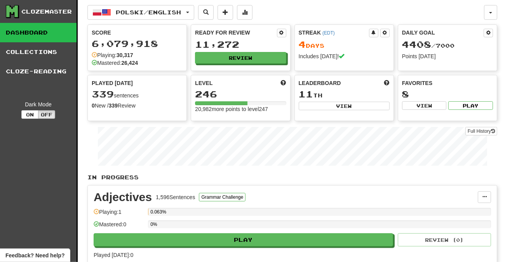
select select "***"
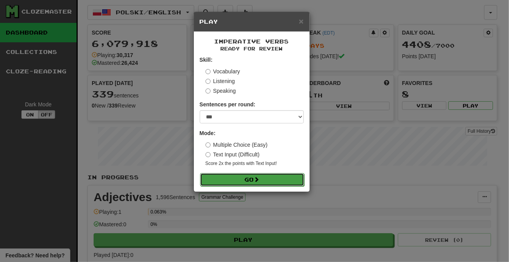
click at [271, 177] on button "Go" at bounding box center [252, 179] width 104 height 13
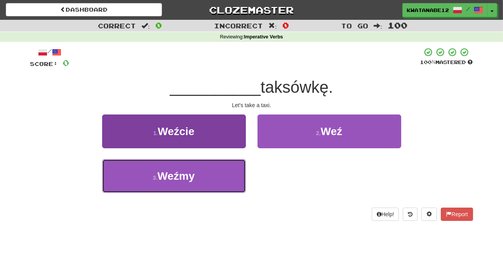
click at [228, 166] on button "3 . Weźmy" at bounding box center [174, 176] width 144 height 34
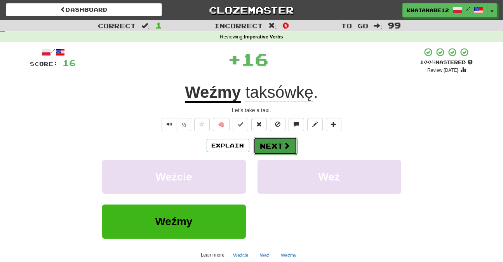
click at [272, 143] on button "Next" at bounding box center [274, 146] width 43 height 18
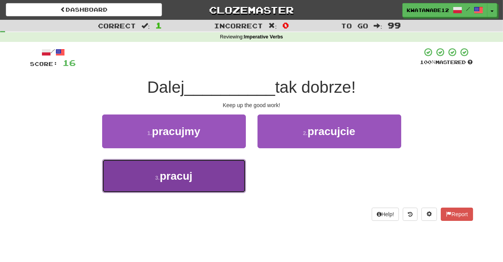
drag, startPoint x: 229, startPoint y: 175, endPoint x: 251, endPoint y: 154, distance: 29.6
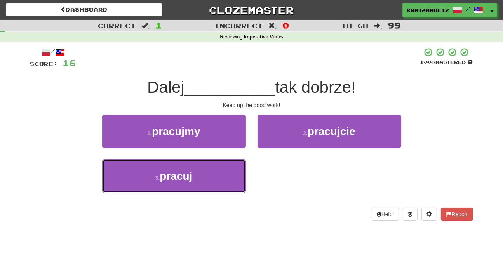
click at [230, 174] on button "3 . pracuj" at bounding box center [174, 176] width 144 height 34
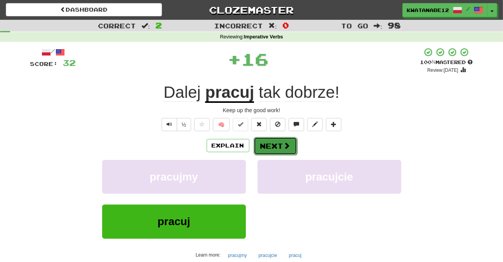
click at [264, 147] on button "Next" at bounding box center [274, 146] width 43 height 18
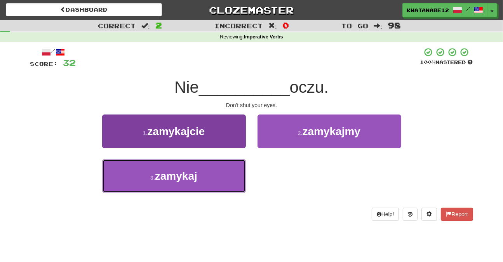
drag, startPoint x: 223, startPoint y: 171, endPoint x: 237, endPoint y: 163, distance: 16.7
click at [223, 171] on button "3 . zamykaj" at bounding box center [174, 176] width 144 height 34
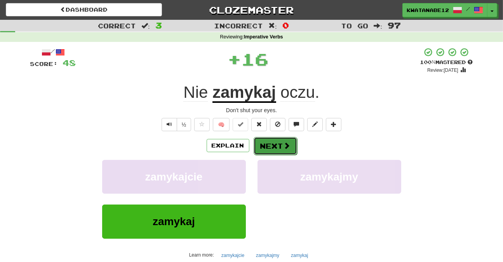
click at [260, 146] on button "Next" at bounding box center [274, 146] width 43 height 18
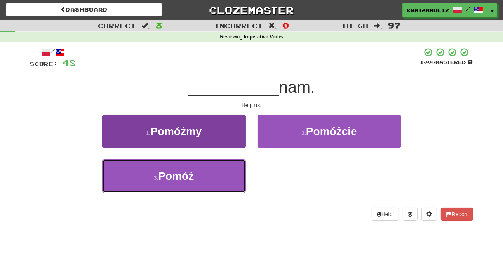
drag, startPoint x: 219, startPoint y: 178, endPoint x: 232, endPoint y: 173, distance: 13.8
click at [222, 177] on button "3 . [GEOGRAPHIC_DATA]" at bounding box center [174, 176] width 144 height 34
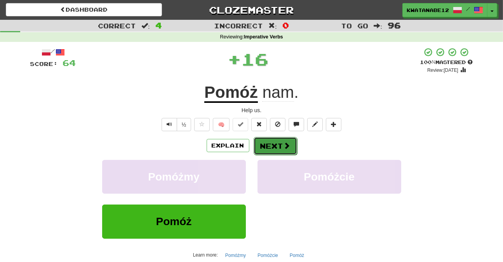
click at [269, 150] on button "Next" at bounding box center [274, 146] width 43 height 18
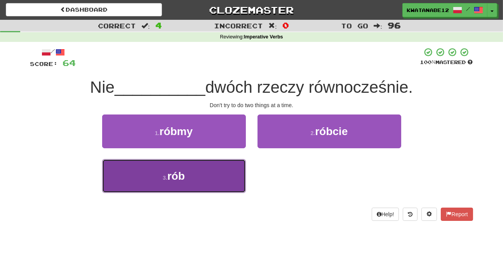
click at [226, 171] on button "3 . rób" at bounding box center [174, 176] width 144 height 34
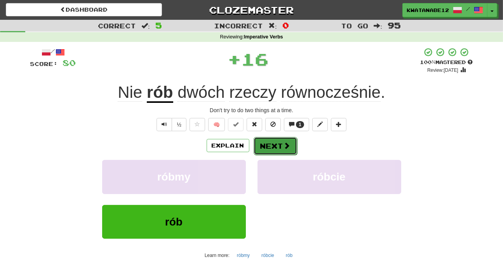
click at [264, 149] on button "Next" at bounding box center [274, 146] width 43 height 18
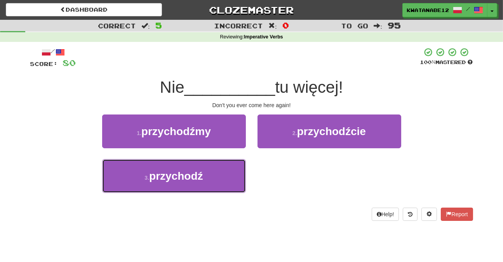
drag, startPoint x: 218, startPoint y: 174, endPoint x: 246, endPoint y: 160, distance: 31.4
click at [222, 172] on button "3 . przychodź" at bounding box center [174, 176] width 144 height 34
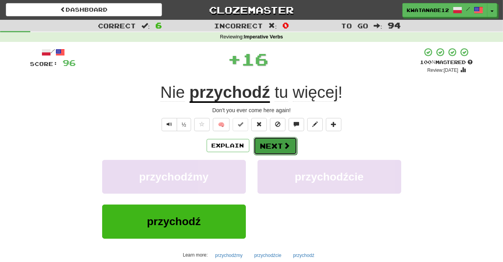
click at [278, 148] on button "Next" at bounding box center [274, 146] width 43 height 18
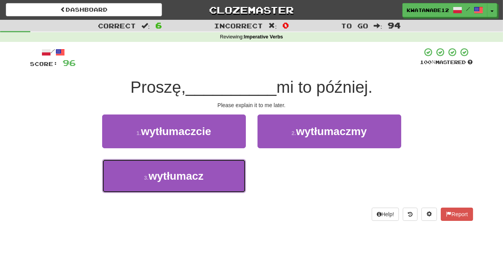
drag, startPoint x: 228, startPoint y: 169, endPoint x: 254, endPoint y: 155, distance: 29.5
click at [238, 167] on button "3 . wytłumacz" at bounding box center [174, 176] width 144 height 34
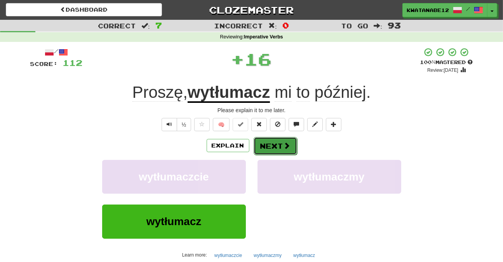
click at [271, 144] on button "Next" at bounding box center [274, 146] width 43 height 18
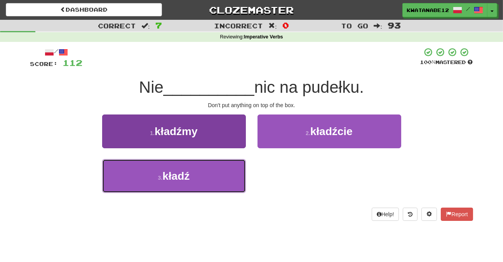
drag, startPoint x: 227, startPoint y: 173, endPoint x: 233, endPoint y: 170, distance: 6.6
click at [231, 172] on button "3 . kładź" at bounding box center [174, 176] width 144 height 34
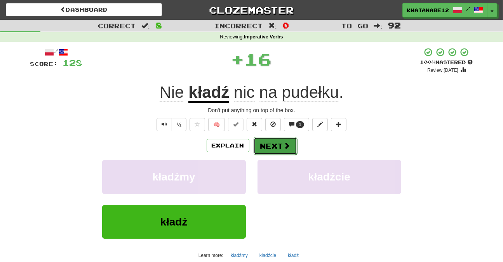
click at [269, 148] on button "Next" at bounding box center [274, 146] width 43 height 18
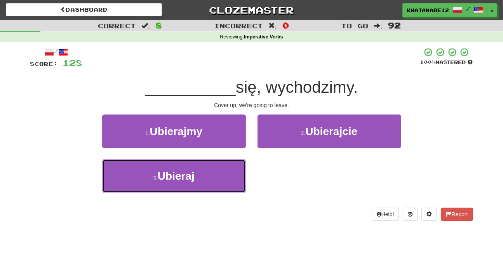
drag, startPoint x: 227, startPoint y: 166, endPoint x: 252, endPoint y: 155, distance: 27.1
click at [233, 165] on button "3 . Ubieraj" at bounding box center [174, 176] width 144 height 34
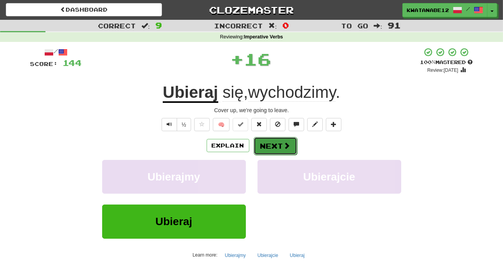
click at [271, 142] on button "Next" at bounding box center [274, 146] width 43 height 18
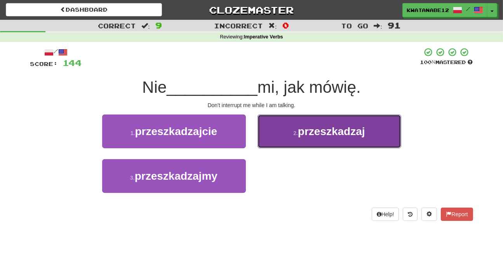
click at [284, 140] on button "2 . przeszkadzaj" at bounding box center [329, 132] width 144 height 34
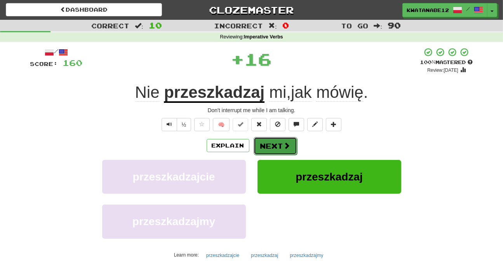
click at [270, 151] on button "Next" at bounding box center [274, 146] width 43 height 18
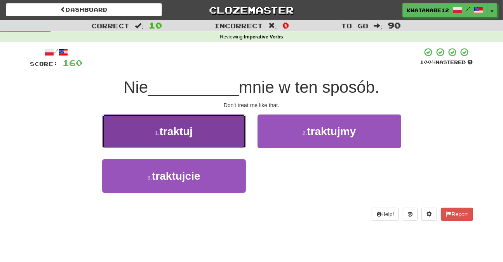
click at [228, 142] on button "1 . traktuj" at bounding box center [174, 132] width 144 height 34
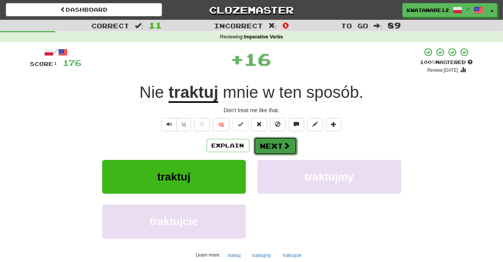
click at [277, 144] on button "Next" at bounding box center [274, 146] width 43 height 18
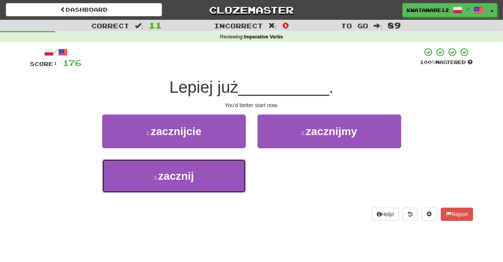
drag, startPoint x: 221, startPoint y: 172, endPoint x: 252, endPoint y: 158, distance: 33.3
click at [237, 169] on button "3 . zacznij" at bounding box center [174, 176] width 144 height 34
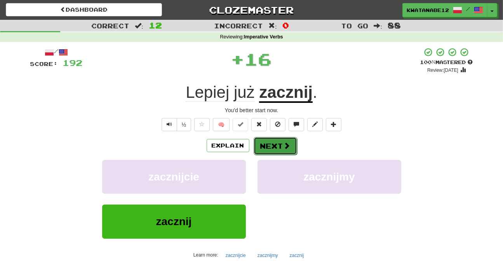
click at [266, 144] on button "Next" at bounding box center [274, 146] width 43 height 18
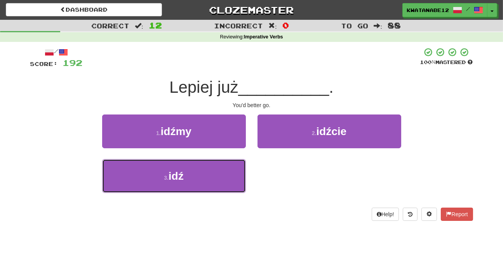
drag, startPoint x: 226, startPoint y: 175, endPoint x: 257, endPoint y: 156, distance: 37.0
click at [230, 172] on button "3 . idź" at bounding box center [174, 176] width 144 height 34
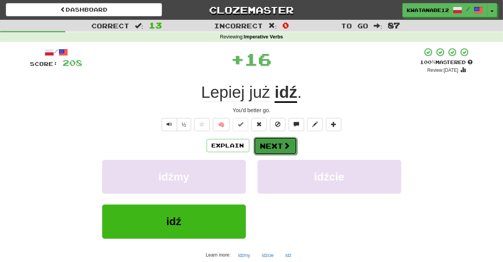
click at [275, 139] on button "Next" at bounding box center [274, 146] width 43 height 18
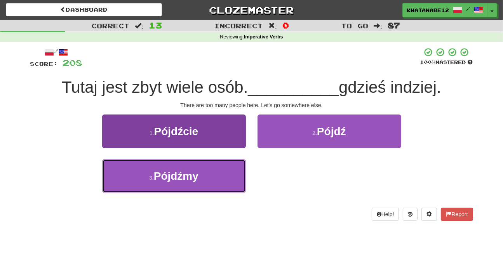
drag, startPoint x: 218, startPoint y: 182, endPoint x: 234, endPoint y: 172, distance: 19.2
click at [224, 178] on button "3 . Pójdźmy" at bounding box center [174, 176] width 144 height 34
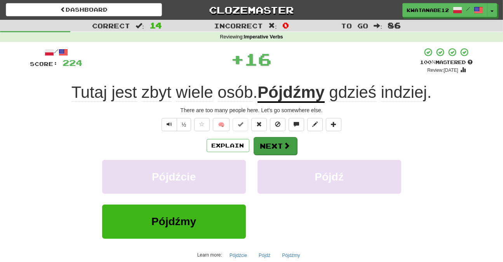
drag, startPoint x: 258, startPoint y: 154, endPoint x: 257, endPoint y: 146, distance: 9.0
click at [259, 153] on div "Explain Next Pójdźcie Pójdź Pójdźmy Learn more: Pójdźcie Pójdź Pójdźmy" at bounding box center [251, 199] width 443 height 125
click at [275, 143] on button "Next" at bounding box center [274, 146] width 43 height 18
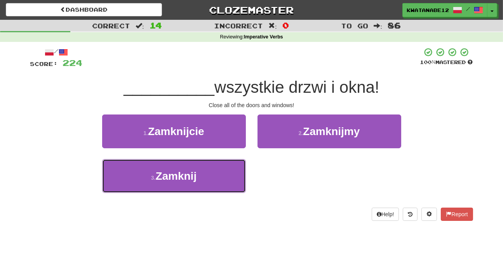
drag, startPoint x: 216, startPoint y: 171, endPoint x: 246, endPoint y: 158, distance: 32.8
click at [219, 170] on button "3 . Zamknij" at bounding box center [174, 176] width 144 height 34
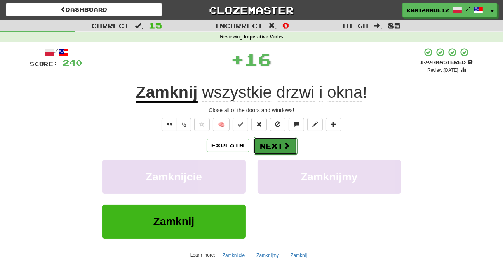
click at [281, 140] on button "Next" at bounding box center [274, 146] width 43 height 18
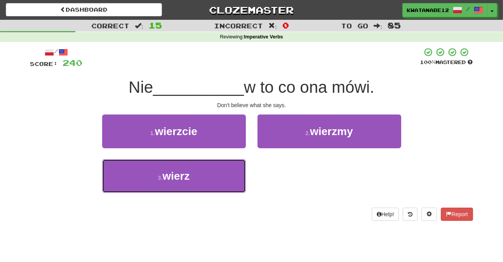
drag, startPoint x: 230, startPoint y: 169, endPoint x: 246, endPoint y: 155, distance: 21.8
click at [230, 169] on button "3 . wierz" at bounding box center [174, 176] width 144 height 34
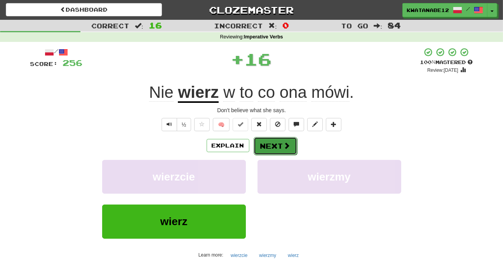
click at [276, 142] on button "Next" at bounding box center [274, 146] width 43 height 18
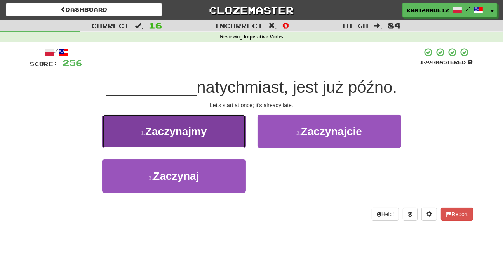
click at [222, 139] on button "1 . [GEOGRAPHIC_DATA]" at bounding box center [174, 132] width 144 height 34
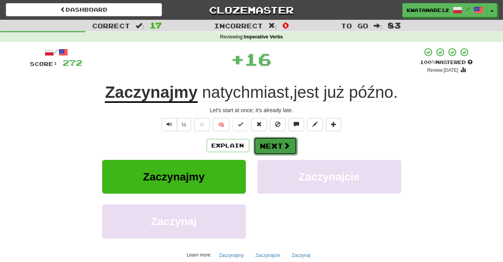
click at [275, 140] on button "Next" at bounding box center [274, 146] width 43 height 18
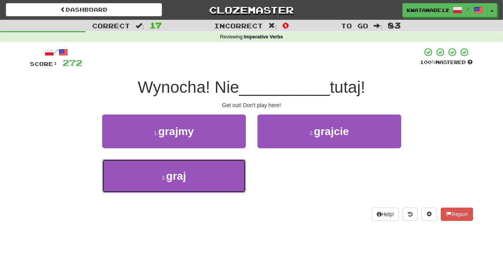
drag, startPoint x: 216, startPoint y: 168, endPoint x: 250, endPoint y: 160, distance: 34.8
click at [217, 168] on button "3 . graj" at bounding box center [174, 176] width 144 height 34
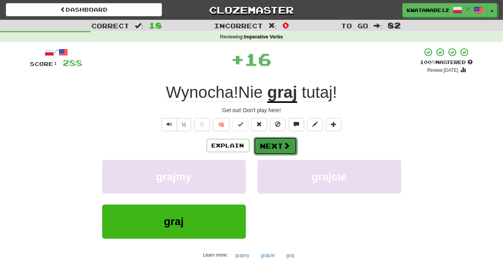
click at [270, 148] on button "Next" at bounding box center [274, 146] width 43 height 18
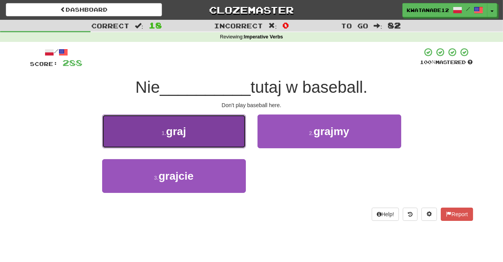
click at [218, 139] on button "1 . graj" at bounding box center [174, 132] width 144 height 34
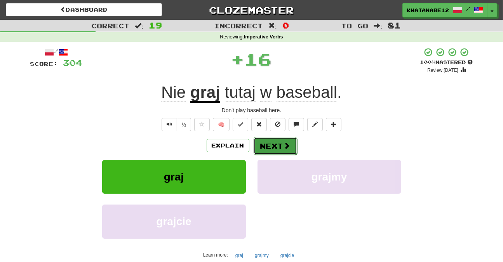
click at [284, 145] on span at bounding box center [286, 145] width 7 height 7
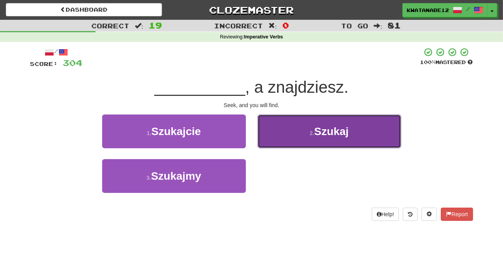
click at [289, 137] on button "2 . [GEOGRAPHIC_DATA]" at bounding box center [329, 132] width 144 height 34
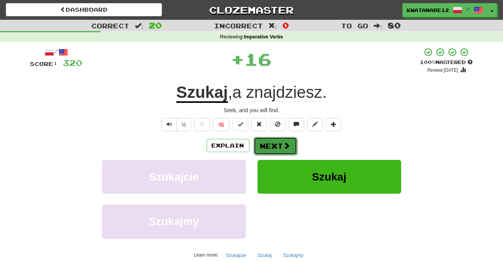
click at [268, 142] on button "Next" at bounding box center [274, 146] width 43 height 18
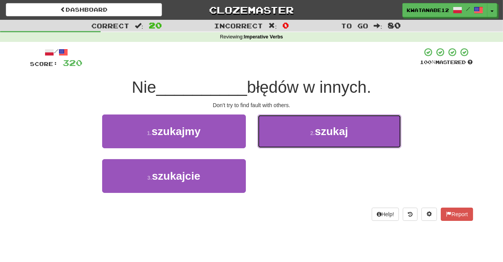
drag, startPoint x: 281, startPoint y: 131, endPoint x: 275, endPoint y: 136, distance: 8.0
click at [279, 133] on button "2 . szukaj" at bounding box center [329, 132] width 144 height 34
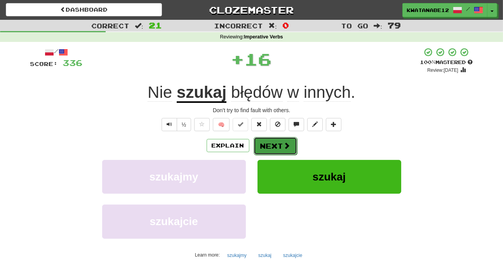
click at [266, 141] on button "Next" at bounding box center [274, 146] width 43 height 18
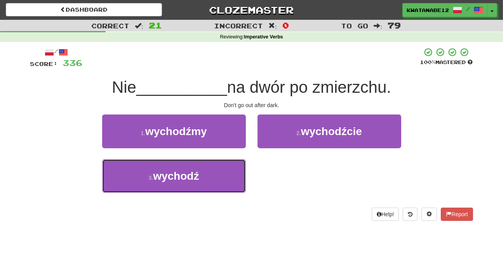
click at [218, 173] on button "3 . wychodź" at bounding box center [174, 176] width 144 height 34
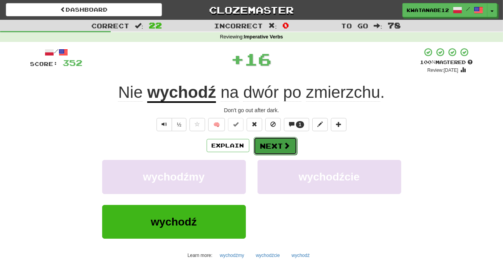
click at [271, 142] on button "Next" at bounding box center [274, 146] width 43 height 18
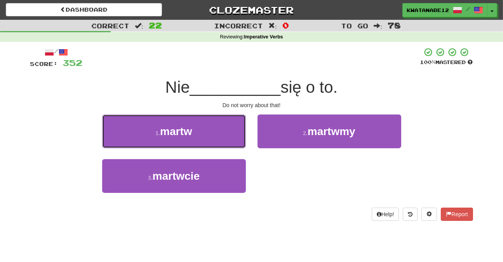
drag, startPoint x: 215, startPoint y: 121, endPoint x: 248, endPoint y: 135, distance: 35.8
click at [233, 129] on button "1 . martw" at bounding box center [174, 132] width 144 height 34
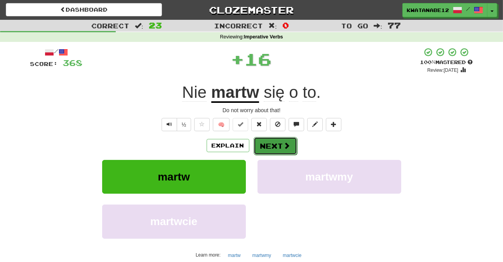
click at [274, 137] on button "Next" at bounding box center [274, 146] width 43 height 18
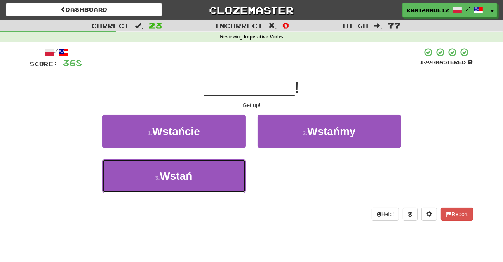
drag, startPoint x: 213, startPoint y: 184, endPoint x: 278, endPoint y: 155, distance: 71.8
click at [213, 184] on button "3 . [GEOGRAPHIC_DATA]" at bounding box center [174, 176] width 144 height 34
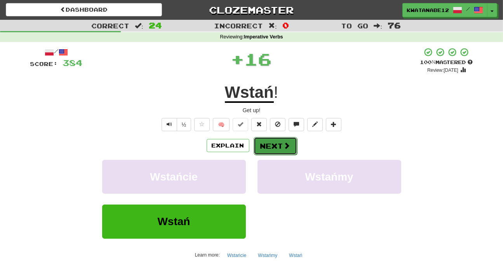
click at [276, 148] on button "Next" at bounding box center [274, 146] width 43 height 18
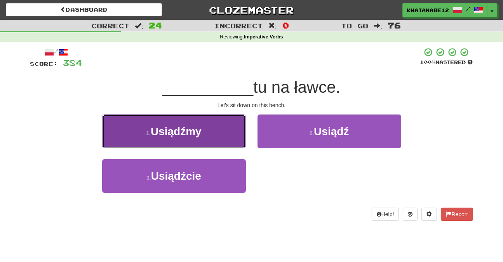
click at [217, 147] on button "1 . Usiądźmy" at bounding box center [174, 132] width 144 height 34
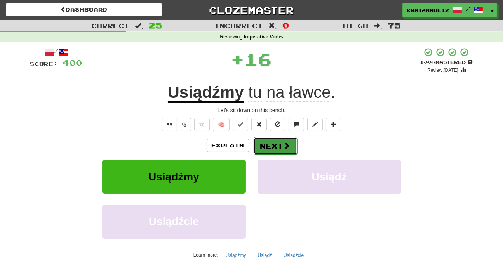
click at [258, 150] on button "Next" at bounding box center [274, 146] width 43 height 18
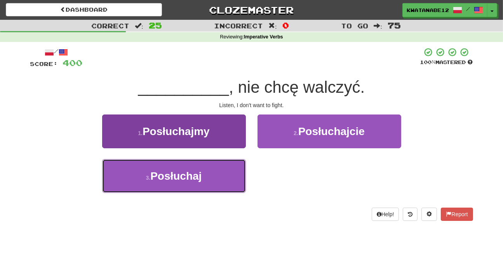
drag, startPoint x: 223, startPoint y: 168, endPoint x: 233, endPoint y: 168, distance: 9.7
click at [231, 168] on button "3 . [GEOGRAPHIC_DATA]" at bounding box center [174, 176] width 144 height 34
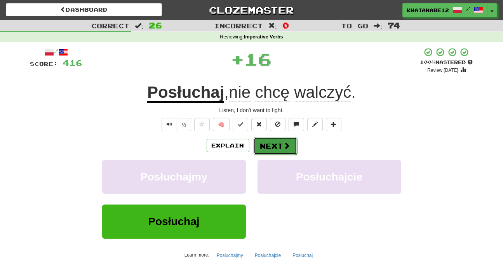
click at [272, 139] on button "Next" at bounding box center [274, 146] width 43 height 18
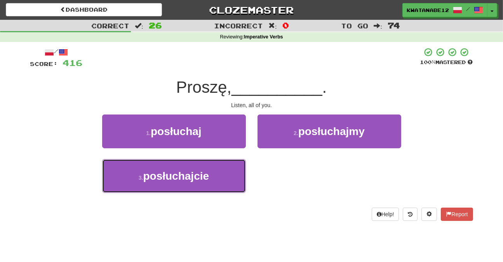
drag, startPoint x: 224, startPoint y: 179, endPoint x: 266, endPoint y: 154, distance: 48.3
click at [225, 178] on button "3 . posłuchajcie" at bounding box center [174, 176] width 144 height 34
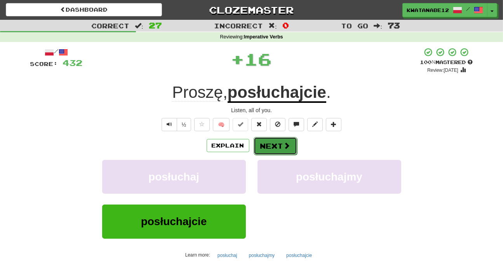
click at [280, 142] on button "Next" at bounding box center [274, 146] width 43 height 18
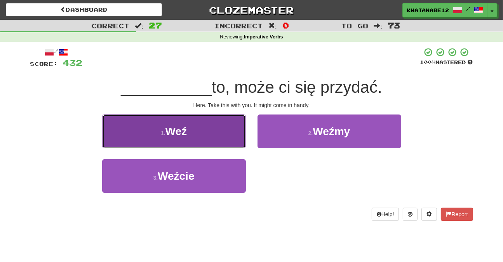
click at [221, 136] on button "1 . Weź" at bounding box center [174, 132] width 144 height 34
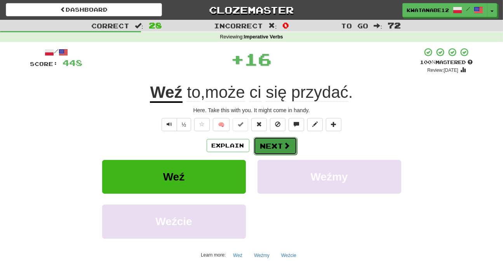
click at [273, 141] on button "Next" at bounding box center [274, 146] width 43 height 18
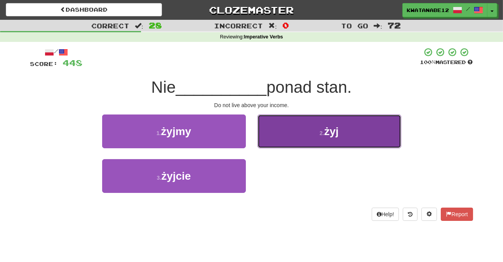
drag, startPoint x: 283, startPoint y: 140, endPoint x: 277, endPoint y: 141, distance: 5.8
click at [277, 141] on button "2 . żyj" at bounding box center [329, 132] width 144 height 34
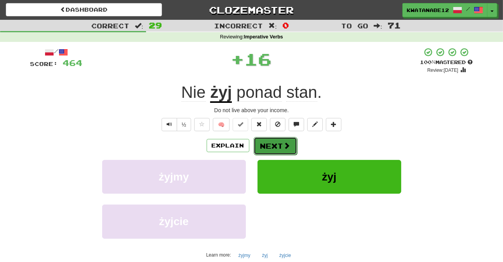
drag, startPoint x: 277, startPoint y: 141, endPoint x: 268, endPoint y: 140, distance: 8.6
click at [268, 140] on button "Next" at bounding box center [274, 146] width 43 height 18
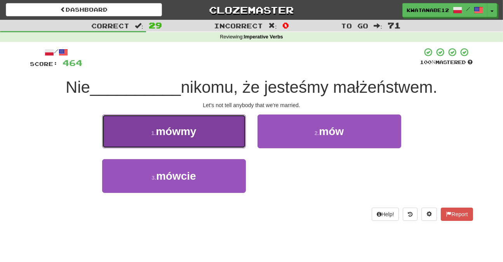
drag, startPoint x: 205, startPoint y: 121, endPoint x: 216, endPoint y: 128, distance: 13.2
click at [216, 128] on button "1 . mówmy" at bounding box center [174, 132] width 144 height 34
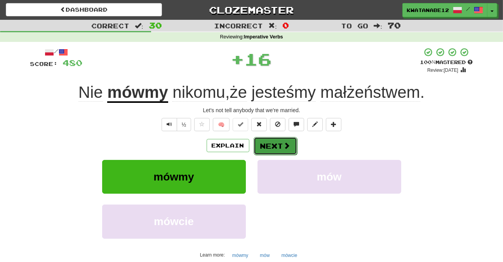
click at [276, 145] on button "Next" at bounding box center [274, 146] width 43 height 18
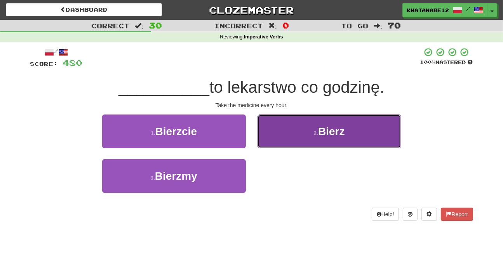
drag, startPoint x: 293, startPoint y: 135, endPoint x: 288, endPoint y: 142, distance: 8.9
click at [288, 142] on button "2 . Bierz" at bounding box center [329, 132] width 144 height 34
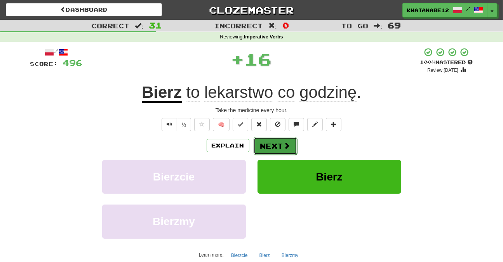
click at [269, 139] on button "Next" at bounding box center [274, 146] width 43 height 18
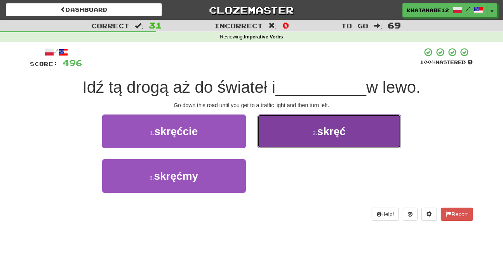
drag, startPoint x: 300, startPoint y: 133, endPoint x: 297, endPoint y: 140, distance: 8.0
click at [297, 140] on button "2 . skręć" at bounding box center [329, 132] width 144 height 34
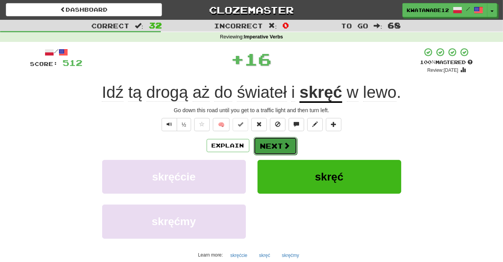
click at [279, 141] on button "Next" at bounding box center [274, 146] width 43 height 18
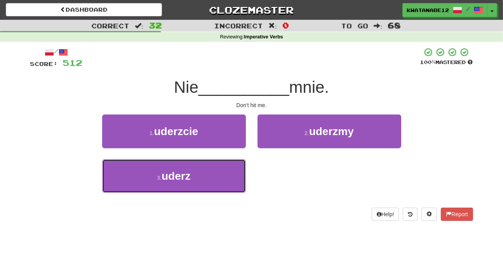
drag, startPoint x: 219, startPoint y: 177, endPoint x: 252, endPoint y: 159, distance: 36.8
click at [233, 168] on button "3 . uderz" at bounding box center [174, 176] width 144 height 34
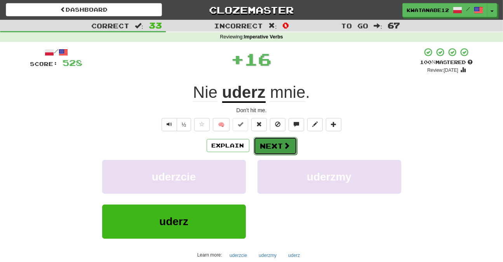
click at [266, 149] on button "Next" at bounding box center [274, 146] width 43 height 18
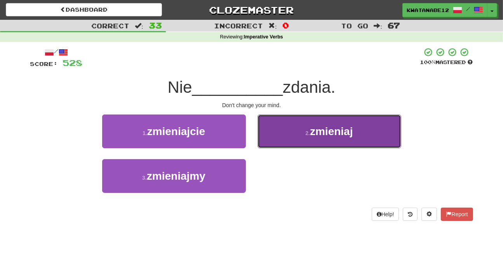
click at [291, 146] on button "2 . zmieniaj" at bounding box center [329, 132] width 144 height 34
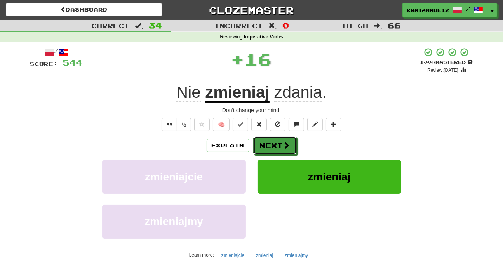
drag, startPoint x: 273, startPoint y: 143, endPoint x: 264, endPoint y: 113, distance: 31.7
click at [274, 143] on button "Next" at bounding box center [274, 146] width 43 height 18
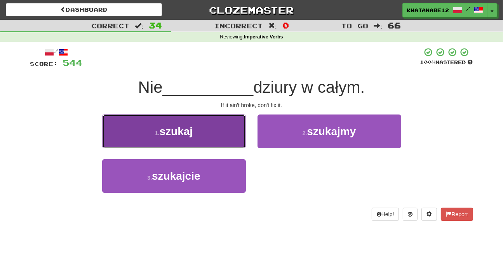
drag, startPoint x: 219, startPoint y: 140, endPoint x: 240, endPoint y: 139, distance: 21.0
click at [240, 139] on button "1 . szukaj" at bounding box center [174, 132] width 144 height 34
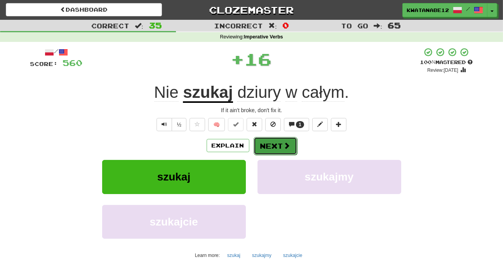
click at [279, 146] on button "Next" at bounding box center [274, 146] width 43 height 18
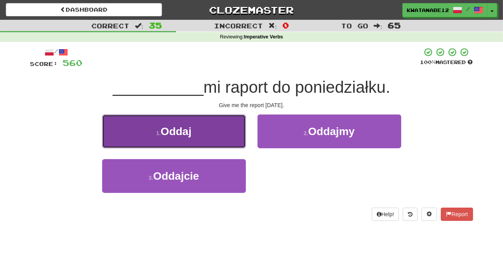
drag, startPoint x: 217, startPoint y: 133, endPoint x: 232, endPoint y: 136, distance: 15.5
click at [232, 136] on button "1 . [GEOGRAPHIC_DATA]" at bounding box center [174, 132] width 144 height 34
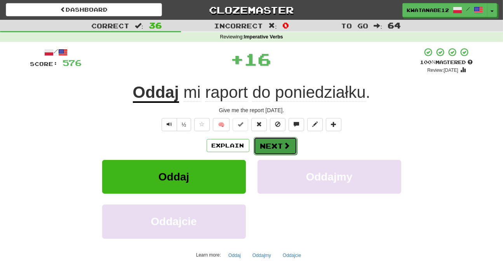
click at [269, 148] on button "Next" at bounding box center [274, 146] width 43 height 18
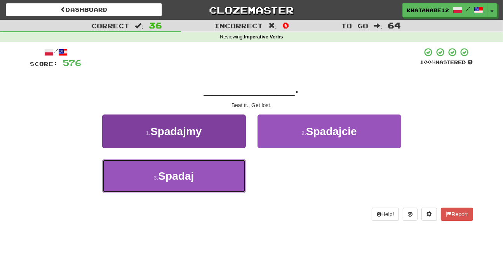
click at [229, 170] on button "3 . Spadaj" at bounding box center [174, 176] width 144 height 34
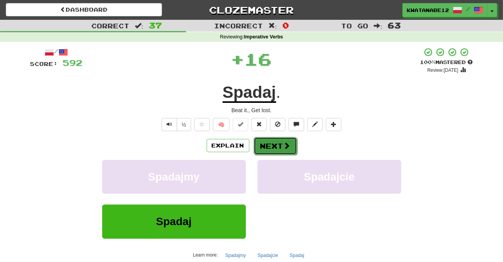
click at [269, 139] on button "Next" at bounding box center [274, 146] width 43 height 18
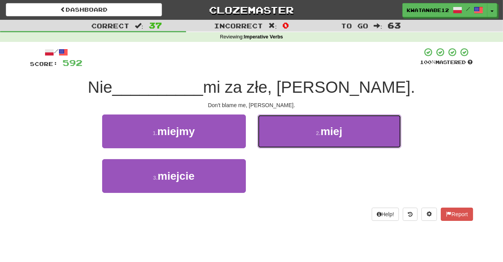
click at [297, 136] on button "2 . miej" at bounding box center [329, 132] width 144 height 34
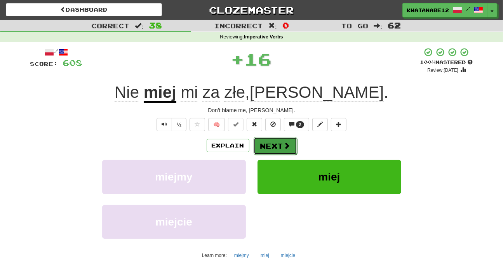
click at [279, 139] on button "Next" at bounding box center [274, 146] width 43 height 18
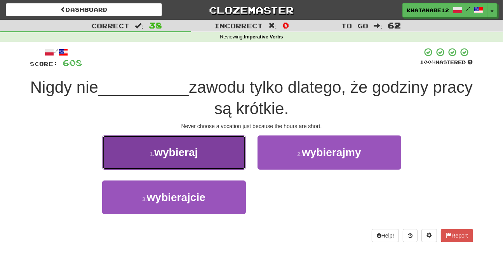
click at [230, 167] on button "1 . wybieraj" at bounding box center [174, 152] width 144 height 34
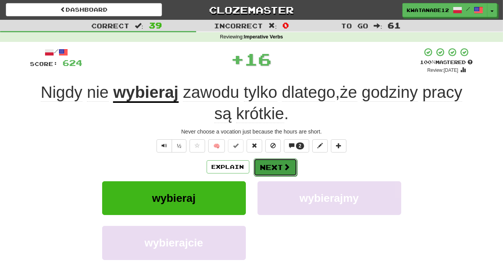
click at [272, 162] on button "Next" at bounding box center [274, 167] width 43 height 18
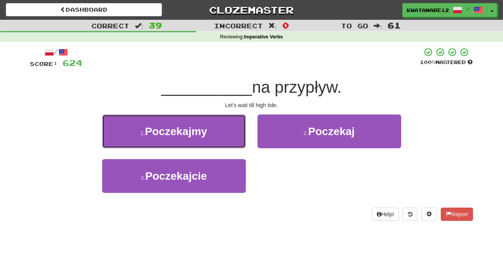
drag, startPoint x: 220, startPoint y: 132, endPoint x: 232, endPoint y: 135, distance: 12.9
click at [223, 133] on button "1 . Poczekajmy" at bounding box center [174, 132] width 144 height 34
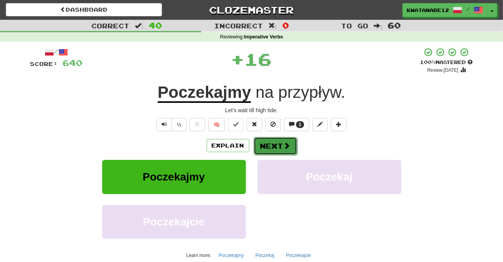
click at [279, 144] on button "Next" at bounding box center [274, 146] width 43 height 18
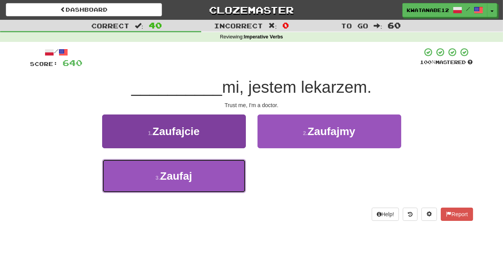
click at [216, 163] on button "3 . [GEOGRAPHIC_DATA]" at bounding box center [174, 176] width 144 height 34
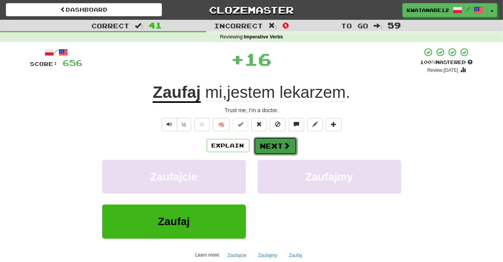
click at [272, 141] on button "Next" at bounding box center [274, 146] width 43 height 18
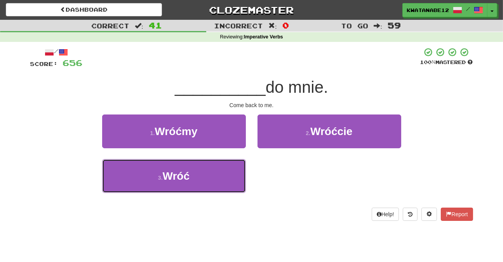
drag, startPoint x: 233, startPoint y: 163, endPoint x: 242, endPoint y: 155, distance: 12.4
click at [235, 161] on button "3 . Wróć" at bounding box center [174, 176] width 144 height 34
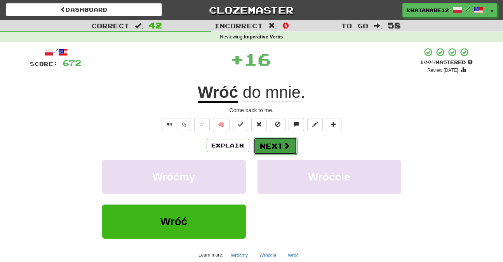
click at [269, 143] on button "Next" at bounding box center [274, 146] width 43 height 18
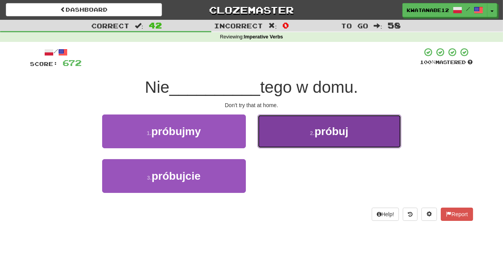
click at [295, 140] on button "2 . próbuj" at bounding box center [329, 132] width 144 height 34
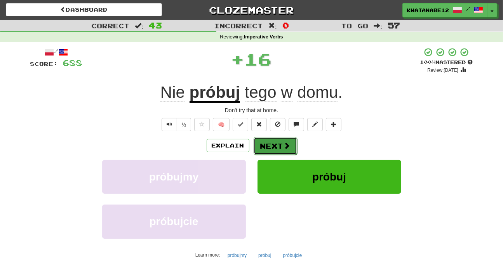
click at [279, 145] on button "Next" at bounding box center [274, 146] width 43 height 18
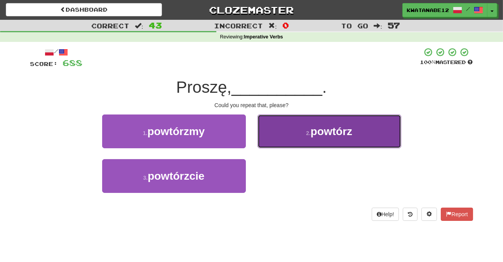
click at [278, 133] on button "2 . powtórz" at bounding box center [329, 132] width 144 height 34
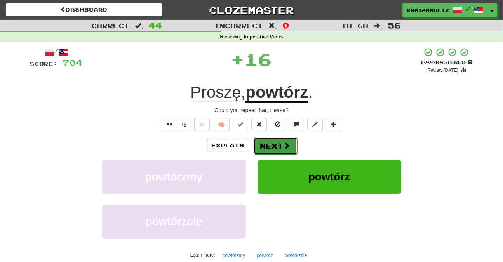
click at [269, 142] on button "Next" at bounding box center [274, 146] width 43 height 18
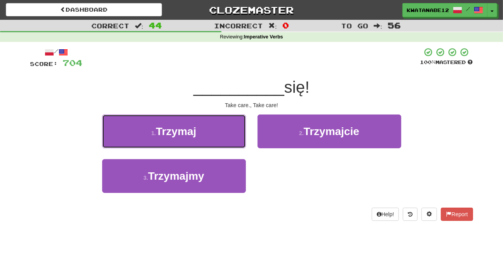
drag, startPoint x: 219, startPoint y: 146, endPoint x: 250, endPoint y: 149, distance: 31.6
click at [249, 149] on div "1 . [GEOGRAPHIC_DATA]" at bounding box center [173, 137] width 155 height 45
drag, startPoint x: 217, startPoint y: 132, endPoint x: 256, endPoint y: 147, distance: 41.5
click at [252, 146] on div "1 . Trzymaj 2 . [GEOGRAPHIC_DATA]" at bounding box center [252, 137] width 466 height 45
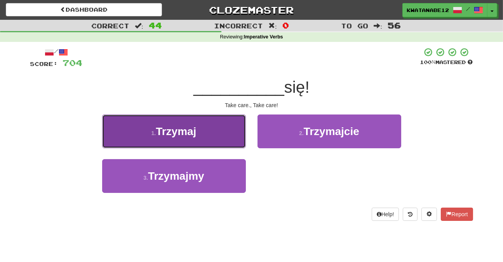
click at [234, 133] on button "1 . [GEOGRAPHIC_DATA]" at bounding box center [174, 132] width 144 height 34
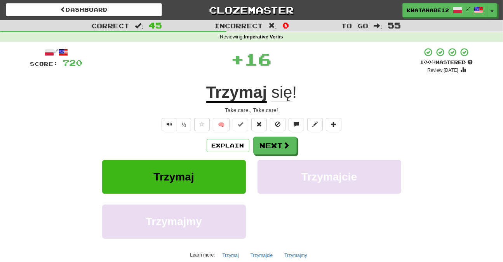
click at [275, 135] on div "/ Score: 720 + 16 100 % Mastered Review: [DATE] Trzymaj się ! Take care., Take …" at bounding box center [251, 168] width 443 height 243
drag, startPoint x: 282, startPoint y: 149, endPoint x: 279, endPoint y: 144, distance: 5.6
click at [279, 144] on button "Next" at bounding box center [274, 146] width 43 height 18
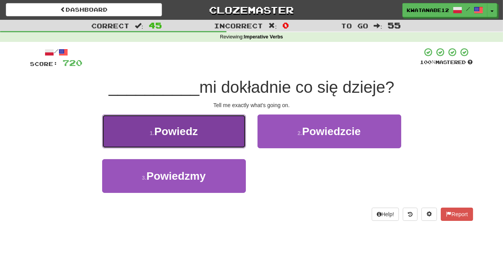
drag, startPoint x: 231, startPoint y: 136, endPoint x: 239, endPoint y: 139, distance: 8.6
click at [239, 139] on button "1 . [GEOGRAPHIC_DATA]" at bounding box center [174, 132] width 144 height 34
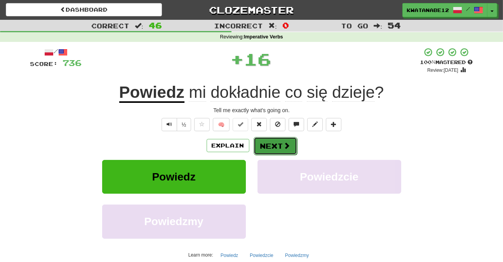
click at [278, 137] on button "Next" at bounding box center [274, 146] width 43 height 18
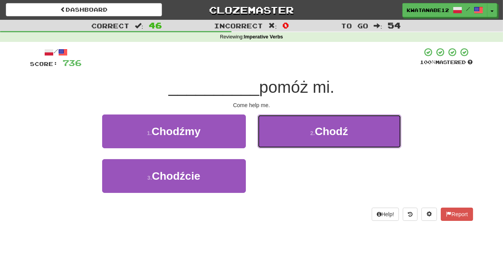
drag, startPoint x: 286, startPoint y: 131, endPoint x: 284, endPoint y: 135, distance: 4.5
click at [284, 134] on button "2 . Chodź" at bounding box center [329, 132] width 144 height 34
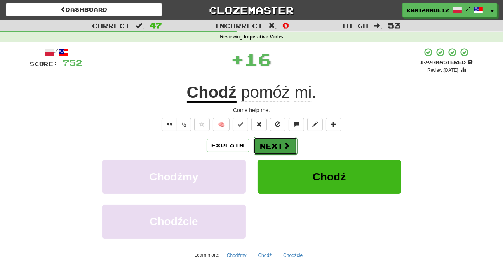
click at [267, 144] on button "Next" at bounding box center [274, 146] width 43 height 18
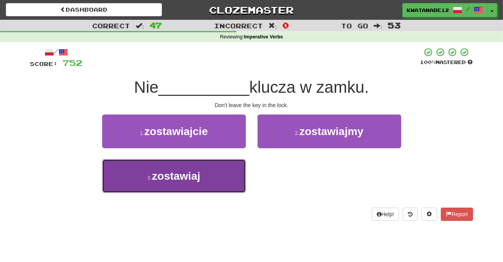
drag, startPoint x: 226, startPoint y: 173, endPoint x: 255, endPoint y: 169, distance: 29.8
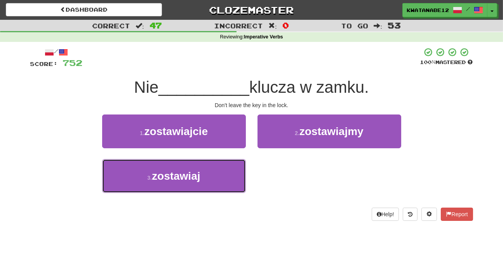
click at [236, 172] on button "3 . zostawiaj" at bounding box center [174, 176] width 144 height 34
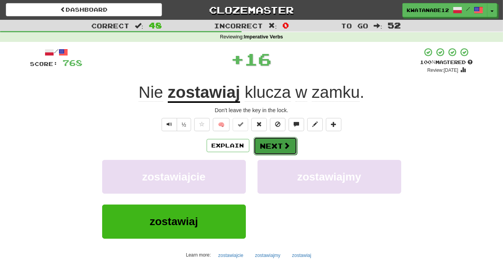
click at [264, 138] on button "Next" at bounding box center [274, 146] width 43 height 18
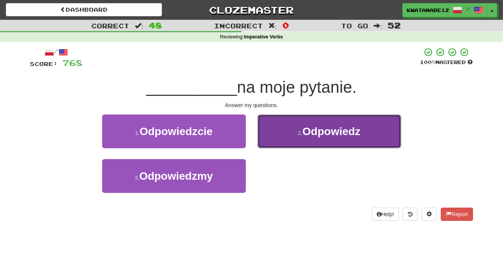
click at [289, 140] on button "2 . Odpowiedz" at bounding box center [329, 132] width 144 height 34
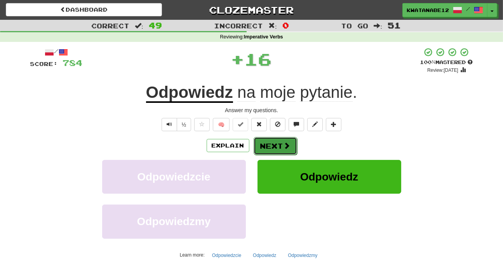
click at [268, 143] on button "Next" at bounding box center [274, 146] width 43 height 18
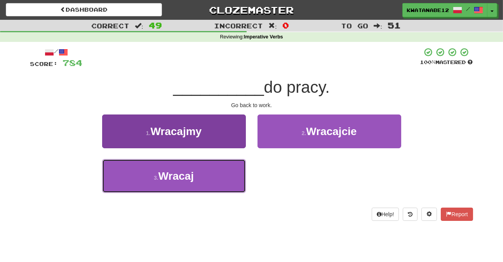
drag, startPoint x: 220, startPoint y: 174, endPoint x: 242, endPoint y: 166, distance: 22.9
click at [224, 174] on button "3 . Wracaj" at bounding box center [174, 176] width 144 height 34
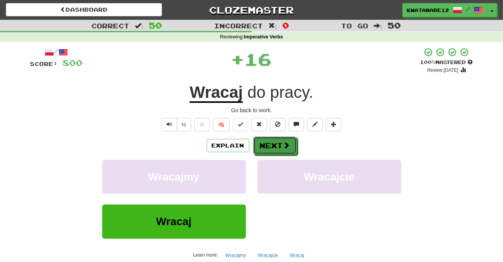
drag, startPoint x: 269, startPoint y: 145, endPoint x: 217, endPoint y: 107, distance: 64.1
click at [269, 144] on button "Next" at bounding box center [274, 146] width 43 height 18
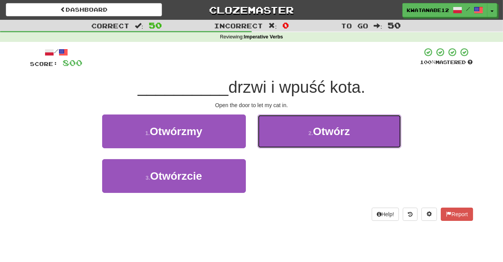
drag, startPoint x: 275, startPoint y: 126, endPoint x: 274, endPoint y: 135, distance: 9.4
click at [275, 131] on button "2 . Otwórz" at bounding box center [329, 132] width 144 height 34
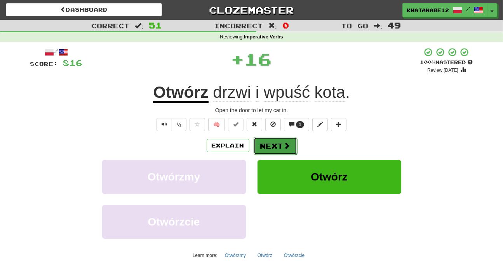
click at [269, 141] on button "Next" at bounding box center [274, 146] width 43 height 18
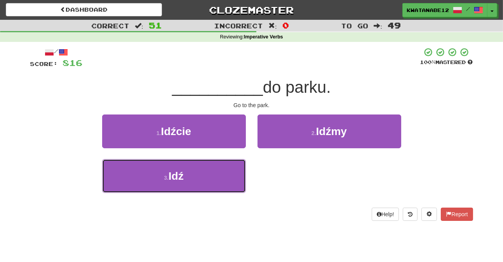
drag, startPoint x: 232, startPoint y: 172, endPoint x: 248, endPoint y: 166, distance: 17.3
click at [232, 171] on button "3 . Idź" at bounding box center [174, 176] width 144 height 34
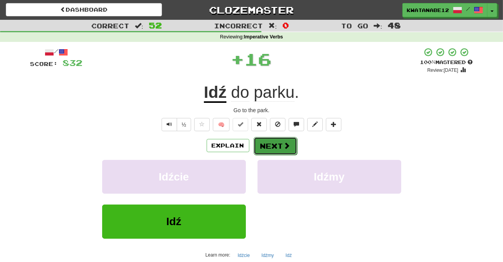
click at [273, 149] on button "Next" at bounding box center [274, 146] width 43 height 18
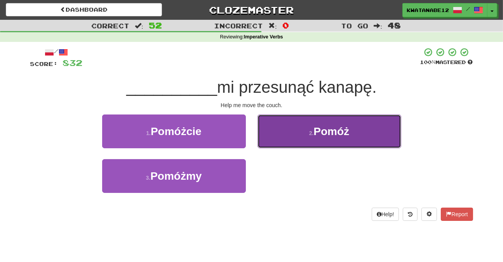
click at [278, 136] on button "2 . Pomóż" at bounding box center [329, 132] width 144 height 34
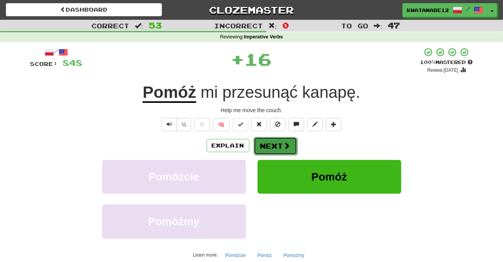
click at [262, 146] on button "Next" at bounding box center [274, 146] width 43 height 18
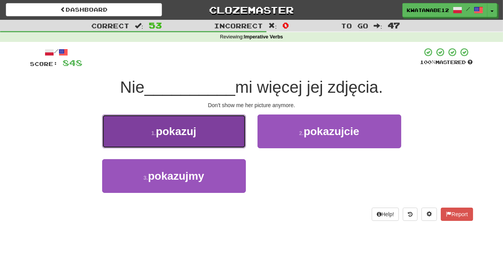
drag, startPoint x: 217, startPoint y: 137, endPoint x: 230, endPoint y: 137, distance: 12.8
click at [230, 137] on button "1 . pokazuj" at bounding box center [174, 132] width 144 height 34
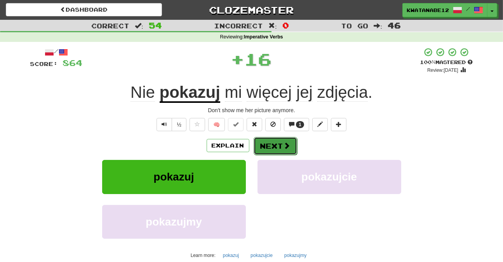
click at [259, 139] on button "Next" at bounding box center [274, 146] width 43 height 18
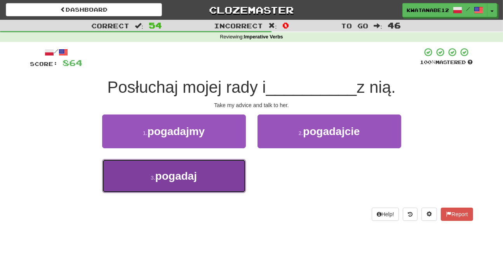
drag, startPoint x: 228, startPoint y: 172, endPoint x: 256, endPoint y: 154, distance: 33.0
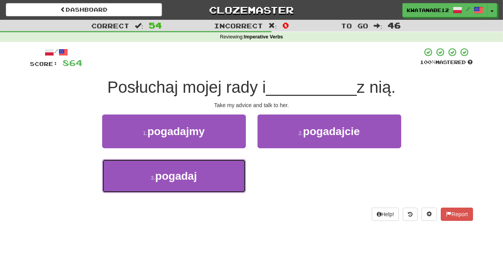
click at [232, 170] on button "3 . pogadaj" at bounding box center [174, 176] width 144 height 34
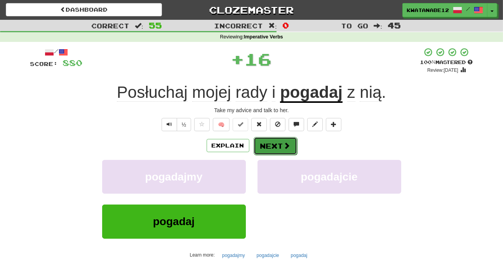
click at [273, 142] on button "Next" at bounding box center [274, 146] width 43 height 18
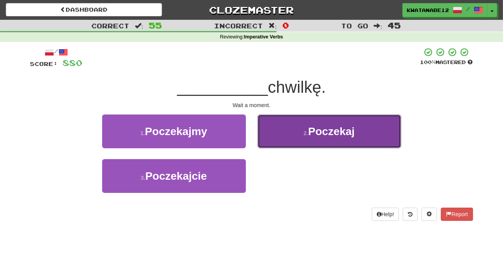
click at [278, 142] on button "2 . Poczekaj" at bounding box center [329, 132] width 144 height 34
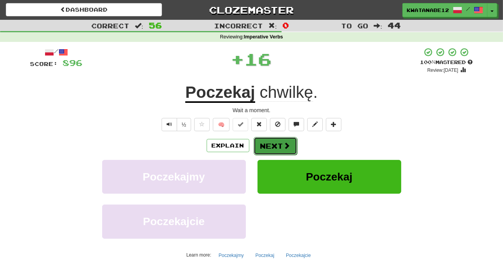
click at [267, 144] on button "Next" at bounding box center [274, 146] width 43 height 18
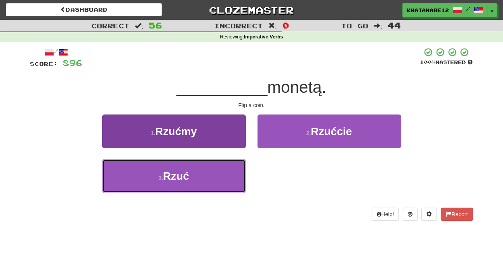
drag, startPoint x: 221, startPoint y: 189, endPoint x: 233, endPoint y: 182, distance: 13.8
click at [227, 185] on button "3 . Rzuć" at bounding box center [174, 176] width 144 height 34
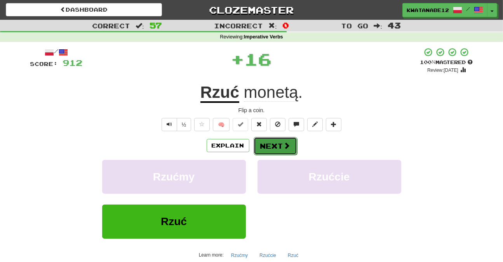
click at [270, 150] on button "Next" at bounding box center [274, 146] width 43 height 18
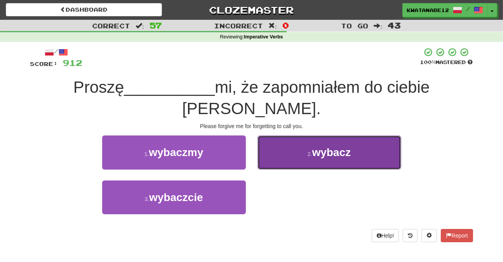
click at [284, 154] on button "2 . wybacz" at bounding box center [329, 152] width 144 height 34
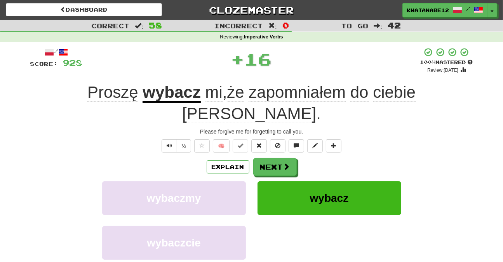
click at [269, 158] on div "Explain Next wybaczmy wybacz wybaczcie Learn more: wybaczmy wybacz wybaczcie" at bounding box center [251, 220] width 443 height 125
click at [269, 158] on button "Next" at bounding box center [274, 167] width 43 height 18
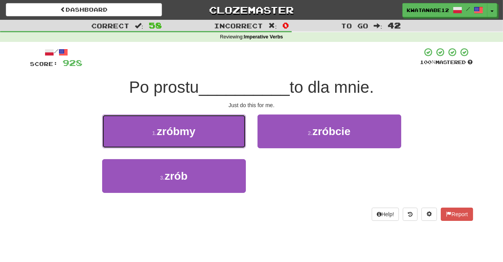
drag, startPoint x: 225, startPoint y: 150, endPoint x: 238, endPoint y: 155, distance: 13.9
click at [227, 151] on div "1 . zróbmy" at bounding box center [173, 137] width 155 height 45
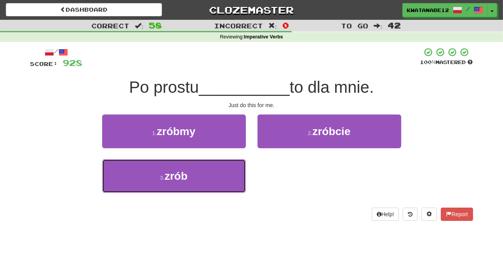
drag, startPoint x: 213, startPoint y: 167, endPoint x: 252, endPoint y: 165, distance: 38.5
click at [221, 172] on button "3 . zrób" at bounding box center [174, 176] width 144 height 34
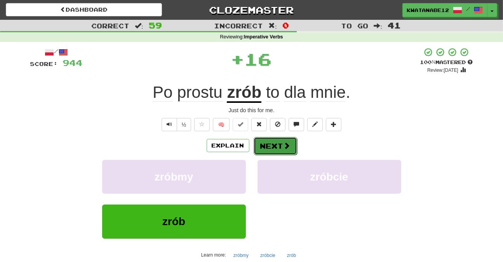
click at [262, 150] on button "Next" at bounding box center [274, 146] width 43 height 18
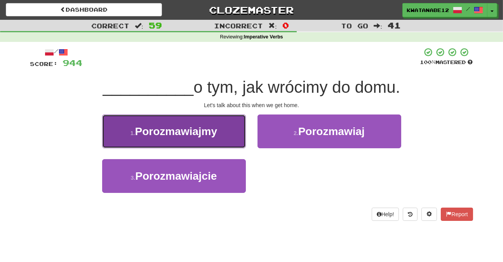
drag, startPoint x: 214, startPoint y: 137, endPoint x: 229, endPoint y: 139, distance: 14.9
click at [229, 139] on button "1 . Porozmawiajmy" at bounding box center [174, 132] width 144 height 34
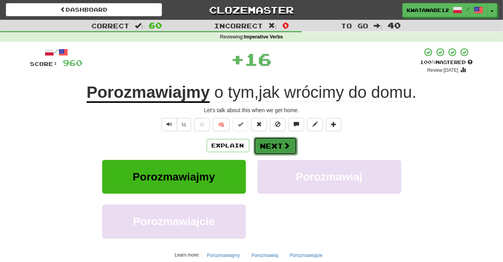
click at [267, 138] on button "Next" at bounding box center [274, 146] width 43 height 18
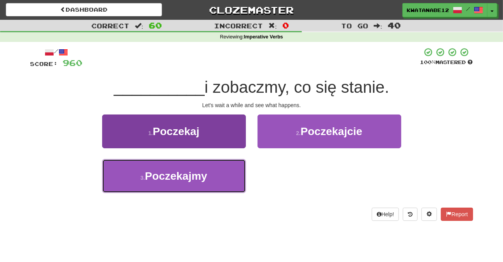
drag, startPoint x: 219, startPoint y: 178, endPoint x: 224, endPoint y: 177, distance: 4.8
click at [222, 177] on button "3 . Poczekajmy" at bounding box center [174, 176] width 144 height 34
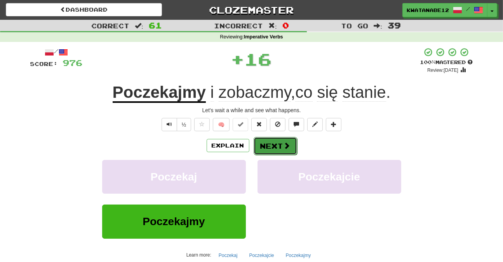
click at [279, 143] on button "Next" at bounding box center [274, 146] width 43 height 18
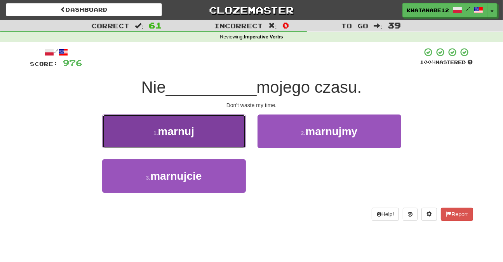
click at [209, 143] on button "1 . marnuj" at bounding box center [174, 132] width 144 height 34
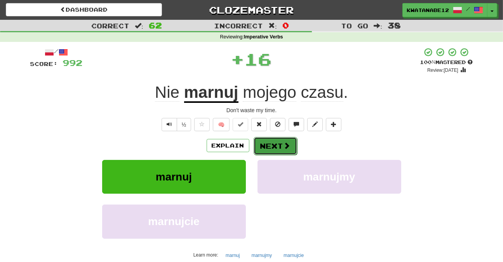
click at [271, 141] on button "Next" at bounding box center [274, 146] width 43 height 18
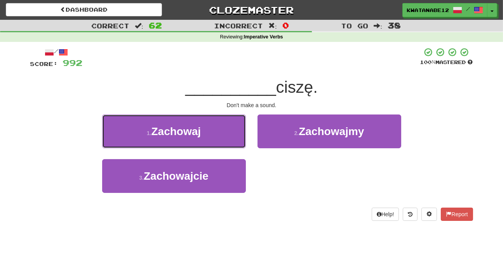
drag, startPoint x: 207, startPoint y: 150, endPoint x: 216, endPoint y: 153, distance: 9.5
click at [214, 153] on div "1 . Zachowaj" at bounding box center [173, 137] width 155 height 45
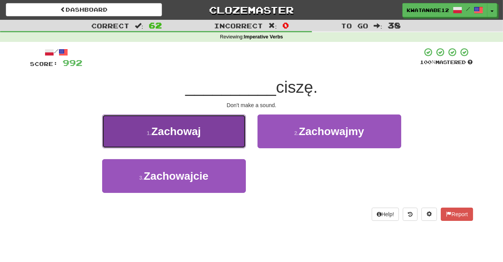
click at [229, 137] on button "1 . Zachowaj" at bounding box center [174, 132] width 144 height 34
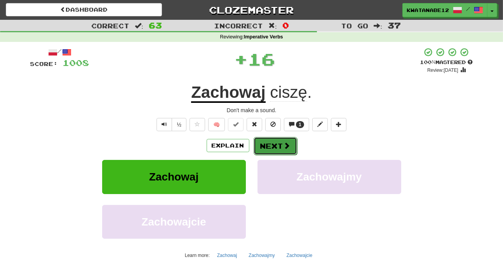
click at [267, 142] on button "Next" at bounding box center [274, 146] width 43 height 18
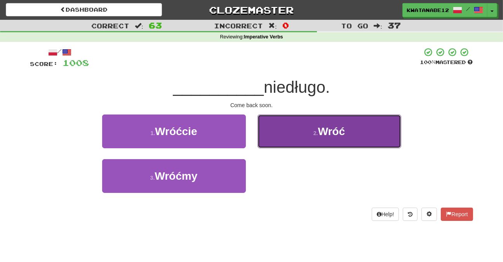
click at [287, 138] on button "2 . Wróć" at bounding box center [329, 132] width 144 height 34
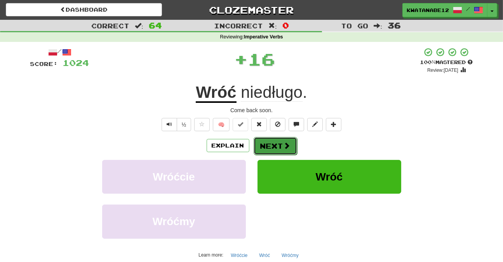
click at [278, 144] on button "Next" at bounding box center [274, 146] width 43 height 18
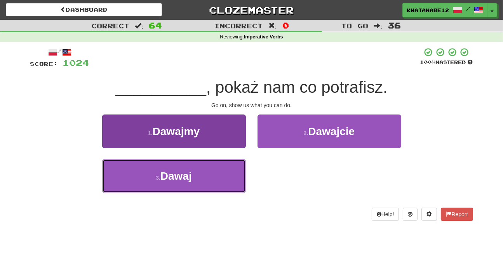
drag, startPoint x: 221, startPoint y: 174, endPoint x: 242, endPoint y: 163, distance: 23.6
click at [221, 173] on button "3 . Dawaj" at bounding box center [174, 176] width 144 height 34
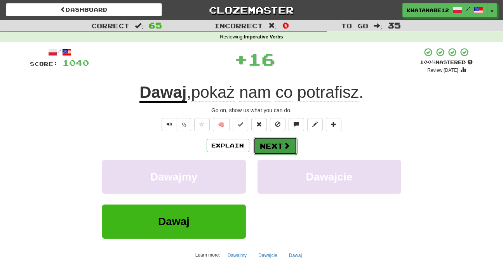
click at [267, 140] on button "Next" at bounding box center [274, 146] width 43 height 18
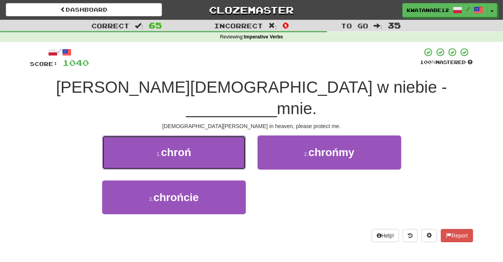
drag, startPoint x: 210, startPoint y: 130, endPoint x: 256, endPoint y: 135, distance: 46.9
click at [222, 135] on button "1 . chroń" at bounding box center [174, 152] width 144 height 34
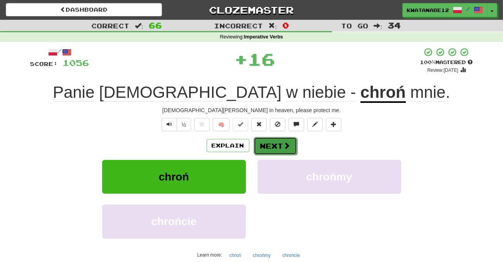
click at [275, 139] on button "Next" at bounding box center [274, 146] width 43 height 18
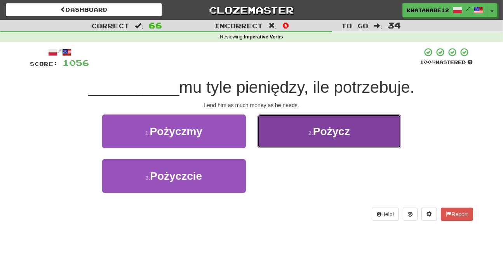
drag, startPoint x: 279, startPoint y: 144, endPoint x: 276, endPoint y: 144, distance: 3.9
click at [276, 144] on button "2 . Pożycz" at bounding box center [329, 132] width 144 height 34
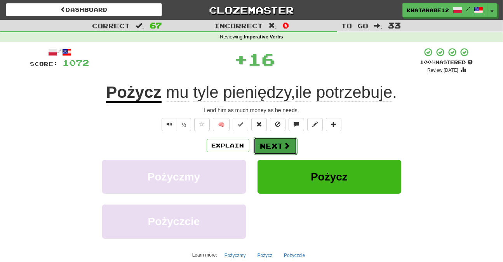
click at [263, 148] on button "Next" at bounding box center [274, 146] width 43 height 18
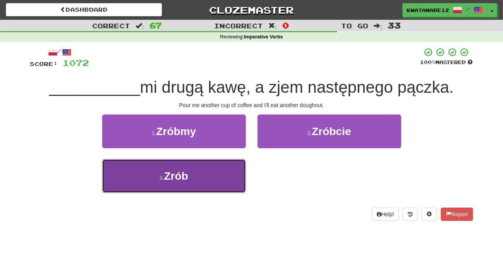
click at [222, 170] on button "3 . Zrób" at bounding box center [174, 176] width 144 height 34
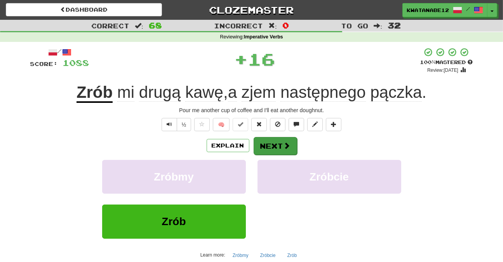
drag, startPoint x: 272, startPoint y: 152, endPoint x: 274, endPoint y: 147, distance: 4.8
click at [274, 147] on div "Explain Next Zróbmy Zróbcie Zrób Learn more: Zróbmy Zróbcie Zrób" at bounding box center [251, 199] width 443 height 125
click at [272, 144] on button "Next" at bounding box center [274, 146] width 43 height 18
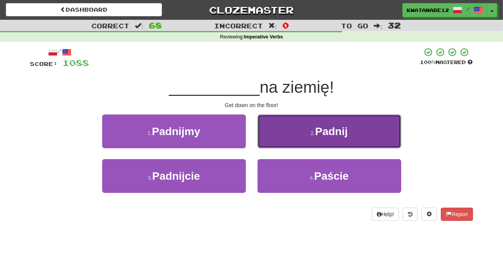
drag, startPoint x: 295, startPoint y: 136, endPoint x: 292, endPoint y: 139, distance: 4.4
click at [292, 139] on button "2 . Padnij" at bounding box center [329, 132] width 144 height 34
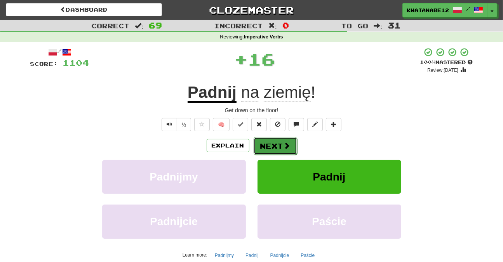
click at [279, 147] on button "Next" at bounding box center [274, 146] width 43 height 18
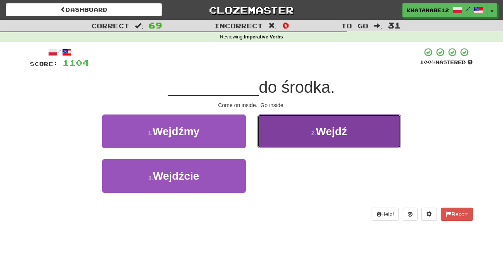
drag, startPoint x: 278, startPoint y: 136, endPoint x: 273, endPoint y: 140, distance: 5.8
click at [273, 140] on button "2 . Wejdź" at bounding box center [329, 132] width 144 height 34
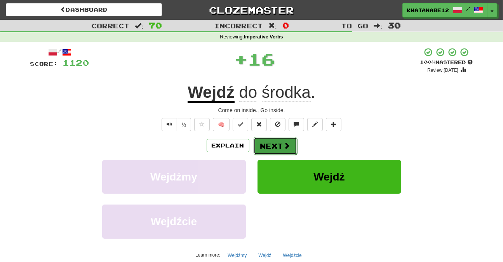
click at [261, 146] on button "Next" at bounding box center [274, 146] width 43 height 18
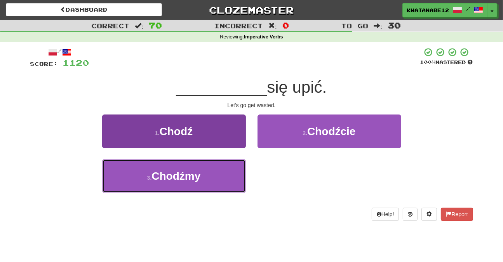
drag, startPoint x: 208, startPoint y: 183, endPoint x: 224, endPoint y: 174, distance: 17.9
click at [212, 181] on button "3 . Chodźmy" at bounding box center [174, 176] width 144 height 34
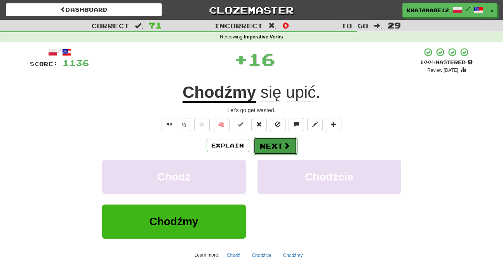
click at [273, 142] on button "Next" at bounding box center [274, 146] width 43 height 18
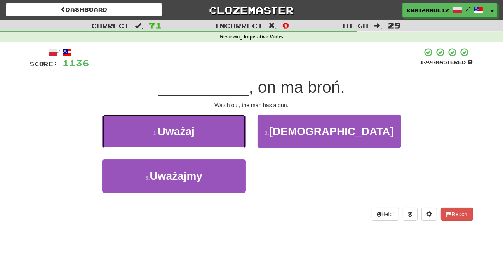
drag, startPoint x: 226, startPoint y: 132, endPoint x: 253, endPoint y: 136, distance: 27.4
click at [238, 134] on button "1 . Uważaj" at bounding box center [174, 132] width 144 height 34
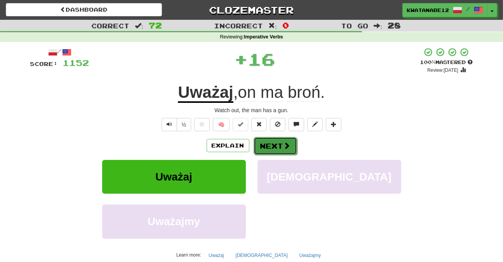
click at [277, 140] on button "Next" at bounding box center [274, 146] width 43 height 18
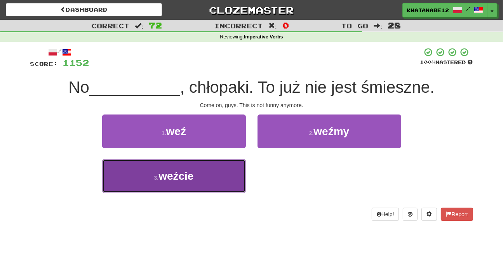
drag, startPoint x: 224, startPoint y: 182, endPoint x: 255, endPoint y: 162, distance: 37.4
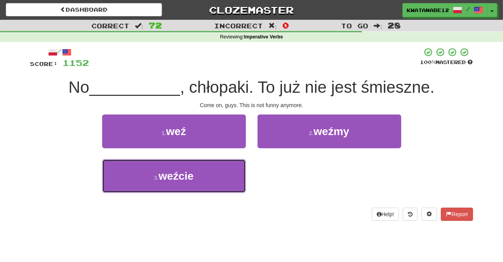
click at [224, 181] on button "3 . weźcie" at bounding box center [174, 176] width 144 height 34
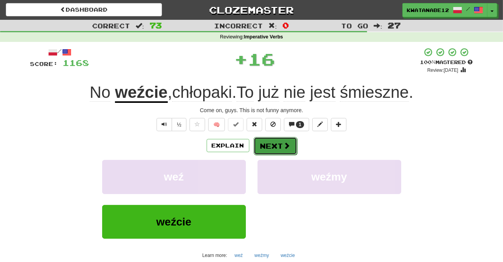
click at [278, 140] on button "Next" at bounding box center [274, 146] width 43 height 18
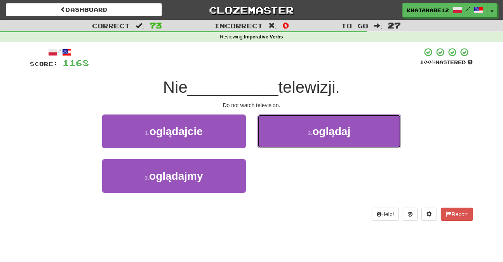
click at [298, 133] on button "2 . oglądaj" at bounding box center [329, 132] width 144 height 34
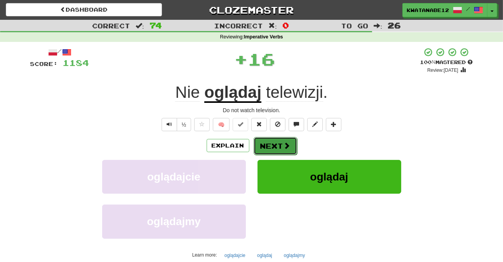
click at [276, 146] on button "Next" at bounding box center [274, 146] width 43 height 18
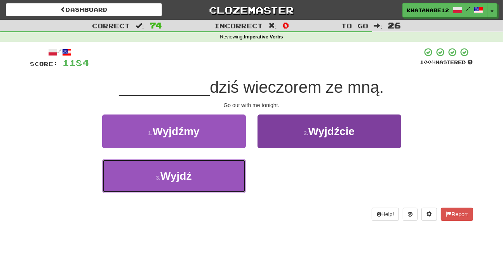
drag, startPoint x: 221, startPoint y: 177, endPoint x: 259, endPoint y: 161, distance: 40.9
click at [223, 176] on button "3 . Wyjdź" at bounding box center [174, 176] width 144 height 34
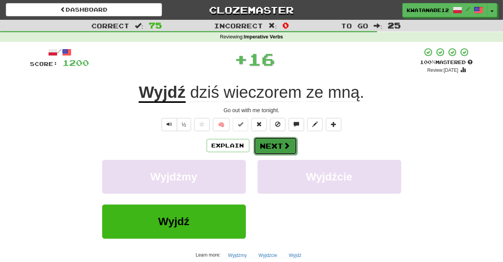
click at [278, 143] on button "Next" at bounding box center [274, 146] width 43 height 18
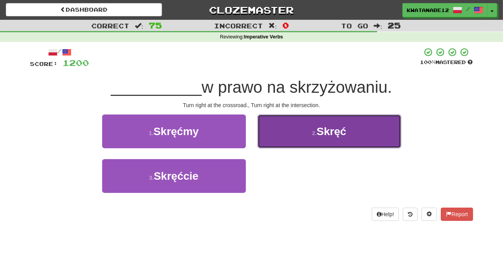
click at [280, 138] on button "2 . Skręć" at bounding box center [329, 132] width 144 height 34
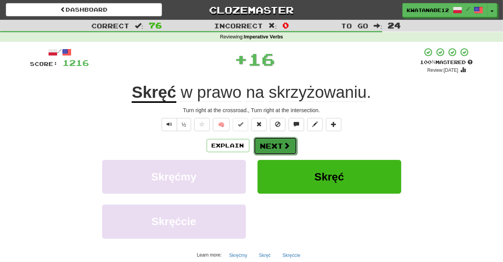
click at [269, 142] on button "Next" at bounding box center [274, 146] width 43 height 18
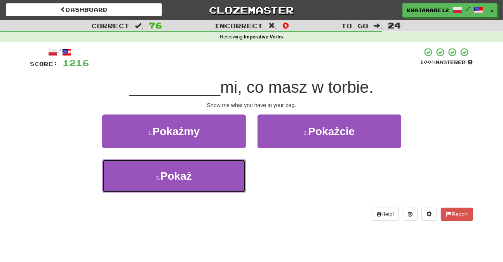
drag, startPoint x: 234, startPoint y: 161, endPoint x: 263, endPoint y: 154, distance: 29.6
click at [239, 167] on button "3 . Pokaż" at bounding box center [174, 176] width 144 height 34
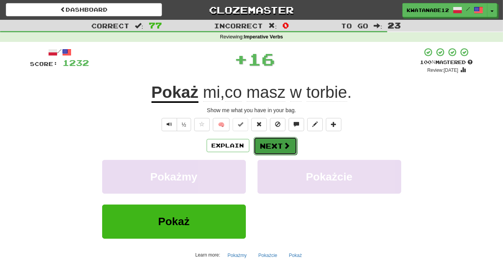
click at [281, 139] on button "Next" at bounding box center [274, 146] width 43 height 18
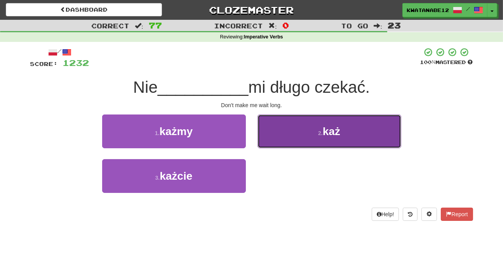
click at [277, 141] on button "2 . każ" at bounding box center [329, 132] width 144 height 34
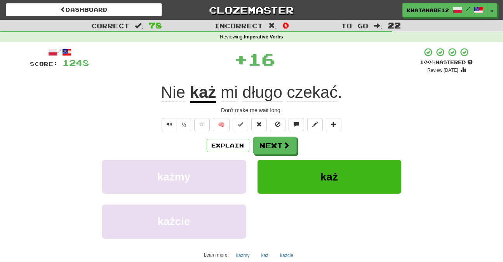
click at [265, 145] on button "Next" at bounding box center [274, 146] width 43 height 18
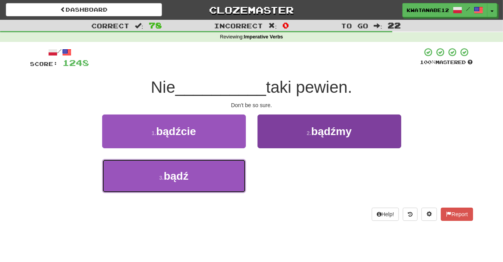
drag, startPoint x: 219, startPoint y: 182, endPoint x: 262, endPoint y: 162, distance: 47.6
click at [219, 182] on button "3 . bądź" at bounding box center [174, 176] width 144 height 34
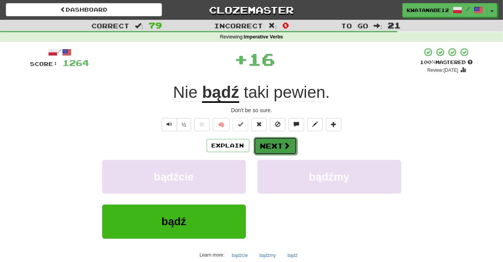
drag, startPoint x: 270, startPoint y: 149, endPoint x: 273, endPoint y: 139, distance: 9.8
click at [273, 139] on button "Next" at bounding box center [274, 146] width 43 height 18
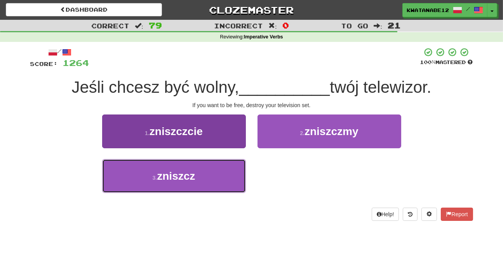
drag, startPoint x: 232, startPoint y: 166, endPoint x: 238, endPoint y: 164, distance: 5.8
click at [234, 166] on button "3 . zniszcz" at bounding box center [174, 176] width 144 height 34
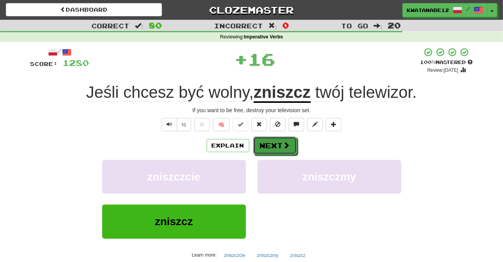
drag, startPoint x: 270, startPoint y: 142, endPoint x: 259, endPoint y: 102, distance: 41.5
click at [276, 141] on button "Next" at bounding box center [274, 146] width 43 height 18
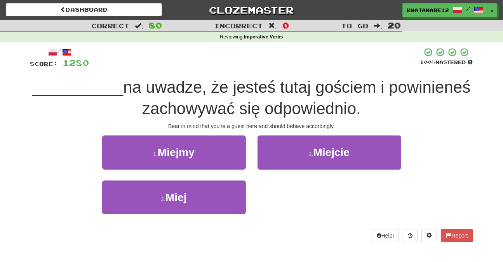
drag, startPoint x: 229, startPoint y: 182, endPoint x: 247, endPoint y: 181, distance: 17.9
click at [243, 182] on div "1 . Miejmy 2 . Miejcie 3 . Miej" at bounding box center [251, 180] width 454 height 90
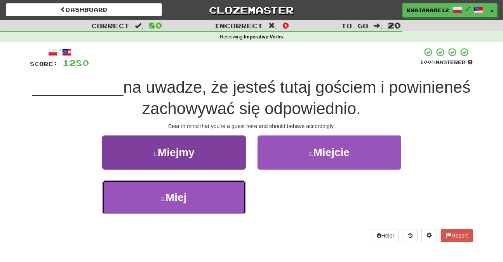
click at [229, 192] on button "3 . Miej" at bounding box center [174, 198] width 144 height 34
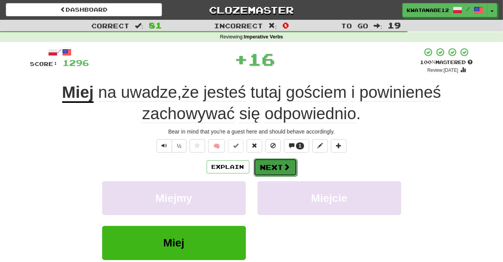
click at [267, 171] on button "Next" at bounding box center [274, 167] width 43 height 18
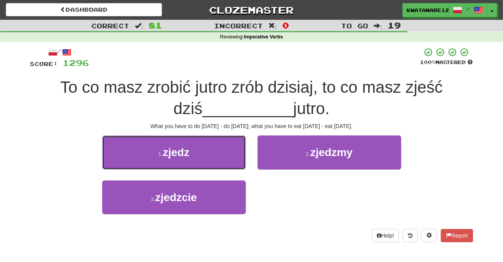
drag, startPoint x: 222, startPoint y: 149, endPoint x: 226, endPoint y: 152, distance: 4.9
click at [226, 152] on button "1 . zjedz" at bounding box center [174, 152] width 144 height 34
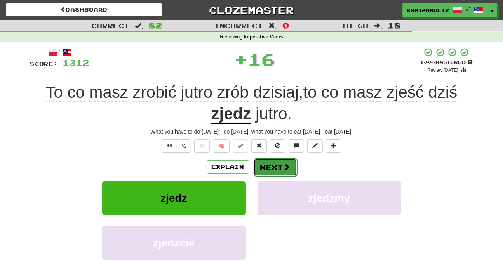
click at [275, 163] on button "Next" at bounding box center [274, 167] width 43 height 18
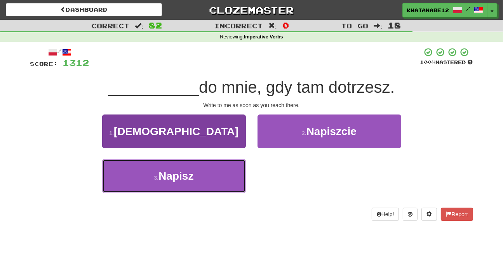
drag, startPoint x: 225, startPoint y: 169, endPoint x: 232, endPoint y: 164, distance: 8.4
click at [227, 168] on button "3 . Napisz" at bounding box center [174, 176] width 144 height 34
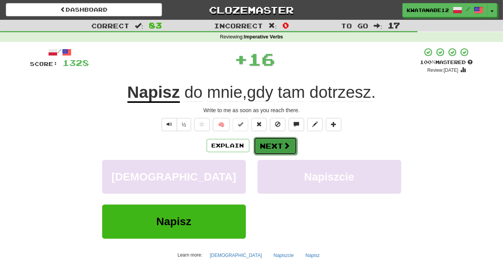
drag, startPoint x: 276, startPoint y: 146, endPoint x: 275, endPoint y: 142, distance: 4.0
click at [275, 142] on button "Next" at bounding box center [274, 146] width 43 height 18
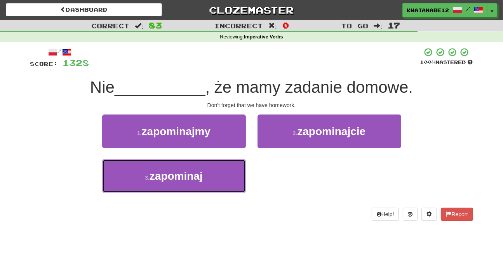
drag, startPoint x: 231, startPoint y: 173, endPoint x: 277, endPoint y: 150, distance: 51.0
click at [259, 160] on div "3 . zapominaj" at bounding box center [252, 181] width 466 height 45
drag, startPoint x: 213, startPoint y: 169, endPoint x: 241, endPoint y: 158, distance: 29.5
click at [225, 164] on button "3 . zapominaj" at bounding box center [174, 176] width 144 height 34
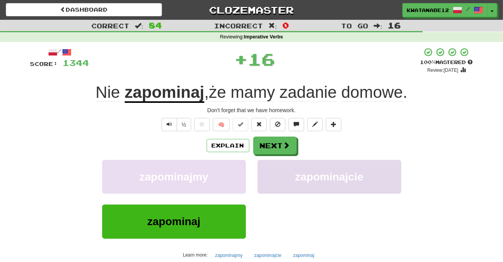
drag, startPoint x: 267, startPoint y: 133, endPoint x: 281, endPoint y: 170, distance: 39.9
click at [267, 134] on div "/ Score: 1344 + 16 100 % Mastered Review: 2025-10-20 Nie zapominaj , że mamy za…" at bounding box center [251, 168] width 443 height 243
click at [279, 151] on button "Next" at bounding box center [274, 146] width 43 height 18
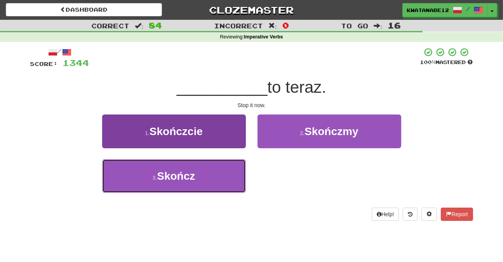
drag, startPoint x: 219, startPoint y: 167, endPoint x: 236, endPoint y: 165, distance: 16.8
click at [224, 168] on button "3 . Skończ" at bounding box center [174, 176] width 144 height 34
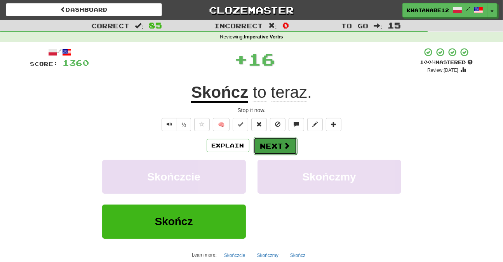
click at [269, 140] on button "Next" at bounding box center [274, 146] width 43 height 18
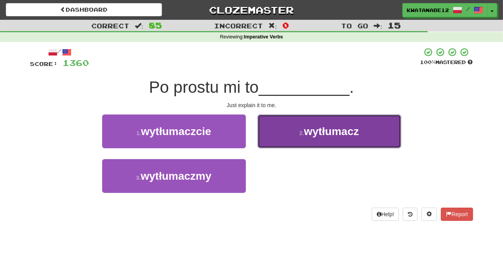
click at [291, 129] on button "2 . wytłumacz" at bounding box center [329, 132] width 144 height 34
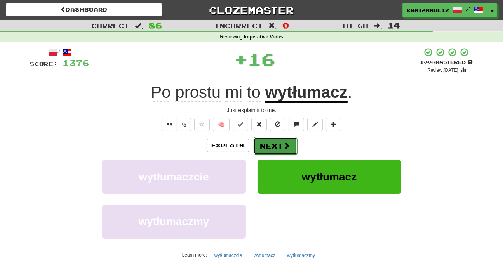
click at [270, 154] on button "Next" at bounding box center [274, 146] width 43 height 18
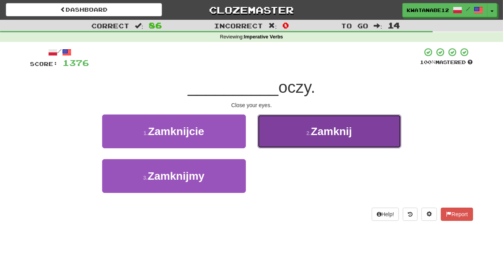
click at [273, 137] on button "2 . Zamknij" at bounding box center [329, 132] width 144 height 34
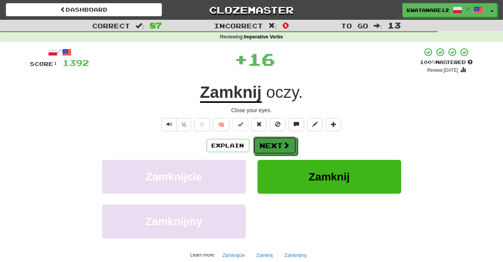
click at [266, 149] on button "Next" at bounding box center [274, 146] width 43 height 18
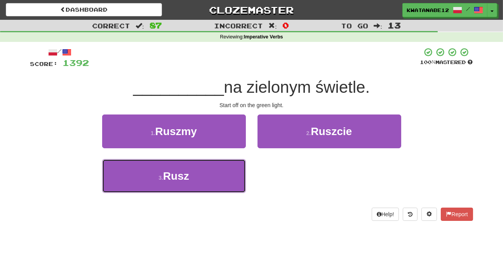
drag, startPoint x: 210, startPoint y: 171, endPoint x: 249, endPoint y: 155, distance: 42.5
click at [210, 172] on button "3 . Rusz" at bounding box center [174, 176] width 144 height 34
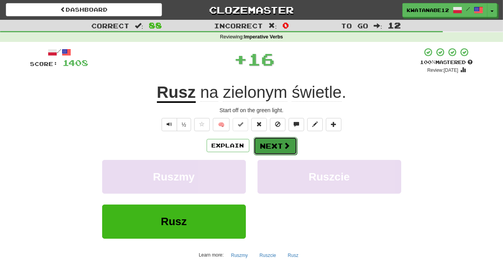
click at [274, 144] on button "Next" at bounding box center [274, 146] width 43 height 18
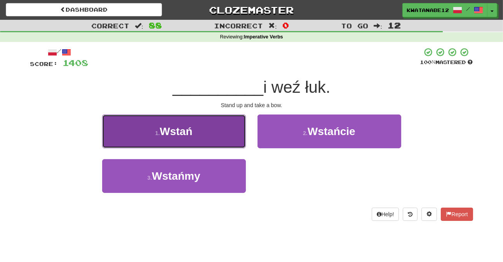
click at [229, 122] on button "1 . Wstań" at bounding box center [174, 132] width 144 height 34
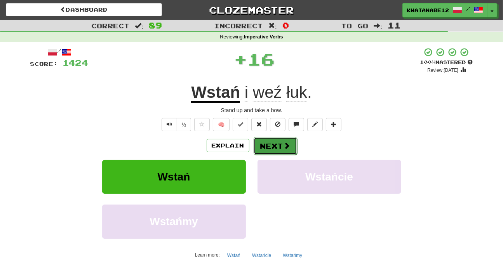
click at [288, 151] on button "Next" at bounding box center [274, 146] width 43 height 18
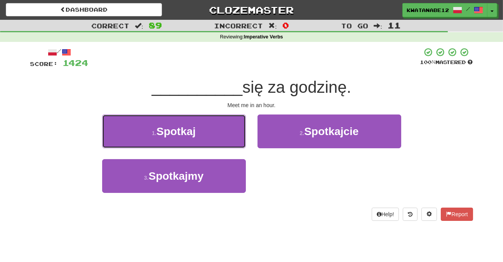
drag, startPoint x: 224, startPoint y: 123, endPoint x: 231, endPoint y: 128, distance: 9.3
click at [228, 127] on button "1 . Spotkaj" at bounding box center [174, 132] width 144 height 34
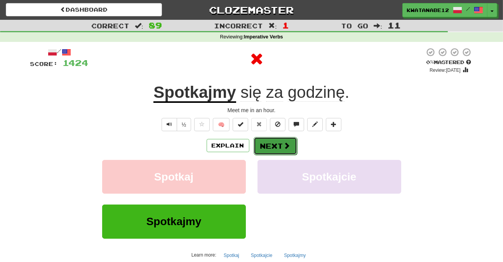
click at [269, 139] on button "Next" at bounding box center [274, 146] width 43 height 18
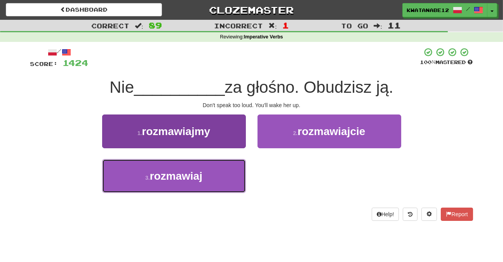
drag, startPoint x: 213, startPoint y: 180, endPoint x: 242, endPoint y: 170, distance: 30.2
click at [225, 179] on button "3 . rozmawiaj" at bounding box center [174, 176] width 144 height 34
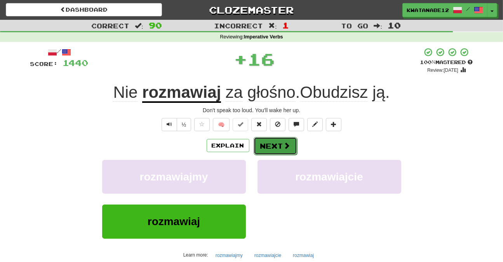
click at [267, 152] on button "Next" at bounding box center [274, 146] width 43 height 18
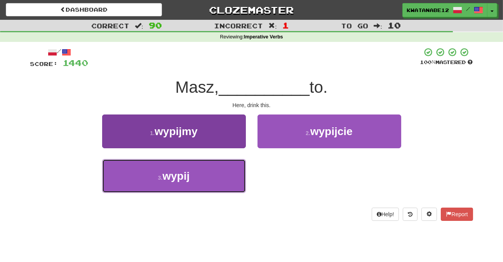
click at [213, 179] on button "3 . wypij" at bounding box center [174, 176] width 144 height 34
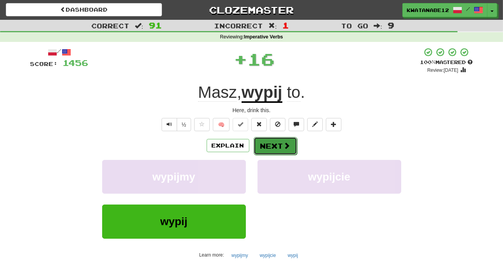
click at [281, 145] on button "Next" at bounding box center [274, 146] width 43 height 18
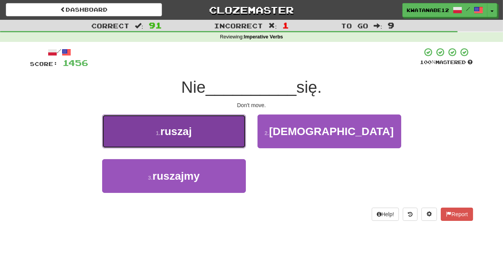
click at [219, 142] on button "1 . ruszaj" at bounding box center [174, 132] width 144 height 34
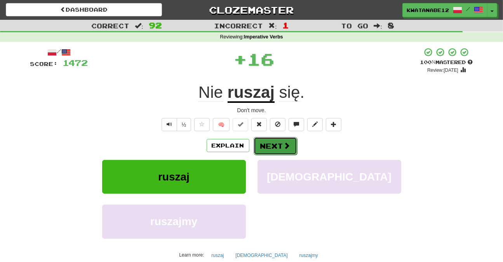
click at [276, 139] on button "Next" at bounding box center [274, 146] width 43 height 18
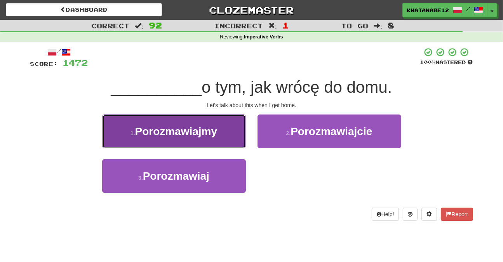
click at [224, 140] on button "1 . Porozmawiajmy" at bounding box center [174, 132] width 144 height 34
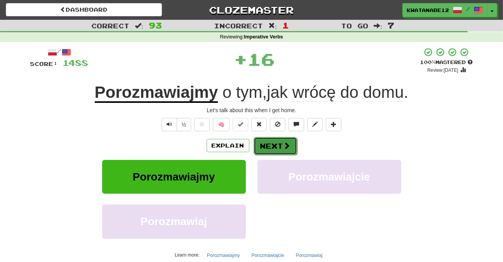
drag, startPoint x: 267, startPoint y: 142, endPoint x: 258, endPoint y: 139, distance: 9.9
click at [258, 139] on button "Next" at bounding box center [274, 146] width 43 height 18
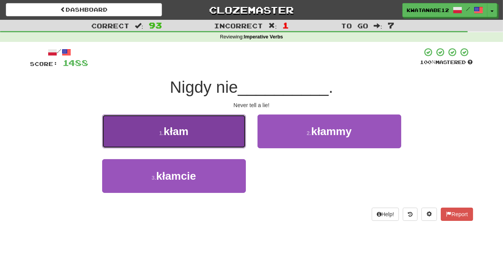
click at [239, 129] on button "1 . kłam" at bounding box center [174, 132] width 144 height 34
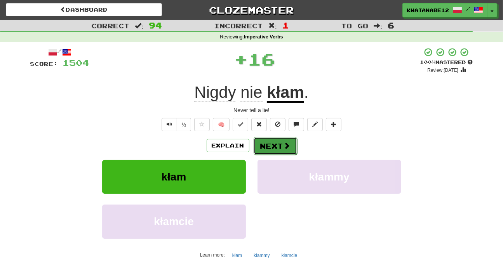
click at [276, 139] on button "Next" at bounding box center [274, 146] width 43 height 18
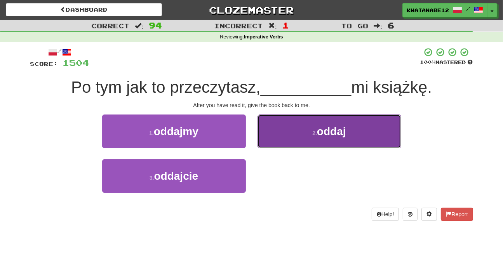
click at [300, 138] on button "2 . oddaj" at bounding box center [329, 132] width 144 height 34
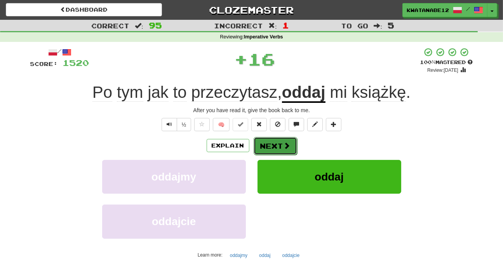
click at [275, 146] on button "Next" at bounding box center [274, 146] width 43 height 18
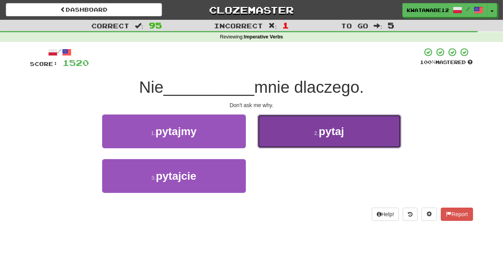
drag, startPoint x: 270, startPoint y: 122, endPoint x: 278, endPoint y: 119, distance: 8.5
click at [278, 119] on button "2 . pytaj" at bounding box center [329, 132] width 144 height 34
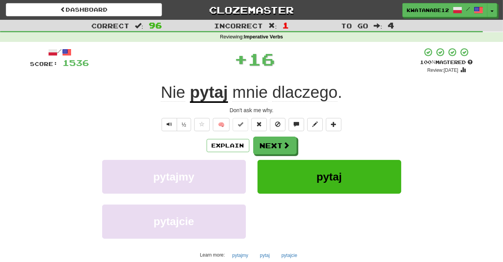
click at [266, 132] on div "/ Score: 1536 + 16 100 % Mastered Review: 2025-10-20 Nie pytaj mnie dlaczego . …" at bounding box center [251, 168] width 443 height 243
click at [269, 138] on button "Next" at bounding box center [274, 146] width 43 height 18
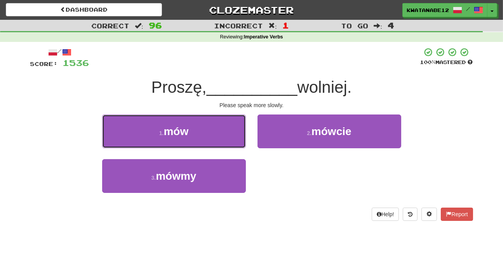
click at [226, 132] on button "1 . mów" at bounding box center [174, 132] width 144 height 34
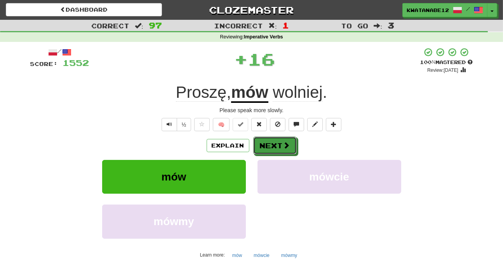
click at [270, 137] on div "Explain Next" at bounding box center [251, 146] width 443 height 18
click at [281, 137] on div "/ Score: 1552 + 16 100 % Mastered Review: 2025-10-20 Proszę , mów wolniej . Ple…" at bounding box center [251, 168] width 443 height 243
click at [287, 142] on span at bounding box center [286, 145] width 7 height 7
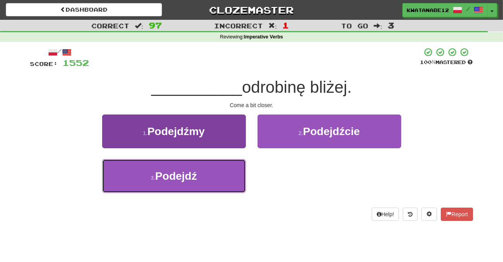
drag, startPoint x: 214, startPoint y: 183, endPoint x: 222, endPoint y: 177, distance: 10.2
click at [216, 181] on button "3 . Podejdź" at bounding box center [174, 176] width 144 height 34
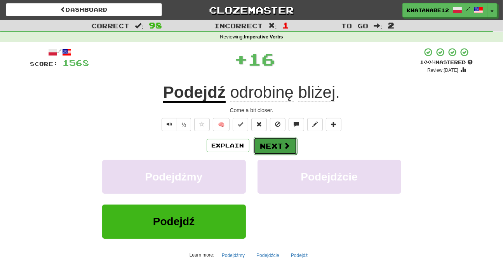
click at [266, 146] on button "Next" at bounding box center [274, 146] width 43 height 18
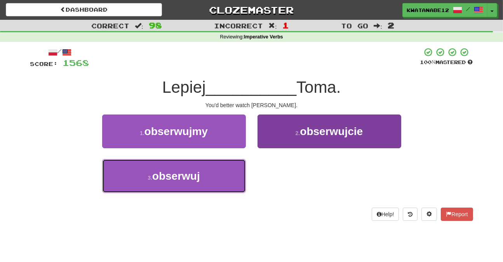
drag, startPoint x: 217, startPoint y: 186, endPoint x: 267, endPoint y: 161, distance: 55.9
click at [217, 185] on button "3 . obserwuj" at bounding box center [174, 176] width 144 height 34
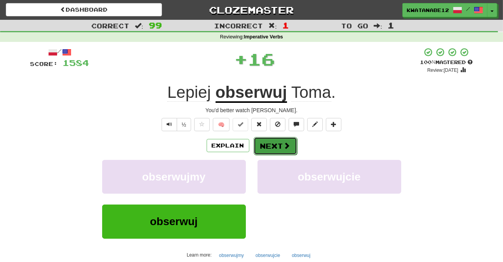
click at [278, 144] on button "Next" at bounding box center [274, 146] width 43 height 18
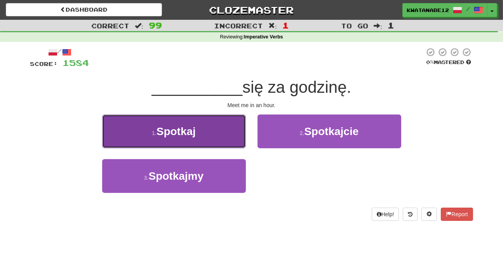
click at [216, 146] on button "1 . Spotkaj" at bounding box center [174, 132] width 144 height 34
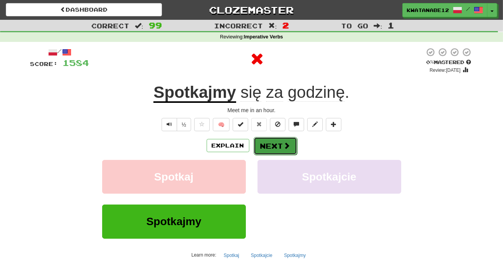
drag, startPoint x: 281, startPoint y: 139, endPoint x: 262, endPoint y: 136, distance: 19.3
click at [269, 134] on div "/ Score: 1584 0 % Mastered Review: 2025-08-21 Spotkajmy się za godzinę . Meet m…" at bounding box center [251, 168] width 443 height 243
click at [279, 139] on button "Next" at bounding box center [274, 146] width 43 height 18
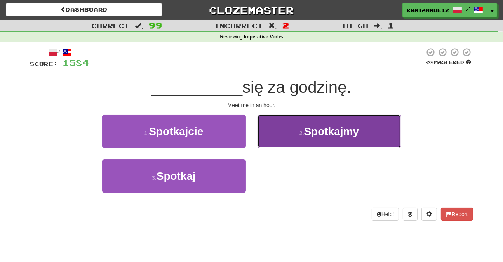
drag, startPoint x: 291, startPoint y: 134, endPoint x: 290, endPoint y: 138, distance: 4.9
click at [290, 138] on button "2 . Spotkajmy" at bounding box center [329, 132] width 144 height 34
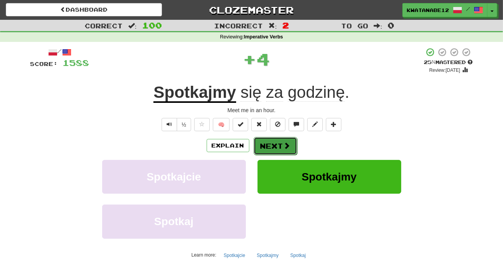
click at [273, 137] on button "Next" at bounding box center [274, 146] width 43 height 18
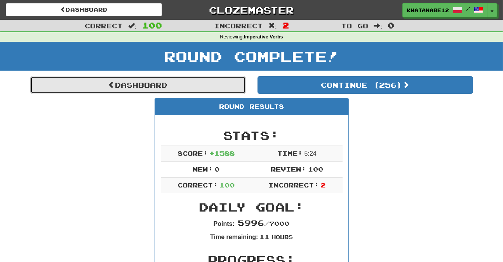
click at [211, 82] on link "Dashboard" at bounding box center [137, 85] width 215 height 18
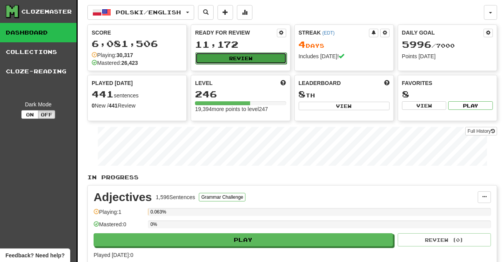
click at [242, 60] on button "Review" at bounding box center [240, 58] width 91 height 12
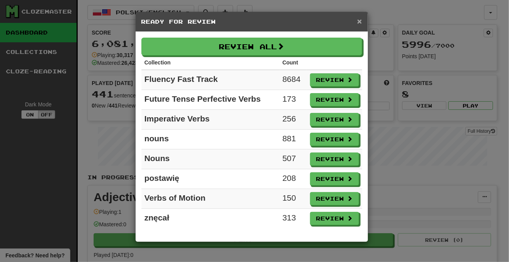
click at [361, 21] on span "×" at bounding box center [359, 21] width 5 height 9
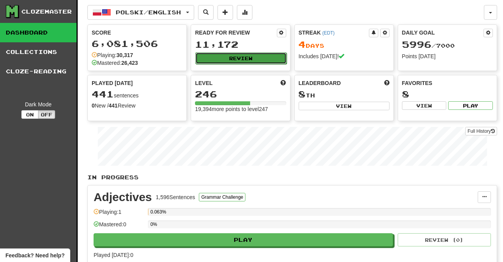
click at [217, 56] on button "Review" at bounding box center [240, 58] width 91 height 12
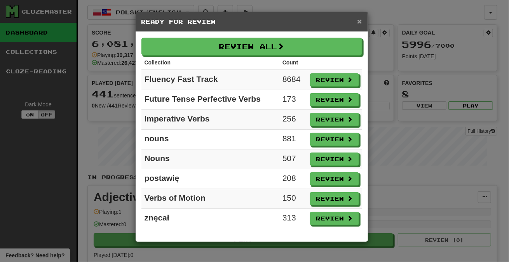
click at [361, 19] on span "×" at bounding box center [359, 21] width 5 height 9
